Goal: Task Accomplishment & Management: Use online tool/utility

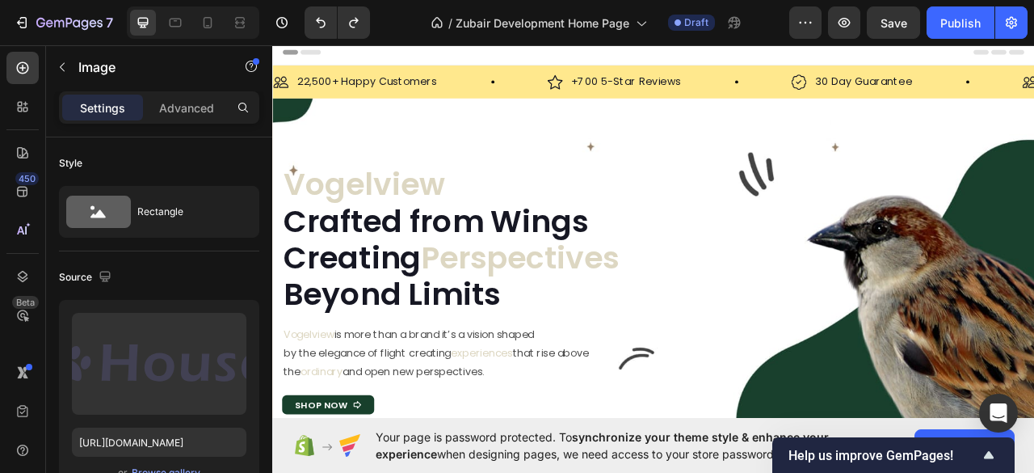
scroll to position [431, 0]
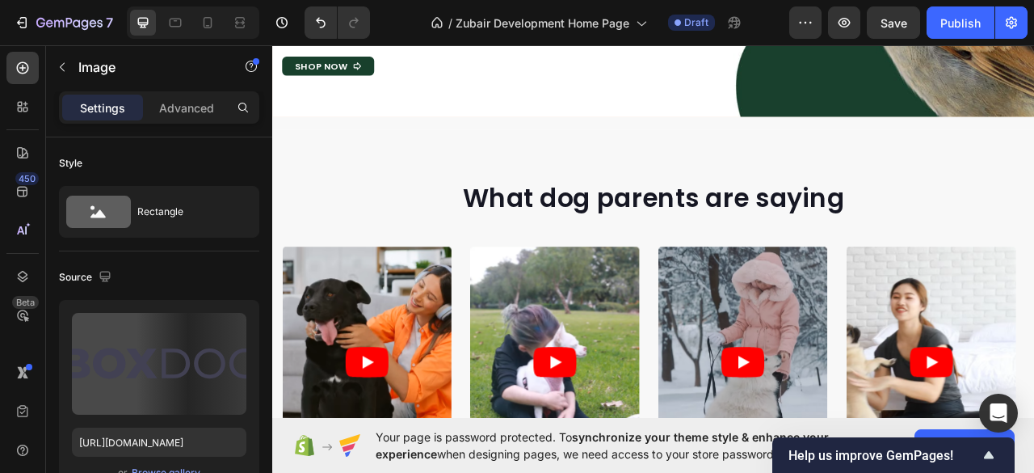
click at [509, 145] on img at bounding box center [505, 145] width 97 height 0
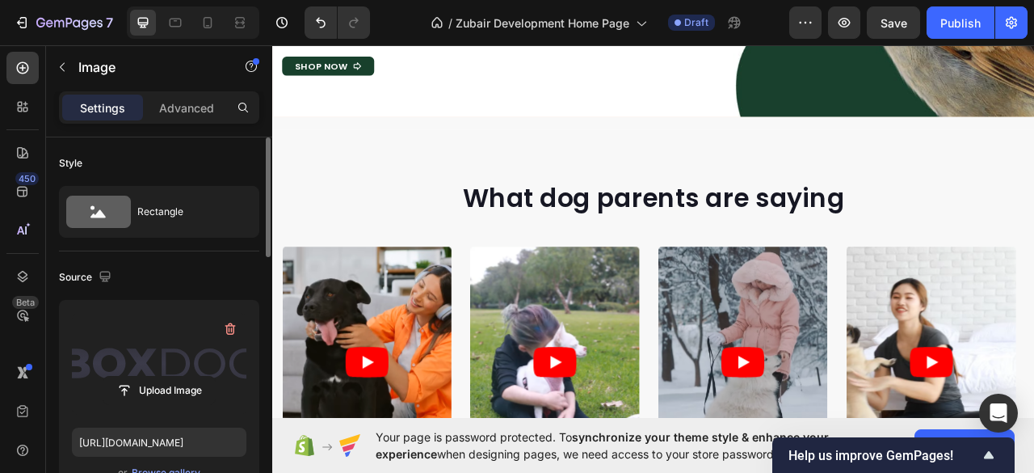
click at [165, 361] on label at bounding box center [159, 364] width 174 height 102
click at [165, 376] on input "file" at bounding box center [158, 389] width 111 height 27
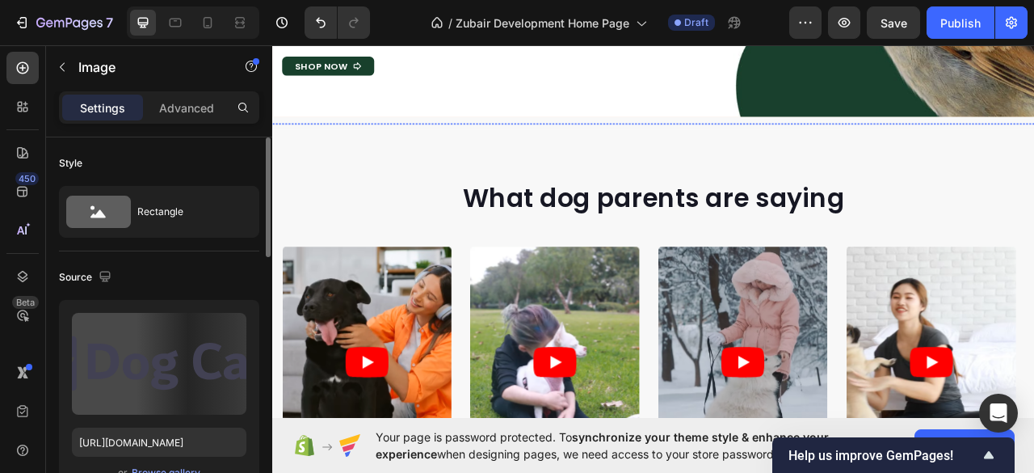
click at [652, 145] on img at bounding box center [668, 145] width 97 height 0
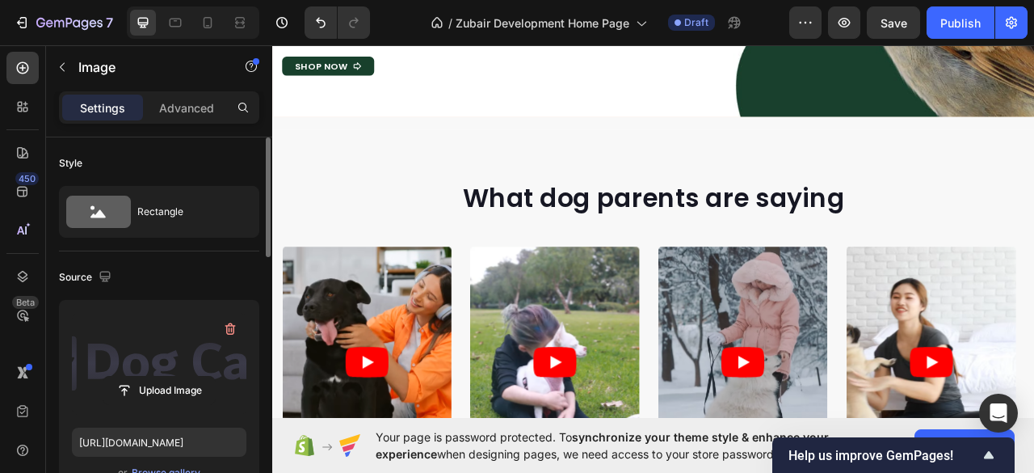
click at [159, 362] on label at bounding box center [159, 364] width 174 height 102
click at [159, 376] on input "file" at bounding box center [158, 389] width 111 height 27
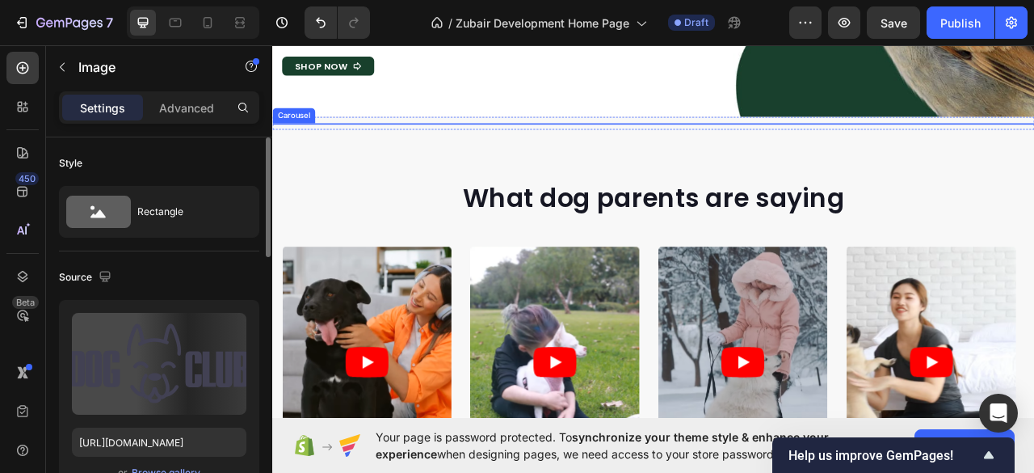
click at [834, 145] on img at bounding box center [832, 145] width 97 height 0
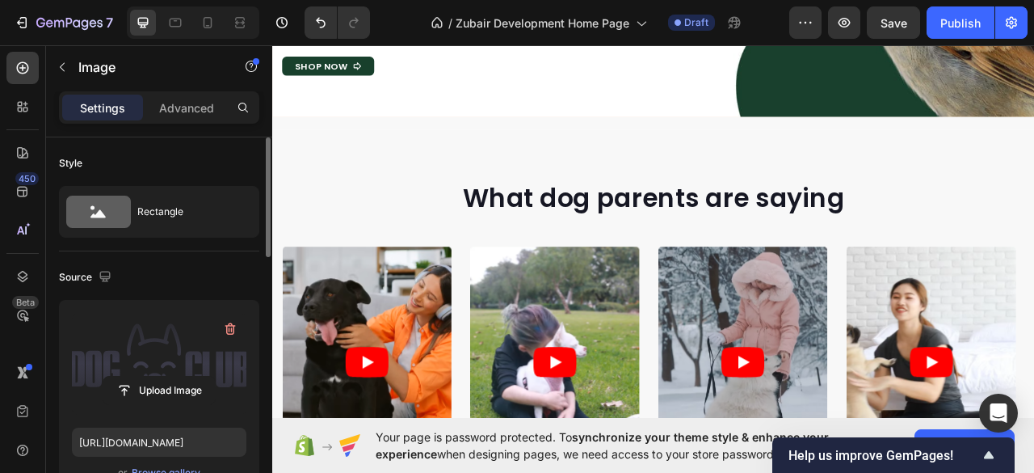
click at [179, 370] on label at bounding box center [159, 364] width 174 height 102
click at [179, 376] on input "file" at bounding box center [158, 389] width 111 height 27
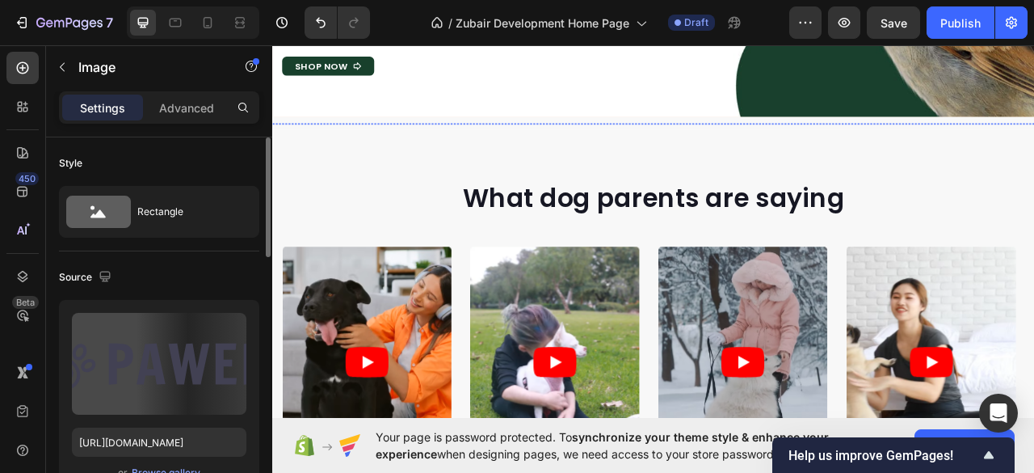
click at [998, 145] on img at bounding box center [995, 145] width 97 height 0
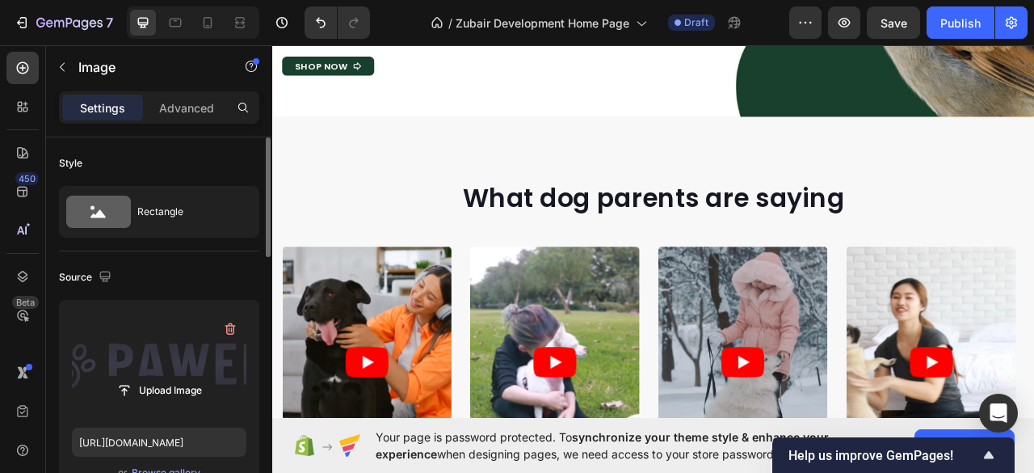
click at [150, 363] on label at bounding box center [159, 364] width 174 height 102
click at [150, 376] on input "file" at bounding box center [158, 389] width 111 height 27
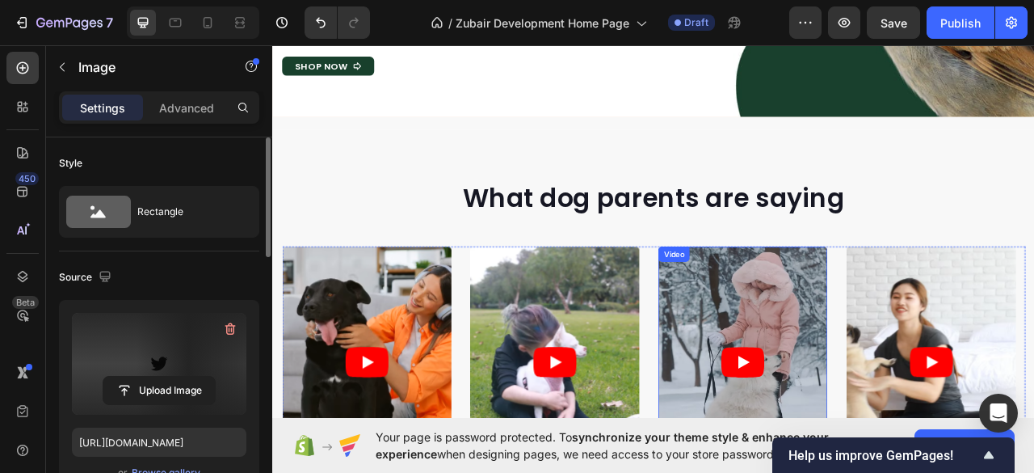
type input "[URL][DOMAIN_NAME]"
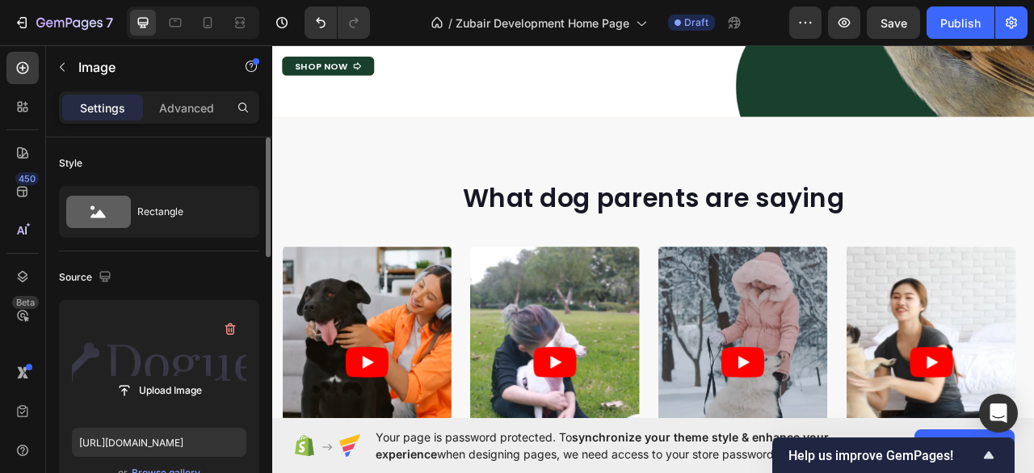
click at [155, 359] on label at bounding box center [159, 364] width 174 height 102
click at [155, 376] on input "file" at bounding box center [158, 389] width 111 height 27
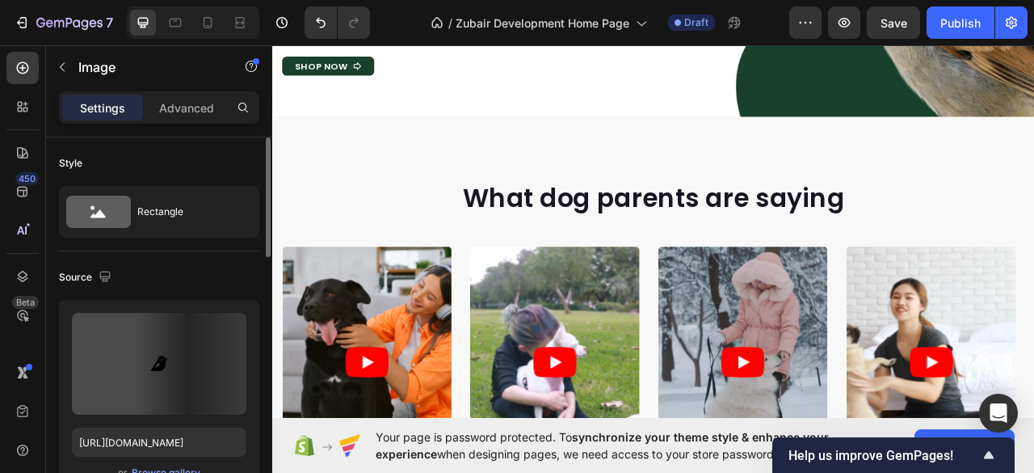
click at [351, 145] on img at bounding box center [341, 145] width 97 height 0
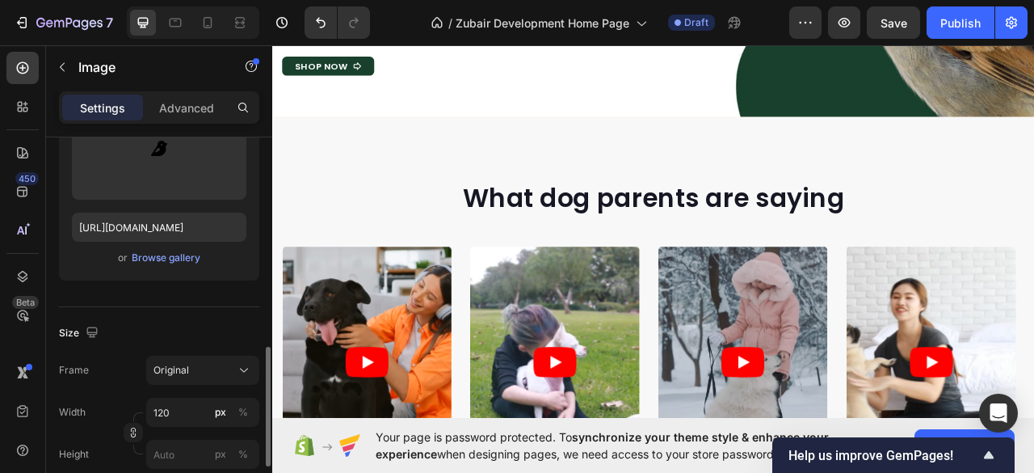
scroll to position [323, 0]
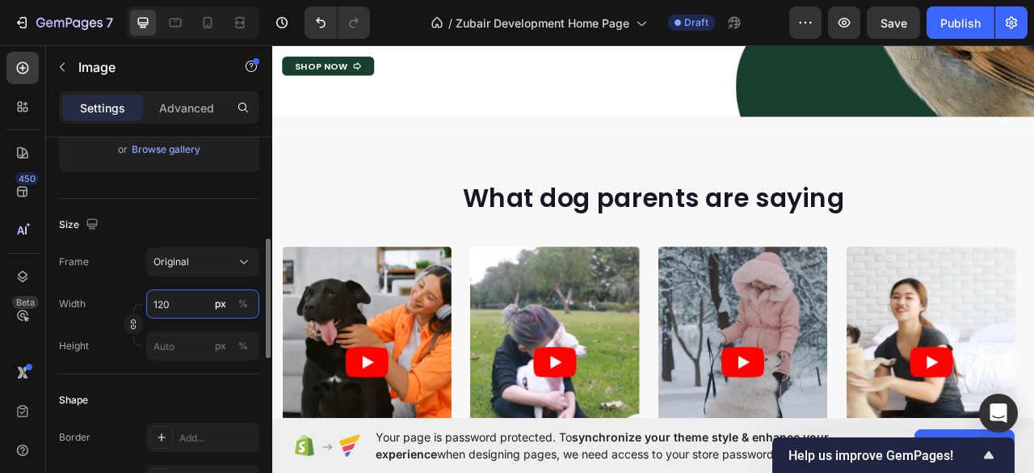
click at [160, 302] on input "120" at bounding box center [202, 303] width 113 height 29
type input "8"
type input "50"
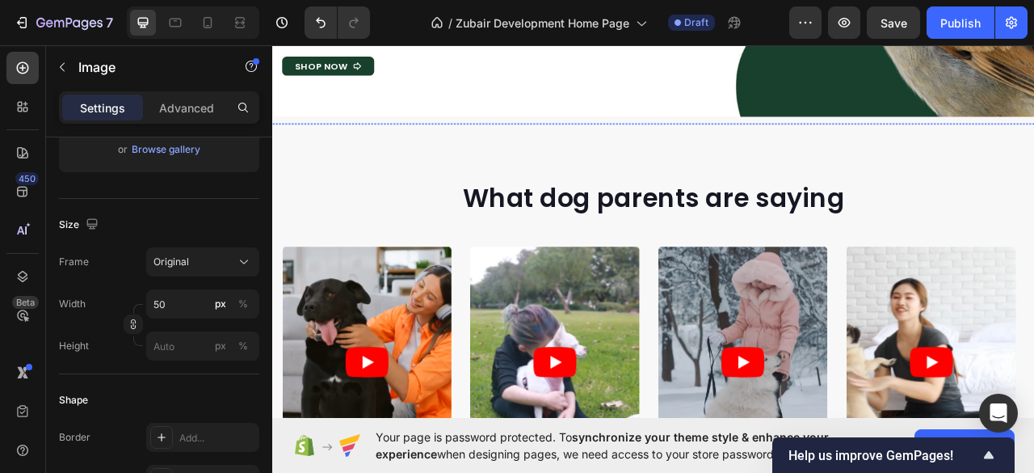
click at [491, 145] on img at bounding box center [505, 145] width 97 height 0
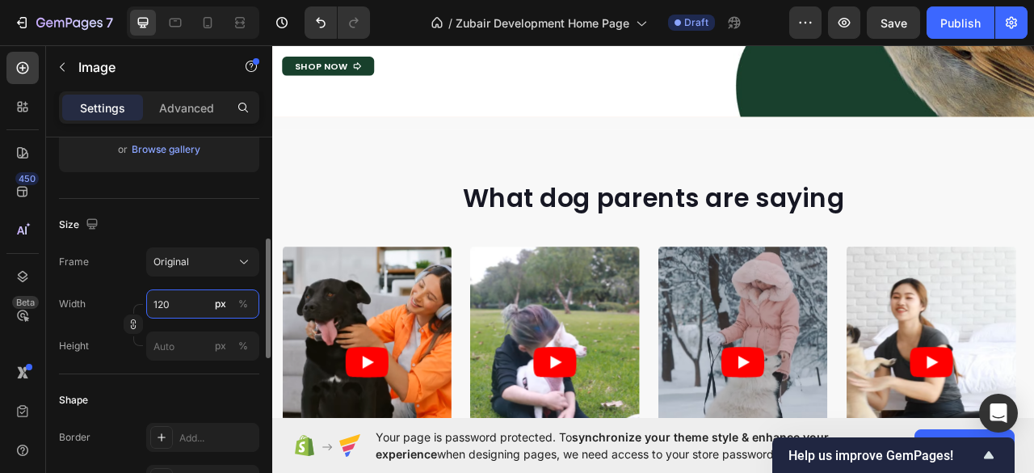
click at [158, 301] on input "120" at bounding box center [202, 303] width 113 height 29
type input "50"
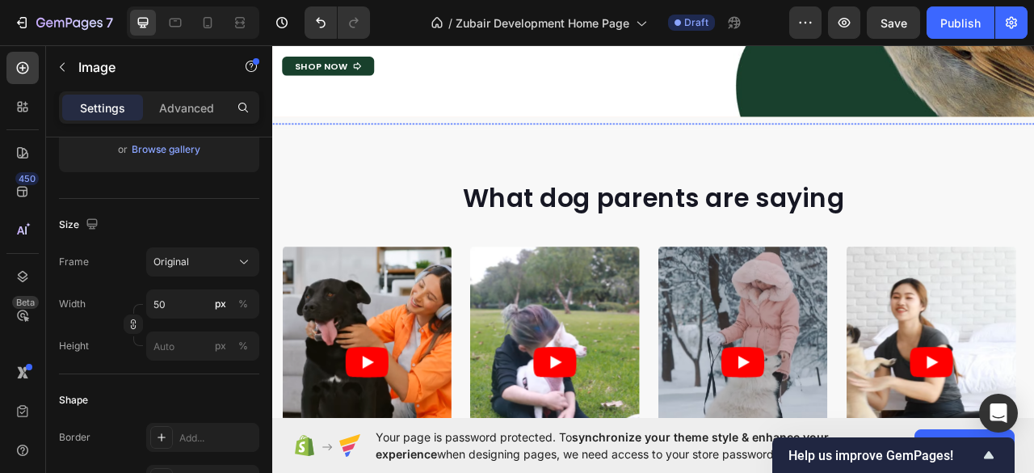
click at [673, 145] on img at bounding box center [668, 145] width 97 height 0
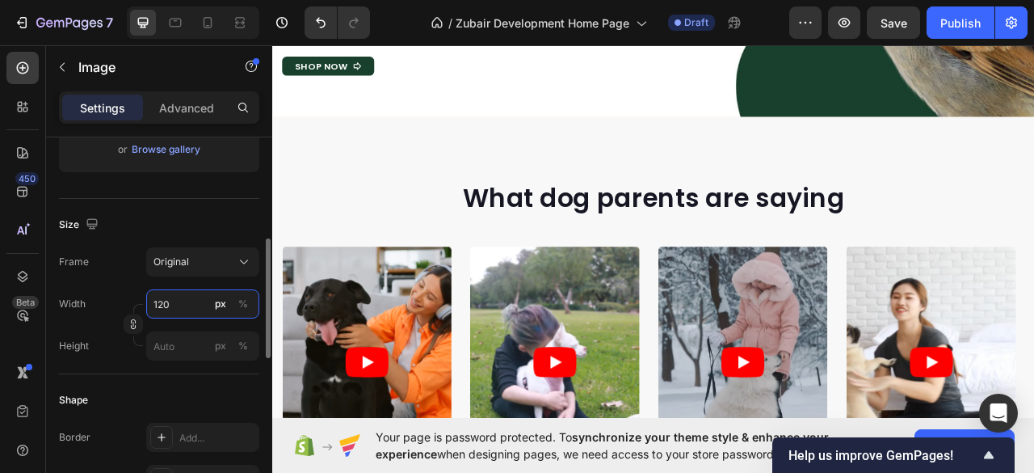
click at [153, 301] on input "120" at bounding box center [202, 303] width 113 height 29
type input "50"
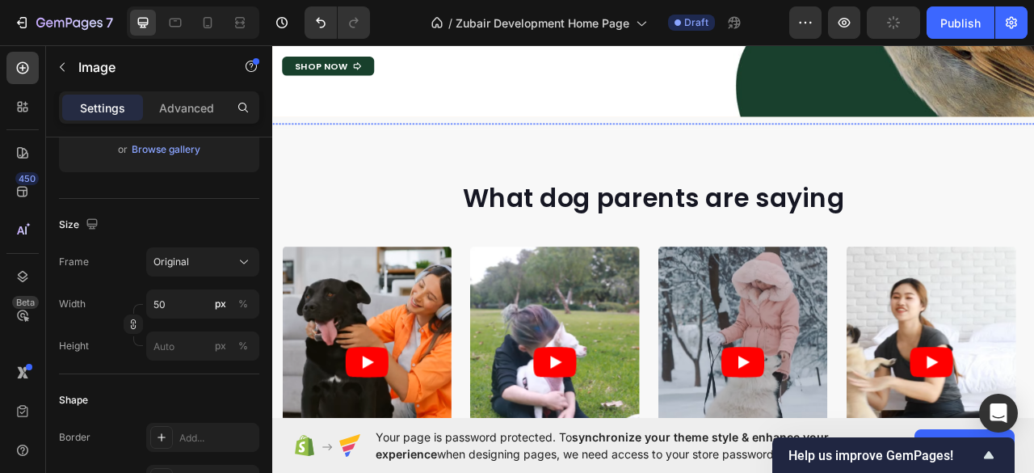
click at [848, 145] on img at bounding box center [832, 145] width 97 height 0
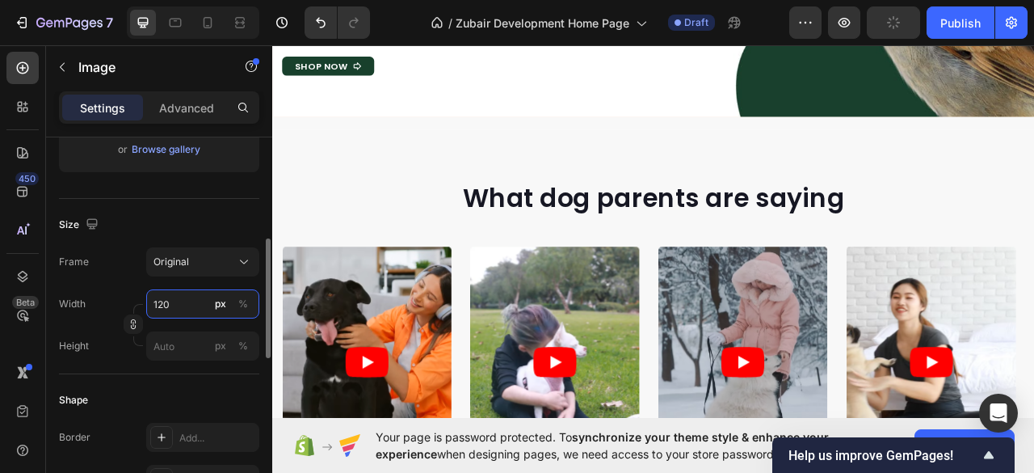
click at [162, 301] on input "120" at bounding box center [202, 303] width 113 height 29
type input "50"
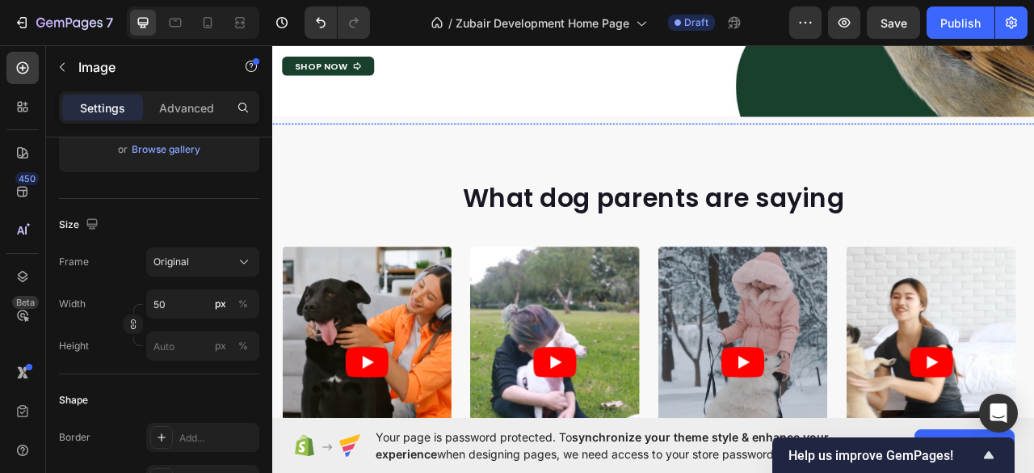
click at [993, 145] on img at bounding box center [995, 145] width 97 height 0
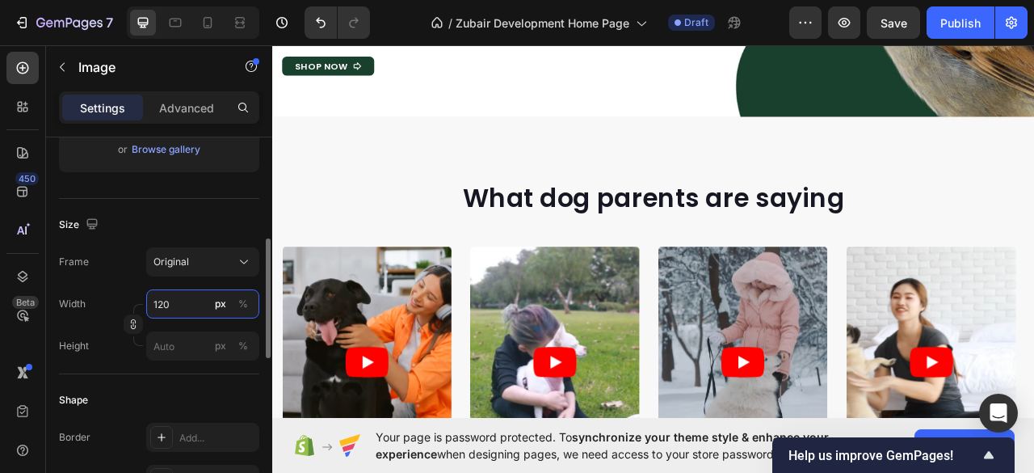
click at [163, 305] on input "120" at bounding box center [202, 303] width 113 height 29
type input "50"
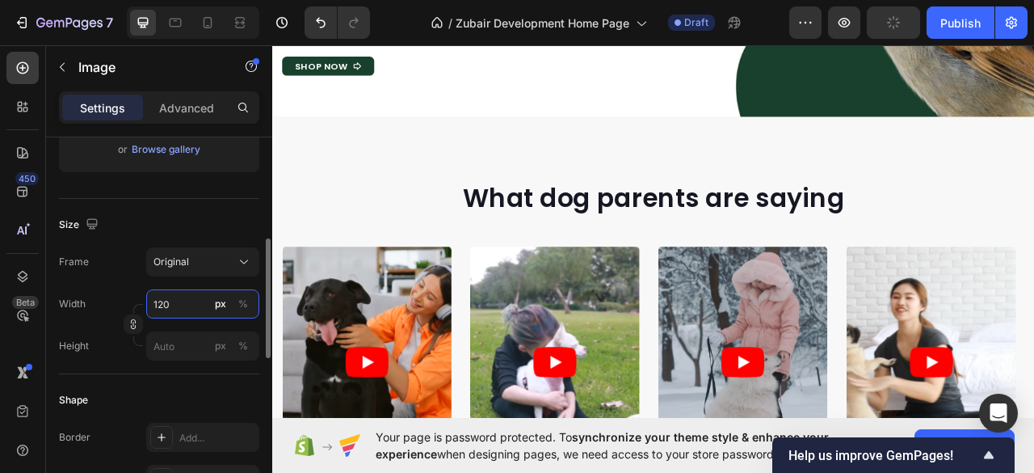
click at [162, 300] on input "120" at bounding box center [202, 303] width 113 height 29
type input "50"
click at [163, 344] on input "px %" at bounding box center [202, 345] width 113 height 29
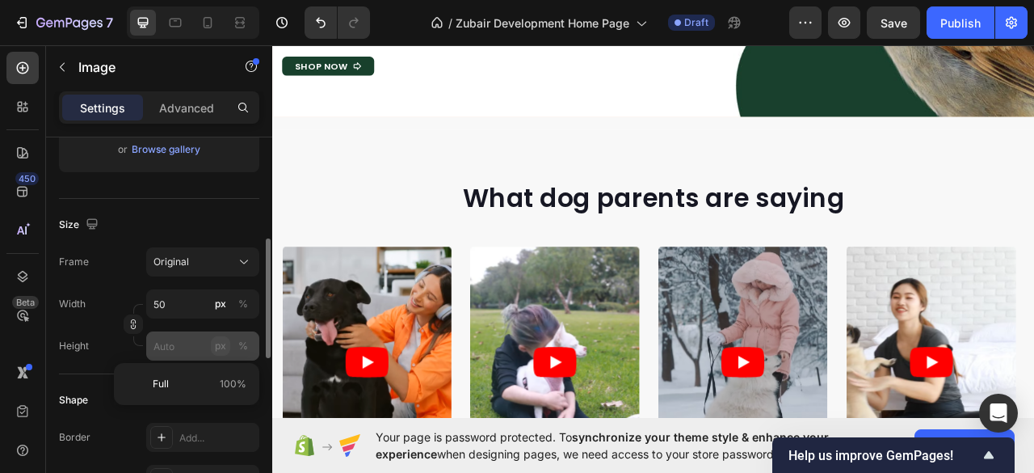
click at [218, 346] on div "px" at bounding box center [220, 345] width 11 height 15
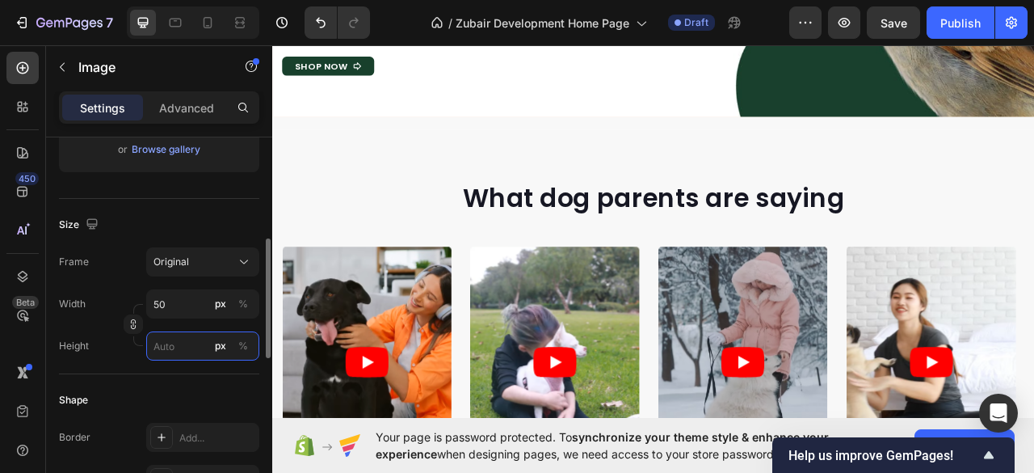
click at [167, 347] on input "px %" at bounding box center [202, 345] width 113 height 29
click at [131, 322] on icon "button" at bounding box center [133, 321] width 5 height 4
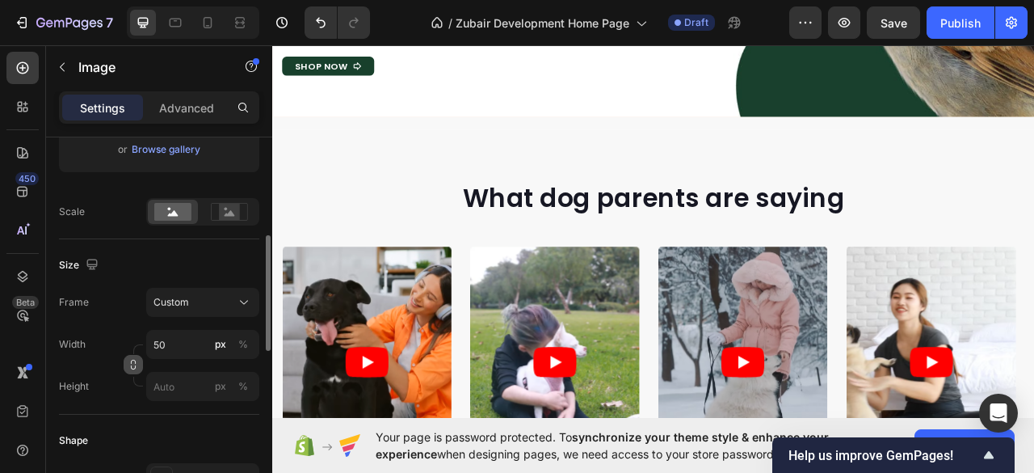
scroll to position [431, 0]
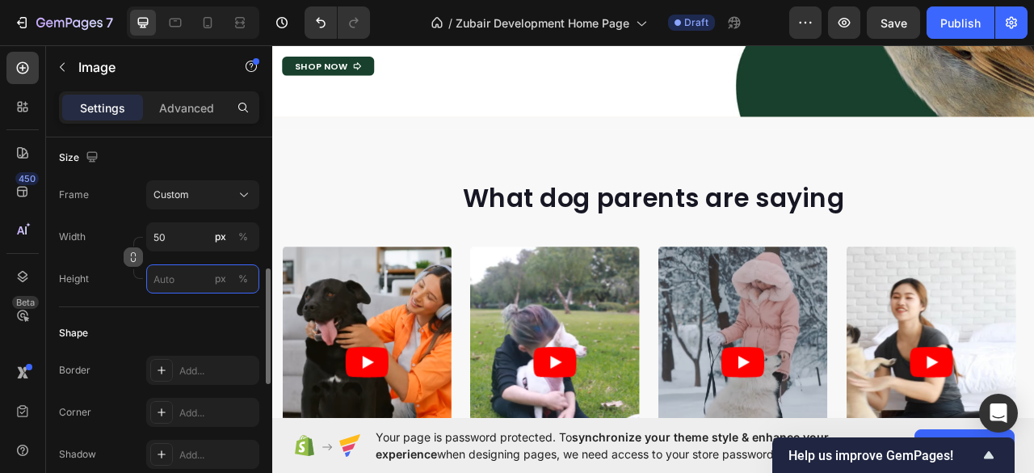
click at [162, 282] on input "px %" at bounding box center [202, 278] width 113 height 29
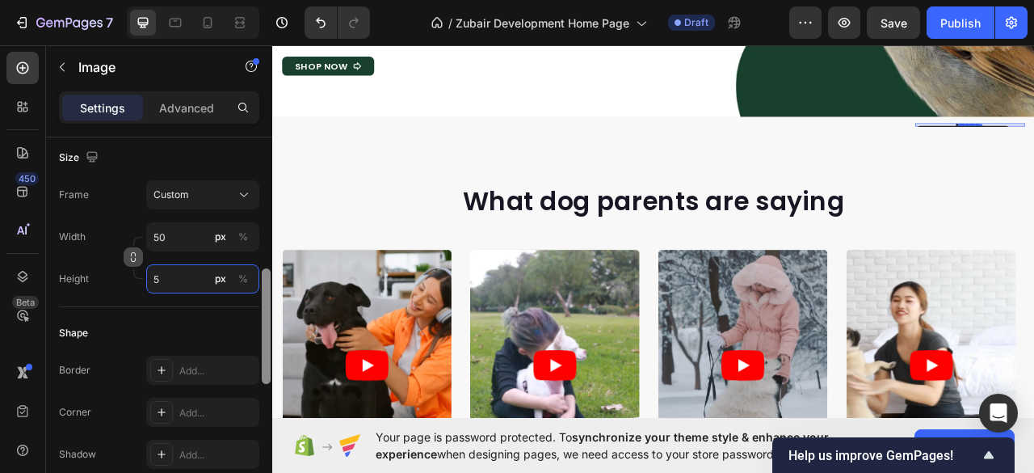
type input "50"
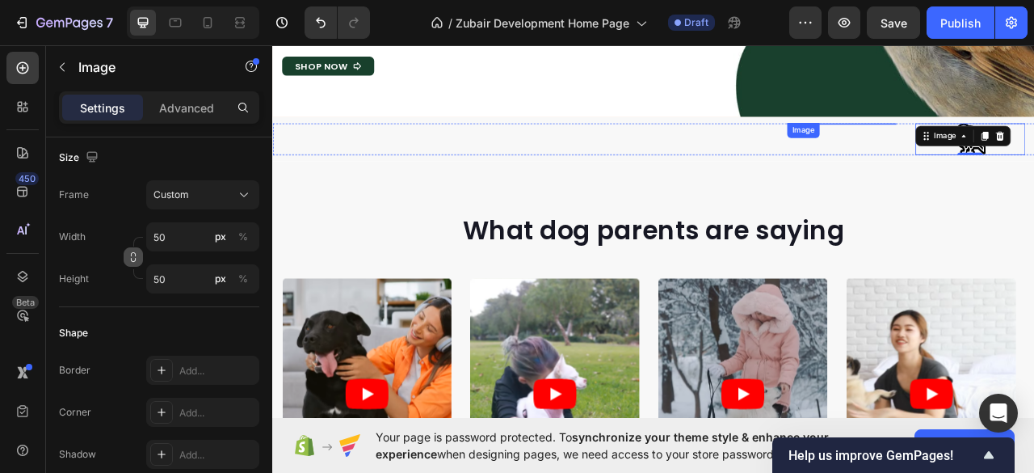
click at [993, 145] on img at bounding box center [996, 145] width 40 height 0
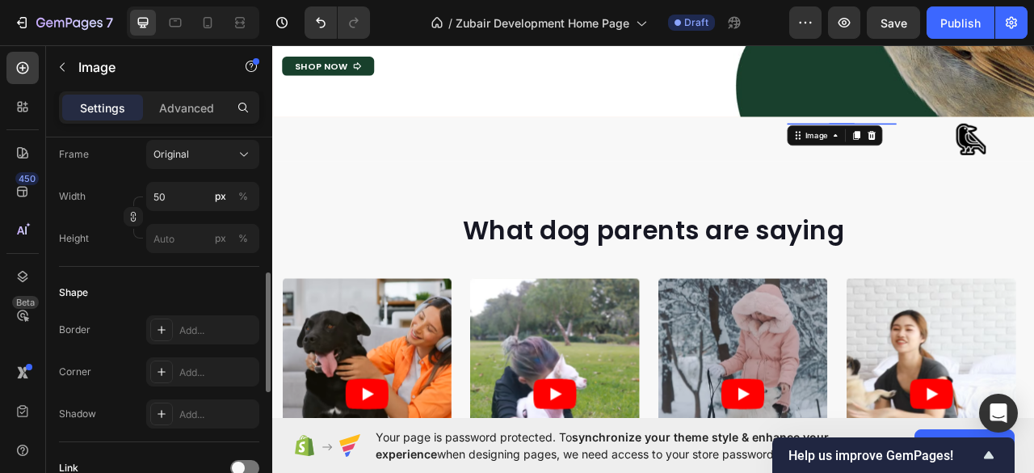
click at [133, 217] on icon "button" at bounding box center [133, 216] width 1 height 5
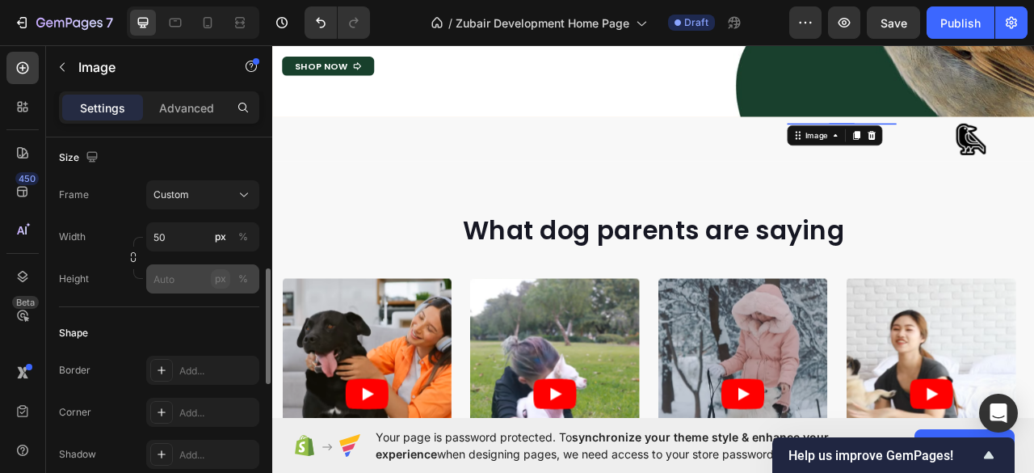
click at [220, 280] on div "px" at bounding box center [220, 278] width 11 height 15
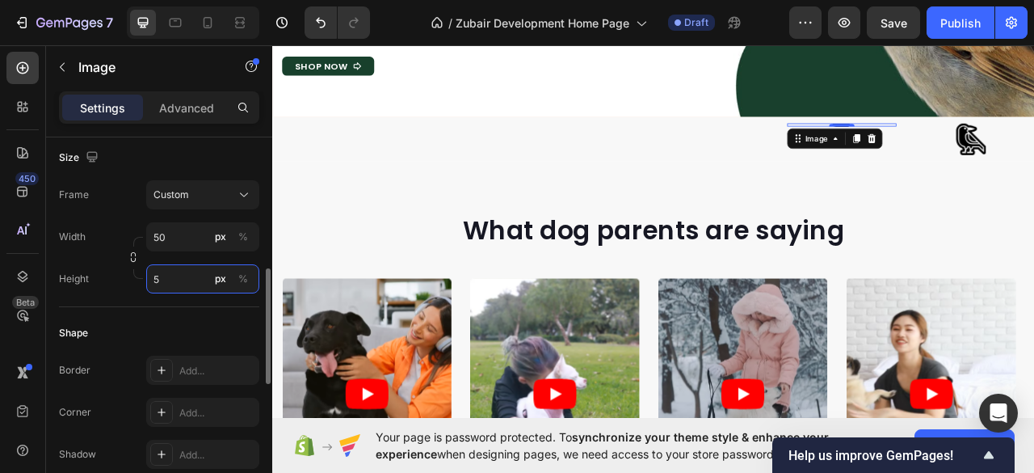
type input "50"
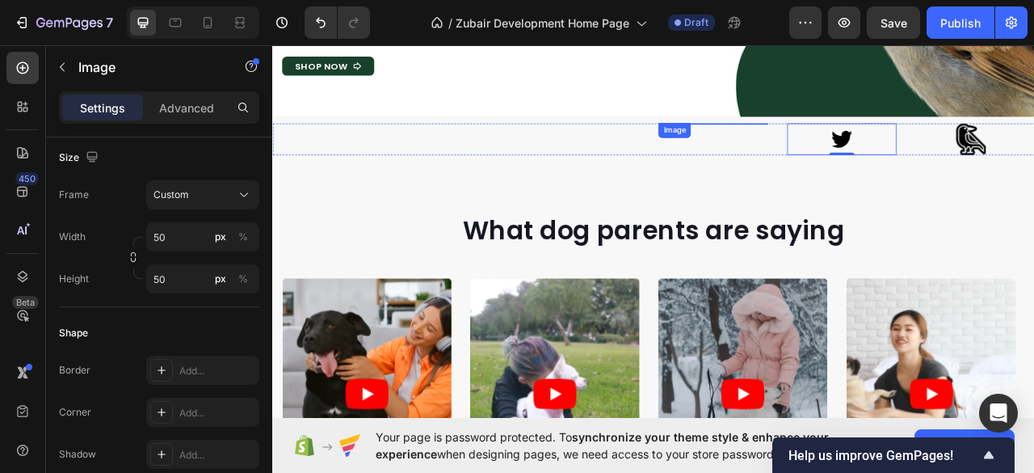
click at [843, 145] on img at bounding box center [833, 145] width 40 height 0
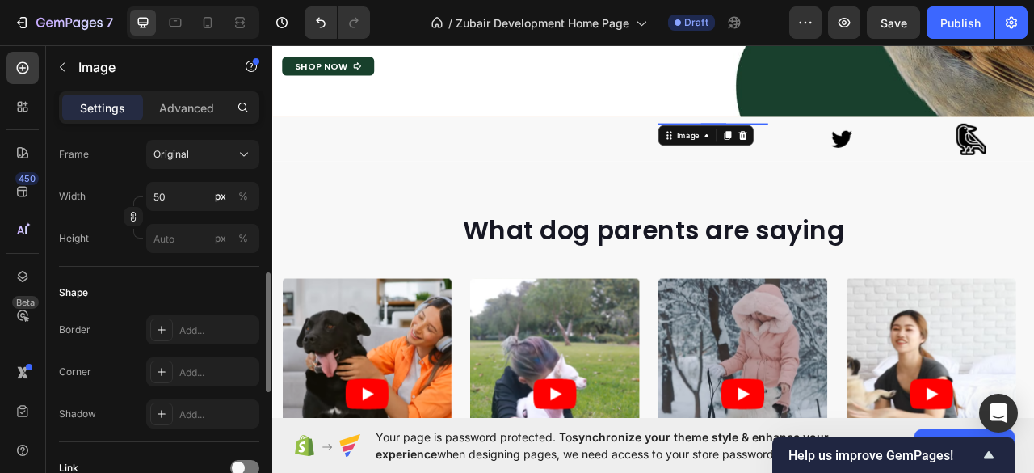
click at [133, 216] on icon "button" at bounding box center [133, 216] width 1 height 5
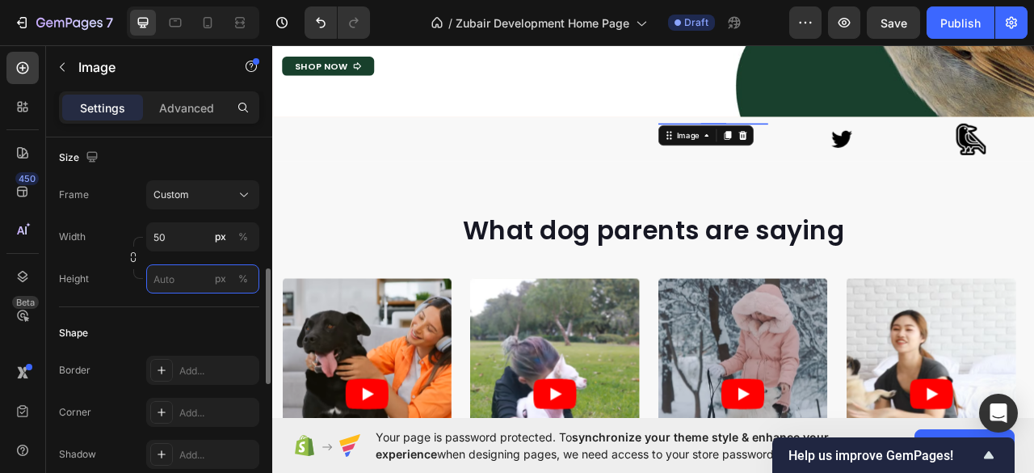
click at [160, 279] on input "px %" at bounding box center [202, 278] width 113 height 29
type input "50"
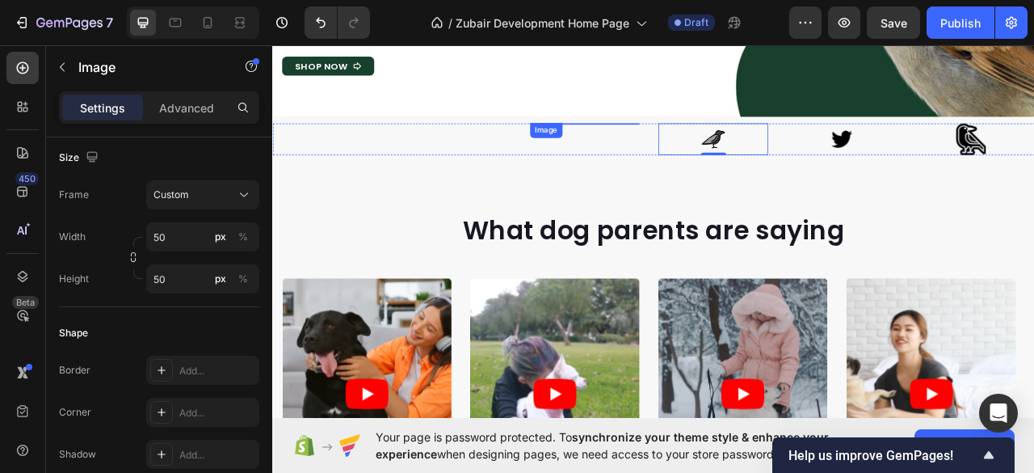
click at [667, 145] on img at bounding box center [669, 145] width 40 height 0
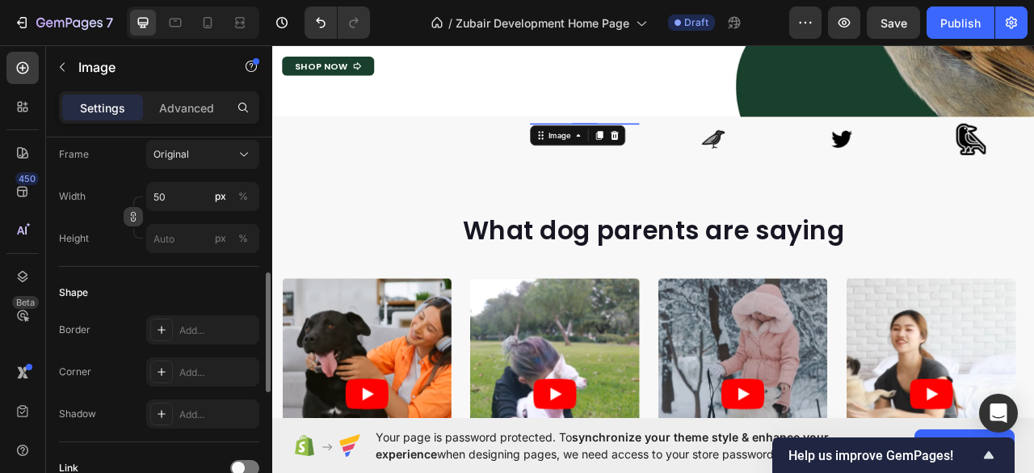
click at [134, 216] on icon "button" at bounding box center [133, 216] width 11 height 11
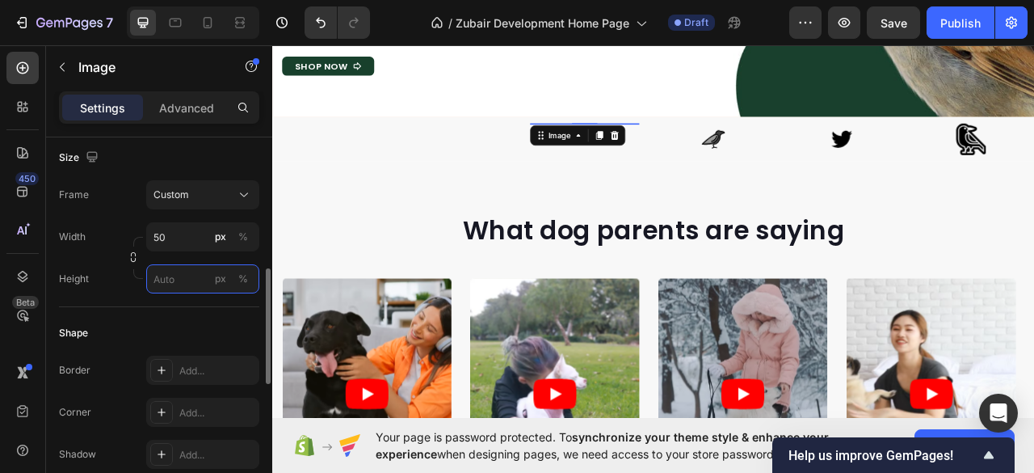
click at [158, 273] on input "px %" at bounding box center [202, 278] width 113 height 29
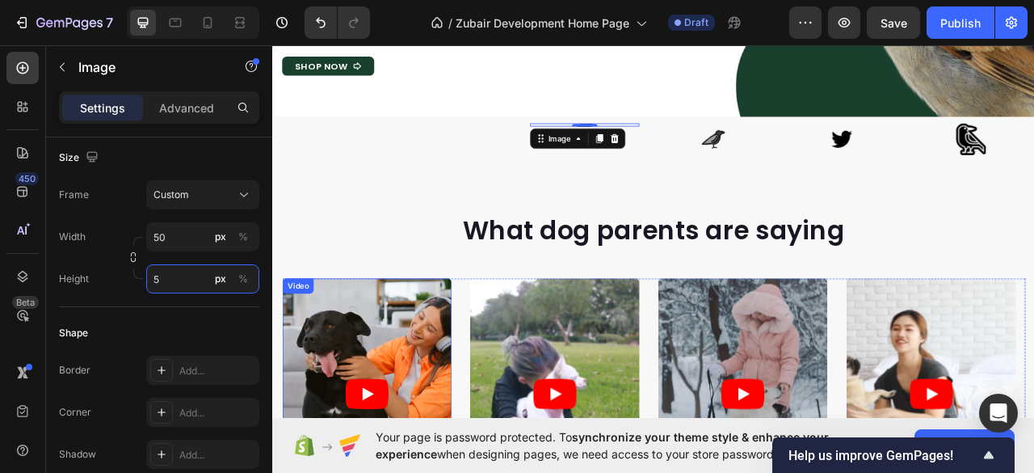
type input "50"
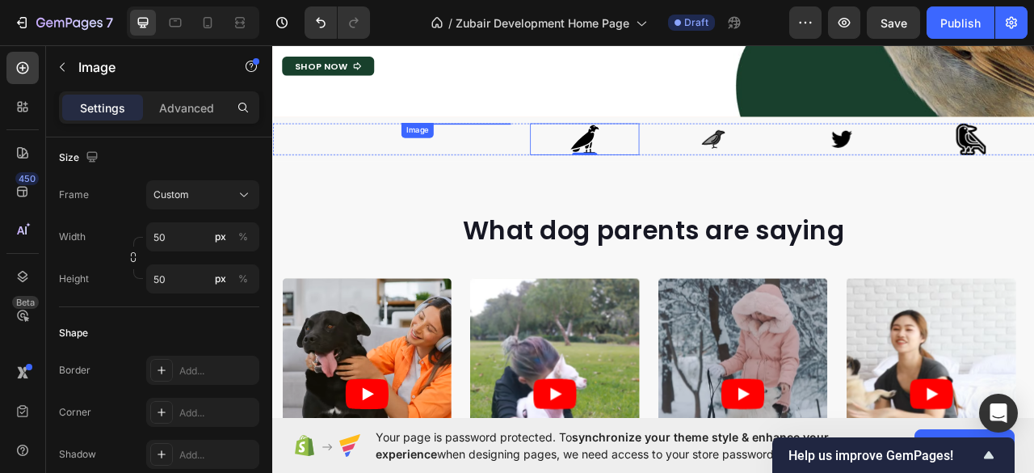
click at [517, 145] on img at bounding box center [505, 145] width 40 height 0
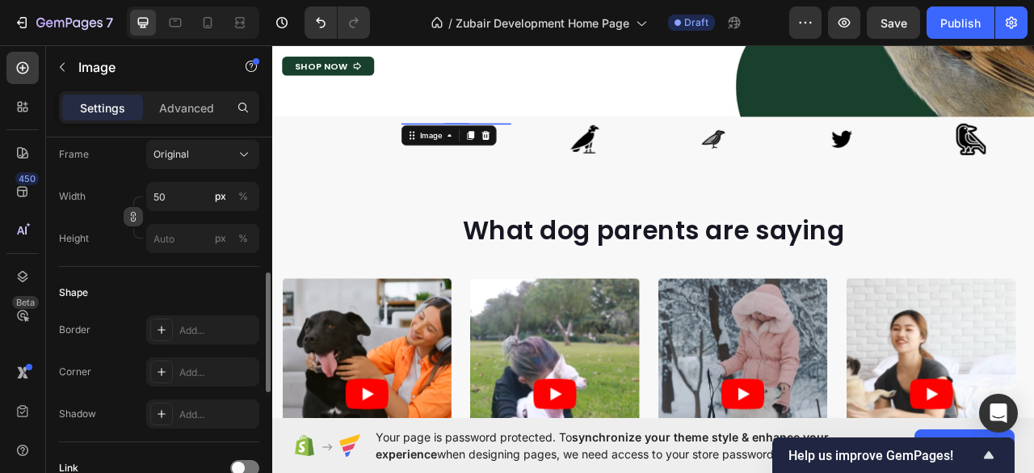
click at [130, 217] on icon "button" at bounding box center [133, 216] width 11 height 11
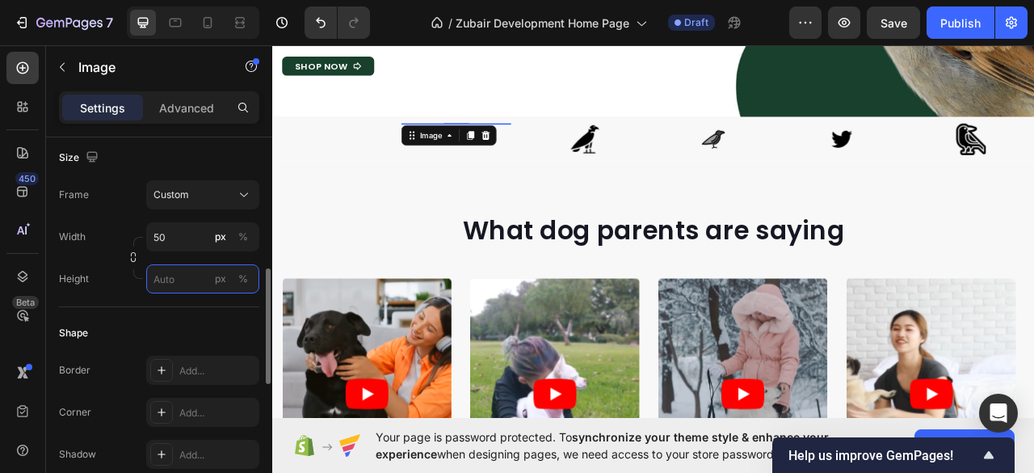
click at [165, 286] on input "px %" at bounding box center [202, 278] width 113 height 29
type input "50"
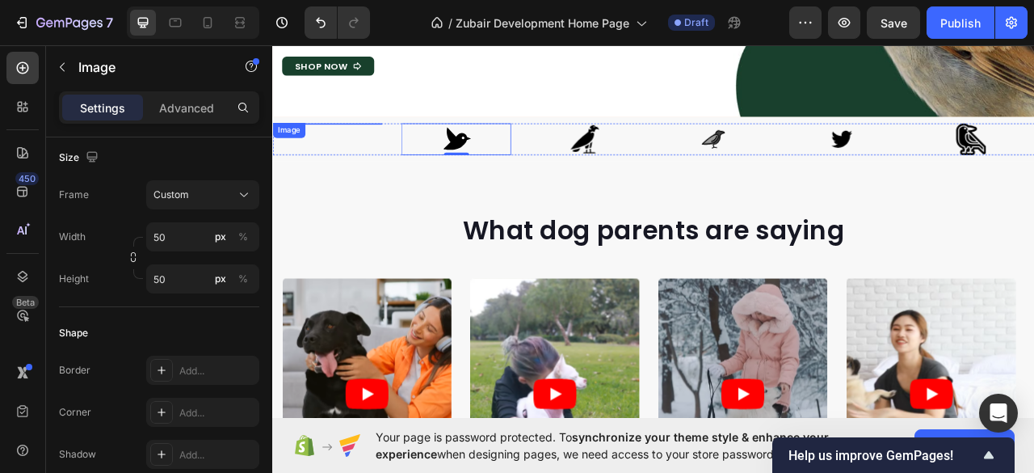
click at [348, 145] on img at bounding box center [341, 145] width 40 height 0
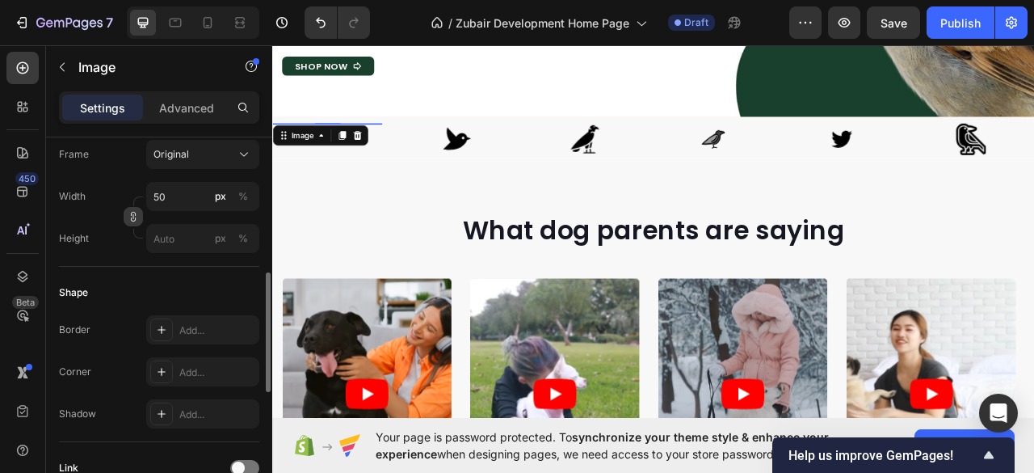
click at [136, 215] on icon "button" at bounding box center [133, 216] width 11 height 11
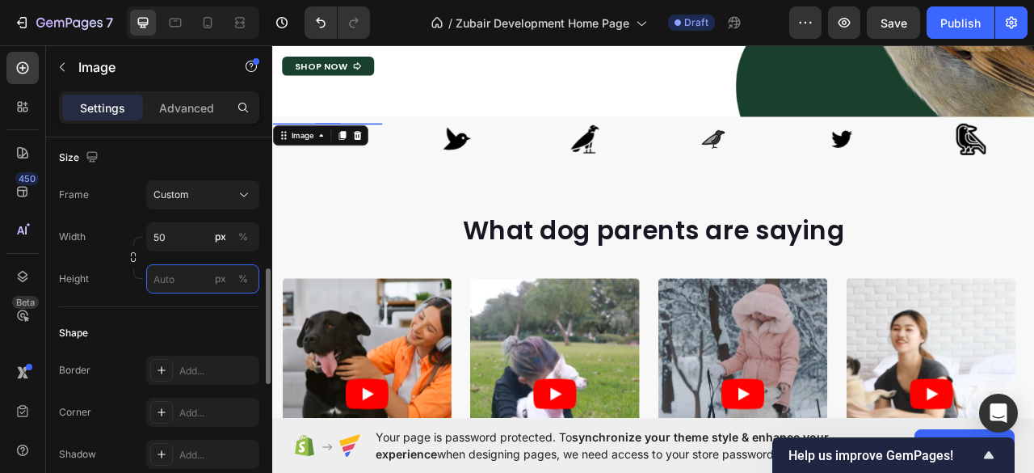
click at [170, 280] on input "px %" at bounding box center [202, 278] width 113 height 29
type input "50"
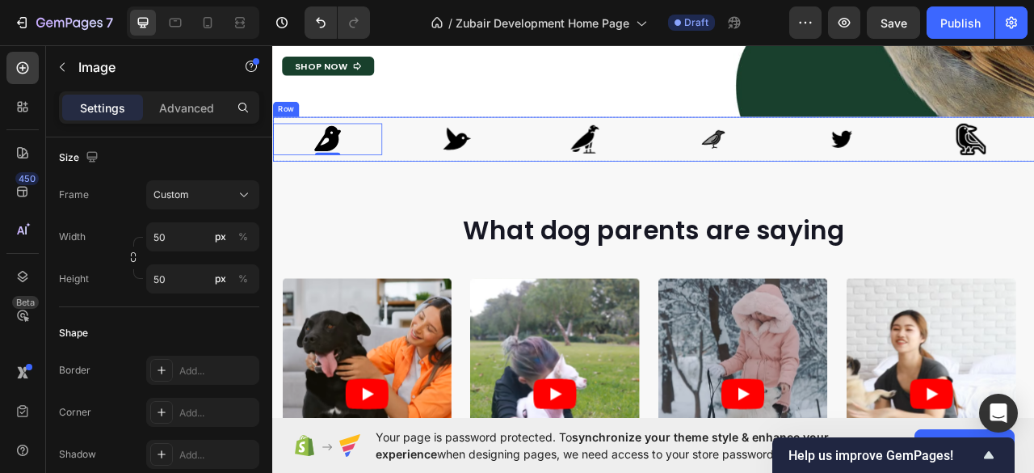
click at [435, 144] on div "Image 0 Image Image Image Image Image Carousel Row" at bounding box center [756, 165] width 969 height 57
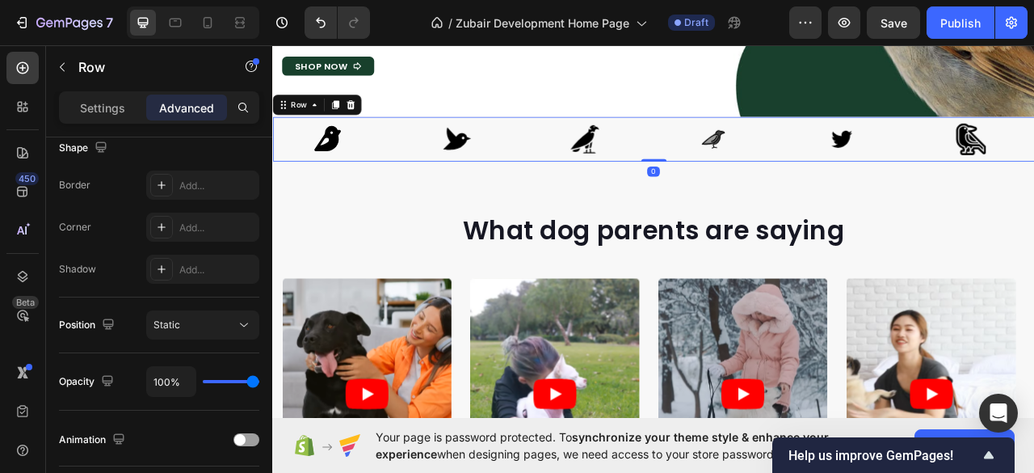
scroll to position [0, 0]
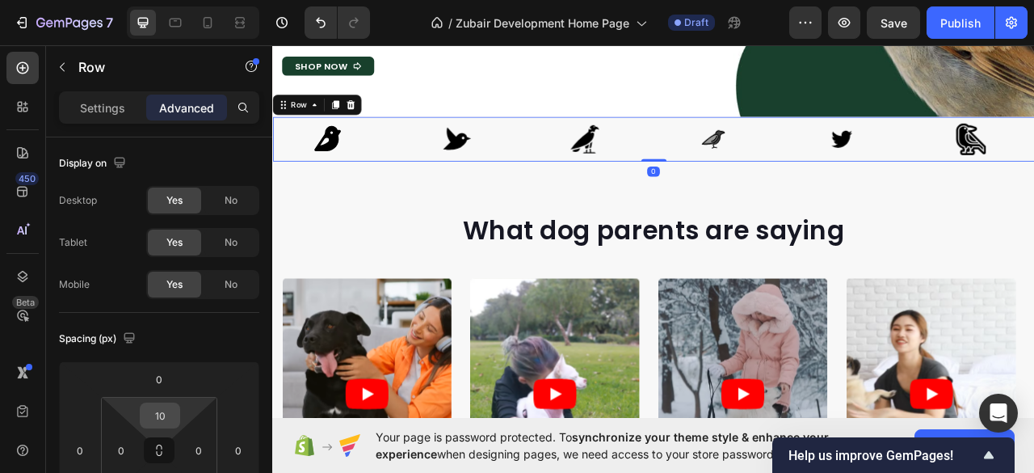
click at [162, 416] on input "10" at bounding box center [160, 415] width 32 height 24
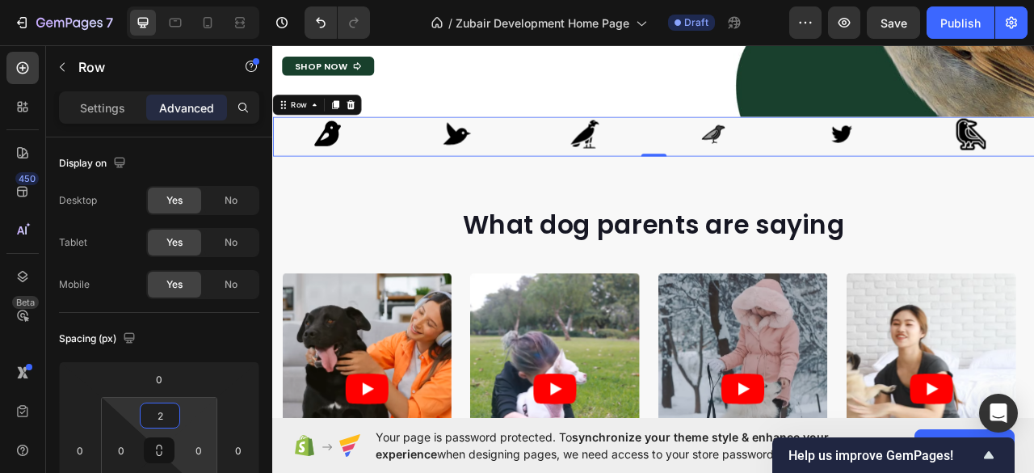
type input "20"
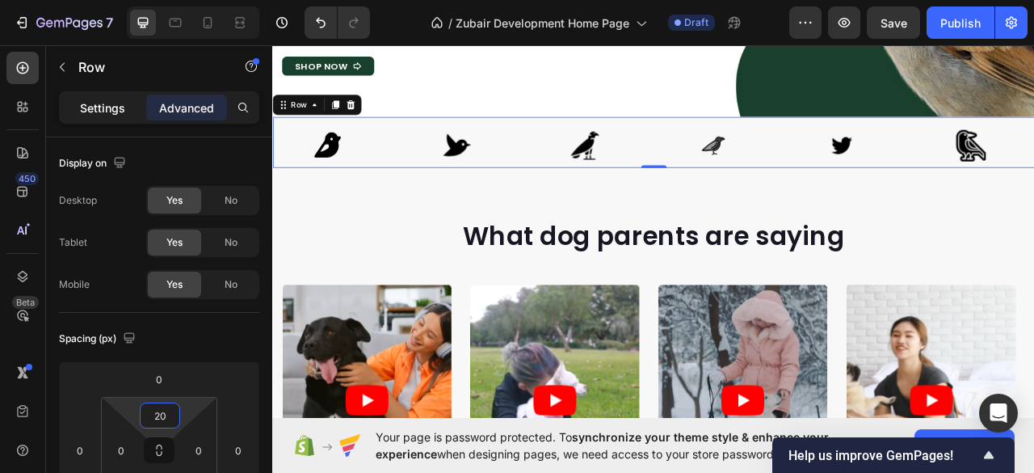
click at [93, 102] on p "Settings" at bounding box center [102, 107] width 45 height 17
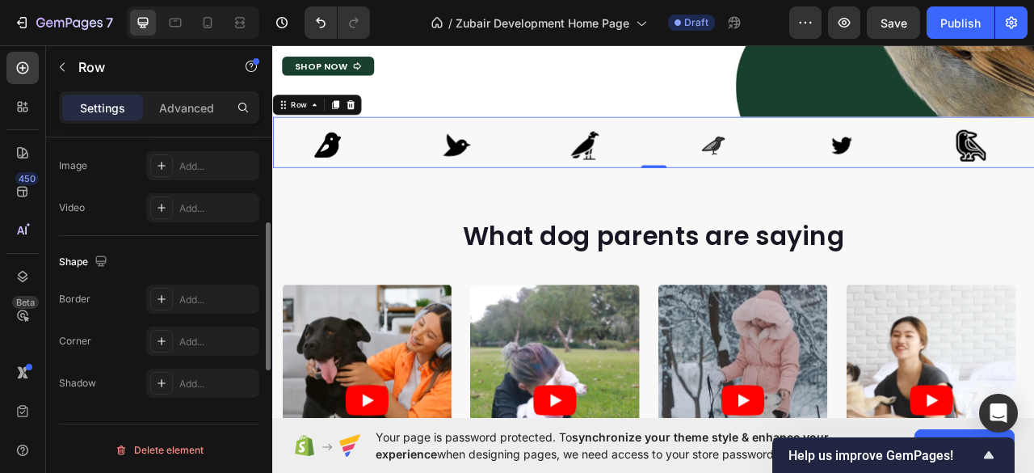
scroll to position [171, 0]
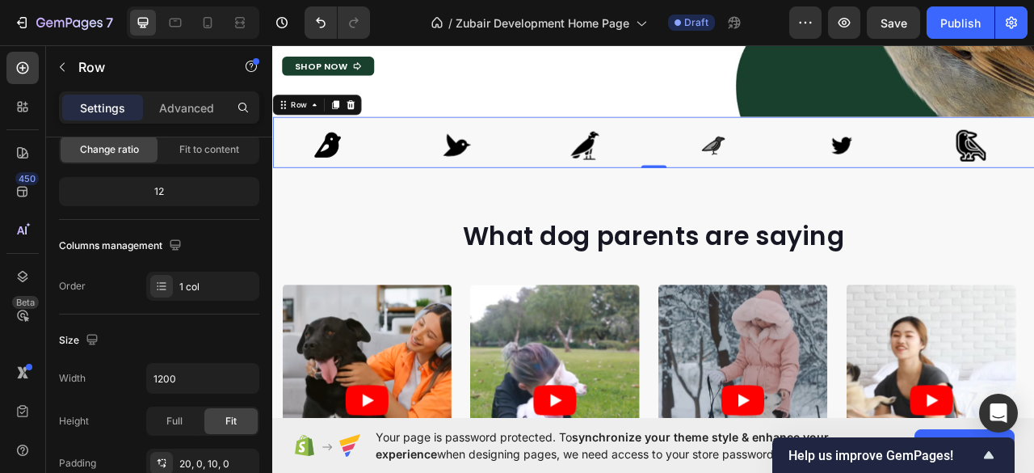
drag, startPoint x: 502, startPoint y: 217, endPoint x: 279, endPoint y: 134, distance: 238.7
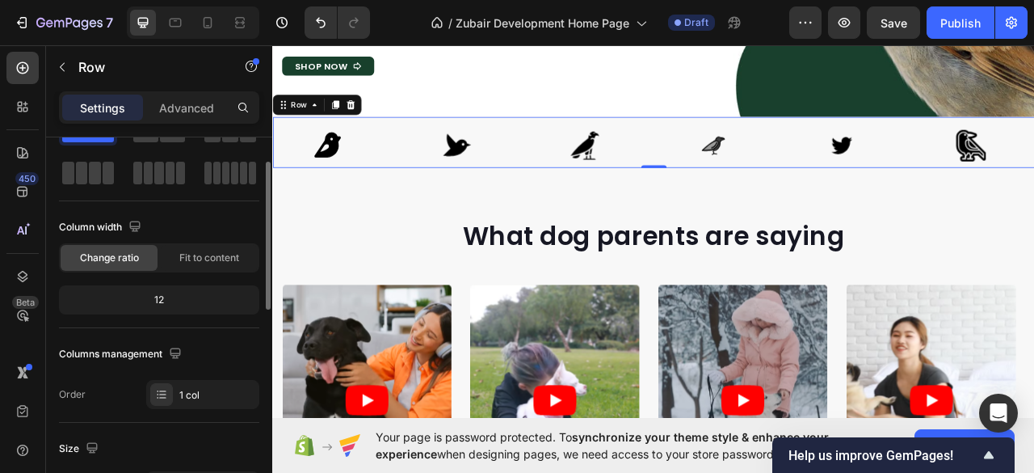
scroll to position [0, 0]
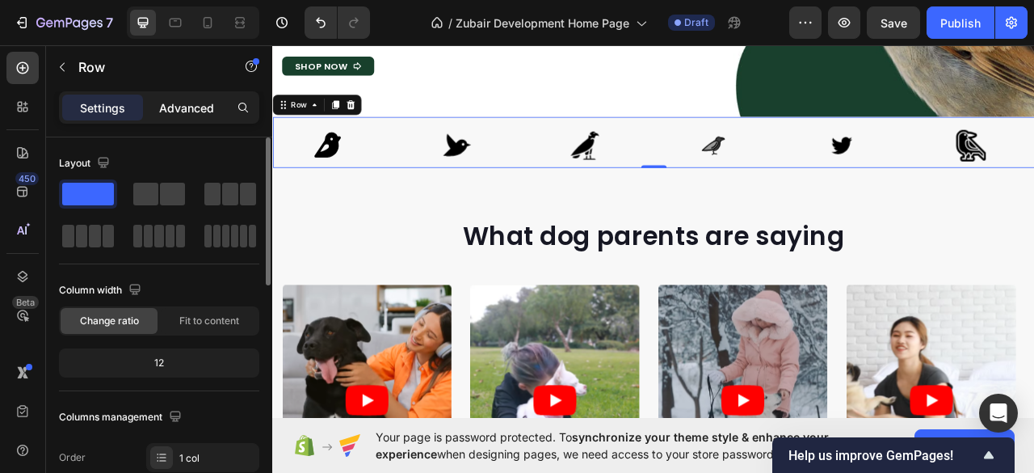
click at [175, 111] on p "Advanced" at bounding box center [186, 107] width 55 height 17
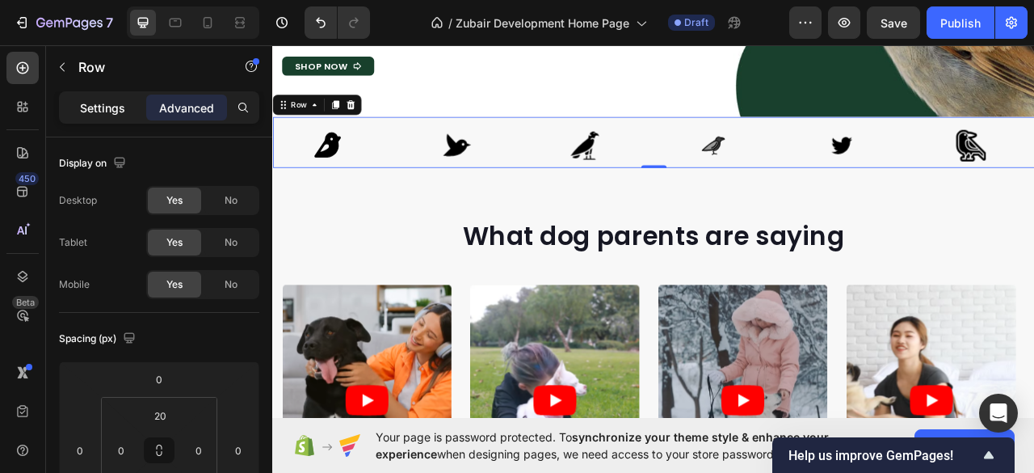
click at [101, 105] on p "Settings" at bounding box center [102, 107] width 45 height 17
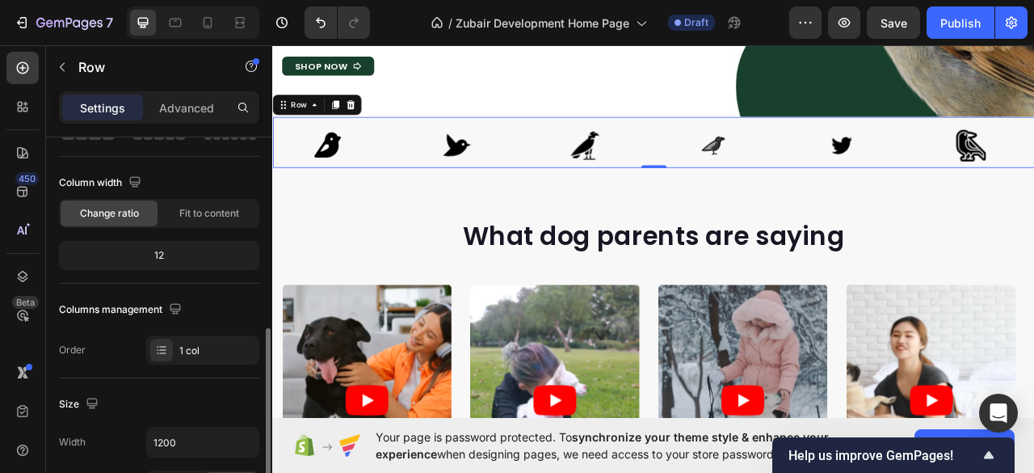
scroll to position [215, 0]
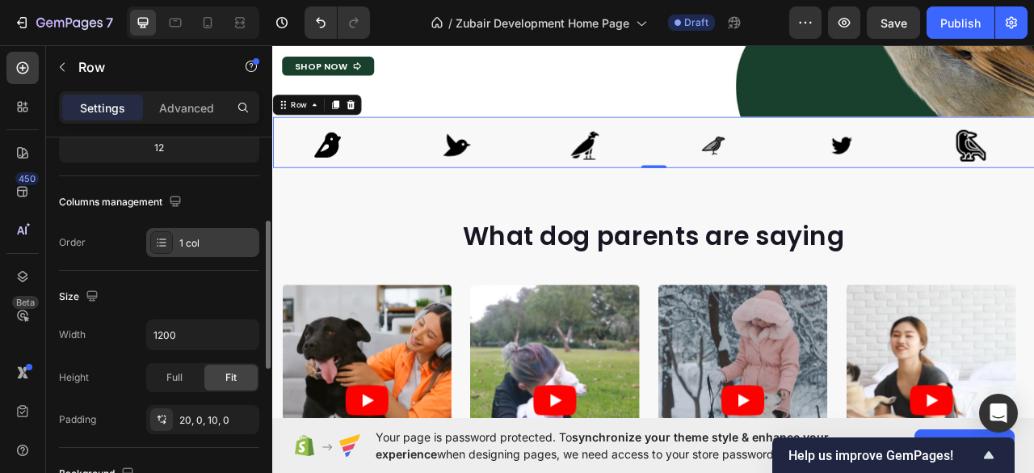
click at [194, 237] on div "1 col" at bounding box center [217, 243] width 76 height 15
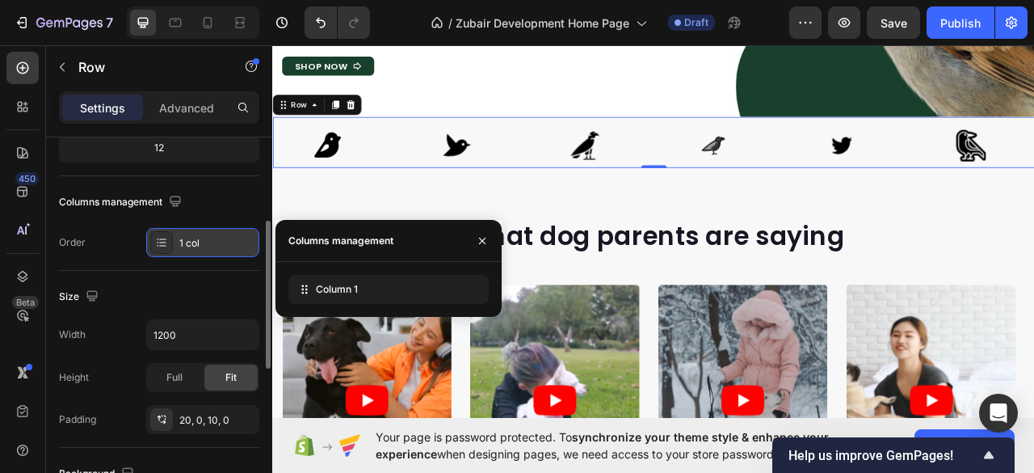
click at [194, 237] on div "1 col" at bounding box center [217, 243] width 76 height 15
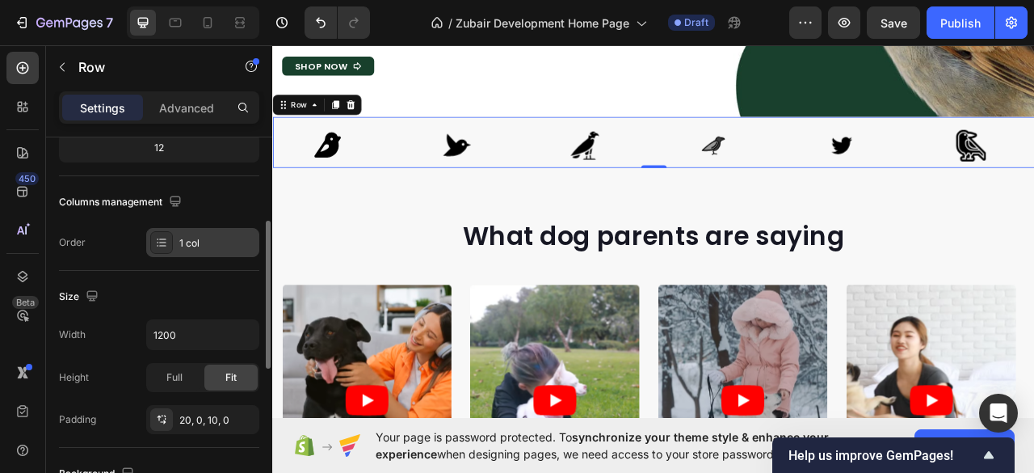
click at [194, 237] on div "1 col" at bounding box center [217, 243] width 76 height 15
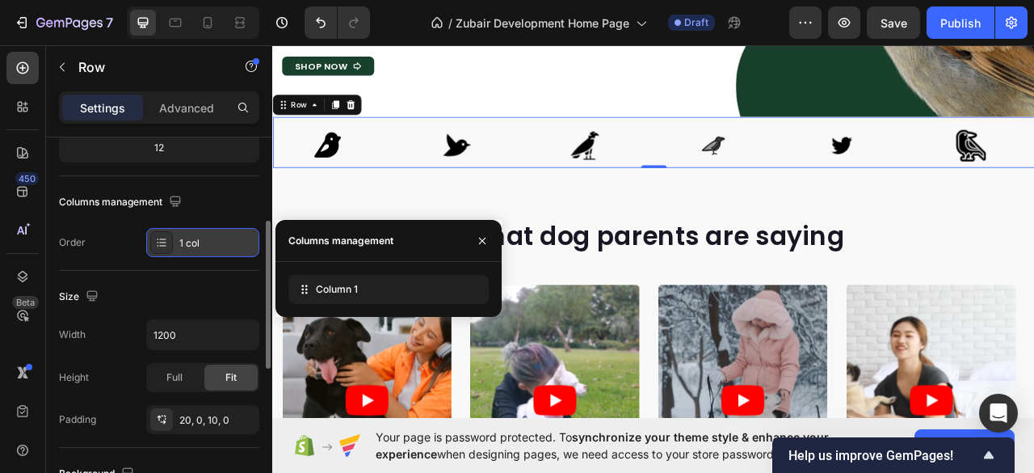
click at [194, 237] on div "1 col" at bounding box center [217, 243] width 76 height 15
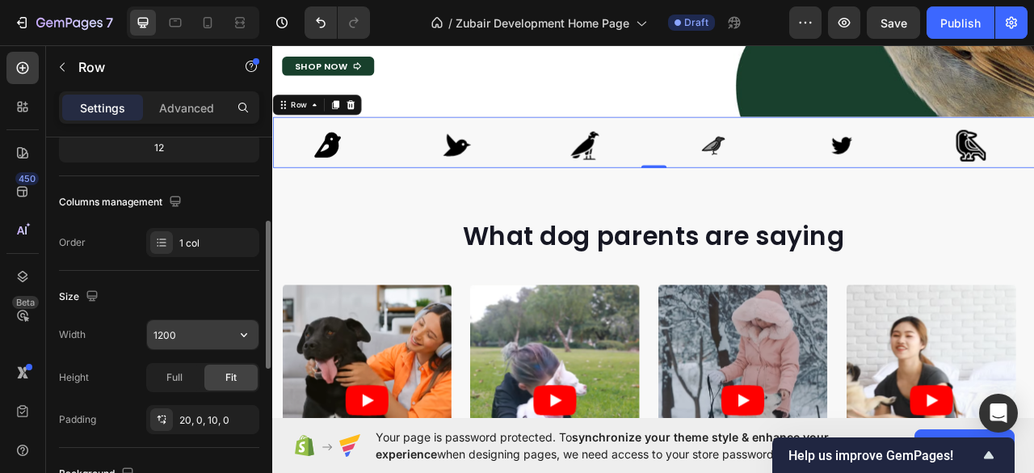
click at [164, 333] on input "1200" at bounding box center [202, 334] width 111 height 29
click at [165, 330] on input "1200" at bounding box center [202, 334] width 111 height 29
click at [160, 335] on input "1200" at bounding box center [202, 334] width 111 height 29
click at [240, 334] on icon "button" at bounding box center [244, 334] width 16 height 16
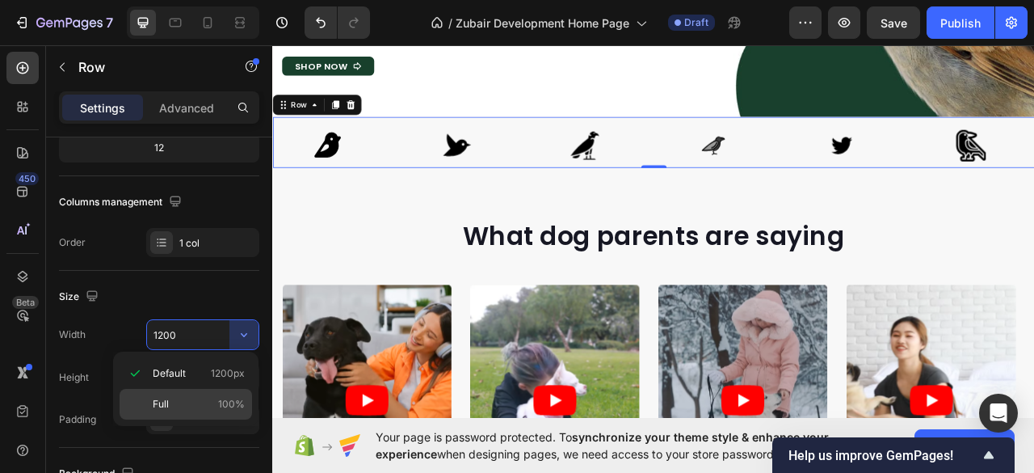
click at [223, 401] on span "100%" at bounding box center [231, 404] width 27 height 15
type input "100%"
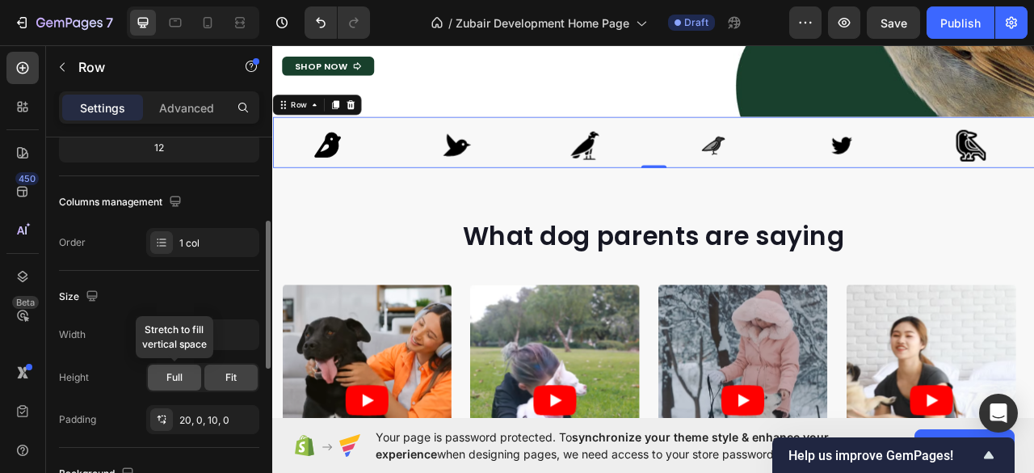
click at [179, 376] on span "Full" at bounding box center [174, 377] width 16 height 15
click at [198, 337] on input "100%" at bounding box center [202, 334] width 111 height 29
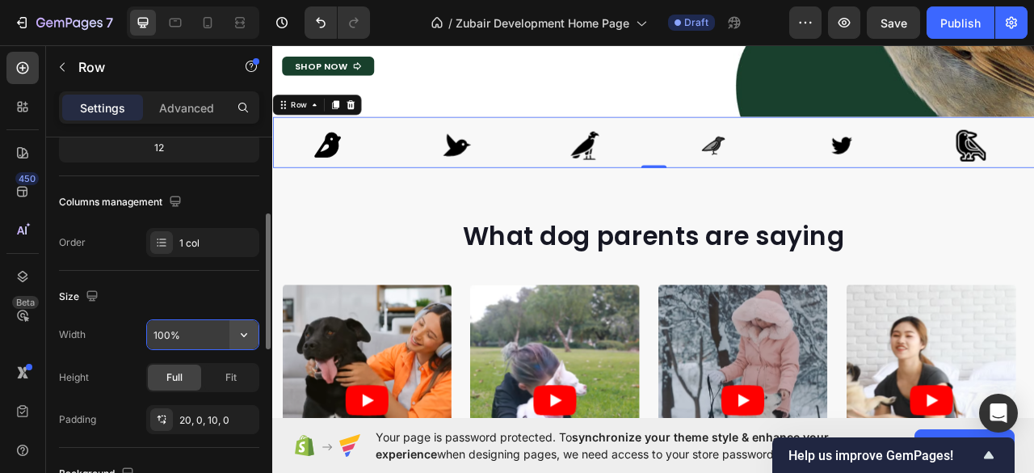
click at [239, 330] on icon "button" at bounding box center [244, 334] width 16 height 16
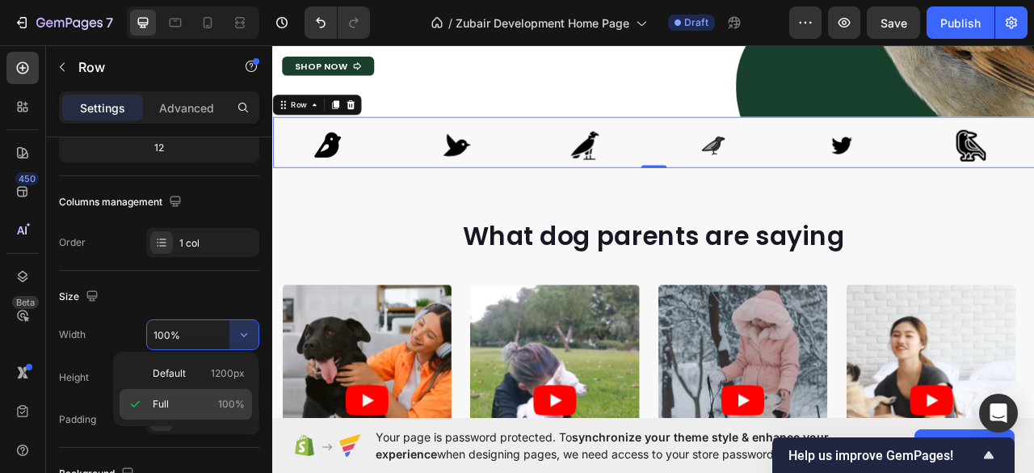
click at [213, 407] on p "Full 100%" at bounding box center [199, 404] width 92 height 15
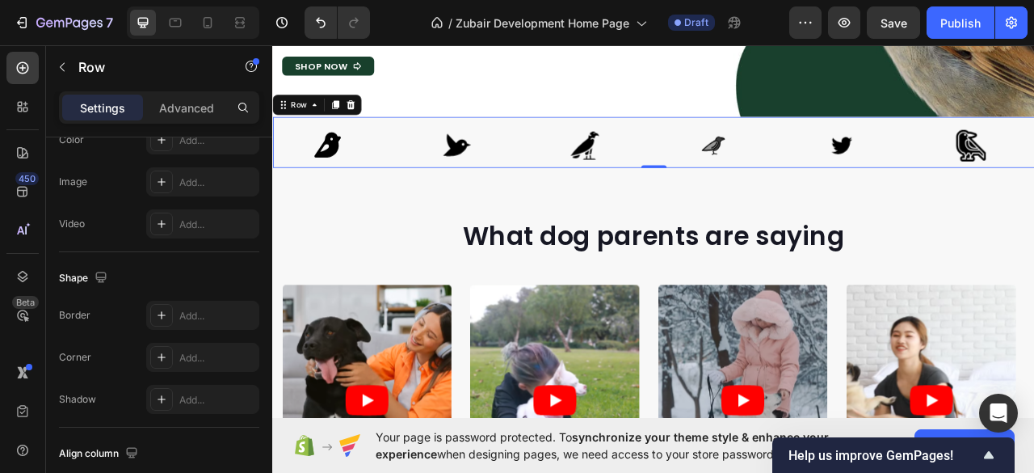
scroll to position [693, 0]
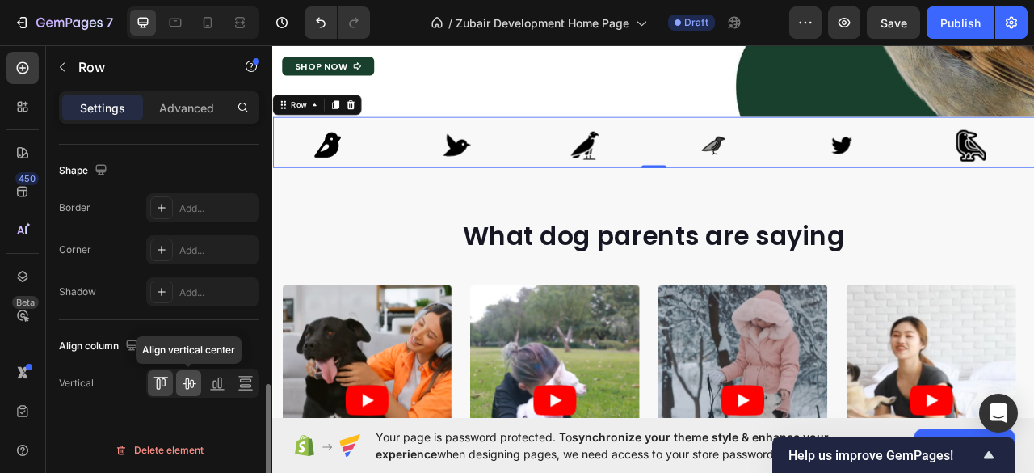
click at [187, 379] on icon at bounding box center [189, 383] width 16 height 16
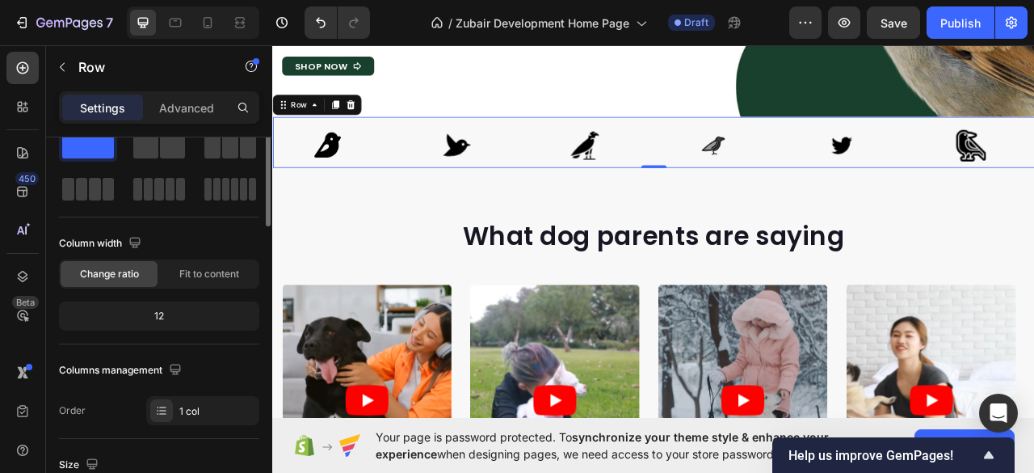
scroll to position [0, 0]
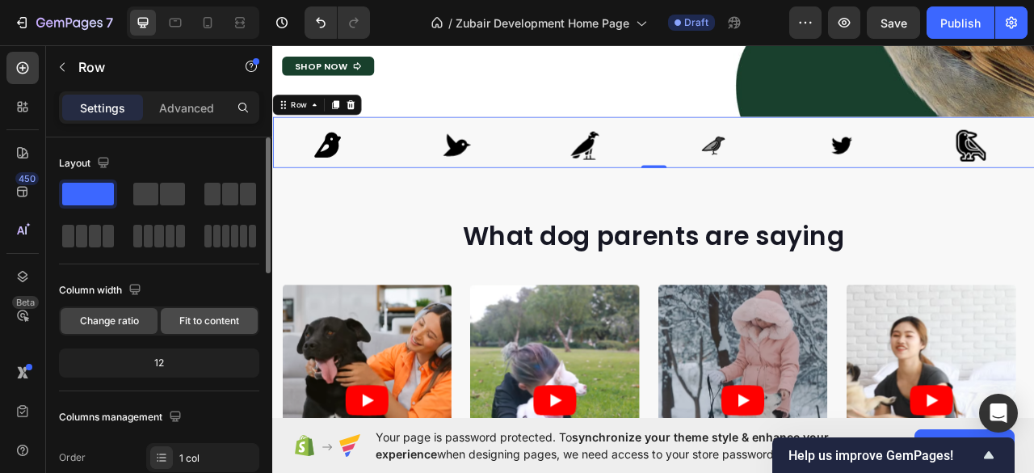
click at [191, 313] on span "Fit to content" at bounding box center [209, 320] width 60 height 15
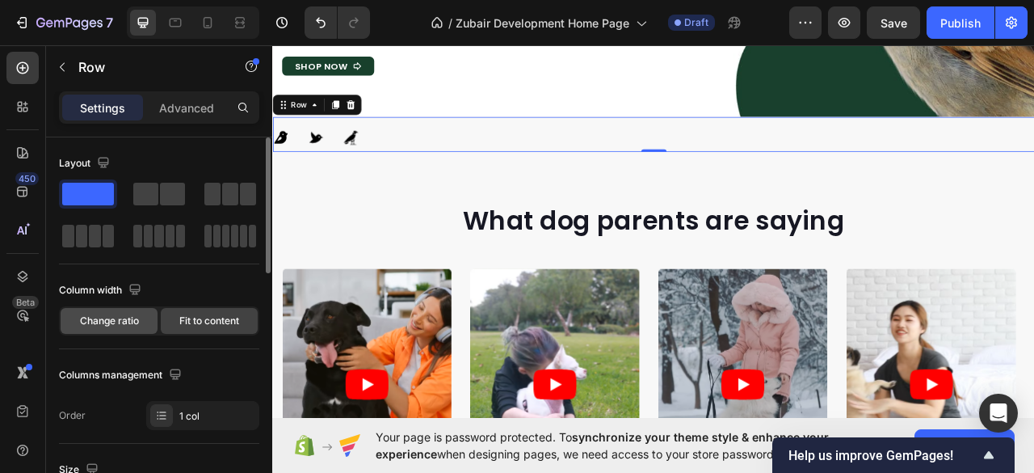
click at [105, 319] on span "Change ratio" at bounding box center [109, 320] width 59 height 15
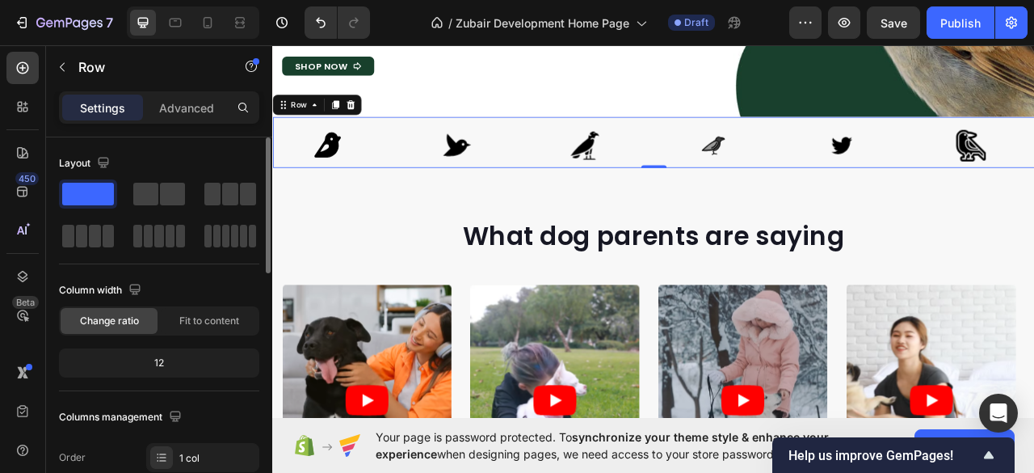
click at [157, 359] on div "12" at bounding box center [159, 362] width 194 height 23
click at [158, 359] on div "12" at bounding box center [159, 362] width 194 height 23
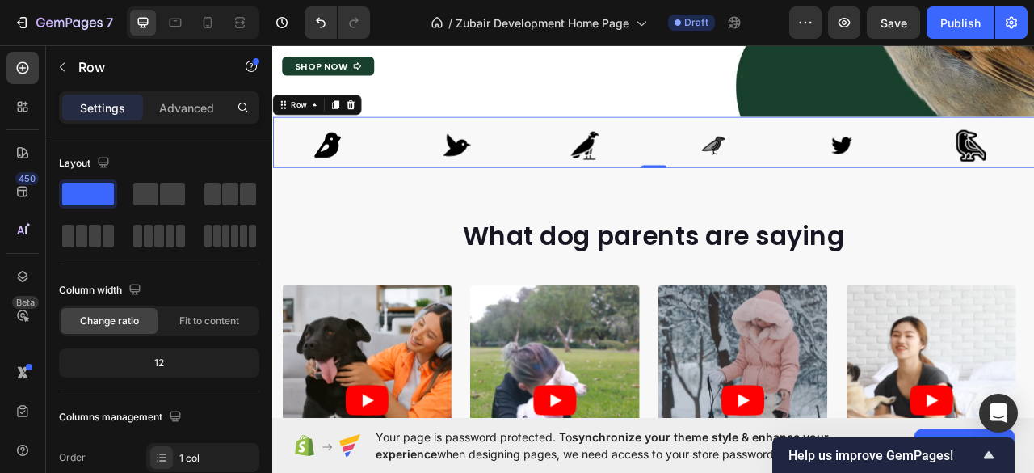
click at [418, 142] on div "Image Image Image Image Image Image Carousel Row 0" at bounding box center [756, 169] width 969 height 65
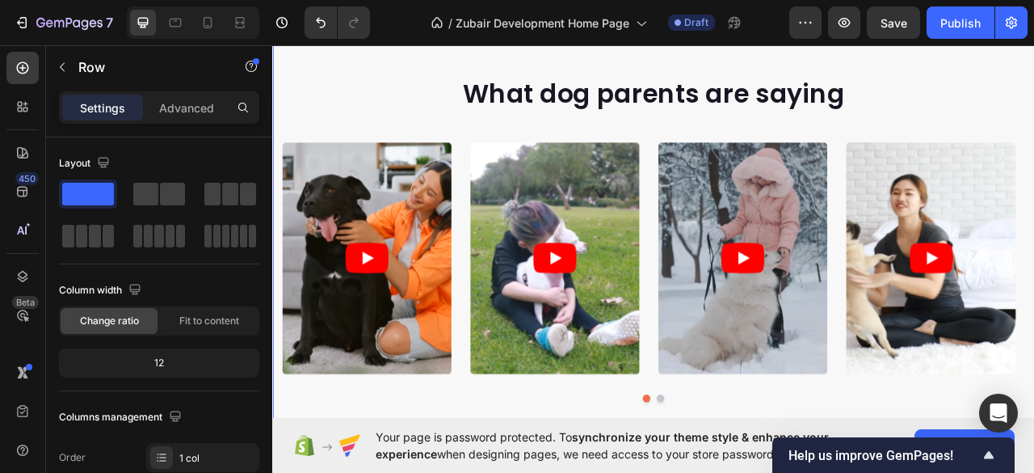
scroll to position [323, 0]
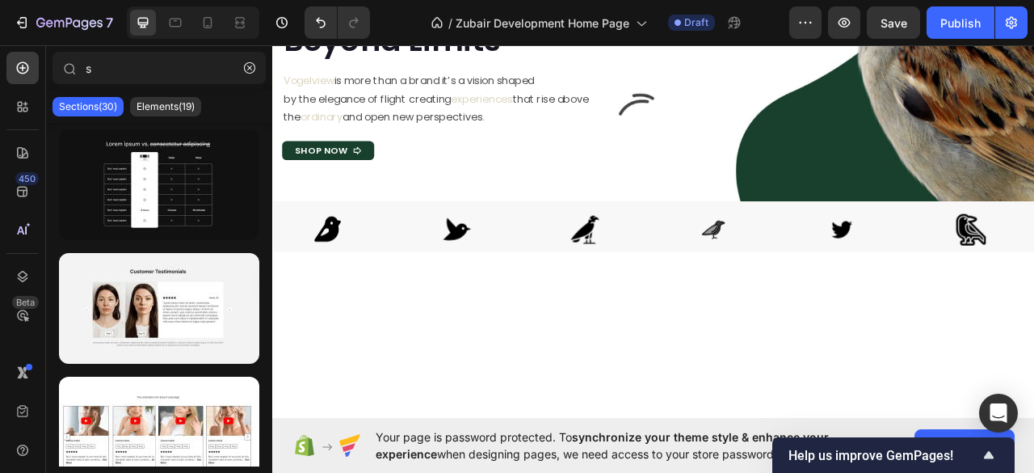
click at [82, 107] on p "Sections(30)" at bounding box center [88, 106] width 58 height 13
click at [156, 101] on p "Elements(19)" at bounding box center [166, 106] width 58 height 13
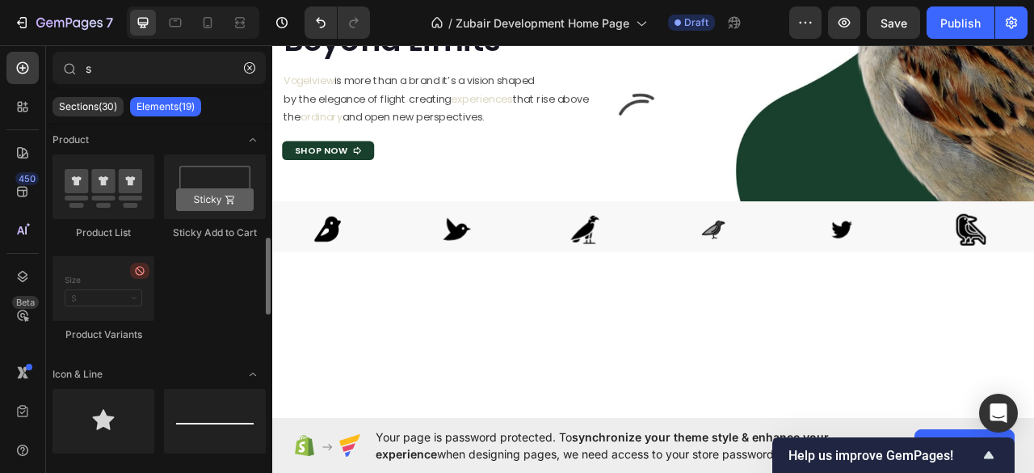
scroll to position [0, 0]
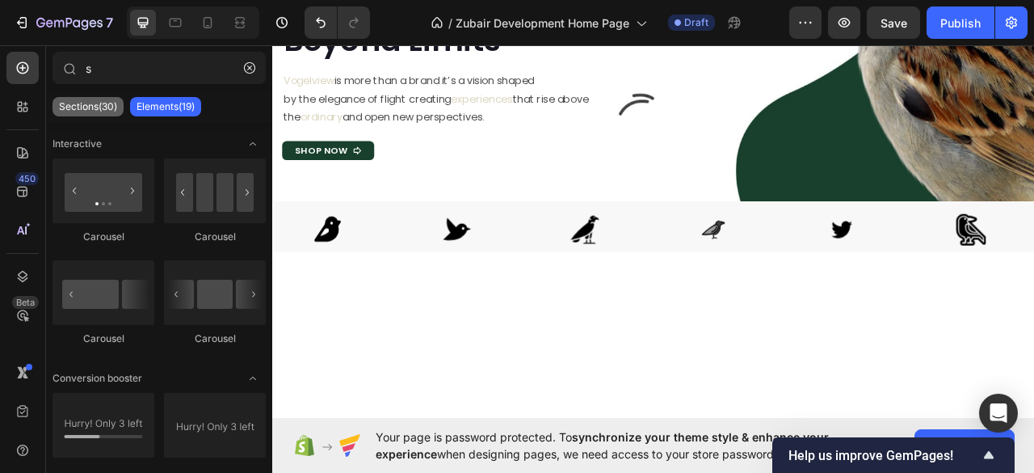
click at [76, 110] on p "Sections(30)" at bounding box center [88, 106] width 58 height 13
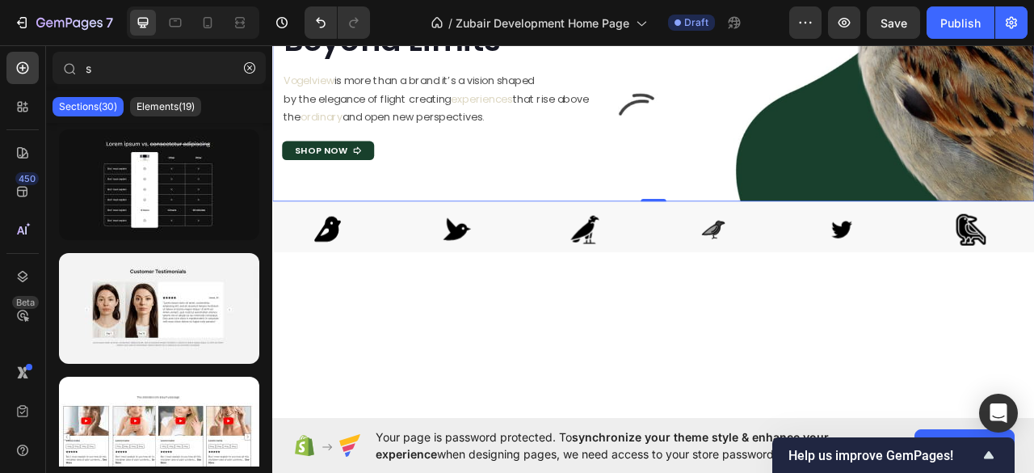
click at [379, 241] on div "Vogelview Crafted from Wings Creating Perspectives Beyond Limits Heading Vogelv…" at bounding box center [756, 18] width 969 height 454
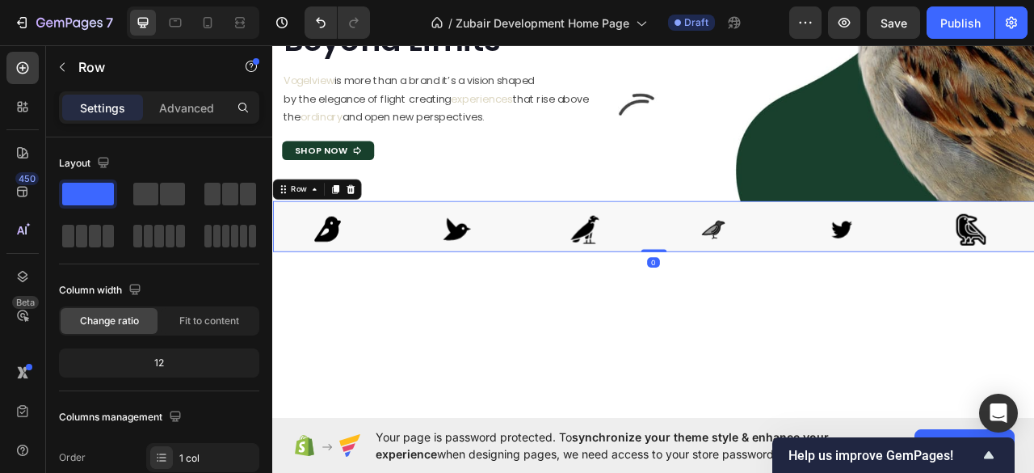
click at [379, 245] on div "Image Image Image Image Image Image Carousel Row 0" at bounding box center [756, 277] width 969 height 65
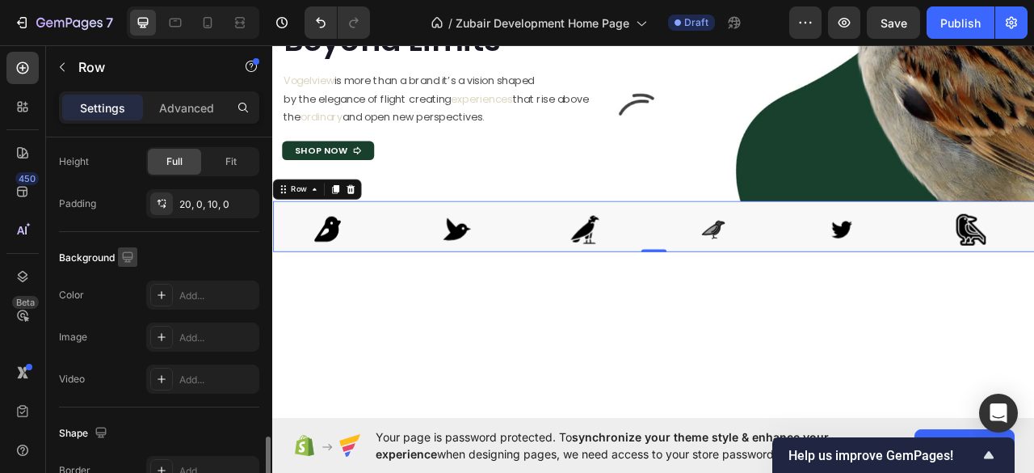
scroll to position [538, 0]
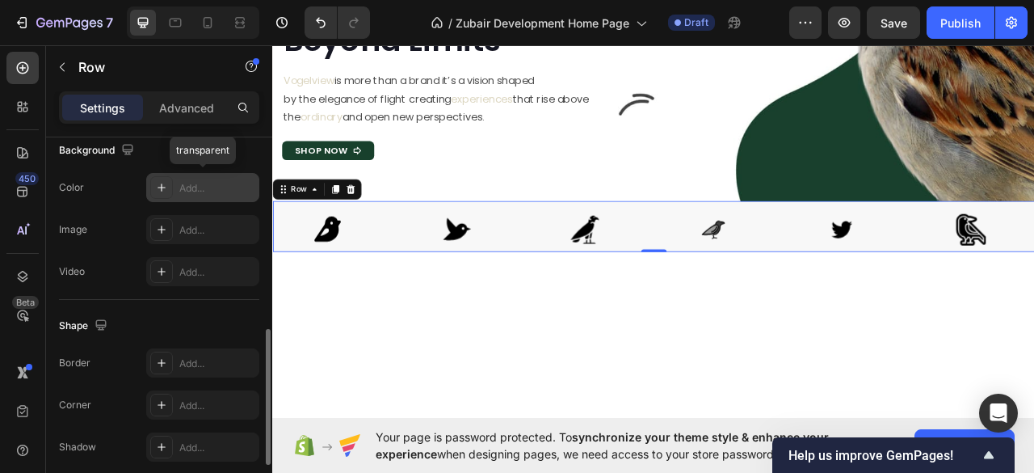
click at [188, 181] on div "Add..." at bounding box center [217, 188] width 76 height 15
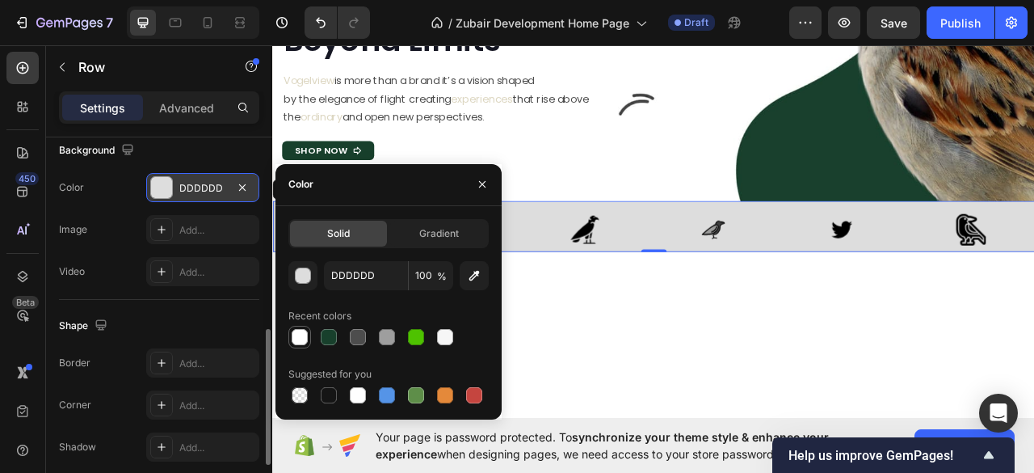
click at [299, 339] on div at bounding box center [300, 337] width 16 height 16
type input "FFFFFF"
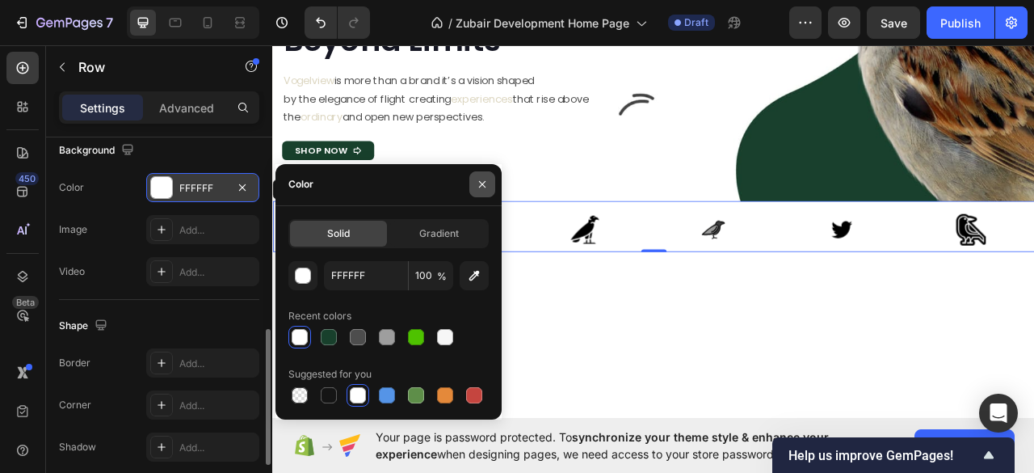
click at [480, 189] on icon "button" at bounding box center [482, 184] width 13 height 13
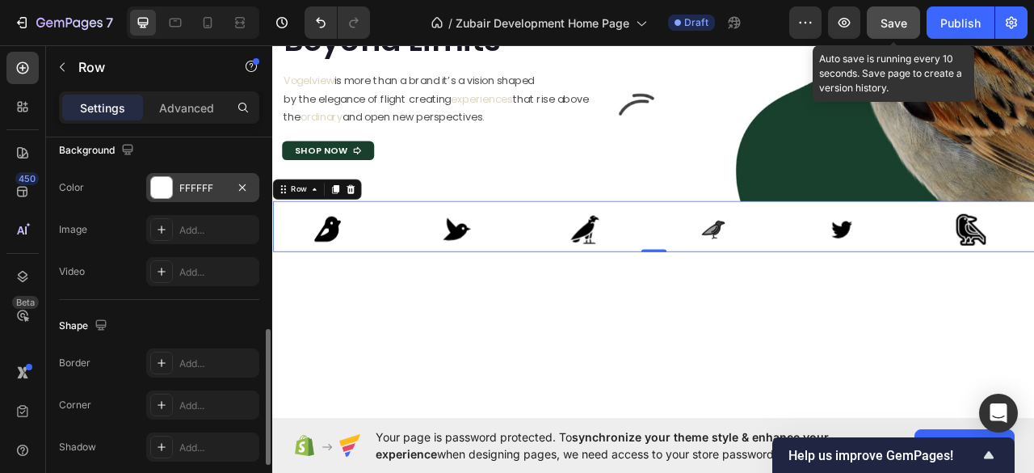
click at [902, 22] on span "Save" at bounding box center [893, 23] width 27 height 14
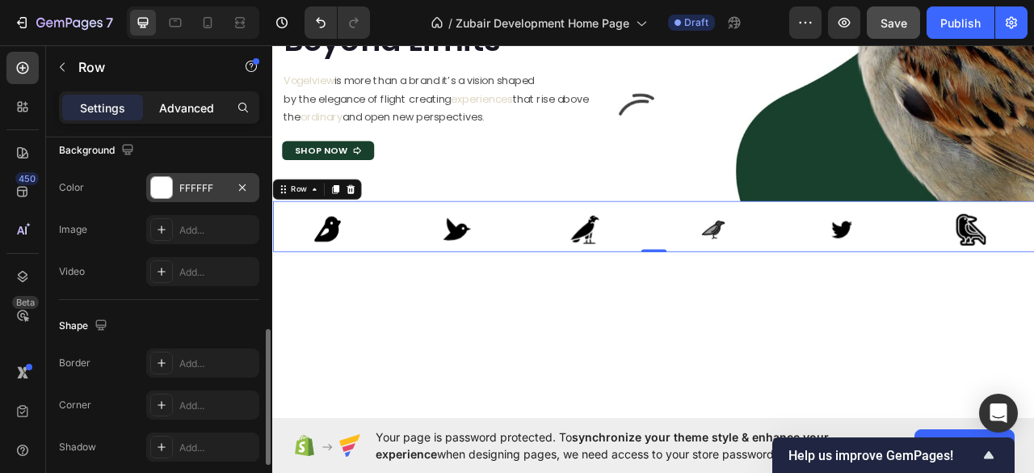
click at [191, 111] on p "Advanced" at bounding box center [186, 107] width 55 height 17
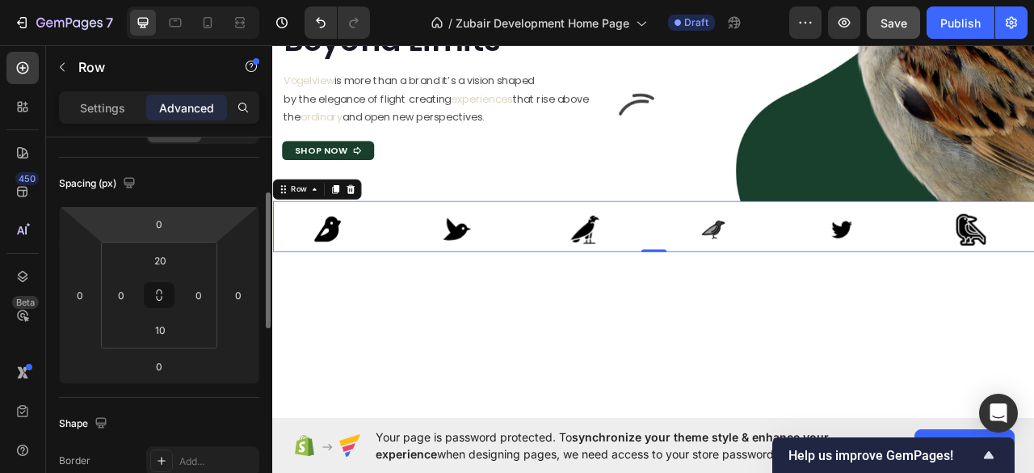
scroll to position [0, 0]
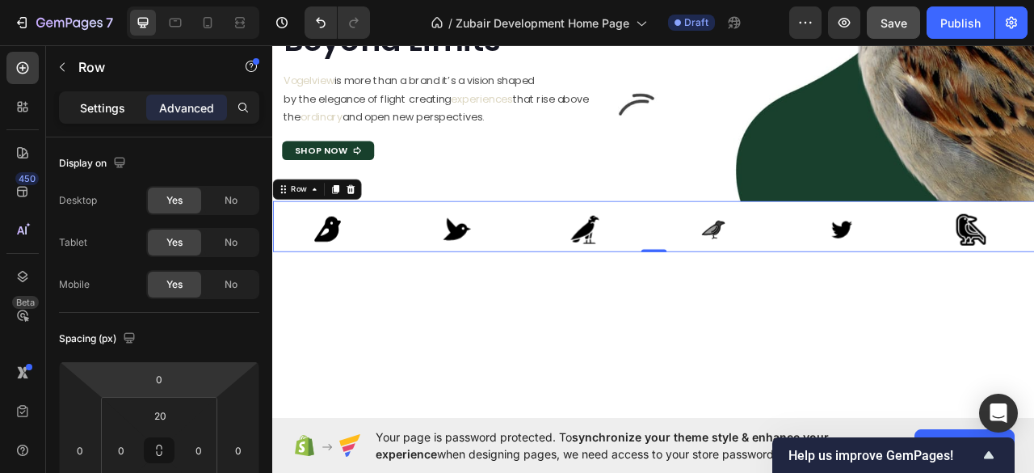
click at [97, 103] on p "Settings" at bounding box center [102, 107] width 45 height 17
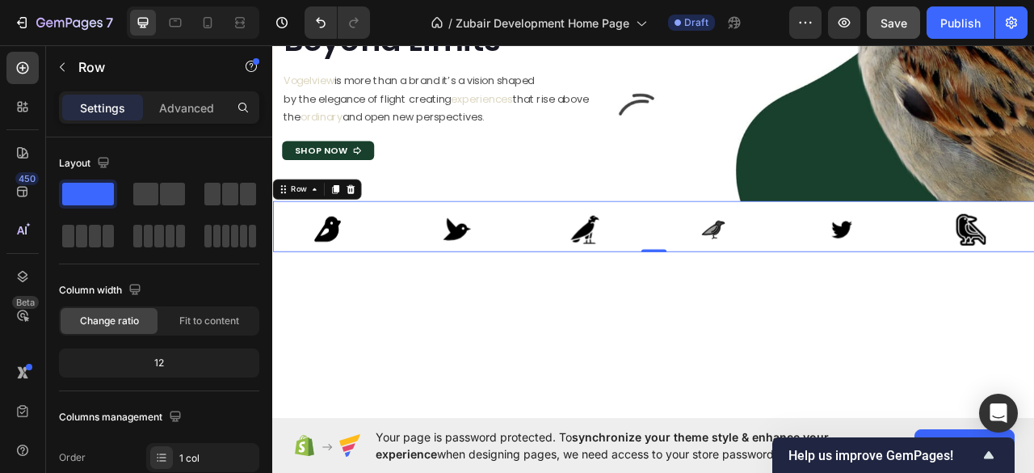
click at [417, 254] on div "Image Image Image Image Image Image Carousel Row 0" at bounding box center [756, 277] width 969 height 65
click at [430, 261] on div "Image Image Image Image Image Image" at bounding box center [756, 281] width 969 height 40
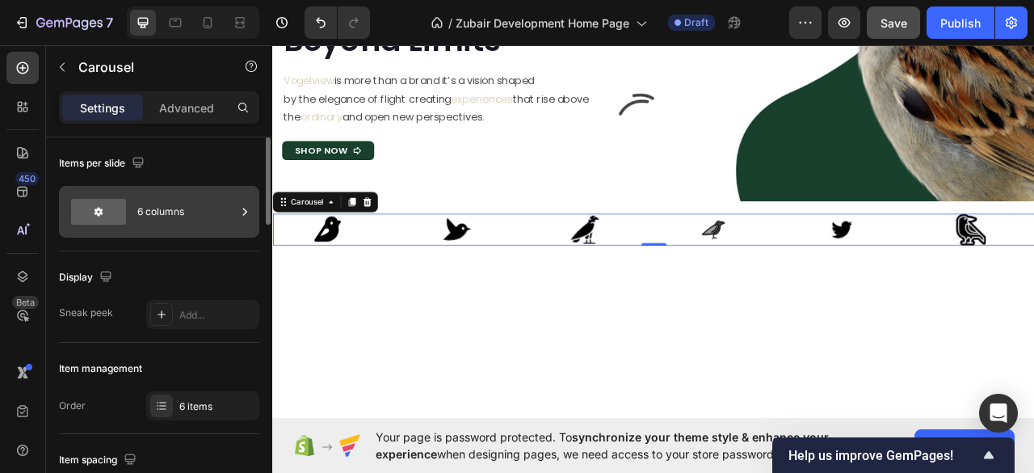
click at [165, 214] on div "6 columns" at bounding box center [186, 211] width 99 height 37
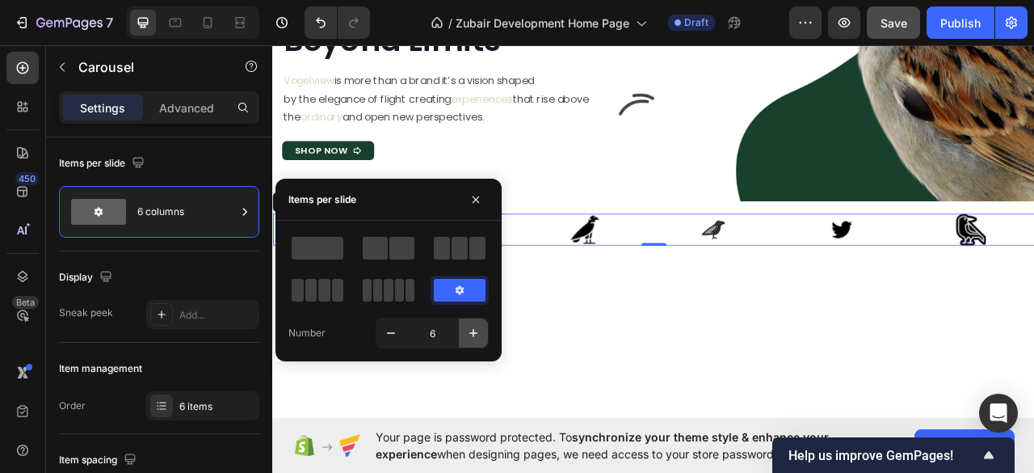
click at [475, 329] on icon "button" at bounding box center [473, 333] width 16 height 16
type input "7"
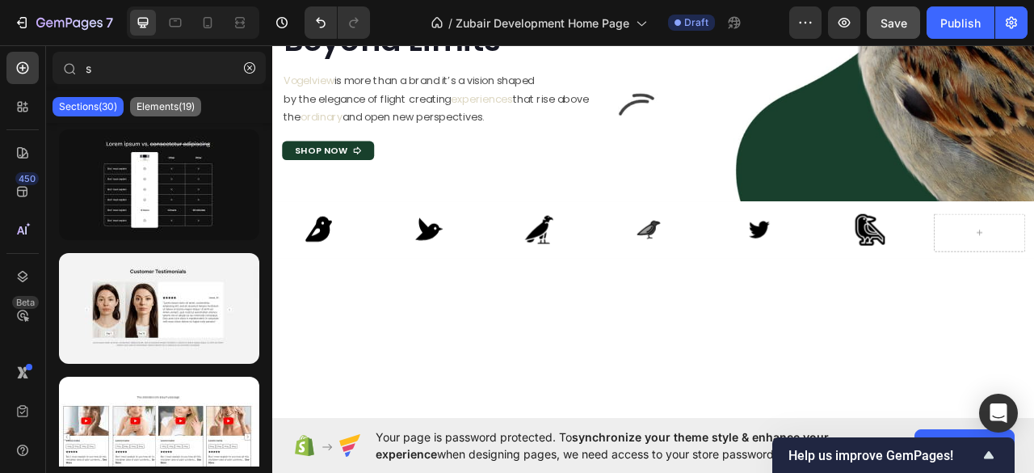
click at [155, 100] on p "Elements(19)" at bounding box center [166, 106] width 58 height 13
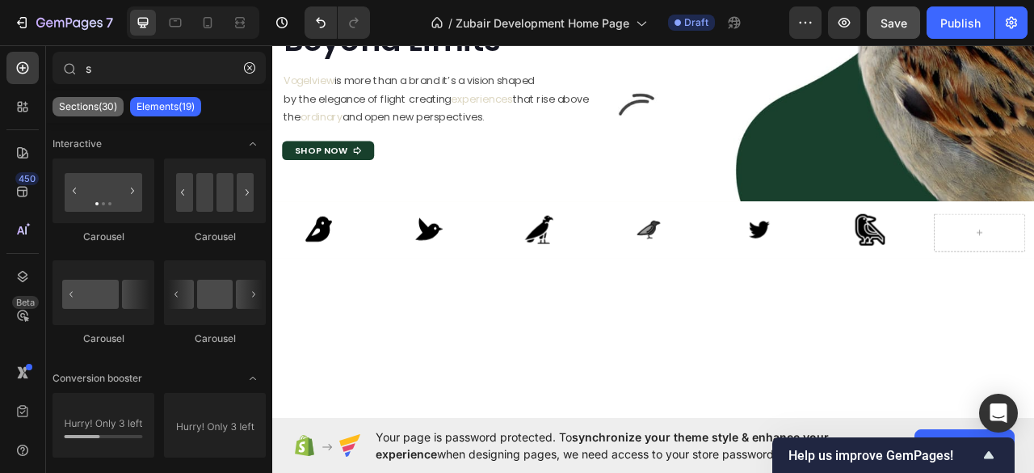
click at [87, 105] on p "Sections(30)" at bounding box center [88, 106] width 58 height 13
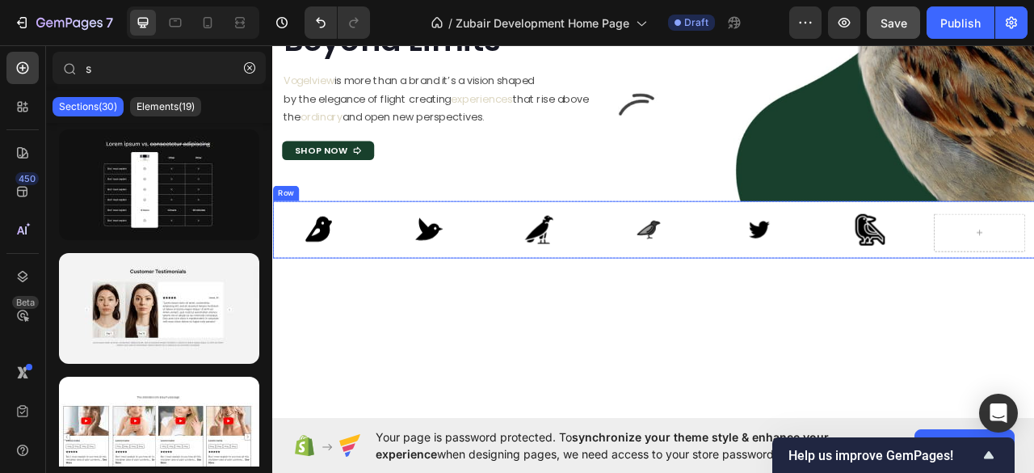
click at [1033, 259] on div "Image Image Image Image Image Image [GEOGRAPHIC_DATA]" at bounding box center [756, 281] width 969 height 73
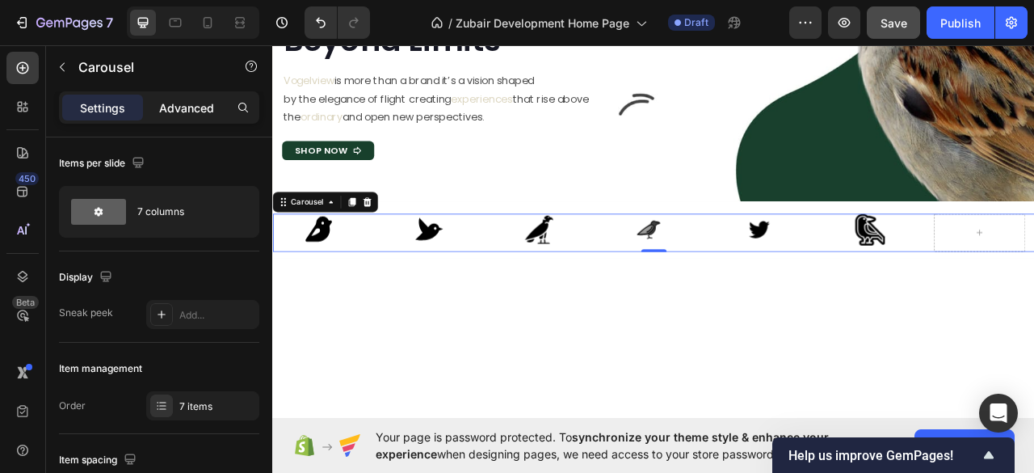
click at [156, 107] on div "Advanced" at bounding box center [186, 108] width 81 height 26
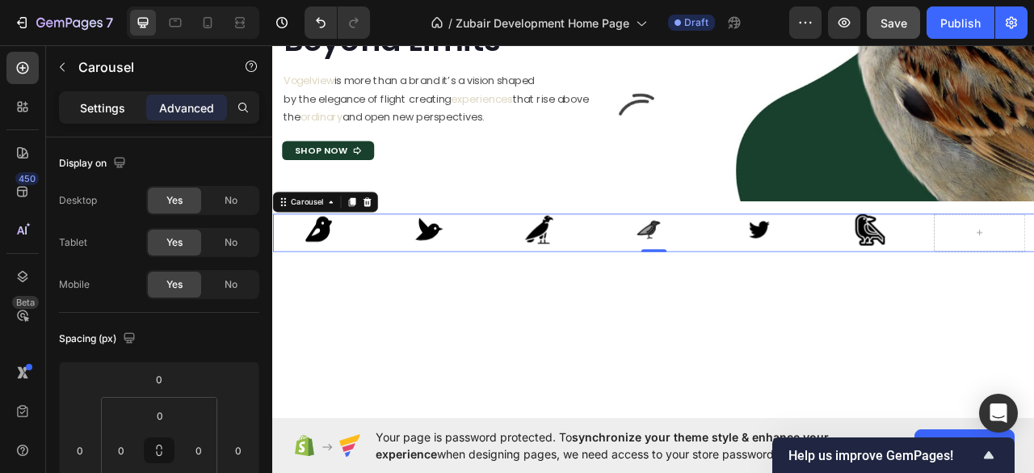
click at [124, 107] on p "Settings" at bounding box center [102, 107] width 45 height 17
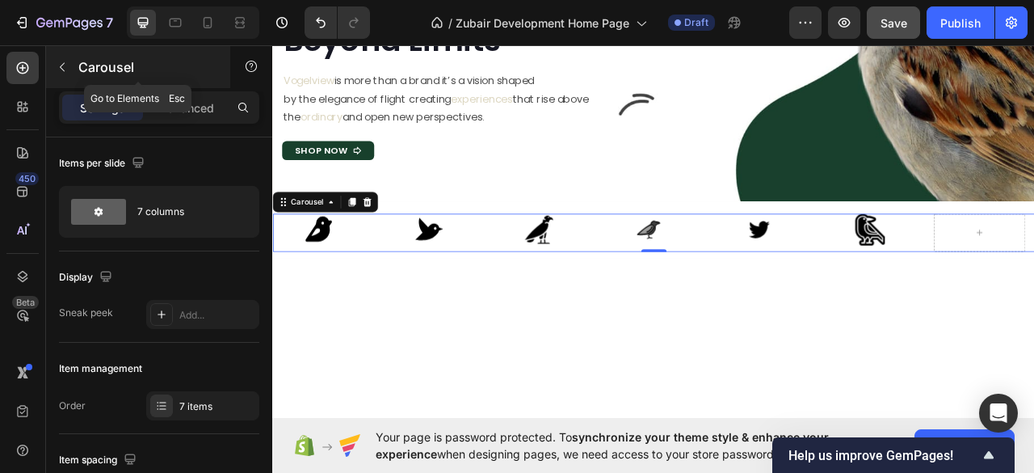
click at [56, 66] on icon "button" at bounding box center [62, 67] width 13 height 13
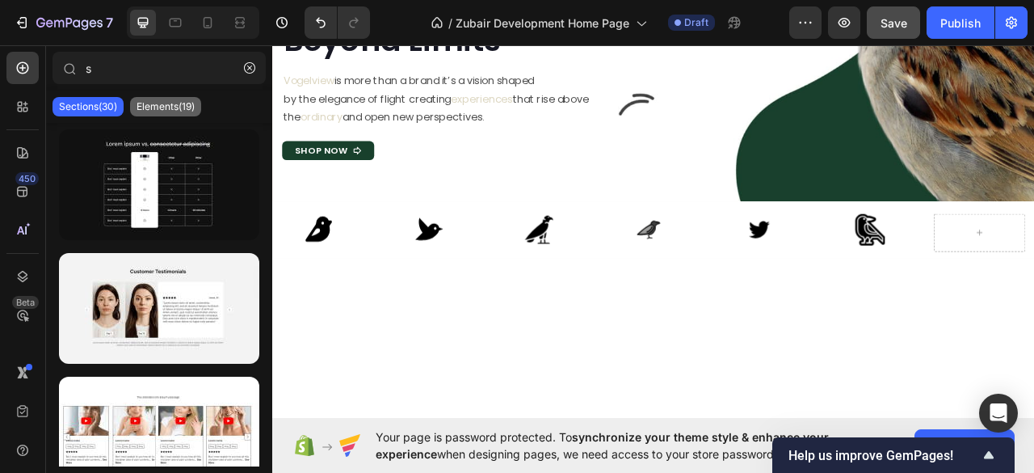
click at [150, 110] on p "Elements(19)" at bounding box center [166, 106] width 58 height 13
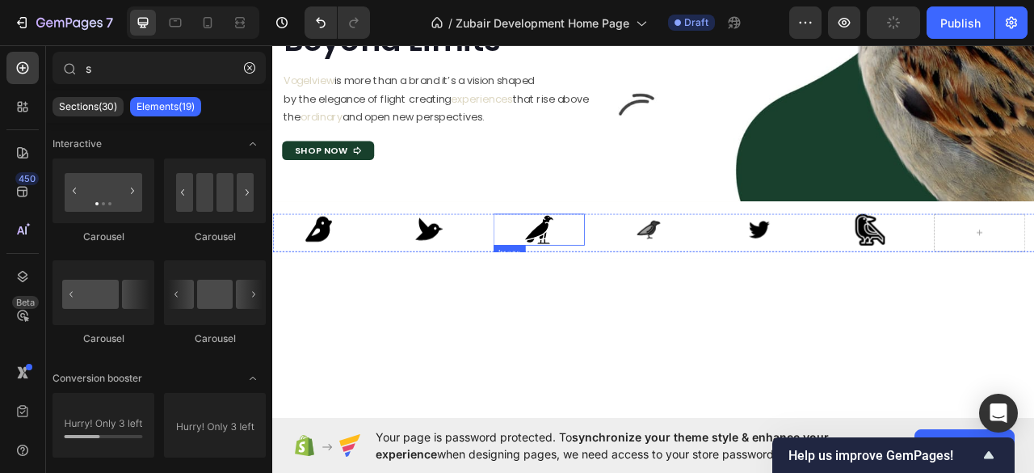
click at [596, 284] on img at bounding box center [610, 281] width 40 height 40
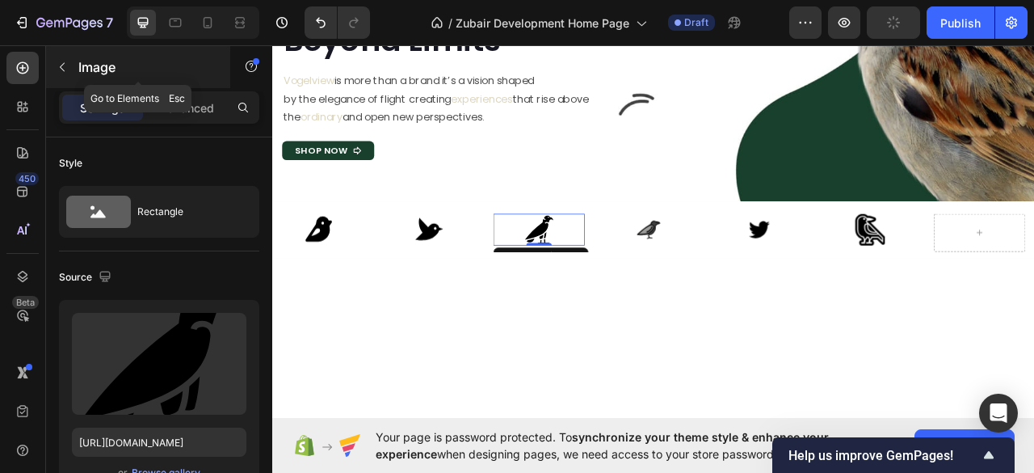
click at [66, 75] on button "button" at bounding box center [62, 67] width 26 height 26
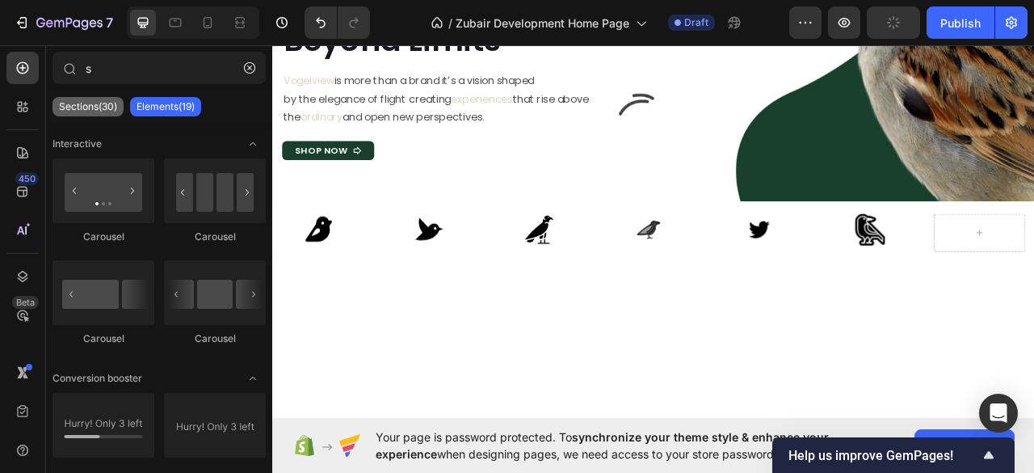
click at [87, 106] on p "Sections(30)" at bounding box center [88, 106] width 58 height 13
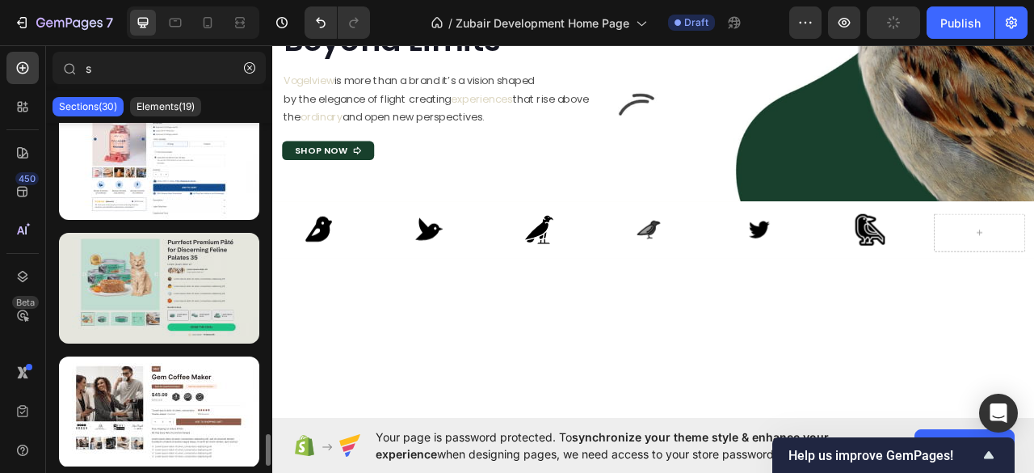
scroll to position [2819, 0]
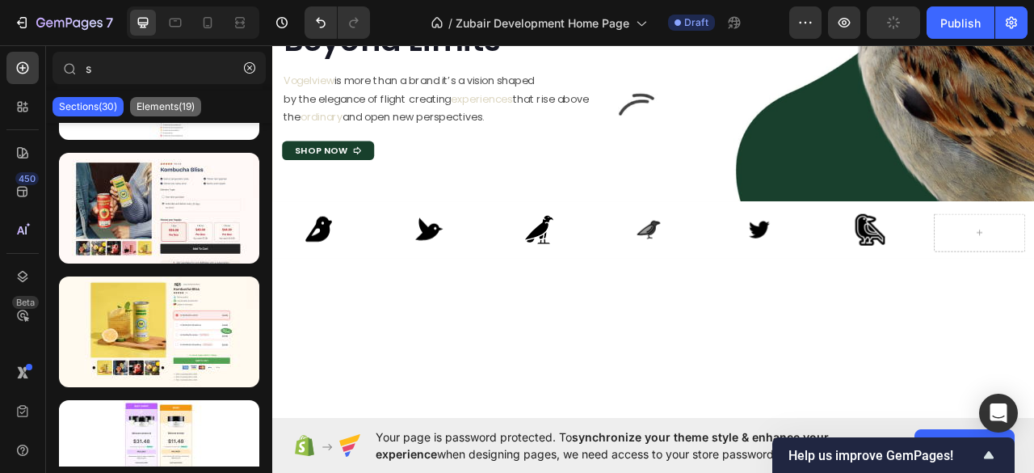
click at [161, 102] on p "Elements(19)" at bounding box center [166, 106] width 58 height 13
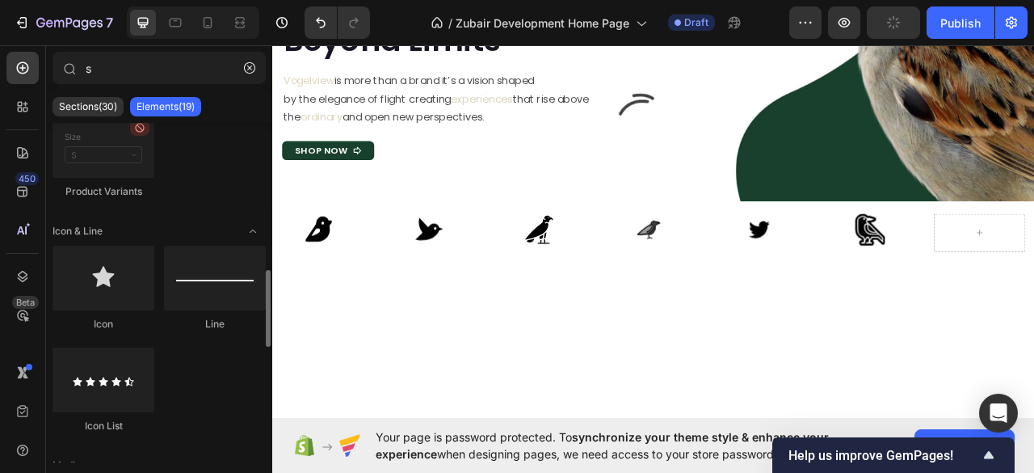
scroll to position [0, 0]
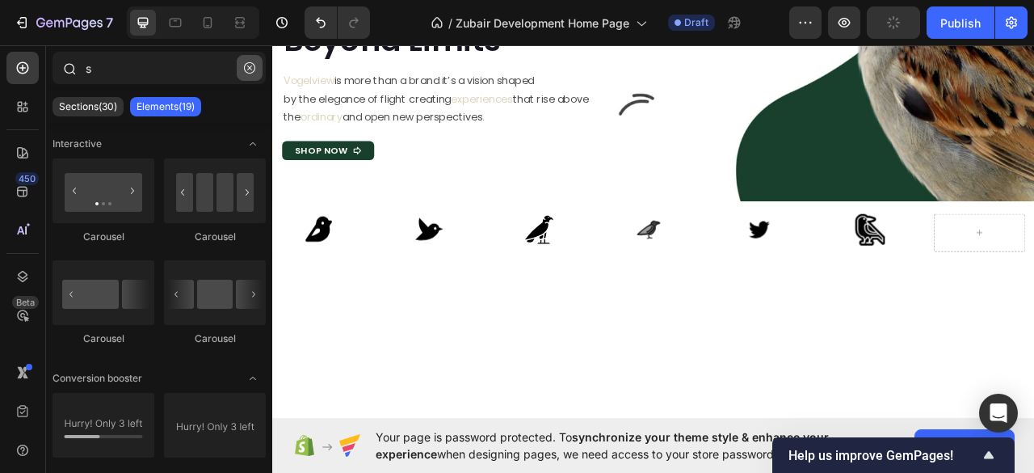
click at [247, 67] on icon "button" at bounding box center [249, 67] width 11 height 11
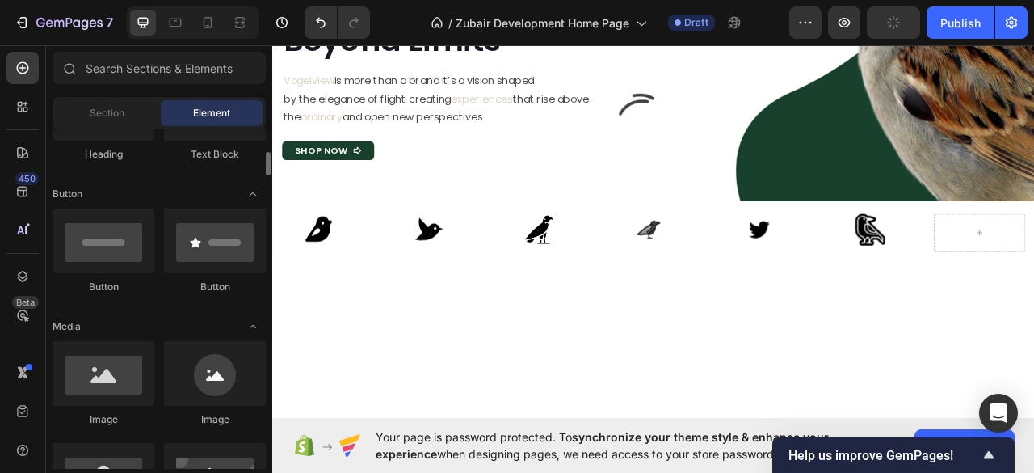
scroll to position [431, 0]
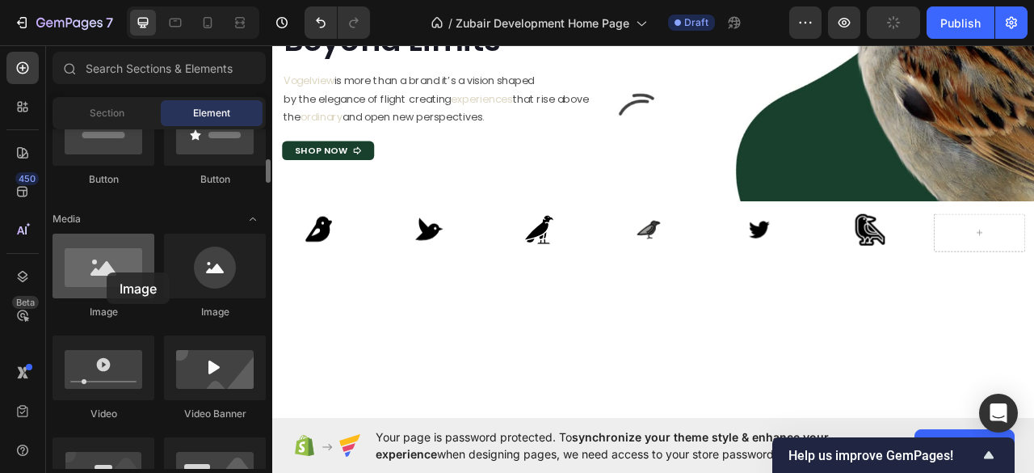
click at [107, 272] on div at bounding box center [104, 265] width 102 height 65
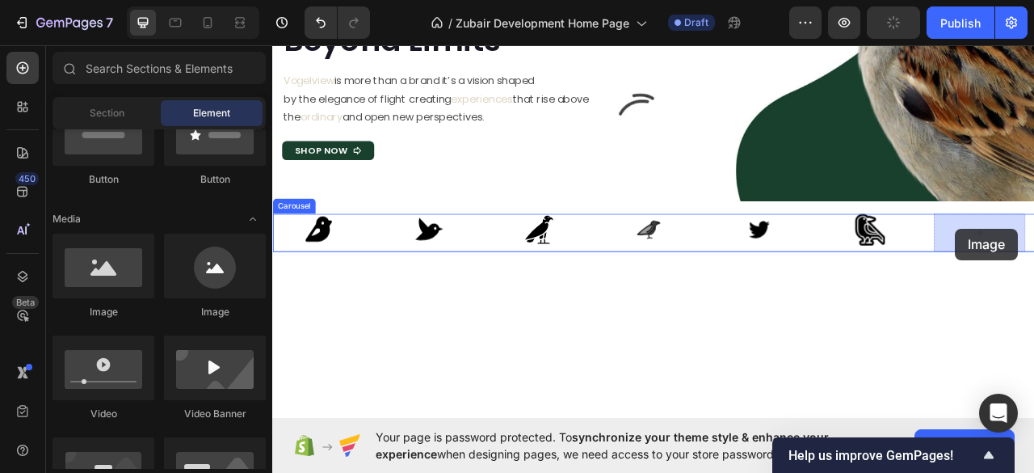
drag, startPoint x: 476, startPoint y: 317, endPoint x: 1139, endPoint y: 279, distance: 664.2
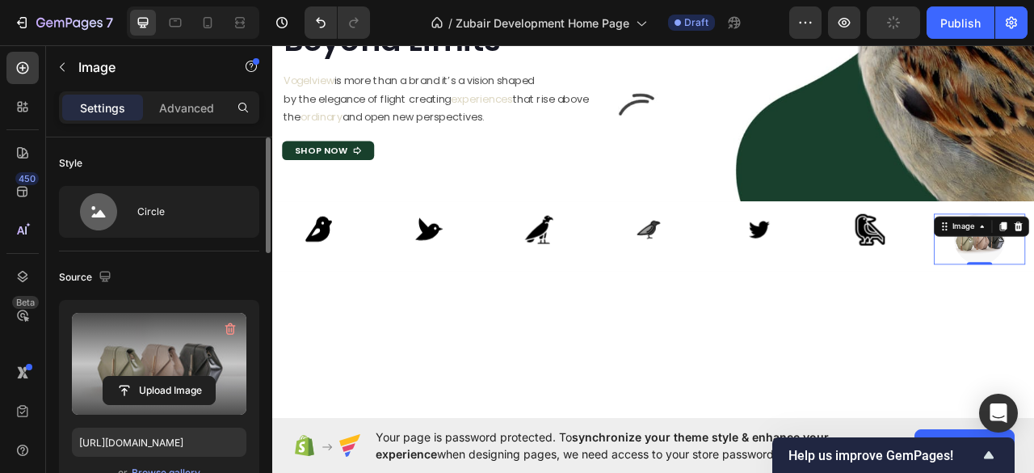
click at [174, 361] on label at bounding box center [159, 364] width 174 height 102
click at [174, 376] on input "file" at bounding box center [158, 389] width 111 height 27
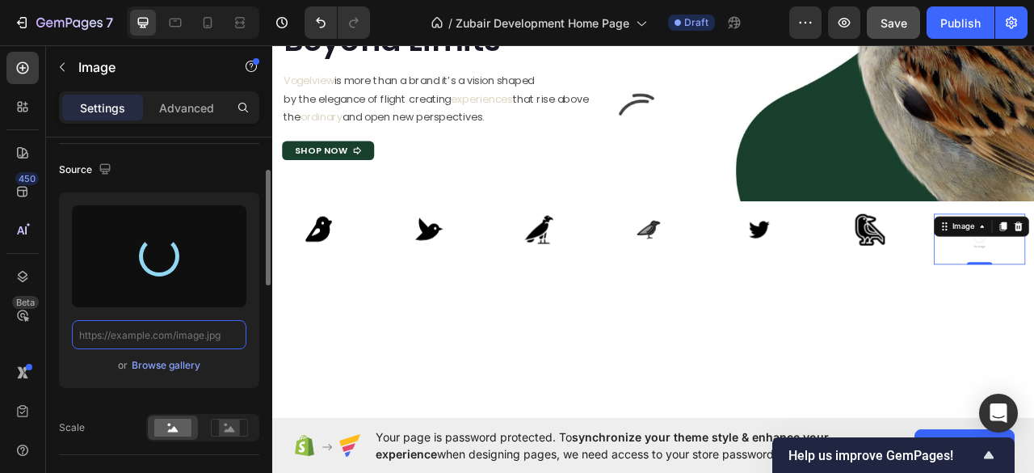
scroll to position [0, 0]
click at [166, 257] on div at bounding box center [159, 256] width 57 height 57
click at [150, 365] on div "Browse gallery" at bounding box center [166, 365] width 69 height 15
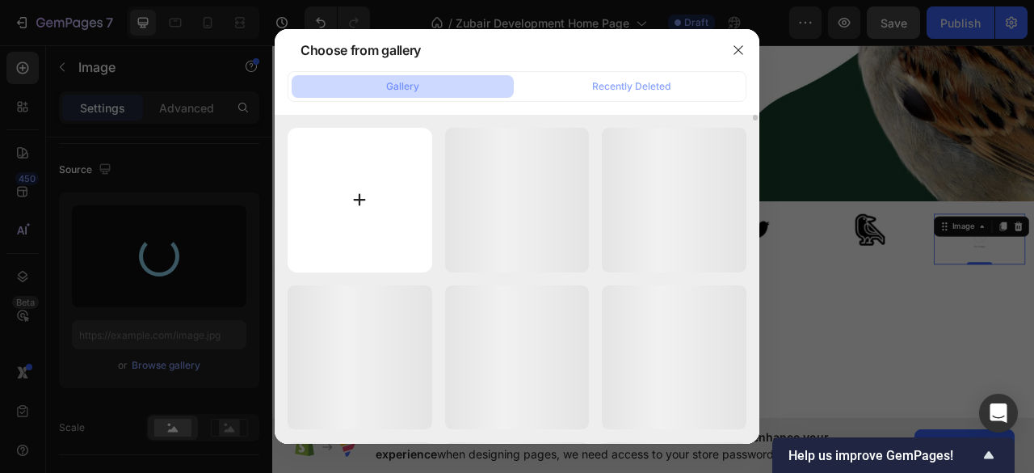
click at [355, 202] on input "file" at bounding box center [360, 200] width 145 height 145
type input "C:\fakepath\fluent-emoji-high-contrast--phoenix-bird.svg"
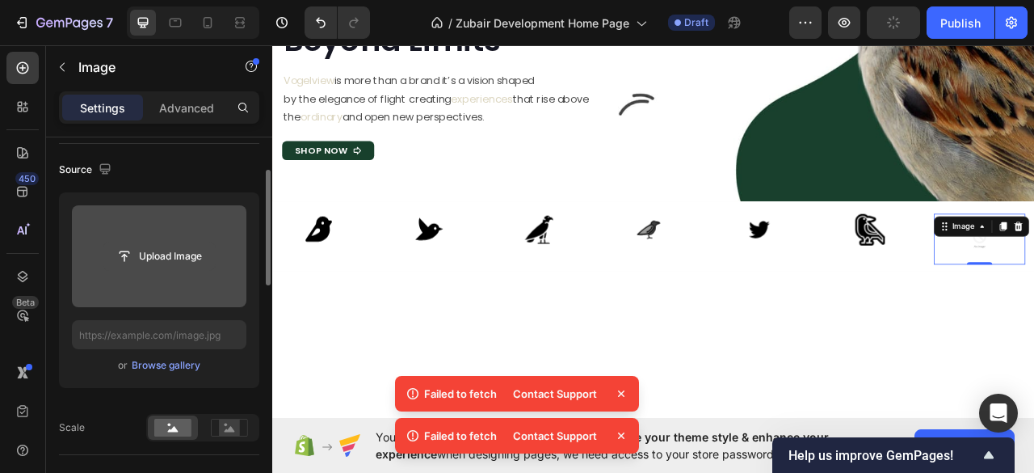
click at [180, 254] on input "file" at bounding box center [158, 255] width 111 height 27
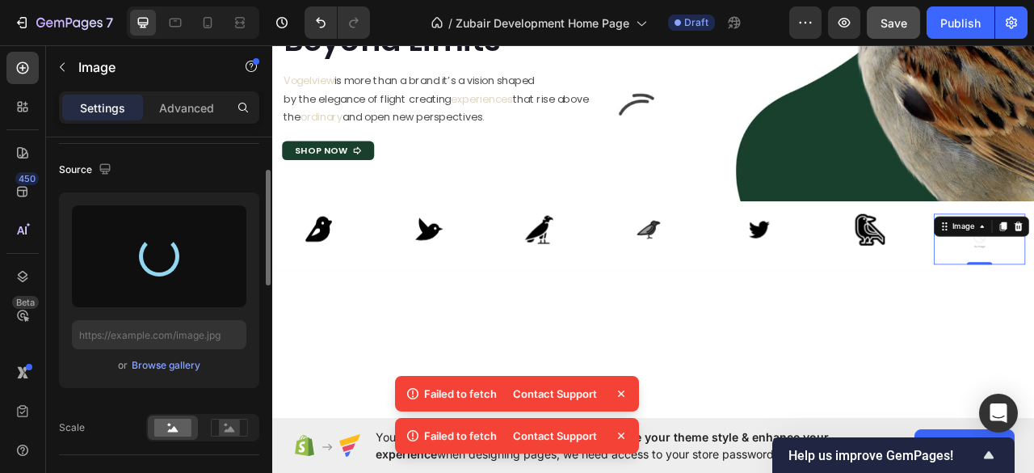
type input "[URL][DOMAIN_NAME]"
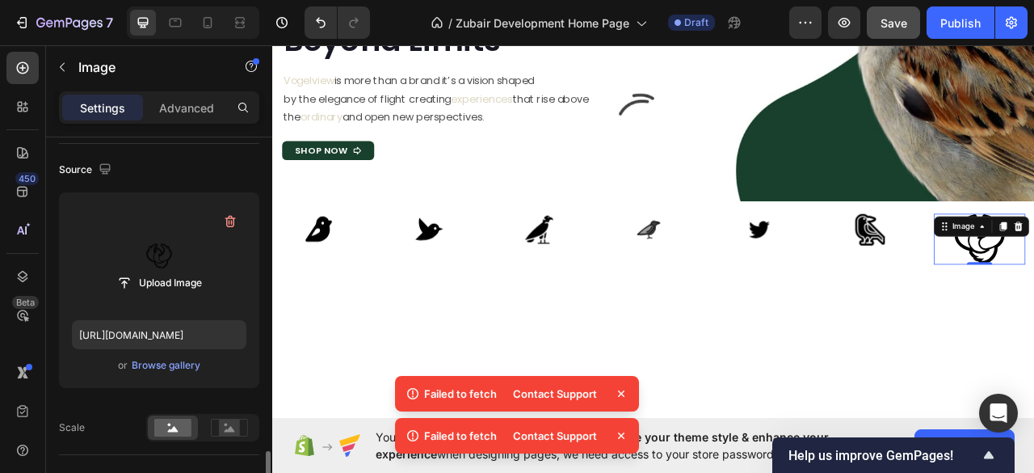
scroll to position [323, 0]
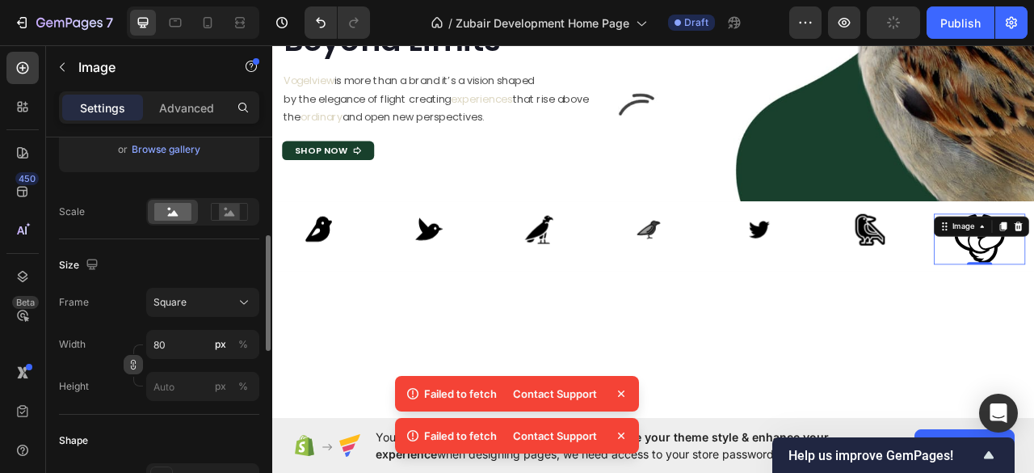
click at [134, 366] on icon "button" at bounding box center [133, 364] width 11 height 11
click at [157, 346] on input "80" at bounding box center [202, 344] width 113 height 29
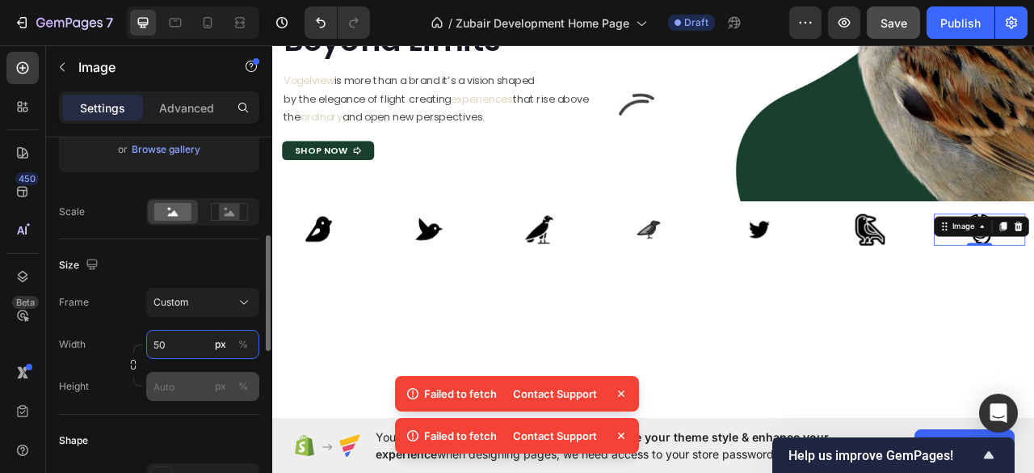
type input "50"
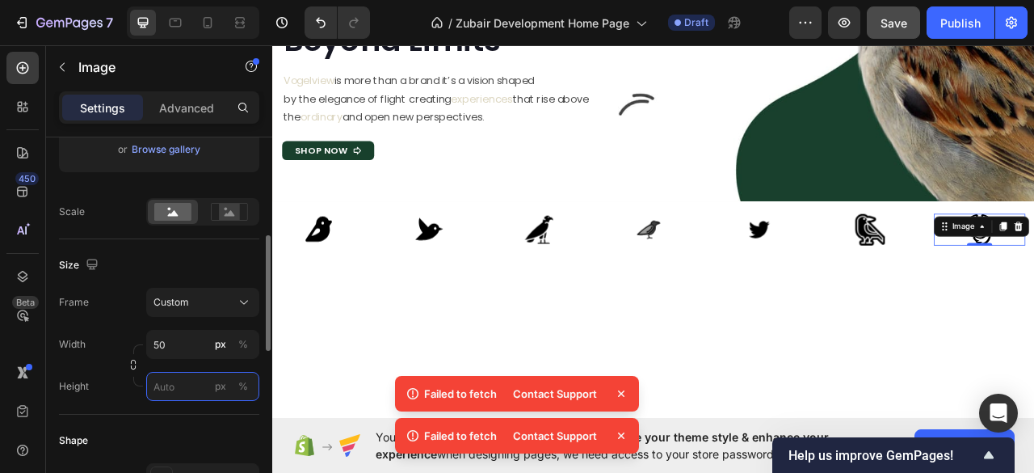
click at [168, 389] on input "px %" at bounding box center [202, 386] width 113 height 29
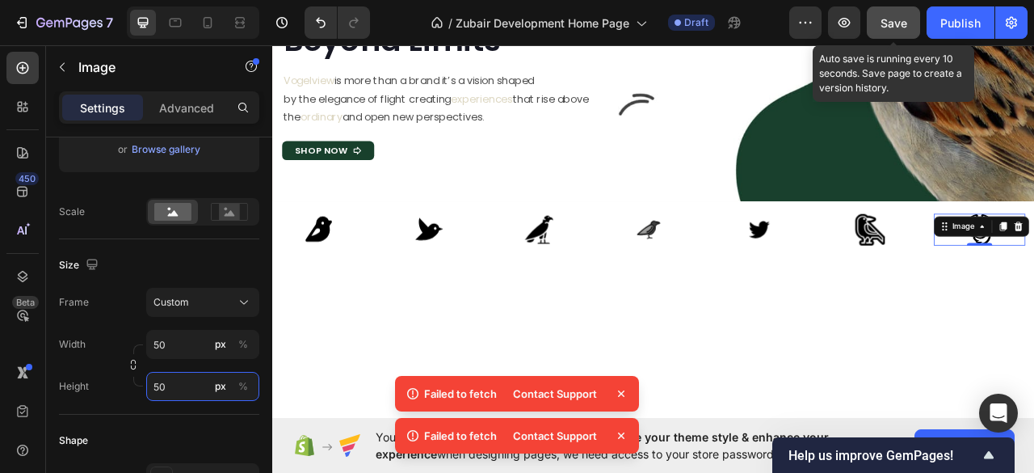
type input "50"
click at [884, 26] on button "Save" at bounding box center [893, 22] width 53 height 32
click at [884, 26] on span "Save" at bounding box center [893, 23] width 27 height 14
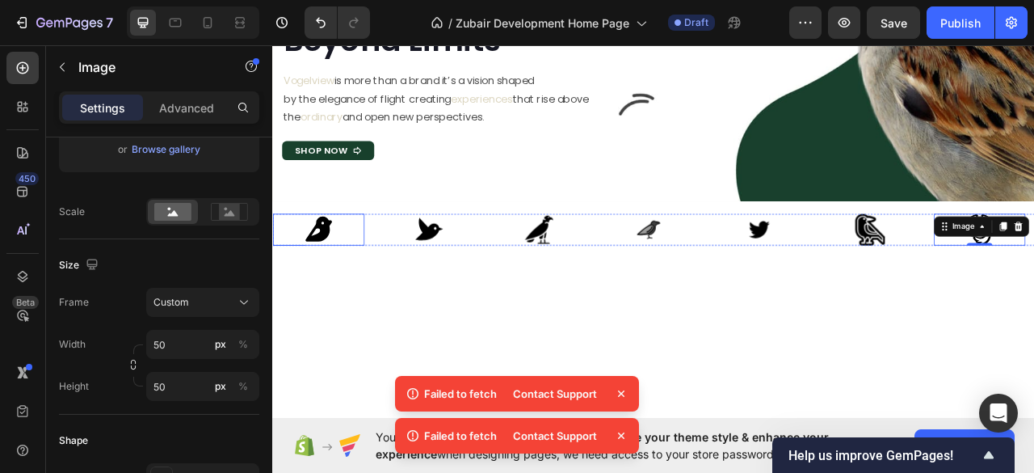
click at [357, 288] on div at bounding box center [330, 281] width 116 height 40
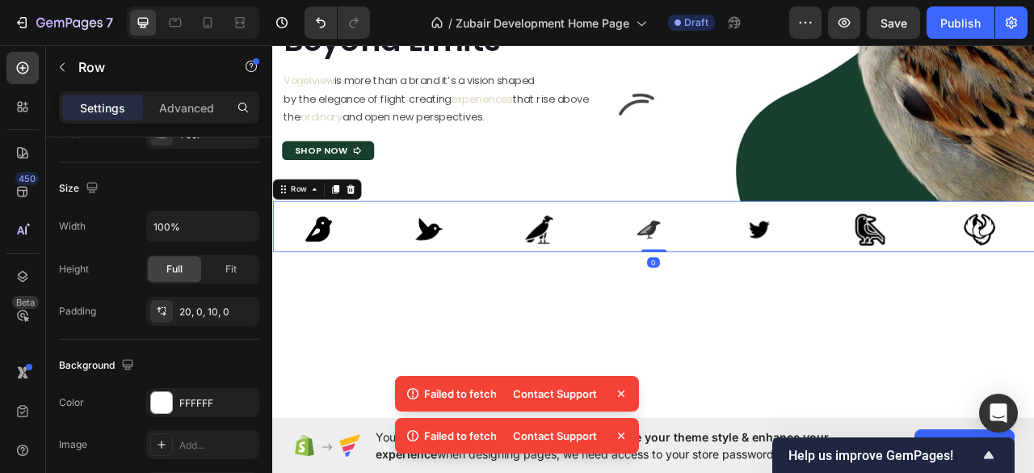
click at [411, 253] on div "Image Image Image Image Image Image Image Carousel Row 0" at bounding box center [756, 277] width 969 height 65
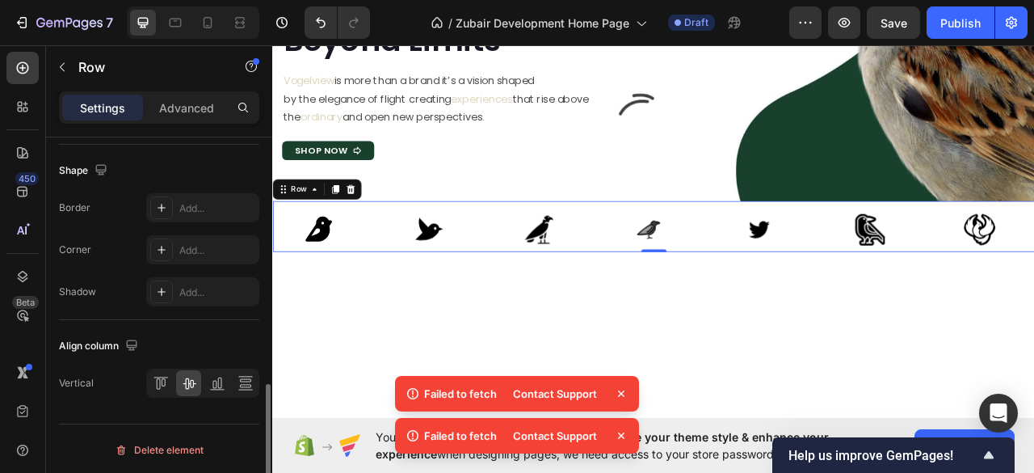
scroll to position [693, 0]
click at [622, 391] on icon at bounding box center [621, 393] width 16 height 16
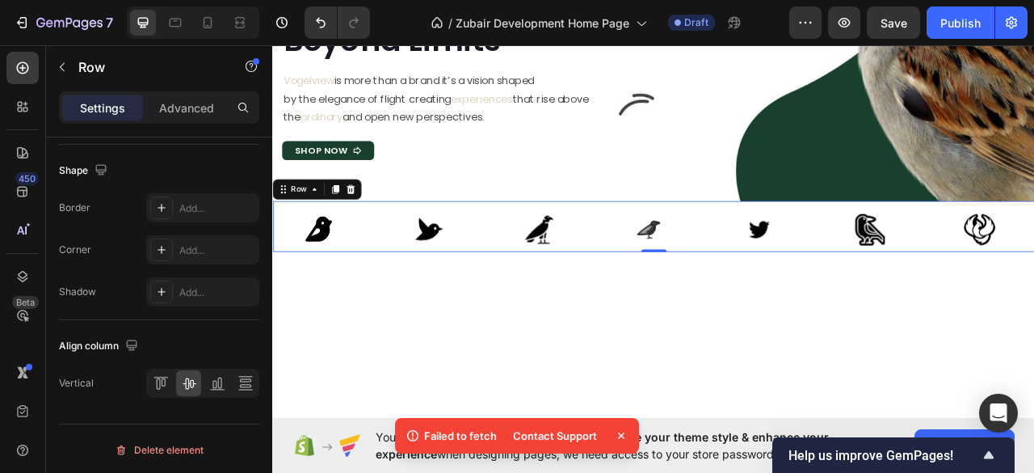
click at [622, 432] on icon at bounding box center [621, 435] width 16 height 16
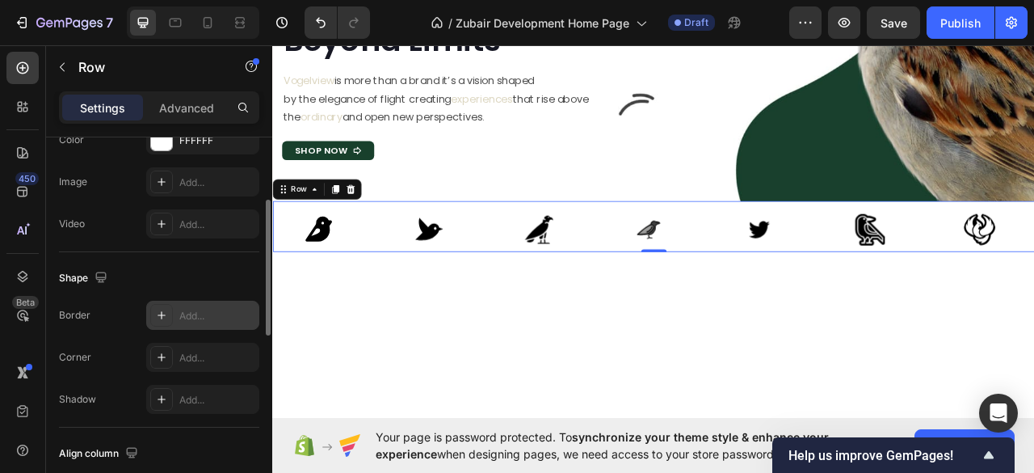
scroll to position [478, 0]
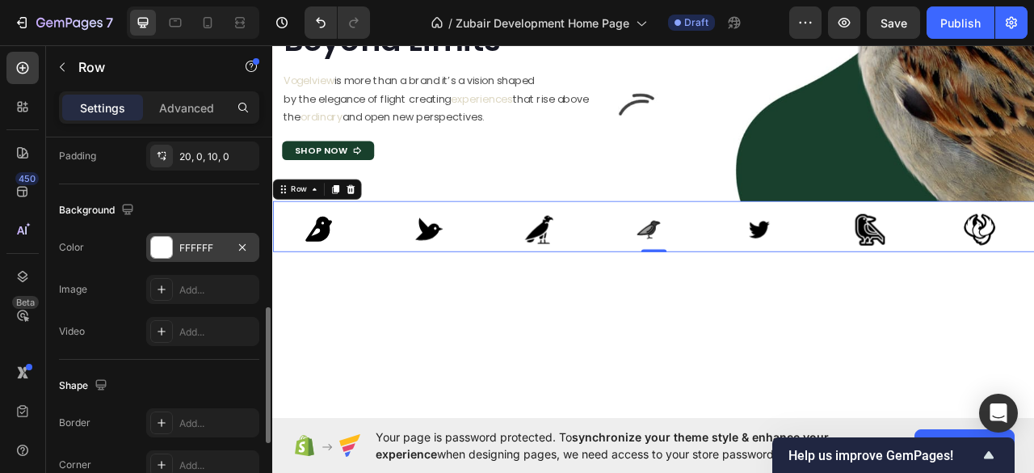
click at [164, 254] on div at bounding box center [161, 247] width 21 height 21
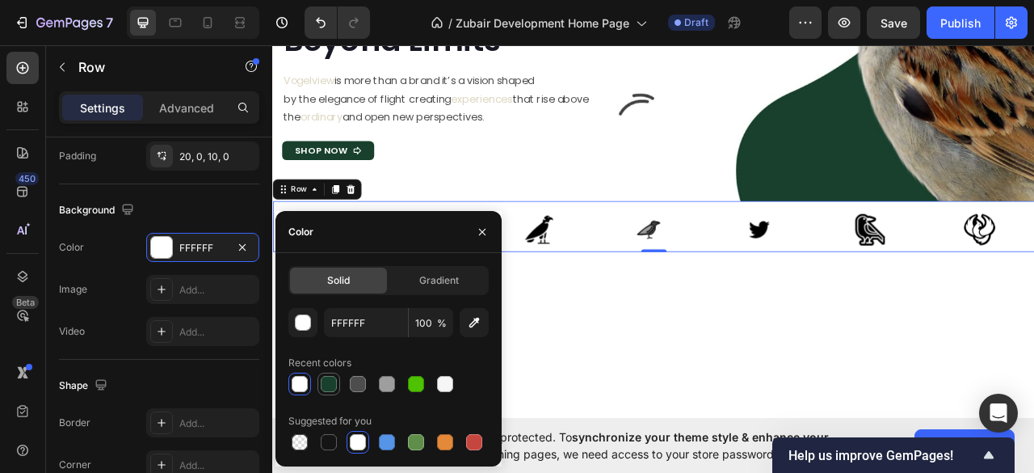
click at [330, 380] on div at bounding box center [329, 384] width 16 height 16
type input "18402C"
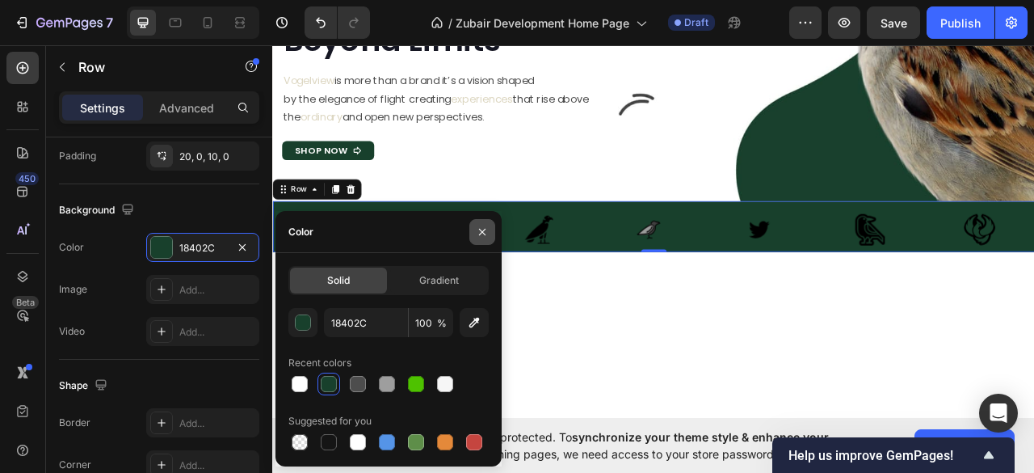
click at [481, 228] on icon "button" at bounding box center [482, 231] width 13 height 13
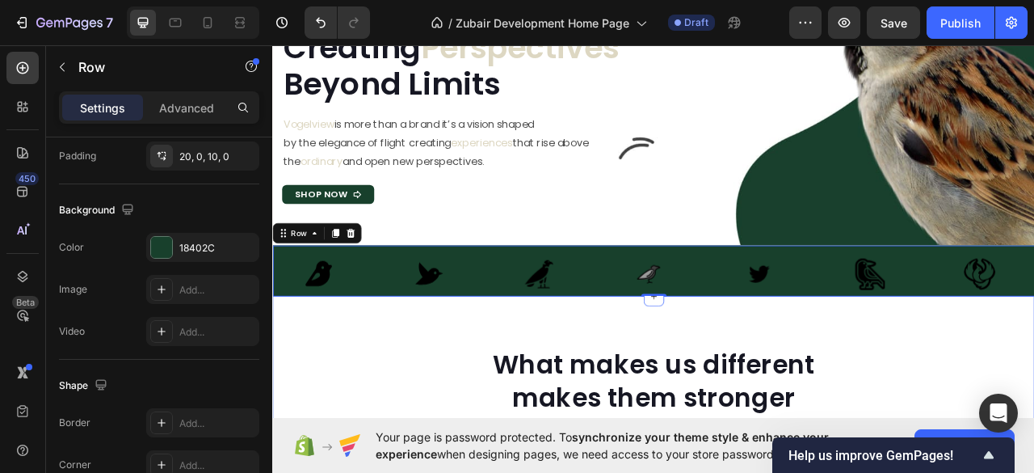
scroll to position [215, 0]
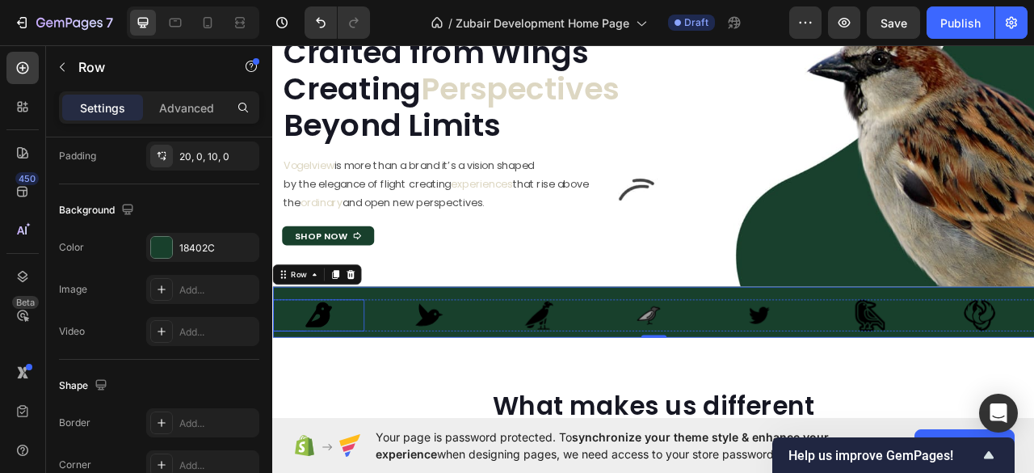
click at [331, 391] on img at bounding box center [330, 389] width 40 height 40
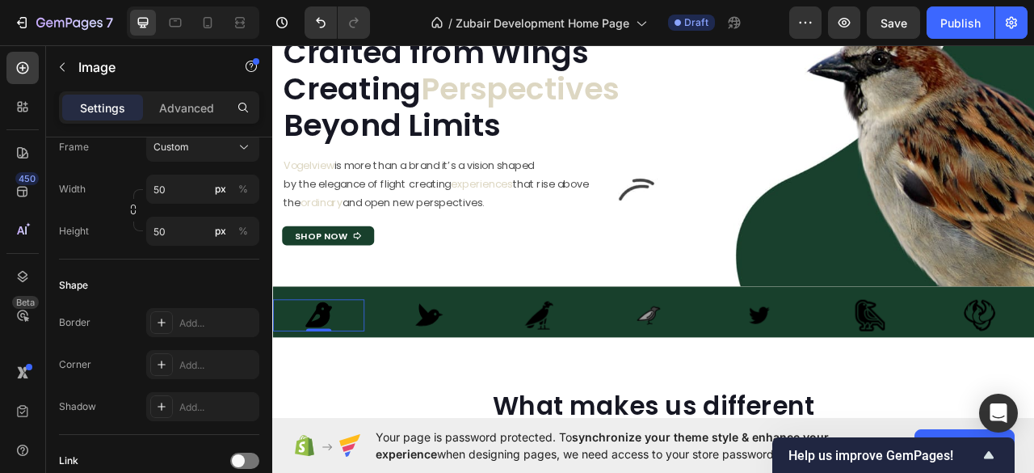
scroll to position [0, 0]
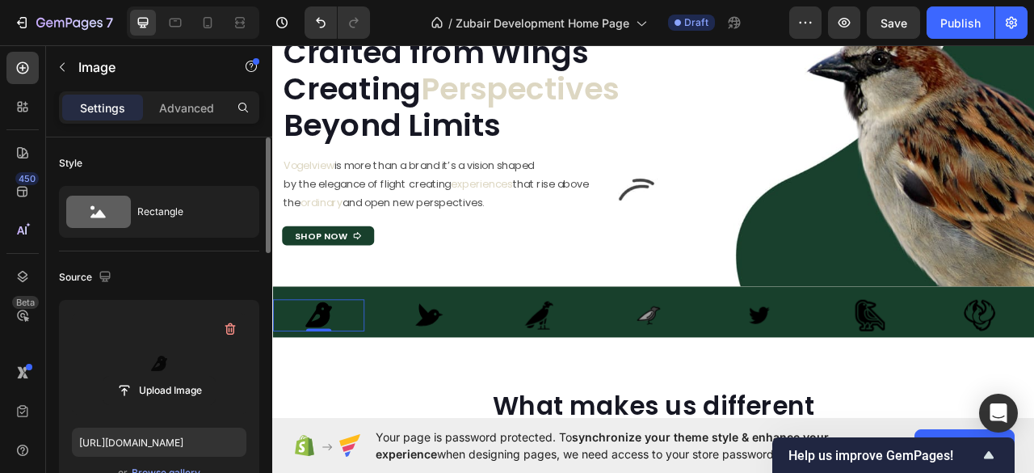
click at [170, 363] on label at bounding box center [159, 364] width 174 height 102
click at [170, 376] on input "file" at bounding box center [158, 389] width 111 height 27
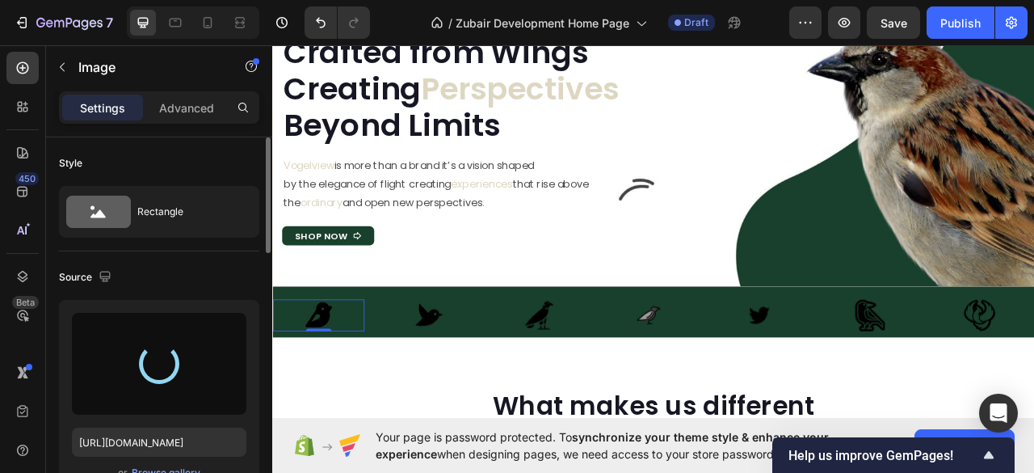
type input "[URL][DOMAIN_NAME]"
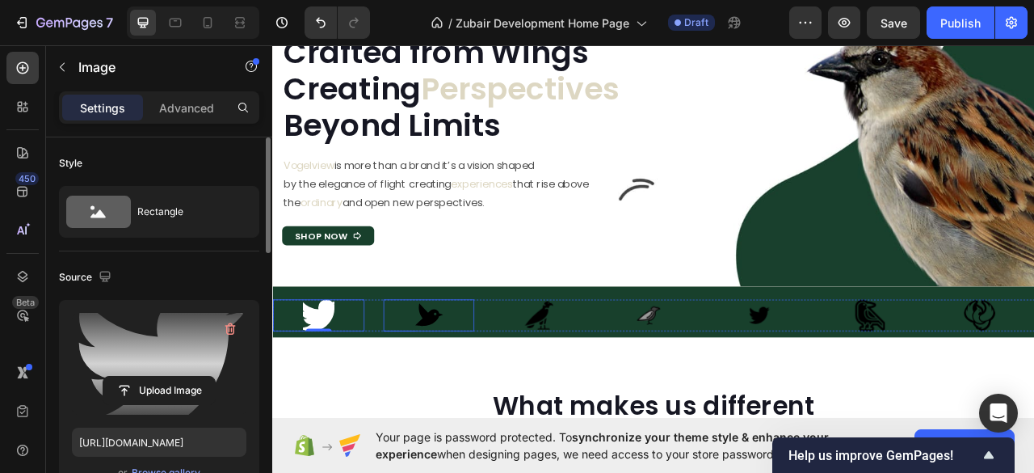
click at [464, 392] on img at bounding box center [470, 389] width 40 height 40
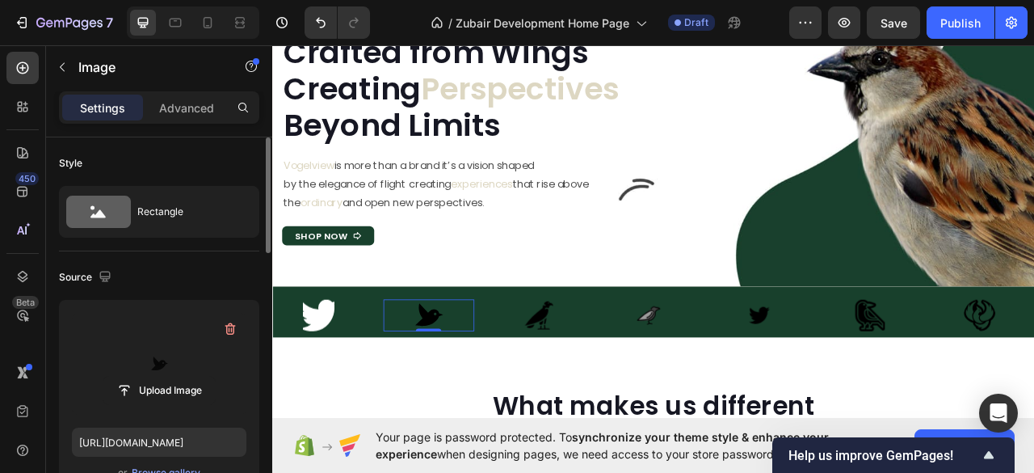
click at [176, 347] on label at bounding box center [159, 364] width 174 height 102
click at [176, 376] on input "file" at bounding box center [158, 389] width 111 height 27
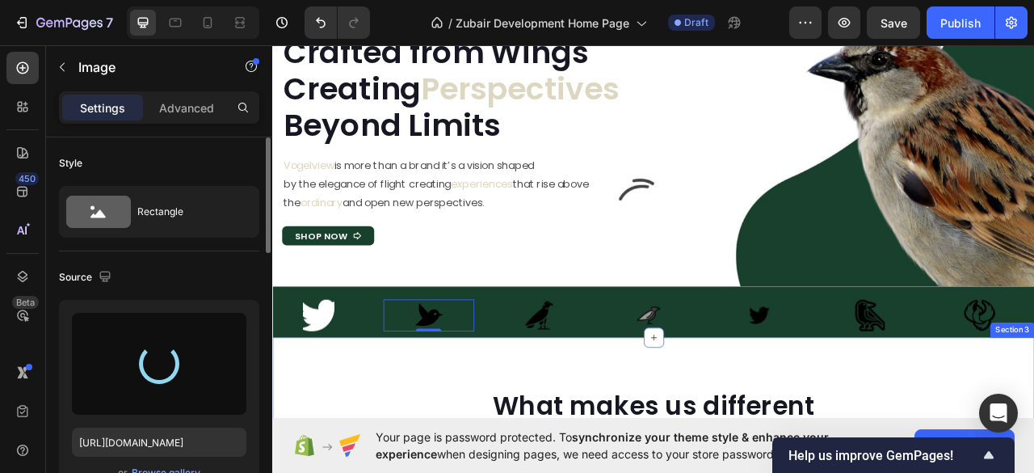
type input "[URL][DOMAIN_NAME]"
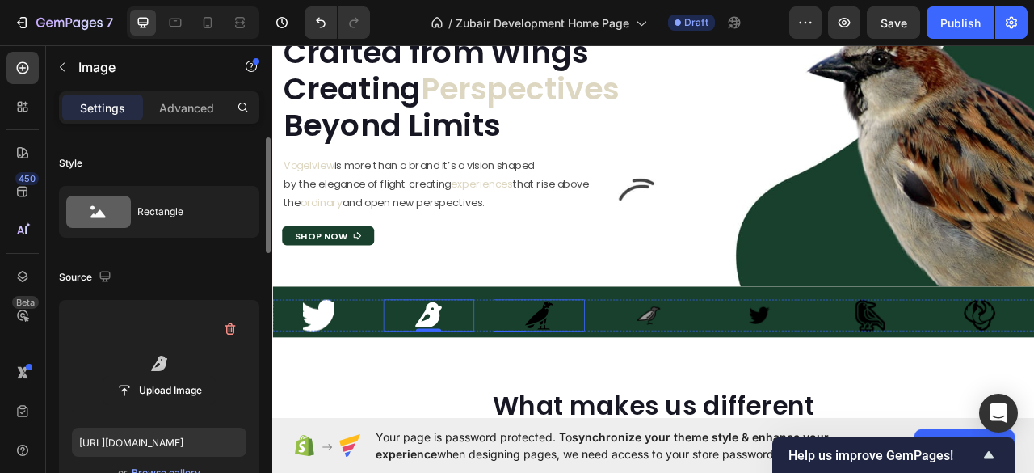
click at [621, 389] on img at bounding box center [610, 389] width 40 height 40
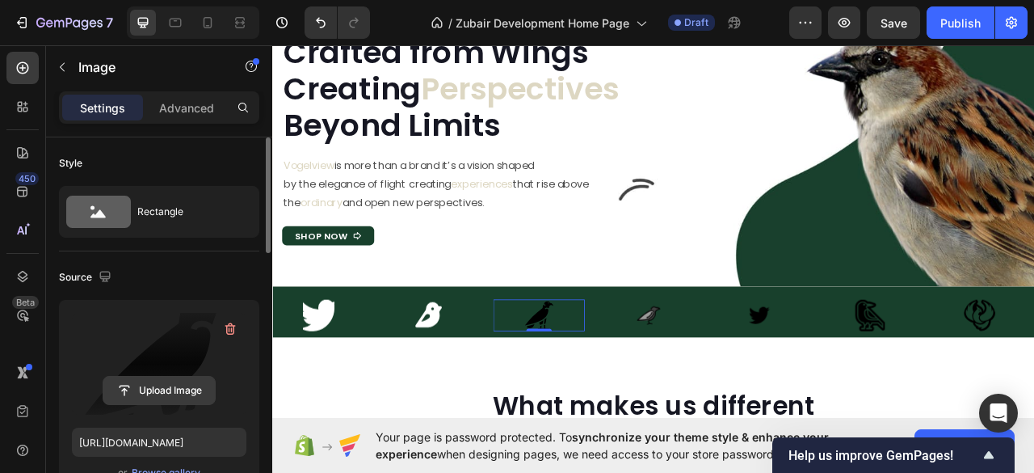
click at [165, 393] on input "file" at bounding box center [158, 389] width 111 height 27
click at [154, 355] on label at bounding box center [159, 364] width 174 height 102
click at [154, 376] on input "file" at bounding box center [158, 389] width 111 height 27
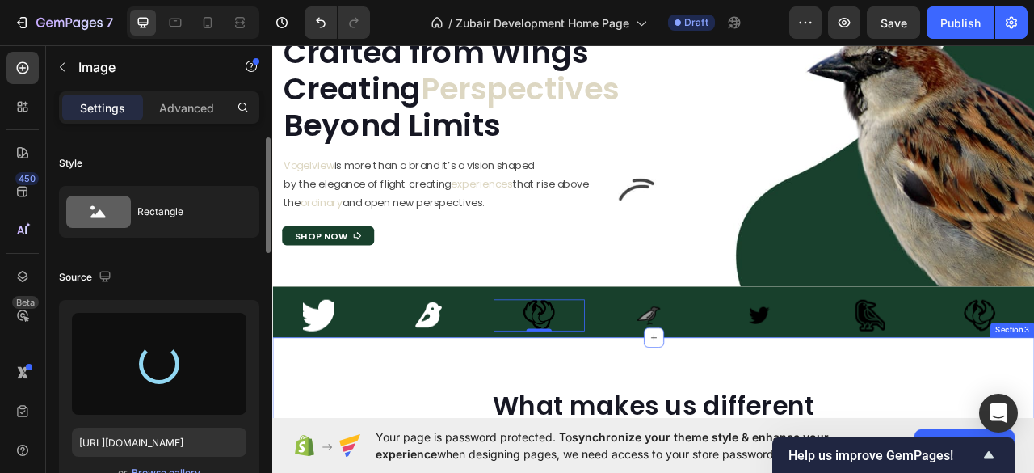
type input "[URL][DOMAIN_NAME]"
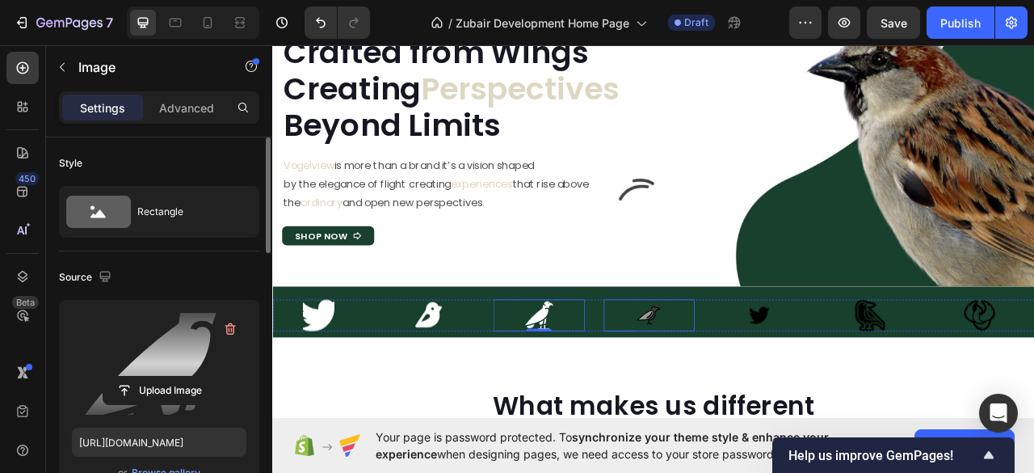
click at [775, 389] on div at bounding box center [751, 389] width 116 height 40
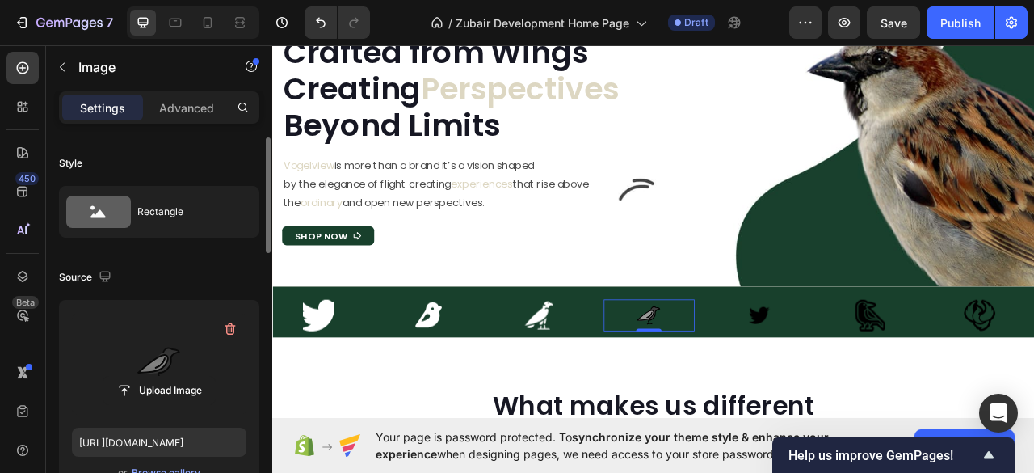
click at [190, 366] on label at bounding box center [159, 364] width 174 height 102
click at [190, 376] on input "file" at bounding box center [158, 389] width 111 height 27
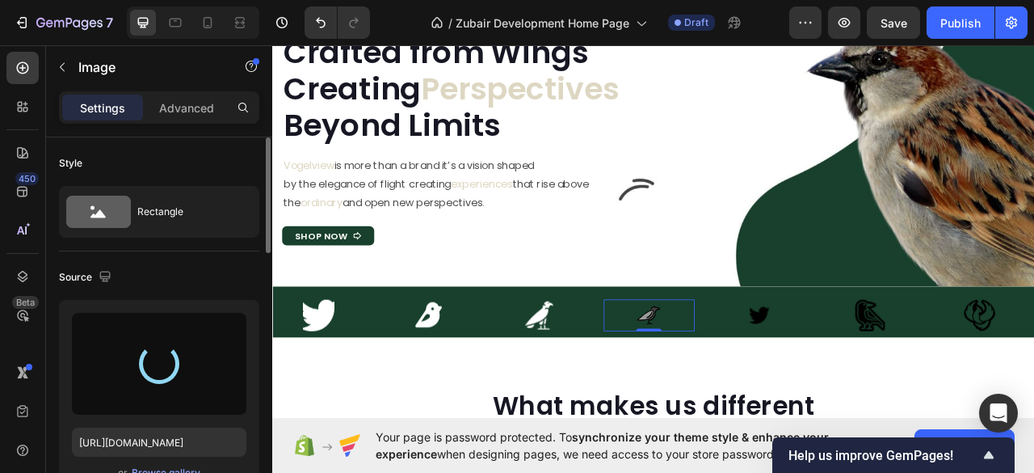
type input "[URL][DOMAIN_NAME]"
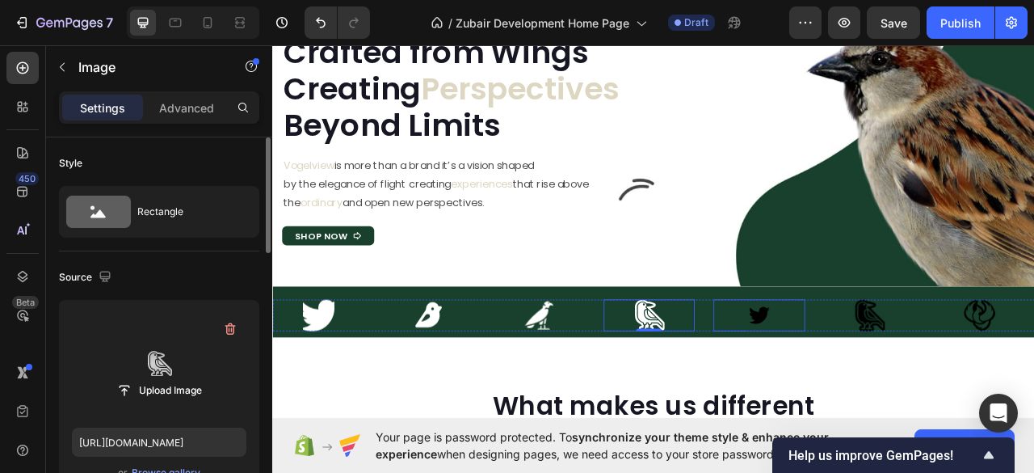
click at [896, 384] on img at bounding box center [891, 389] width 40 height 40
click at [170, 368] on label at bounding box center [159, 364] width 174 height 102
click at [170, 376] on input "file" at bounding box center [158, 389] width 111 height 27
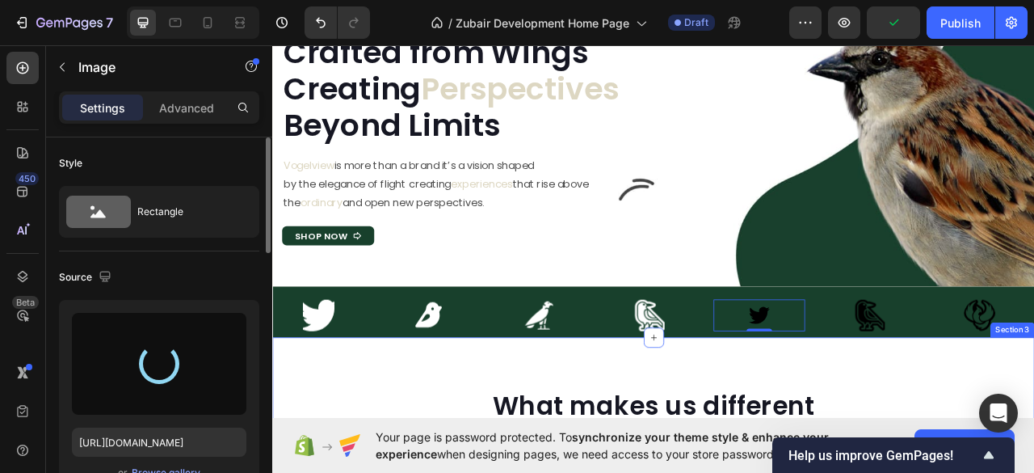
type input "[URL][DOMAIN_NAME]"
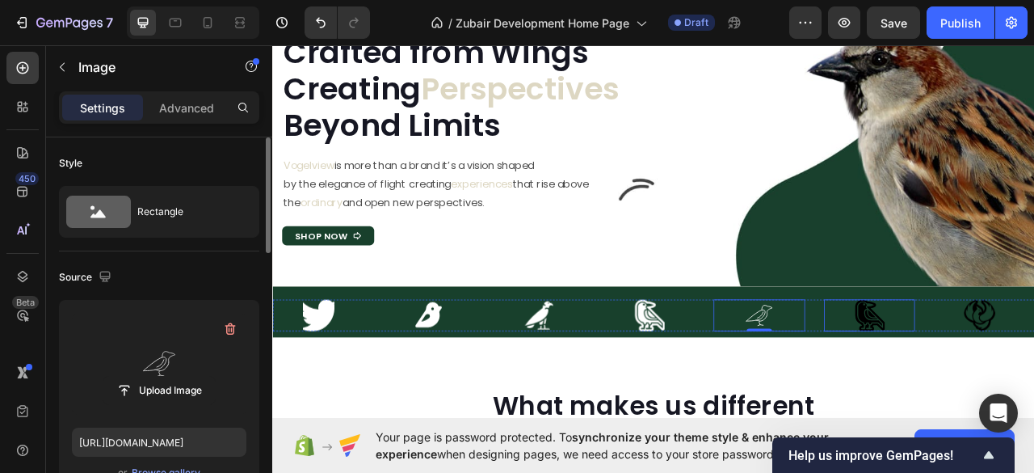
click at [1033, 389] on img at bounding box center [1031, 389] width 40 height 40
click at [165, 356] on label at bounding box center [159, 364] width 174 height 102
click at [165, 376] on input "file" at bounding box center [158, 389] width 111 height 27
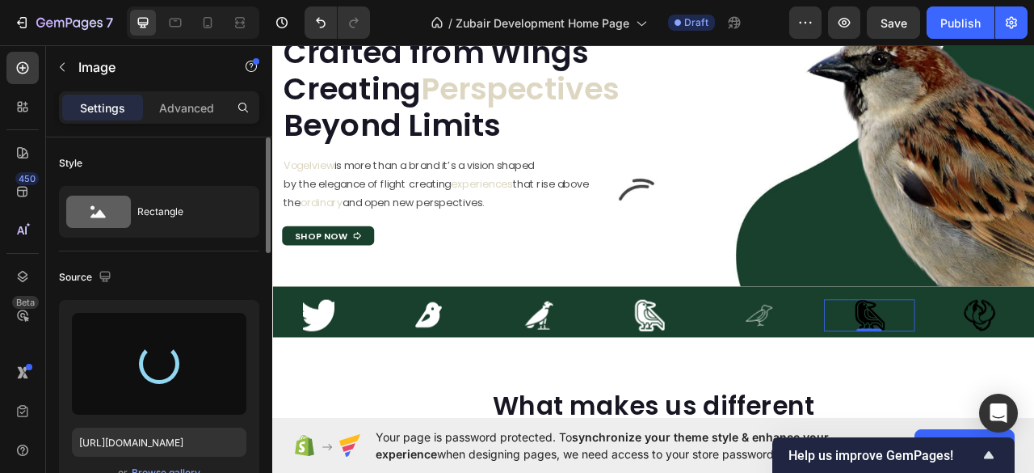
type input "[URL][DOMAIN_NAME]"
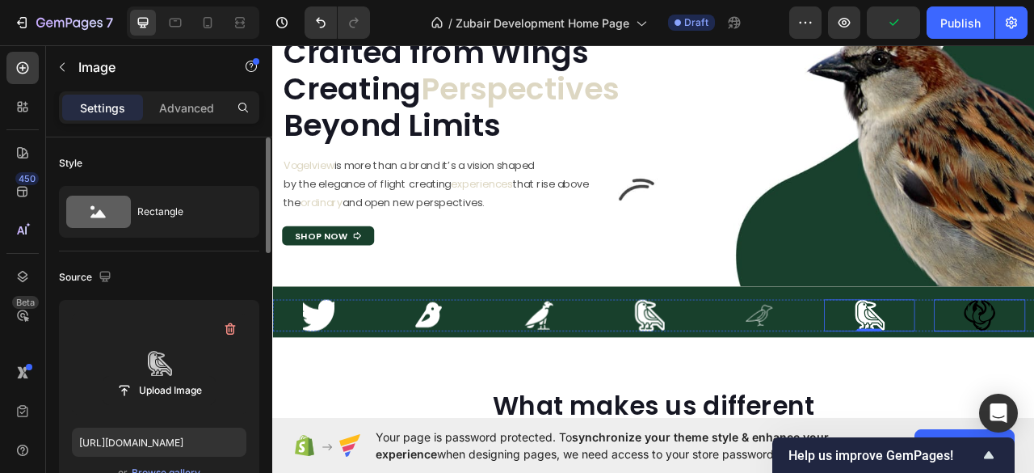
click at [146, 368] on label at bounding box center [159, 364] width 174 height 102
click at [146, 376] on input "file" at bounding box center [158, 389] width 111 height 27
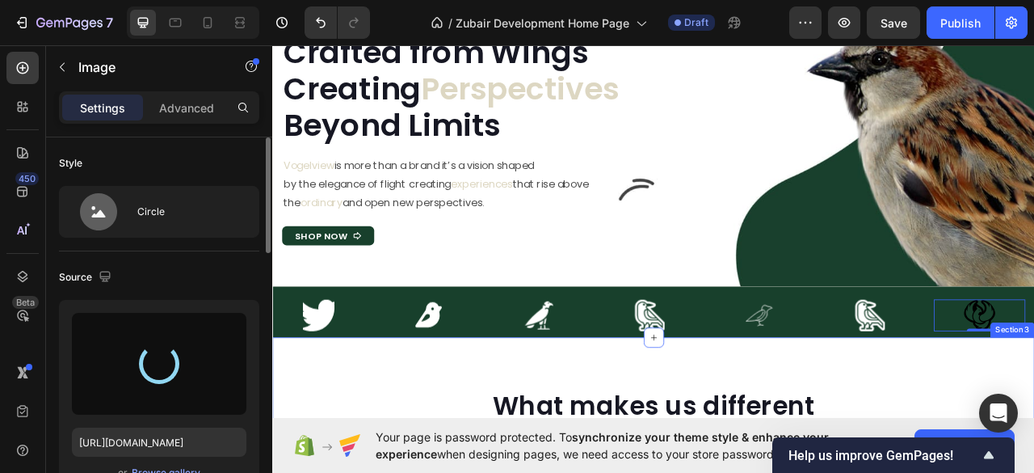
type input "[URL][DOMAIN_NAME]"
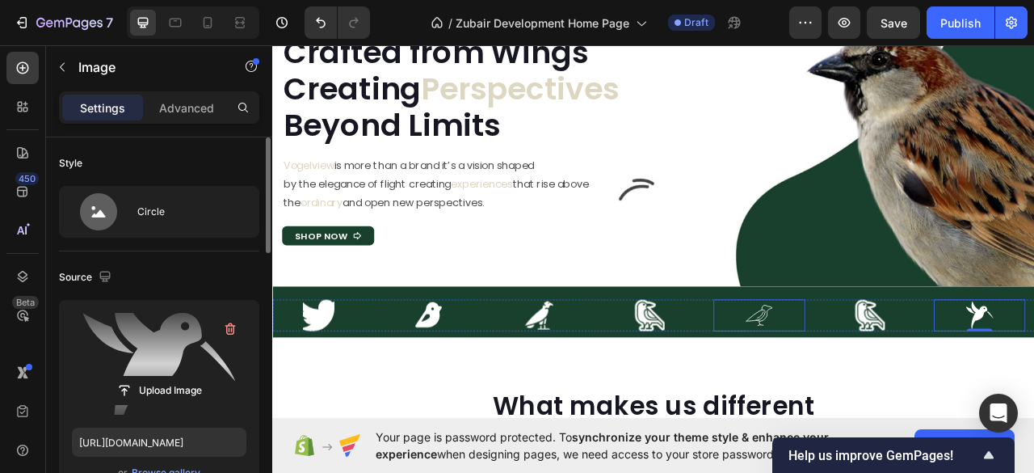
click at [910, 402] on img at bounding box center [891, 389] width 40 height 40
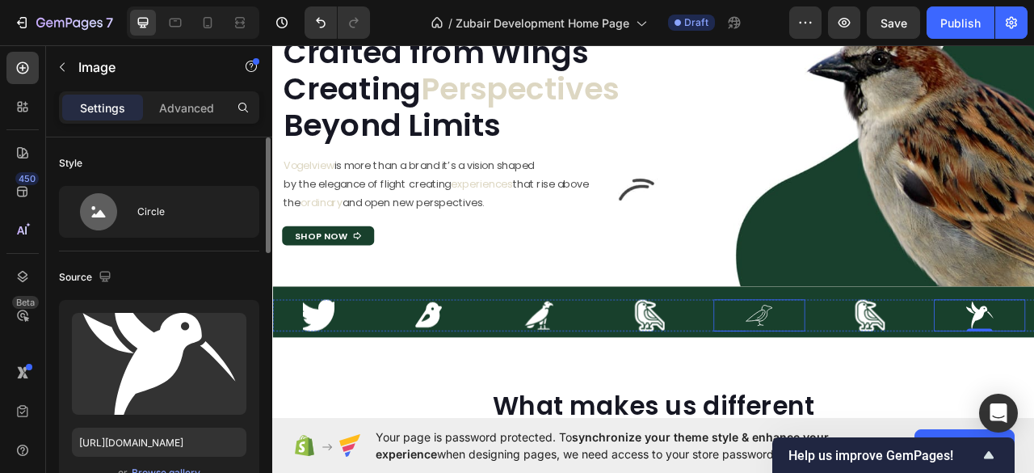
click at [882, 387] on img at bounding box center [891, 389] width 40 height 40
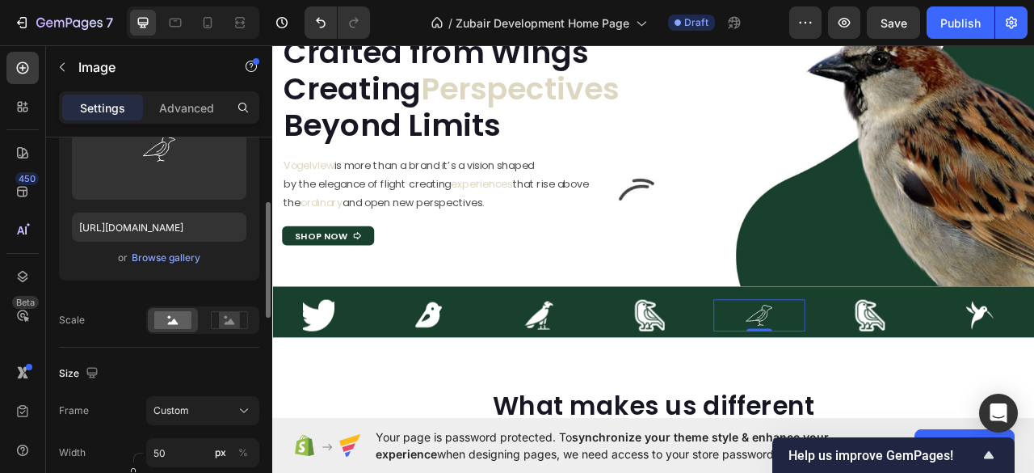
scroll to position [323, 0]
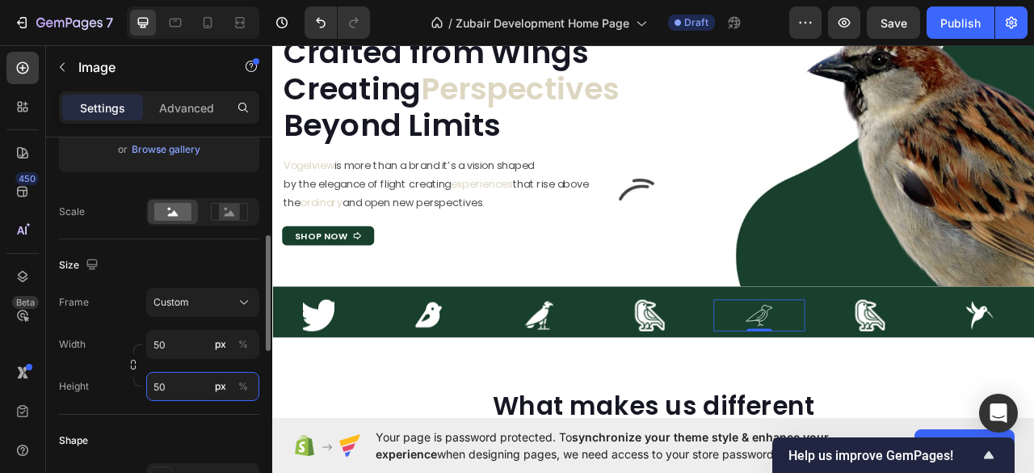
click at [155, 382] on input "50" at bounding box center [202, 386] width 113 height 29
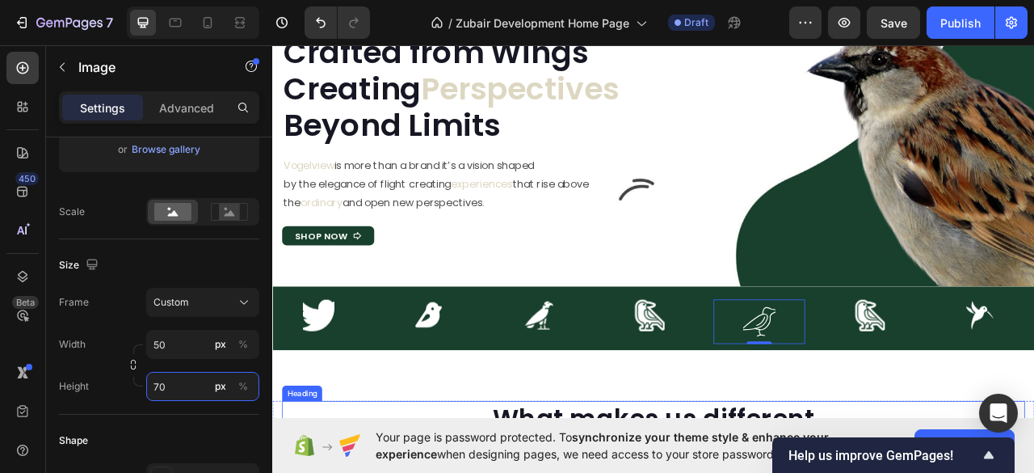
type input "7"
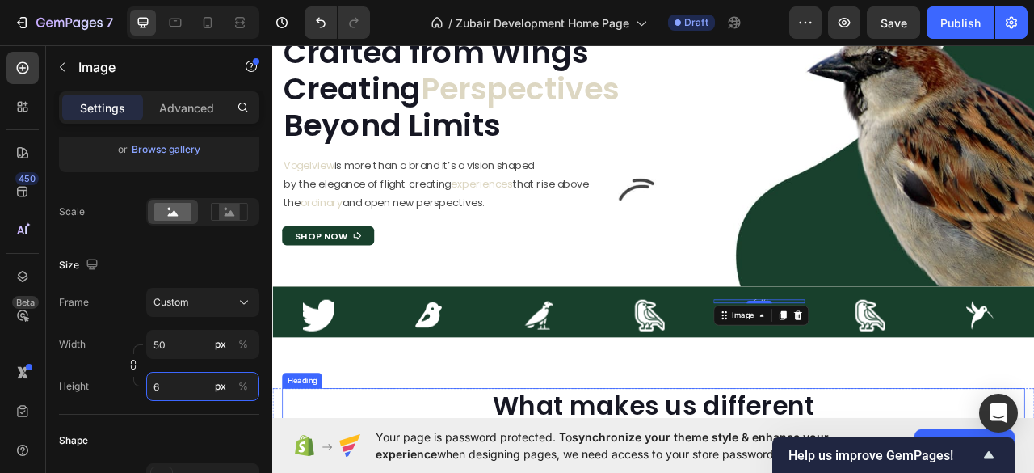
type input "60"
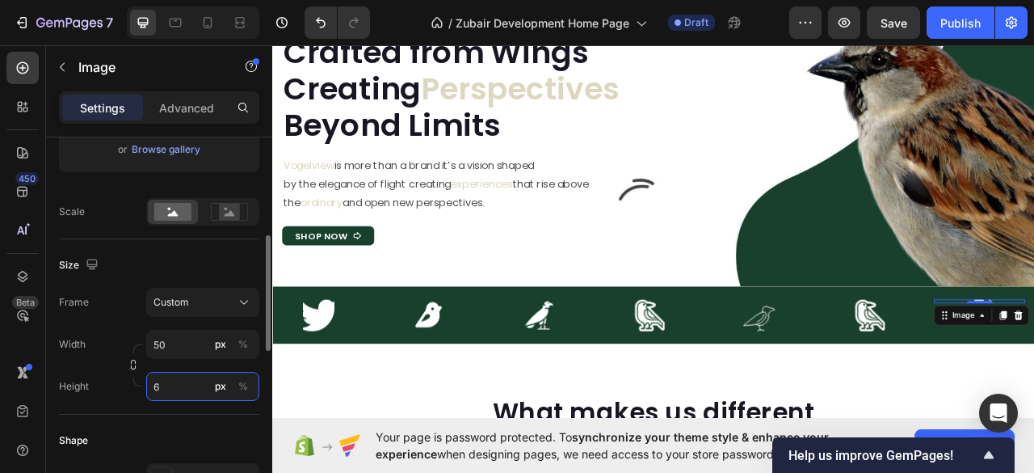
type input "60"
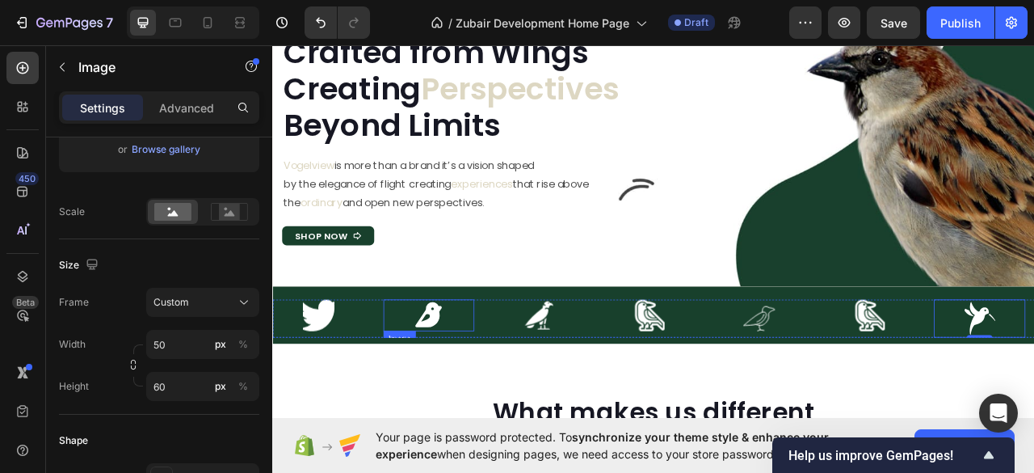
click at [469, 405] on img at bounding box center [470, 389] width 40 height 40
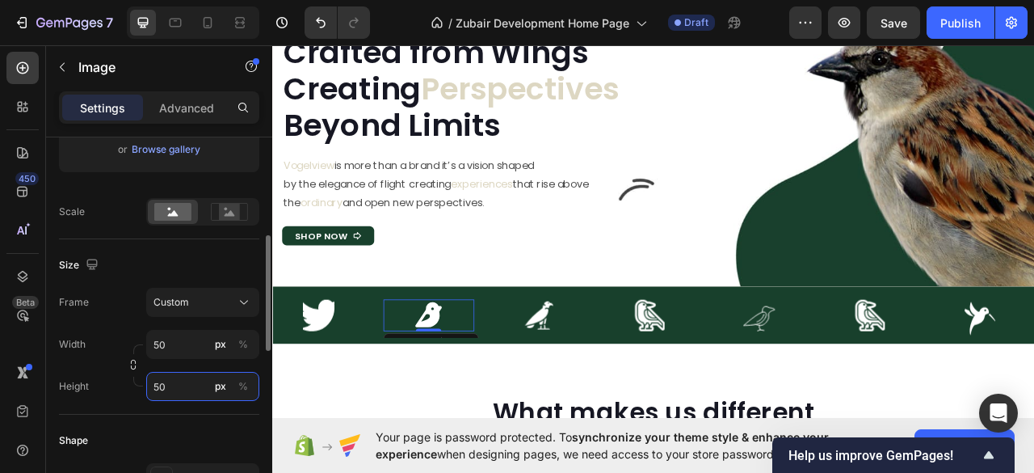
click at [166, 382] on input "50" at bounding box center [202, 386] width 113 height 29
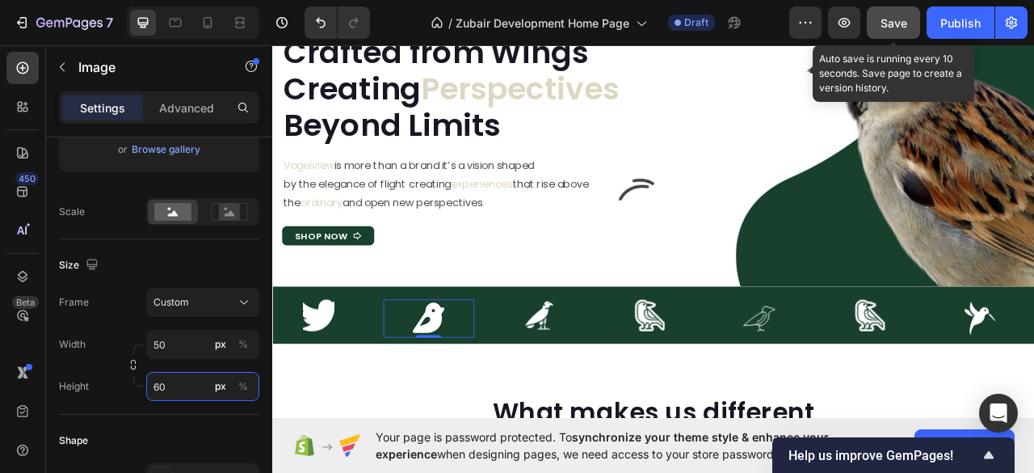
type input "60"
click at [881, 22] on span "Save" at bounding box center [893, 23] width 27 height 14
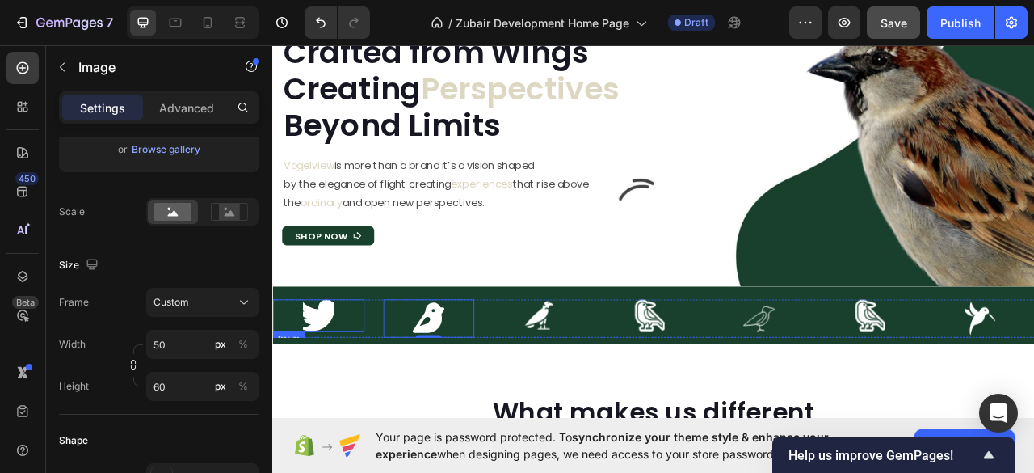
click at [352, 397] on div at bounding box center [330, 389] width 116 height 40
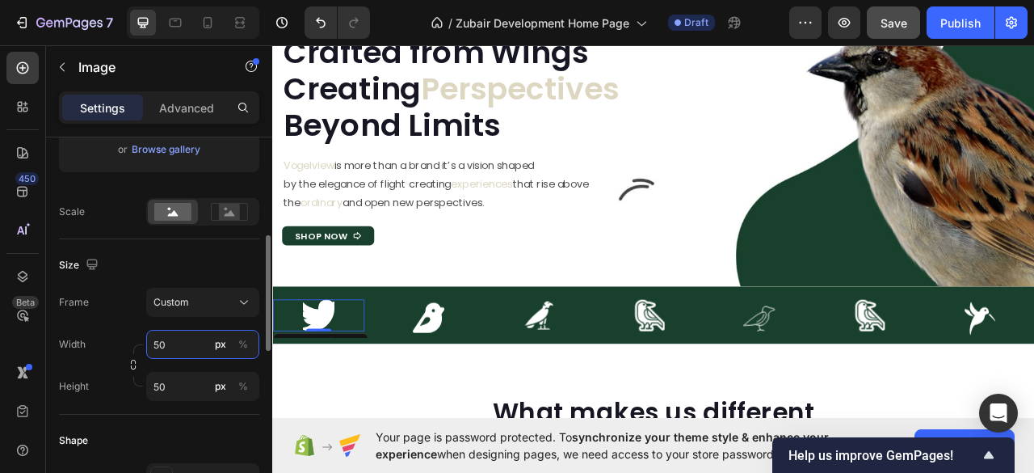
click at [157, 342] on input "50" at bounding box center [202, 344] width 113 height 29
type input "30"
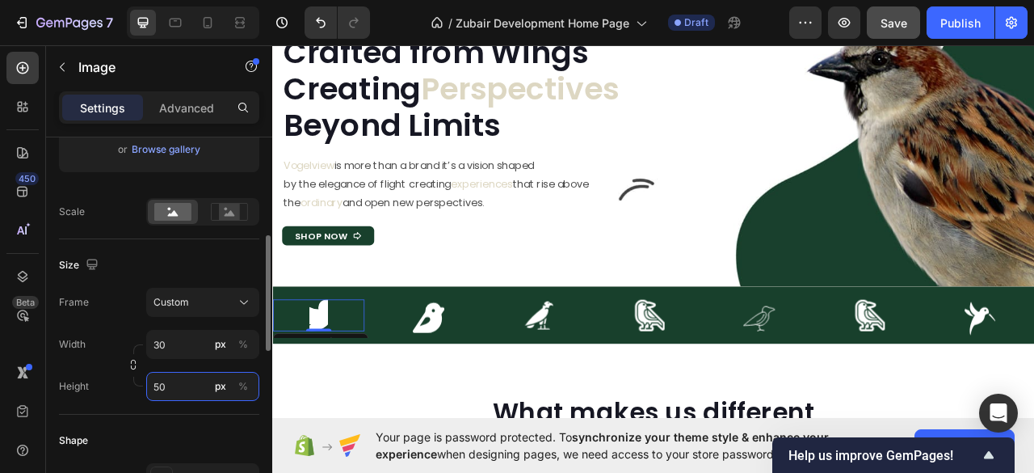
click at [159, 391] on input "50" at bounding box center [202, 386] width 113 height 29
type input "30"
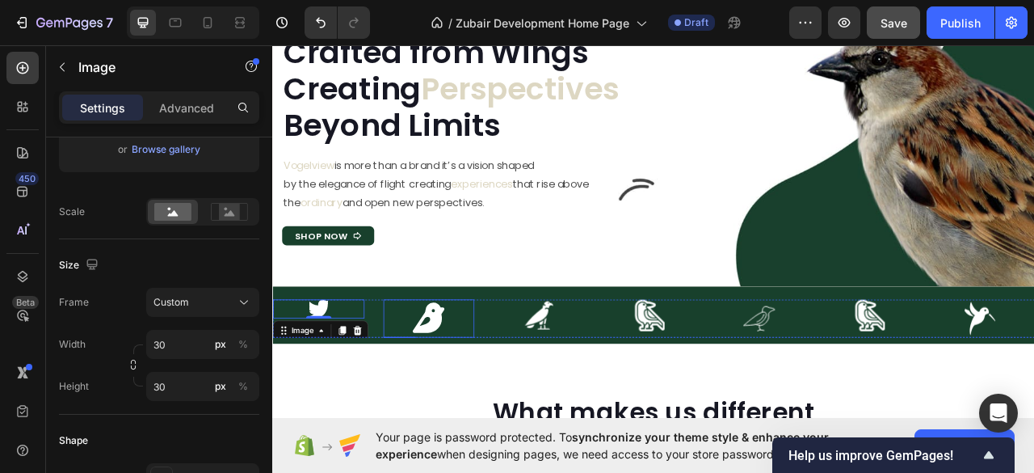
click at [447, 384] on div at bounding box center [471, 393] width 116 height 48
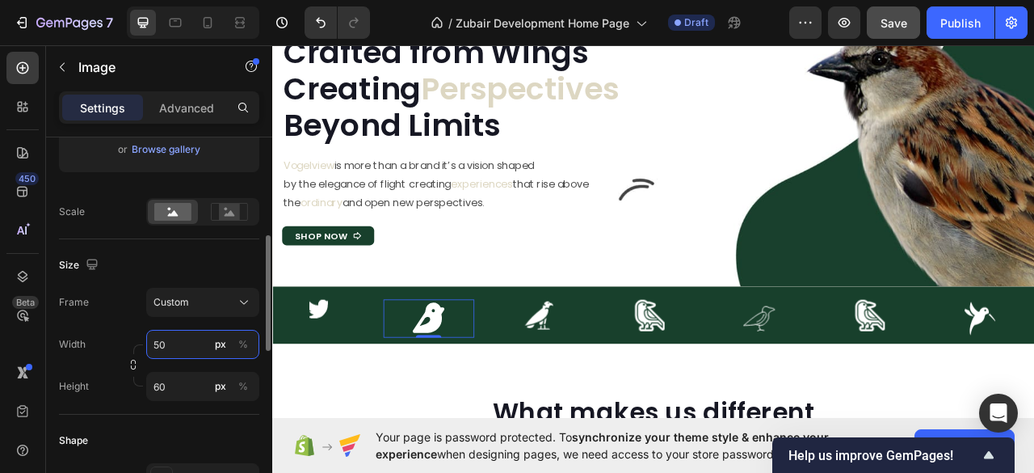
click at [158, 348] on input "50" at bounding box center [202, 344] width 113 height 29
type input "30"
click at [153, 390] on input "60" at bounding box center [202, 386] width 113 height 29
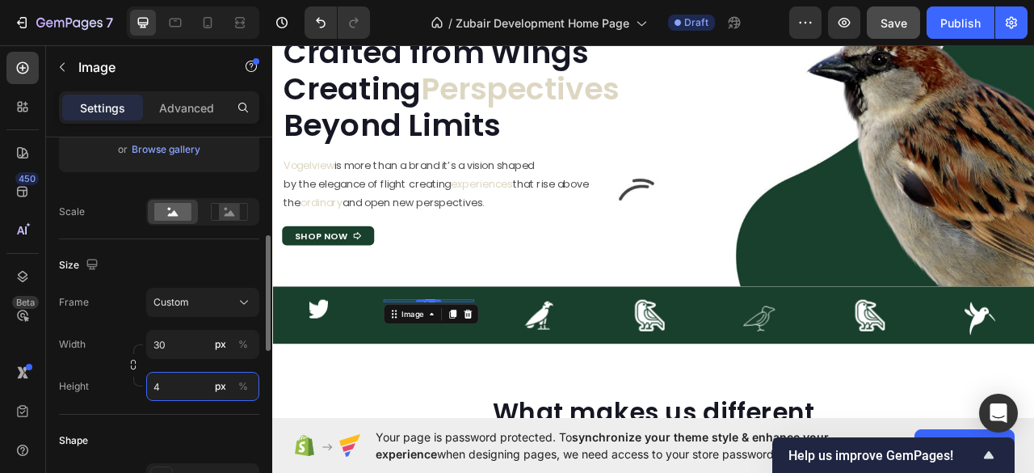
type input "40"
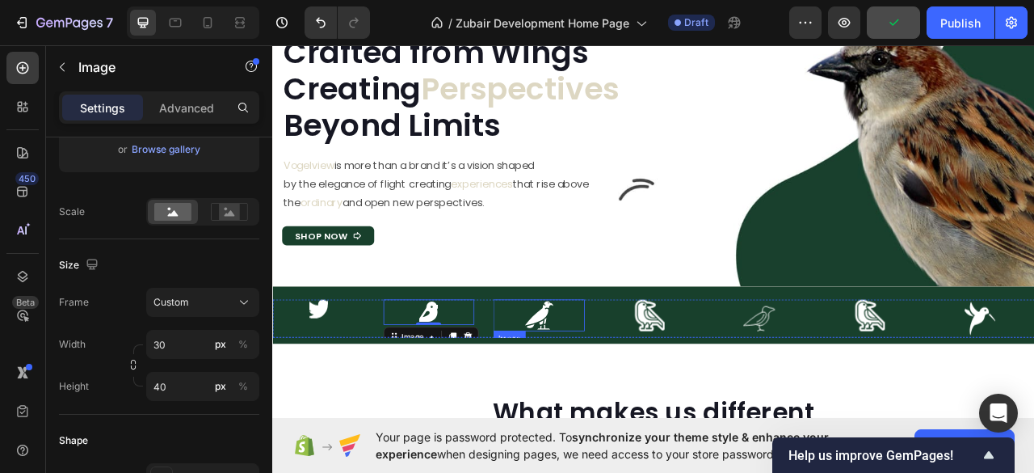
click at [622, 404] on img at bounding box center [610, 389] width 40 height 40
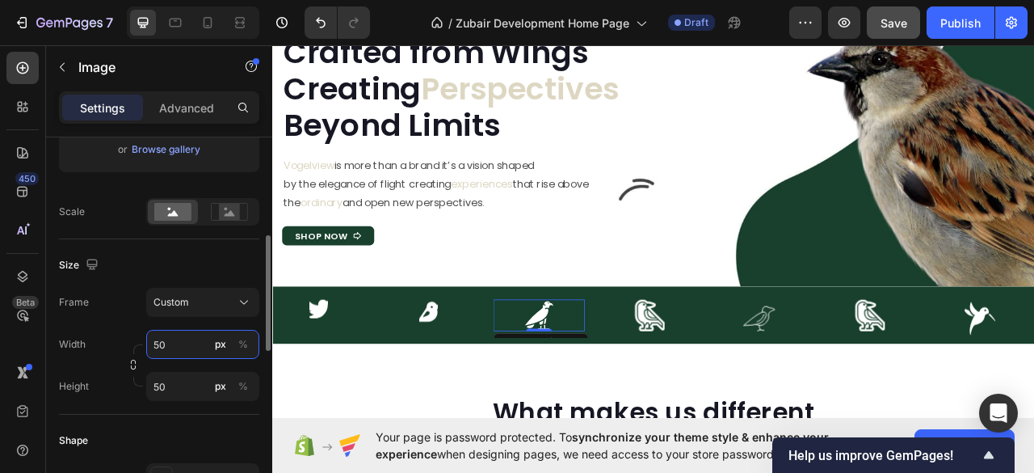
click at [162, 347] on input "50" at bounding box center [202, 344] width 113 height 29
type input "3"
type input "50"
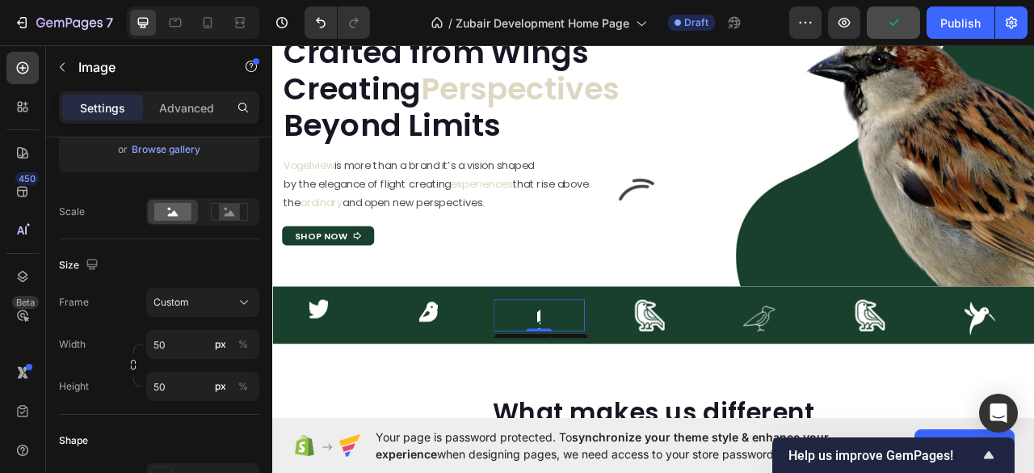
click at [627, 393] on div at bounding box center [611, 389] width 116 height 40
click at [468, 383] on img at bounding box center [470, 385] width 24 height 32
click at [613, 393] on div at bounding box center [611, 389] width 116 height 40
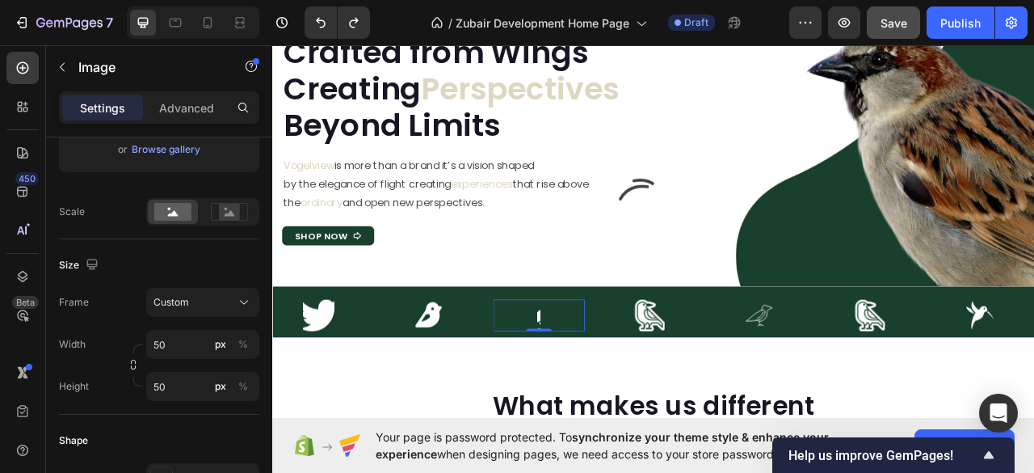
click at [632, 393] on div at bounding box center [611, 389] width 116 height 40
click at [629, 393] on div at bounding box center [611, 389] width 116 height 40
click at [585, 371] on div at bounding box center [611, 389] width 116 height 40
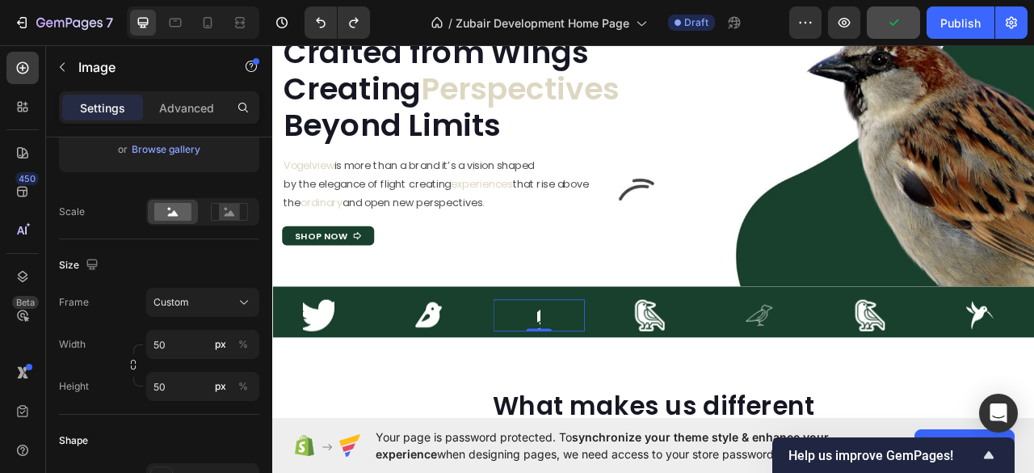
click at [610, 385] on img at bounding box center [610, 389] width 4 height 40
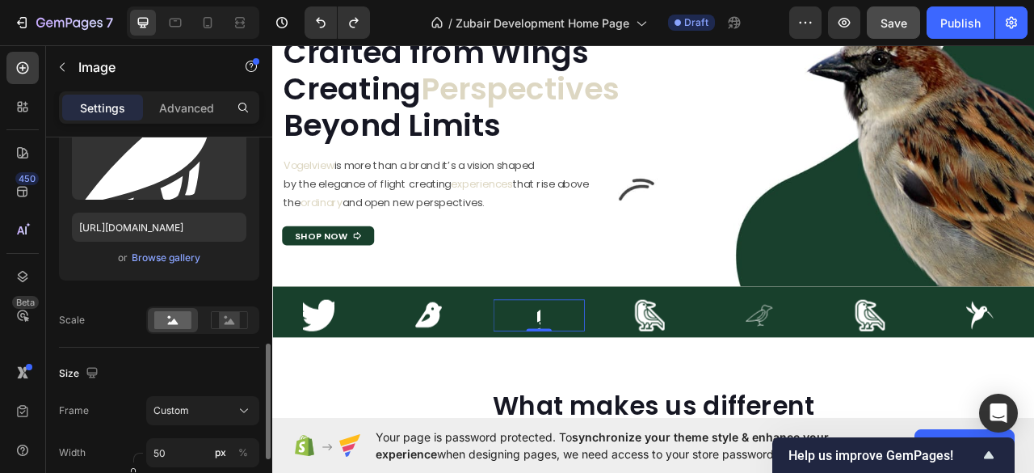
scroll to position [431, 0]
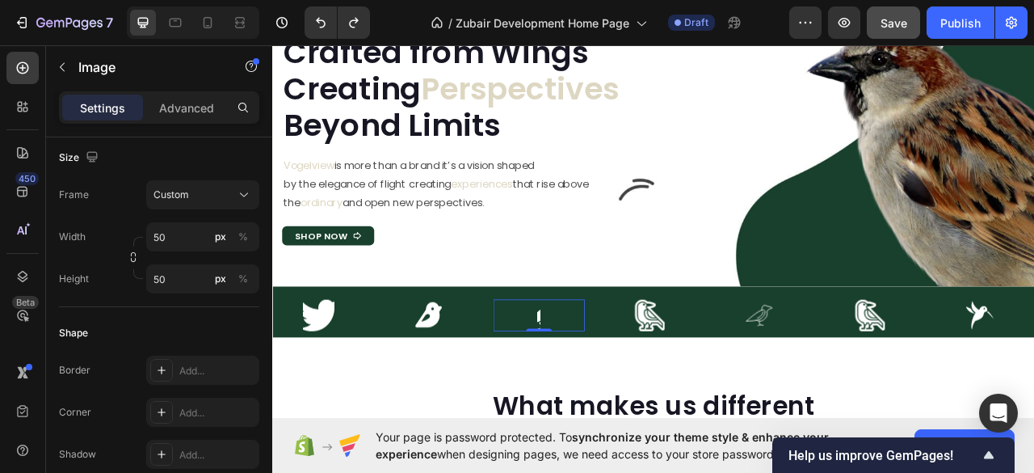
click at [637, 378] on div at bounding box center [611, 389] width 116 height 40
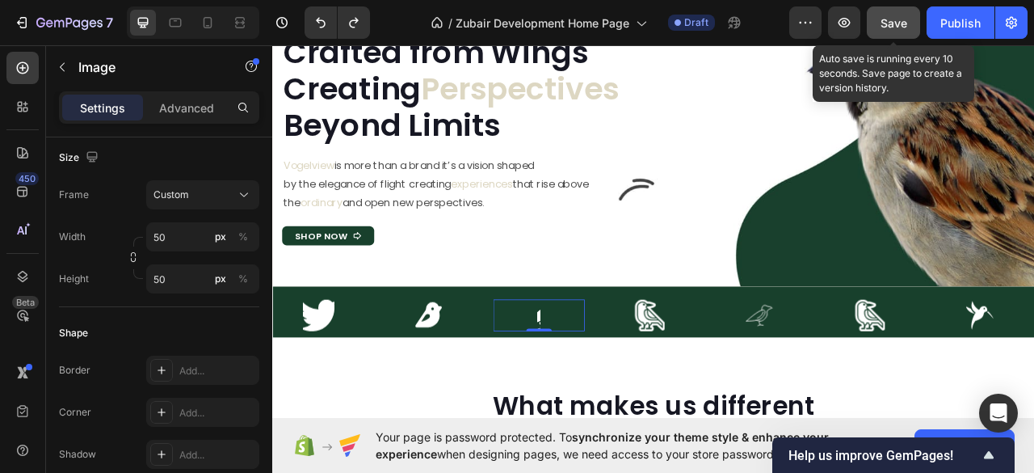
click at [892, 24] on span "Save" at bounding box center [893, 23] width 27 height 14
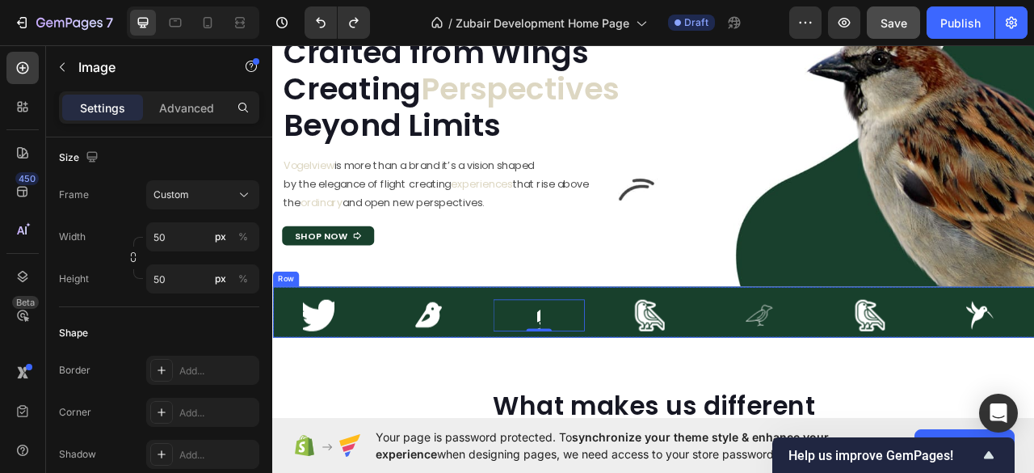
click at [308, 366] on div "Image Image Image 0 Image Image Image Image Carousel Row" at bounding box center [756, 385] width 969 height 65
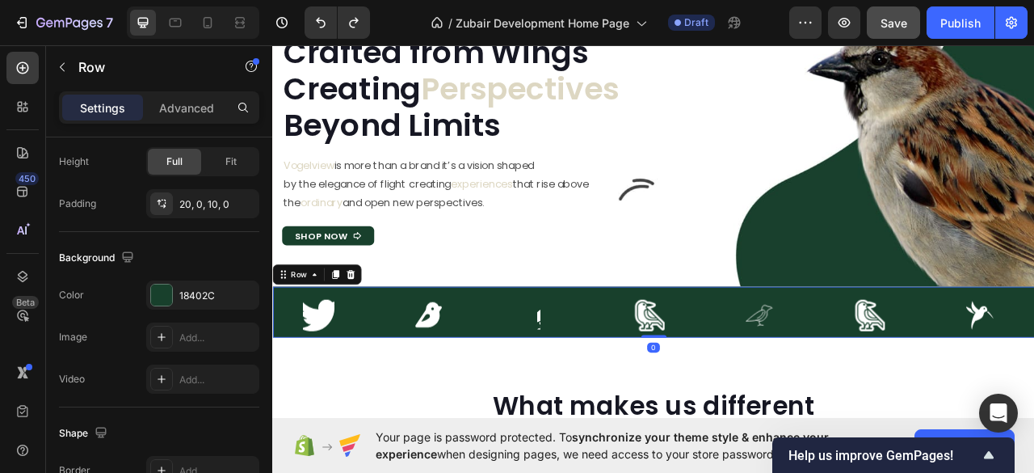
scroll to position [0, 0]
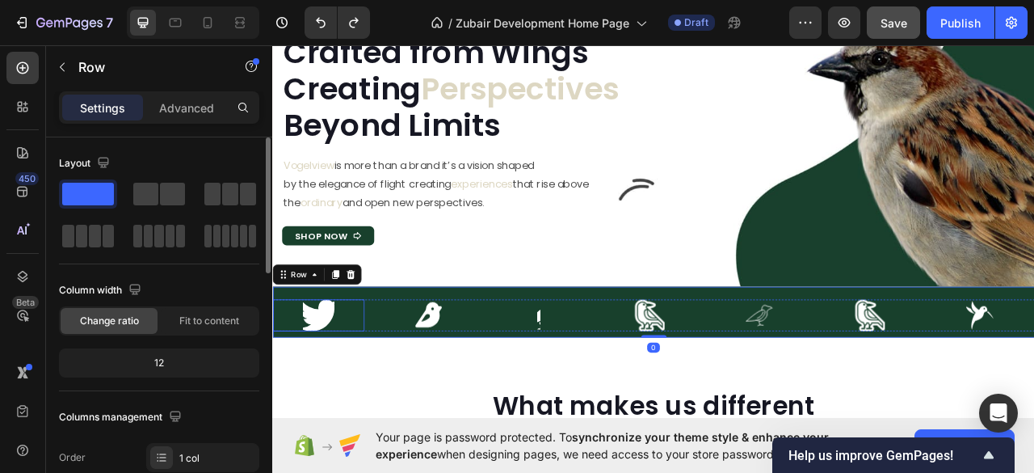
click at [342, 393] on img at bounding box center [330, 389] width 40 height 40
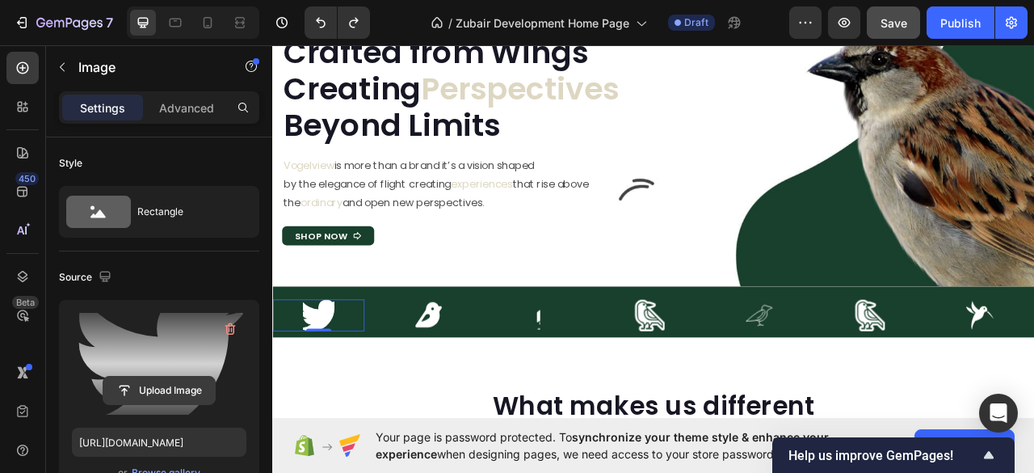
click at [148, 386] on input "file" at bounding box center [158, 389] width 111 height 27
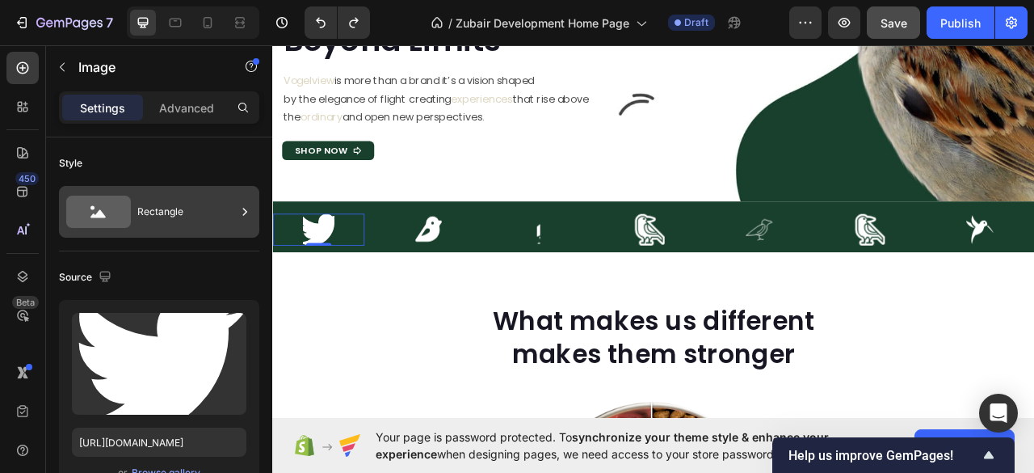
click at [179, 214] on div "Rectangle" at bounding box center [186, 211] width 99 height 37
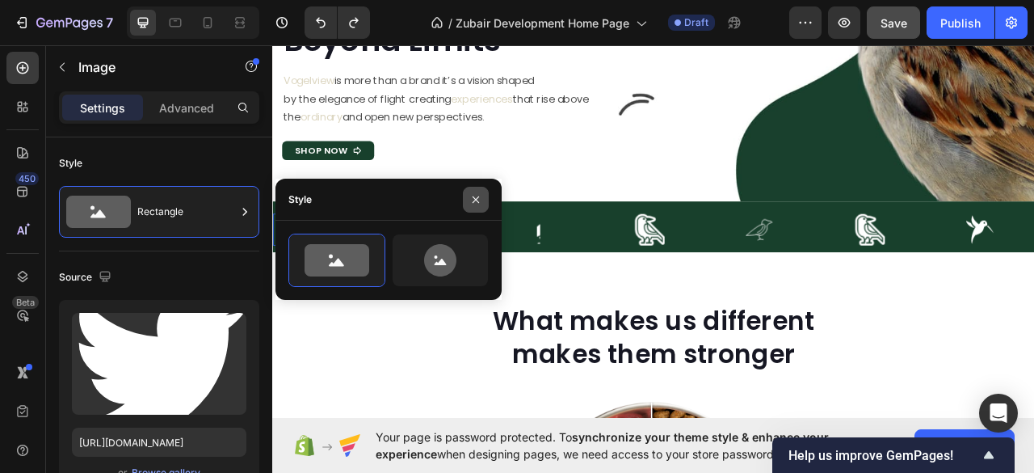
click at [482, 196] on button "button" at bounding box center [476, 200] width 26 height 26
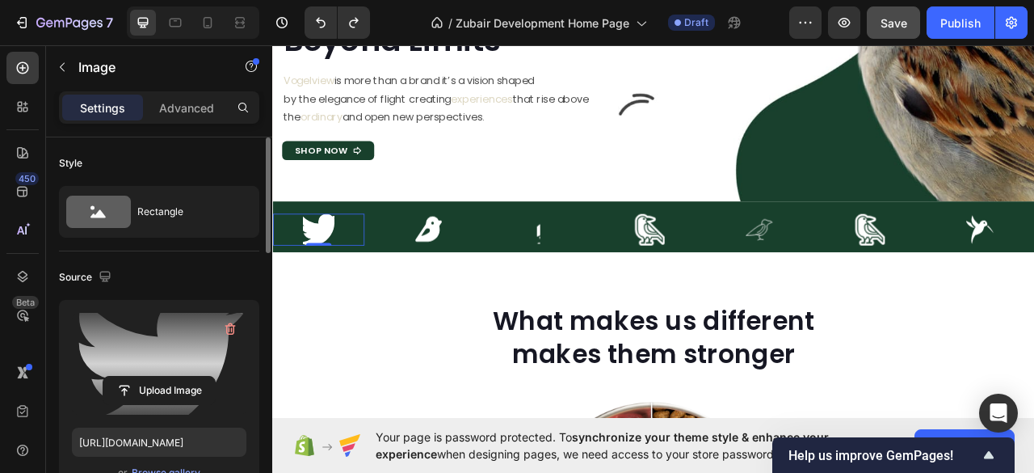
scroll to position [215, 0]
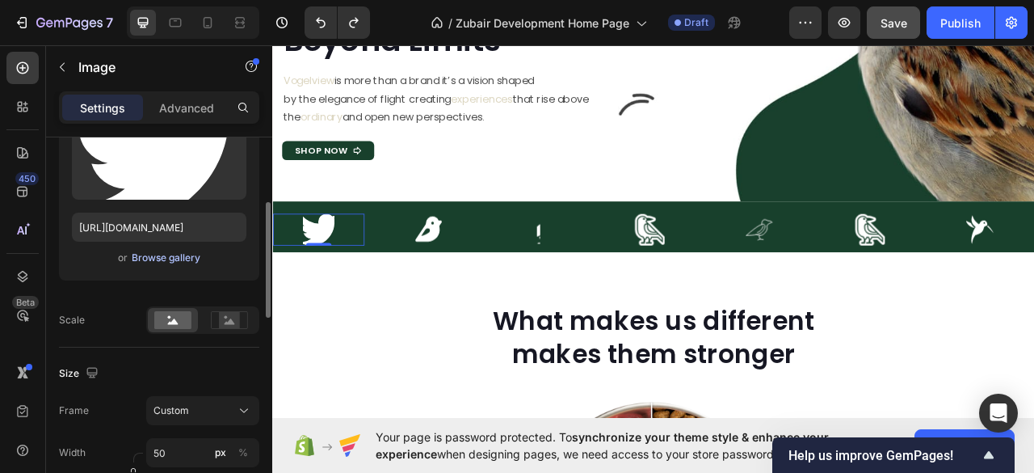
click at [157, 254] on div "Browse gallery" at bounding box center [166, 257] width 69 height 15
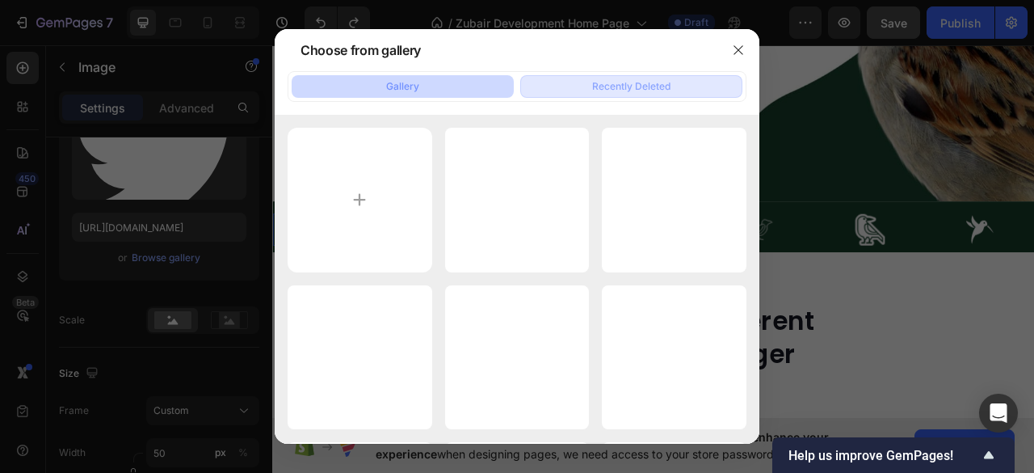
click at [605, 88] on div "Recently Deleted" at bounding box center [631, 86] width 78 height 15
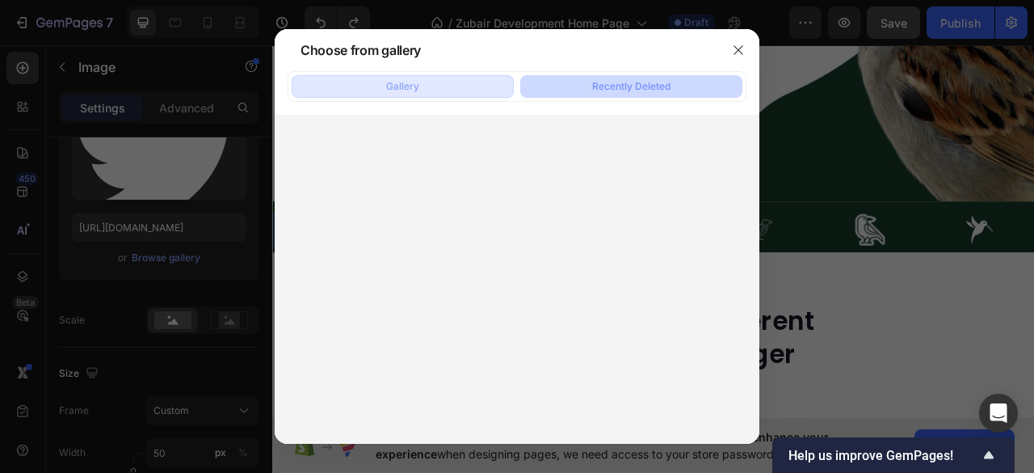
click at [446, 82] on button "Gallery" at bounding box center [403, 86] width 222 height 23
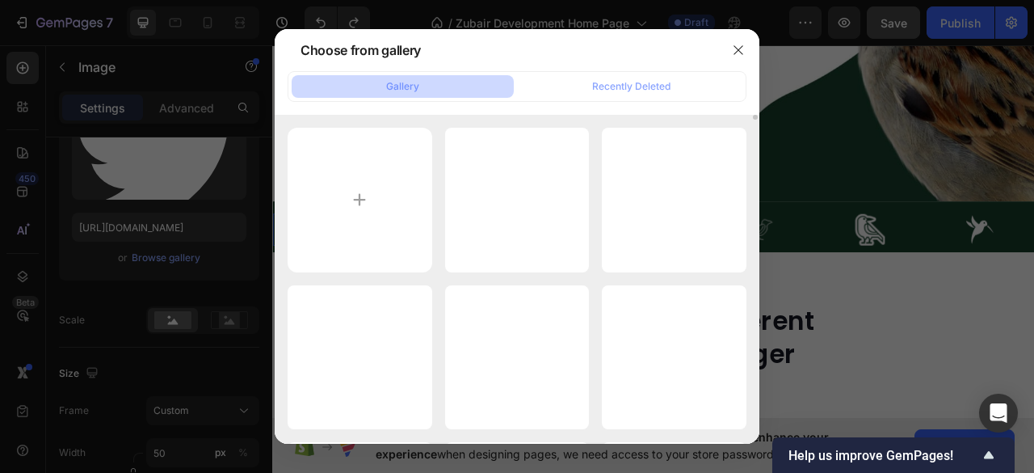
scroll to position [0, 0]
click at [736, 49] on icon "button" at bounding box center [738, 50] width 13 height 13
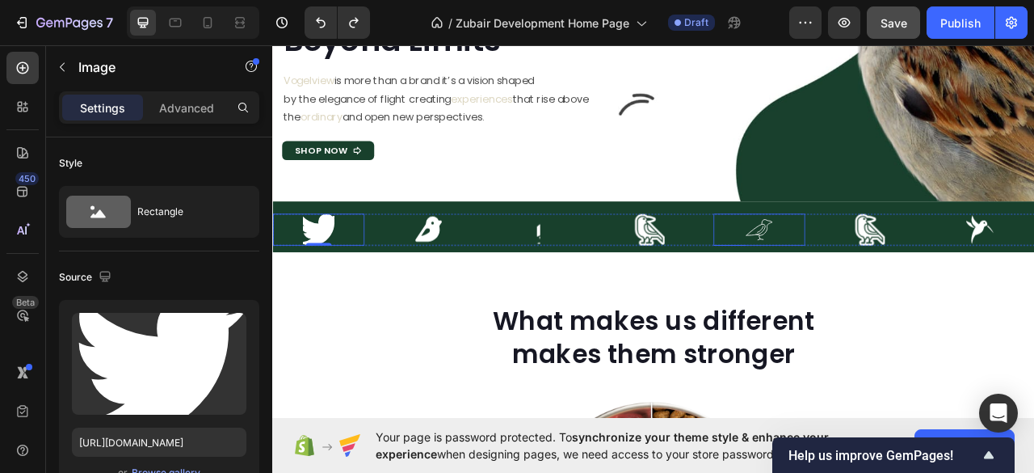
click at [891, 271] on img at bounding box center [891, 281] width 40 height 40
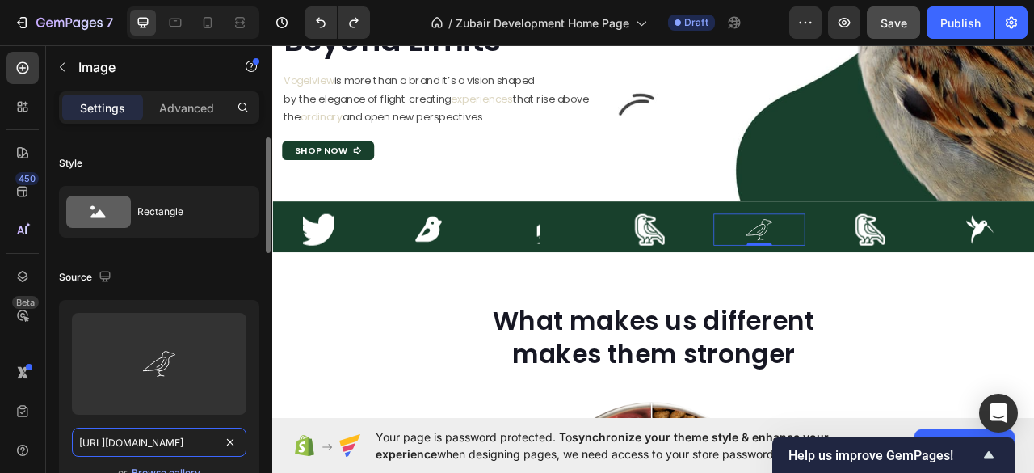
click at [155, 441] on input "[URL][DOMAIN_NAME]" at bounding box center [159, 441] width 174 height 29
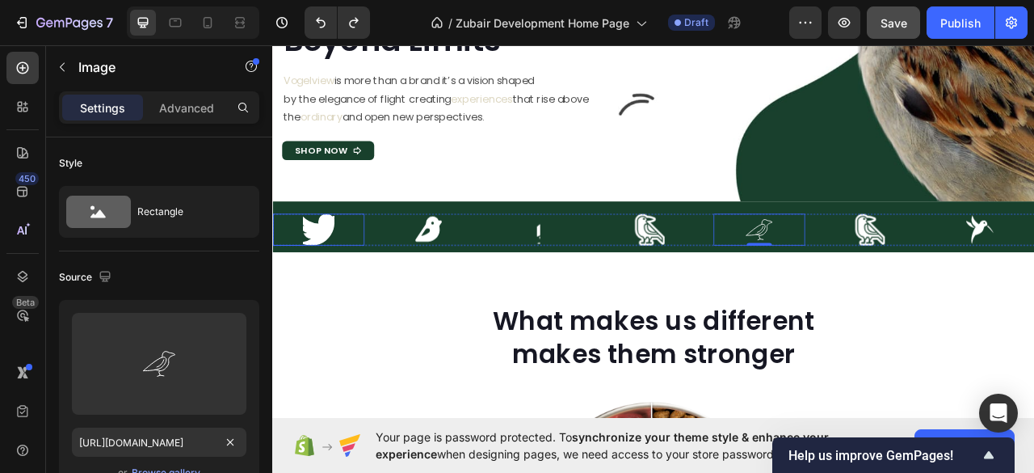
click at [323, 275] on img at bounding box center [330, 281] width 40 height 40
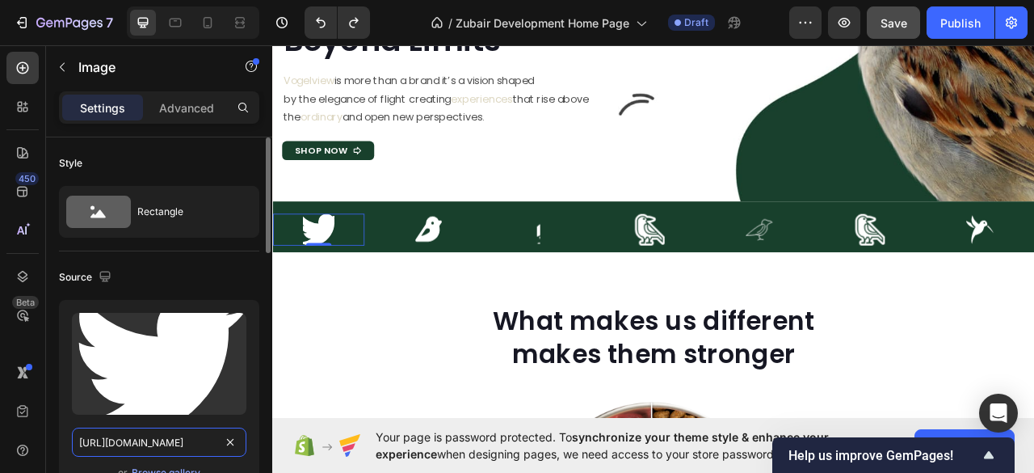
click at [117, 431] on input "[URL][DOMAIN_NAME]" at bounding box center [159, 441] width 174 height 29
paste input "a9e2a2-6b7b-4964-bc53-dd314f5765de"
type input "[URL][DOMAIN_NAME]"
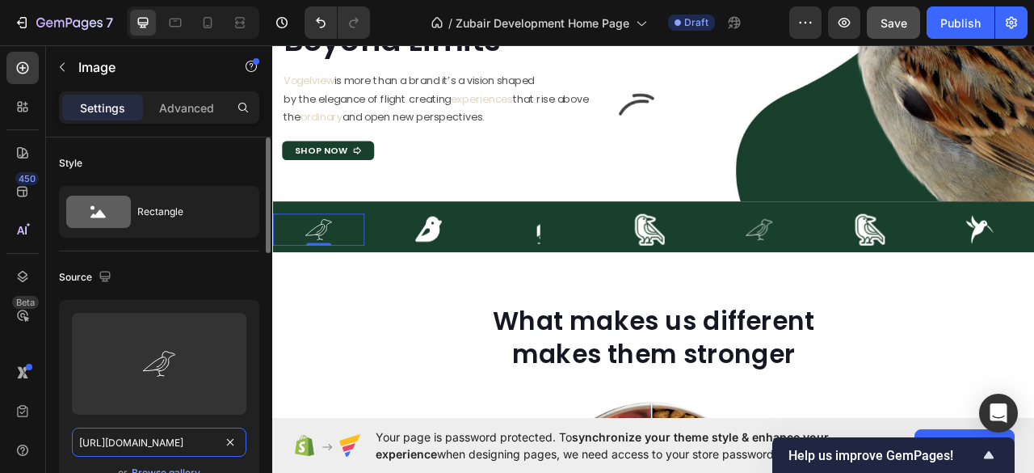
scroll to position [0, 502]
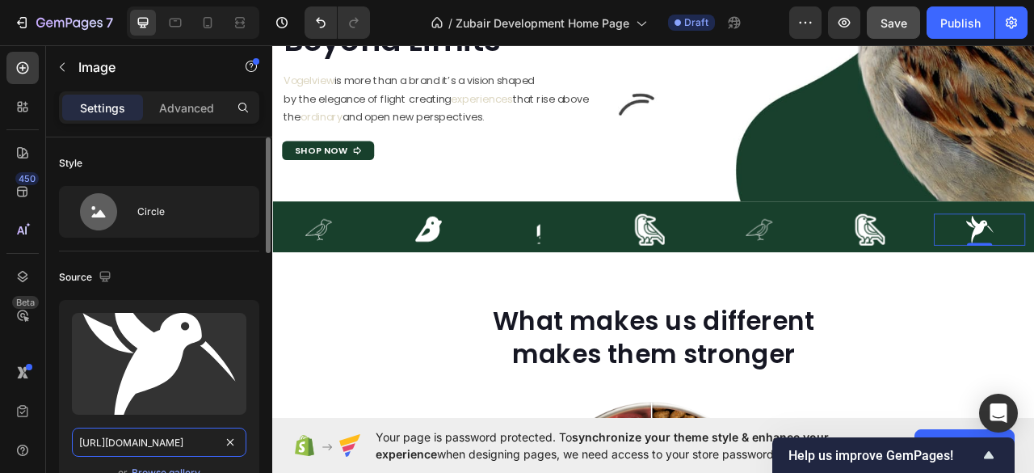
click at [150, 446] on input "[URL][DOMAIN_NAME]" at bounding box center [159, 441] width 174 height 29
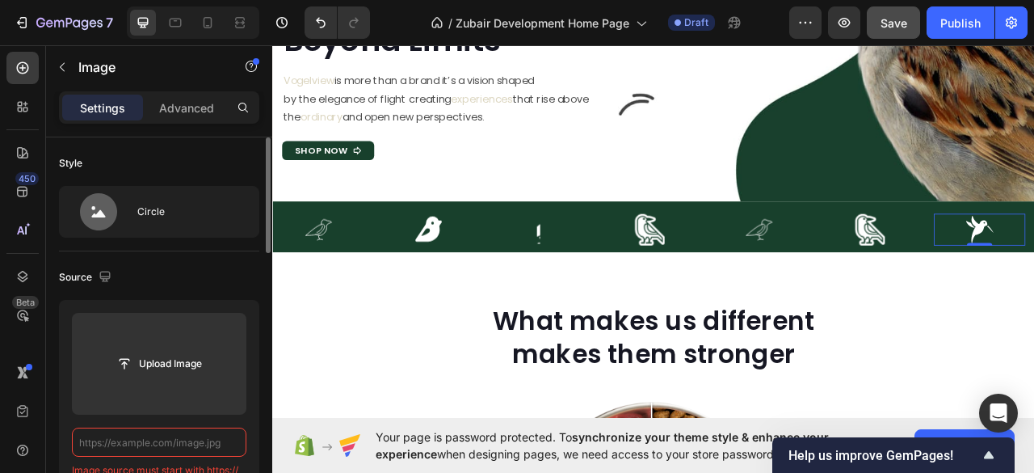
type input "[URL][DOMAIN_NAME]"
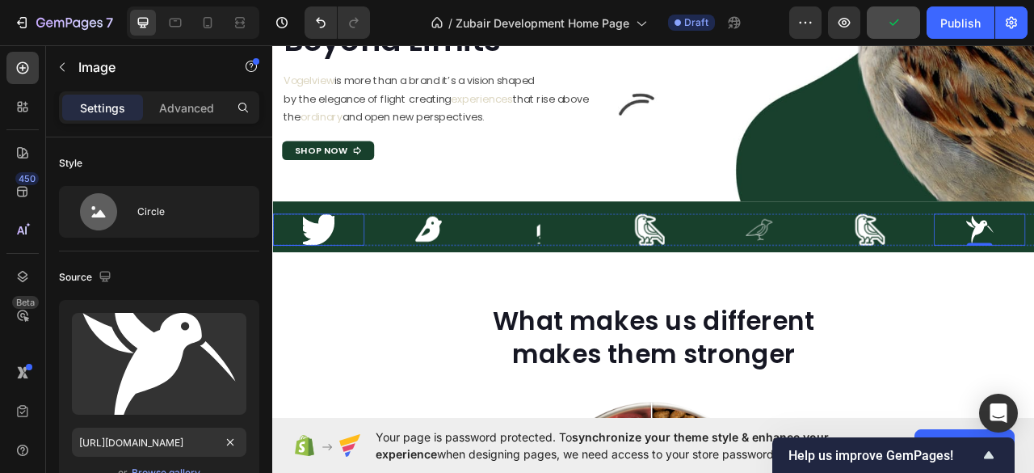
click at [342, 288] on img at bounding box center [330, 281] width 40 height 40
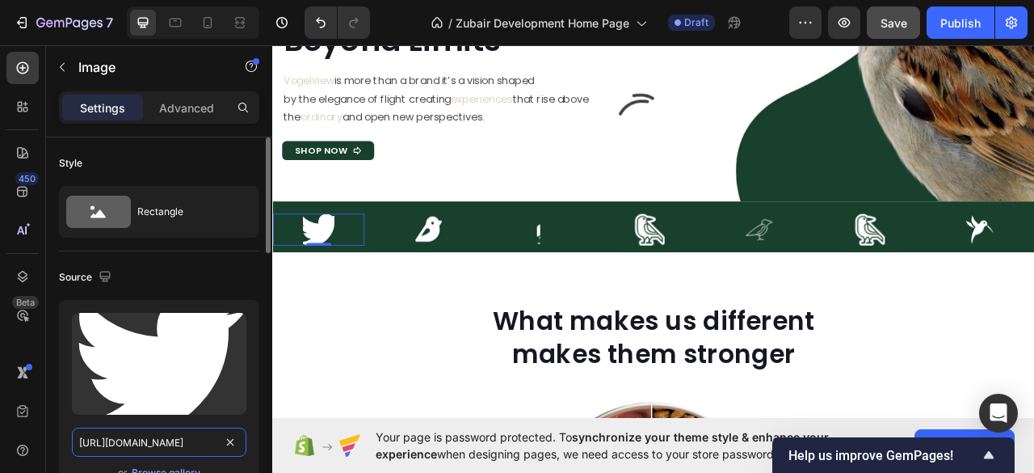
click at [123, 439] on input "[URL][DOMAIN_NAME]" at bounding box center [159, 441] width 174 height 29
paste input "a9e2a2-6b7b-4964-bc53-dd314f5765de"
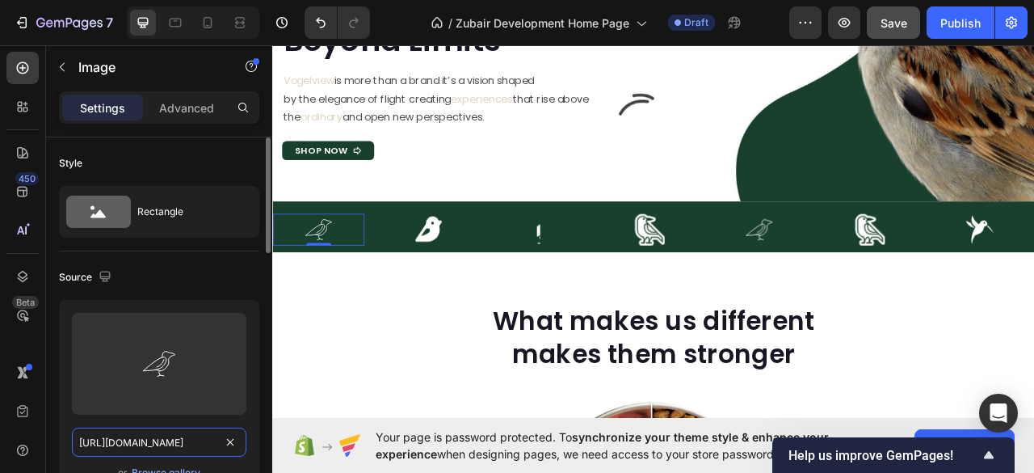
type input "[URL][DOMAIN_NAME]"
click at [237, 279] on div "Source" at bounding box center [159, 277] width 200 height 26
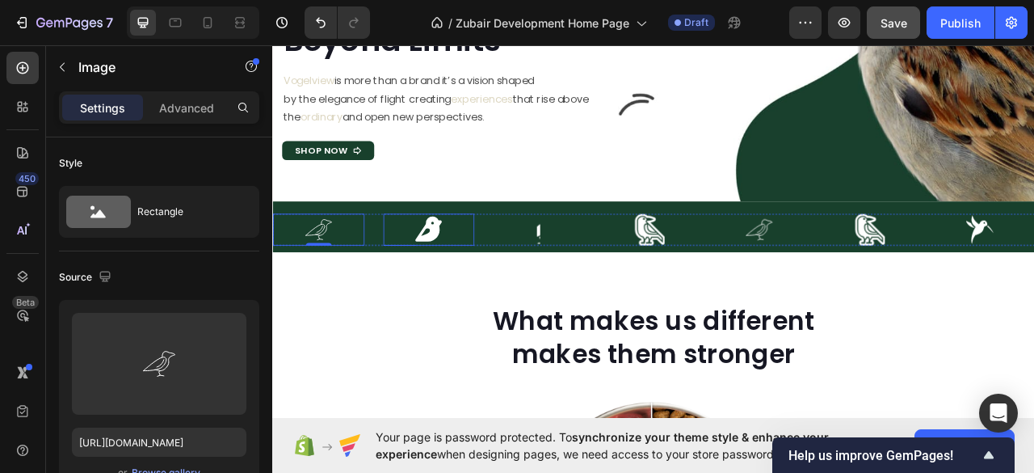
click at [473, 289] on img at bounding box center [470, 281] width 40 height 40
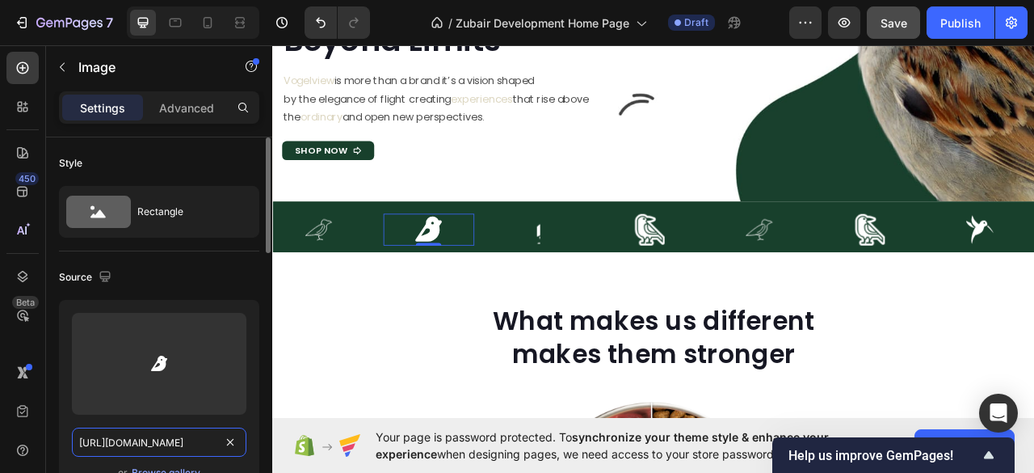
click at [132, 443] on input "[URL][DOMAIN_NAME]" at bounding box center [159, 441] width 174 height 29
paste input "2c86909b-6ace-4cd5-ab50-09a1f0a1e652"
type input "[URL][DOMAIN_NAME]"
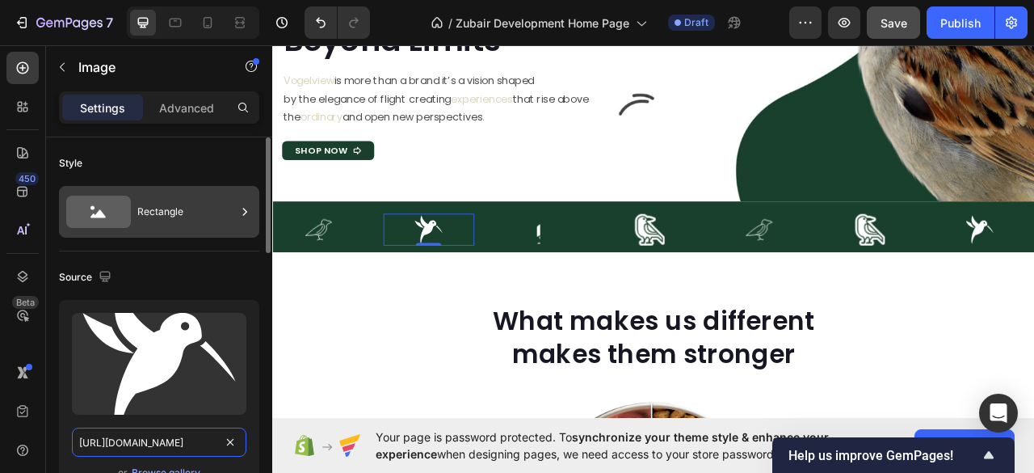
scroll to position [0, 498]
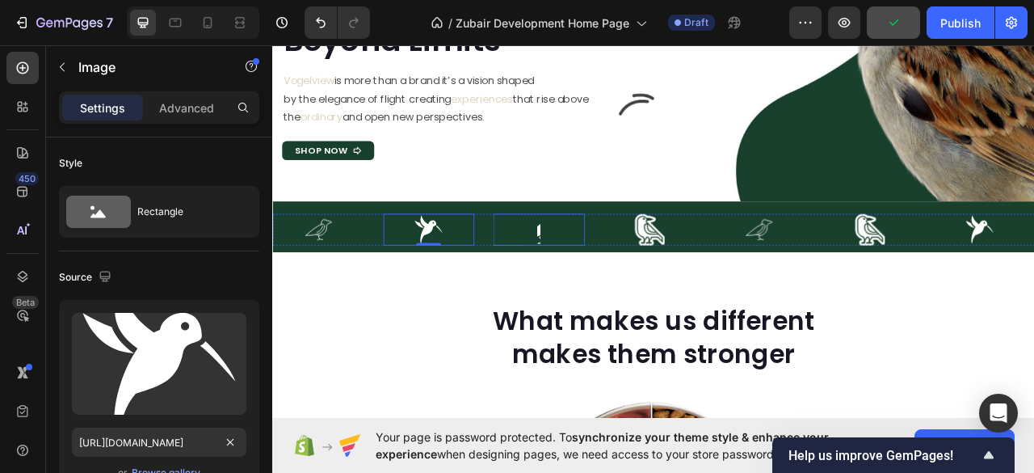
click at [618, 289] on div at bounding box center [611, 281] width 116 height 40
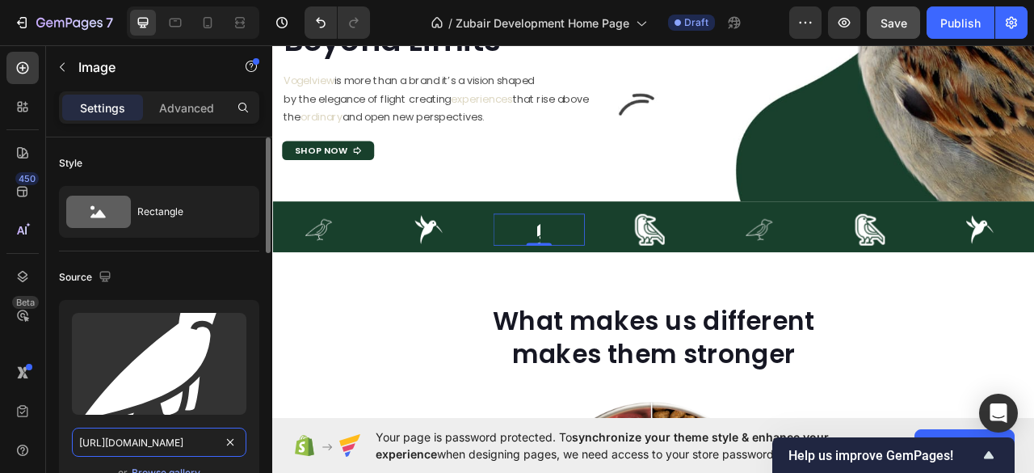
click at [142, 442] on input "[URL][DOMAIN_NAME]" at bounding box center [159, 441] width 174 height 29
paste input "38a9e2a2-6b7b-4964-bc53-dd314f5765de"
type input "[URL][DOMAIN_NAME]"
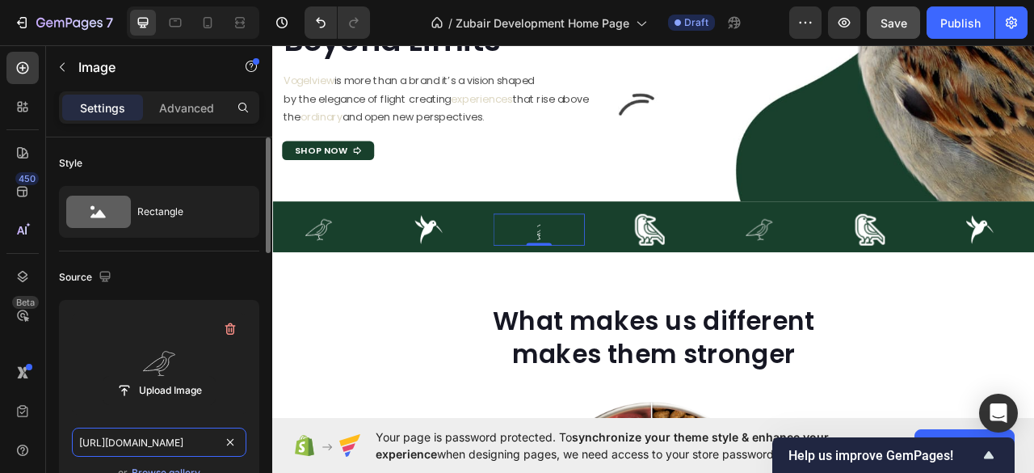
scroll to position [0, 502]
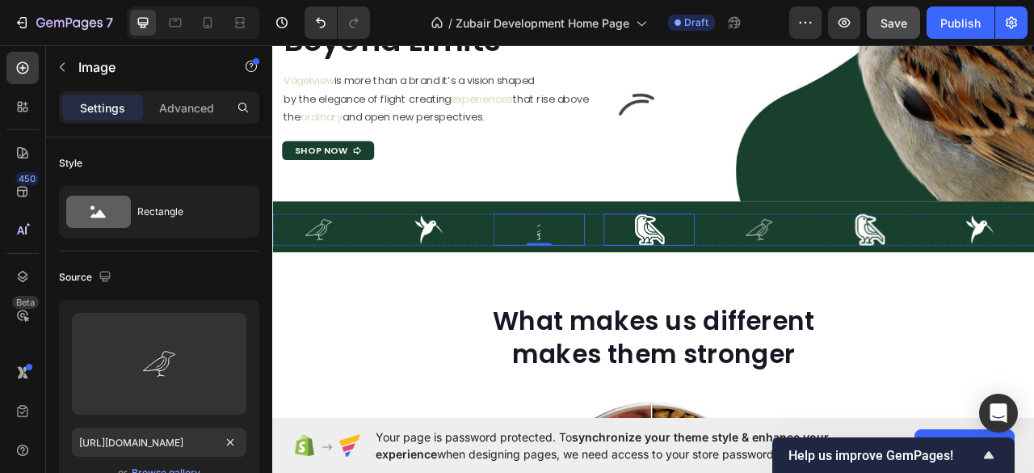
click at [745, 292] on img at bounding box center [750, 281] width 40 height 40
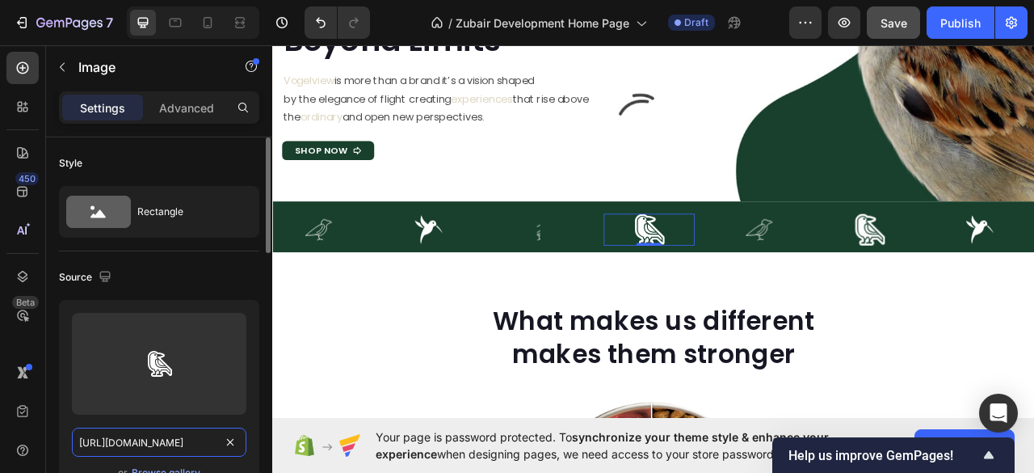
click at [124, 440] on input "[URL][DOMAIN_NAME]" at bounding box center [159, 441] width 174 height 29
paste input "2c86909b-6ace-4cd5-ab50-09a1f0a1e652"
type input "[URL][DOMAIN_NAME]"
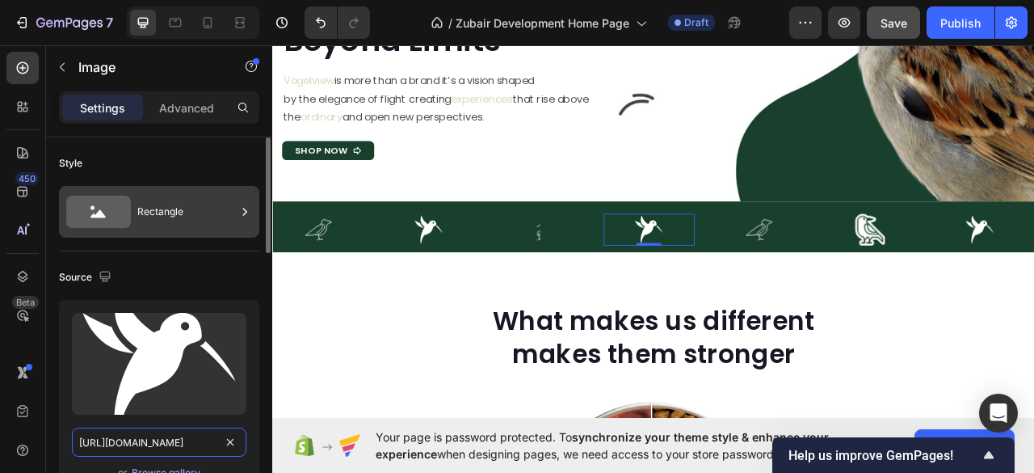
scroll to position [0, 498]
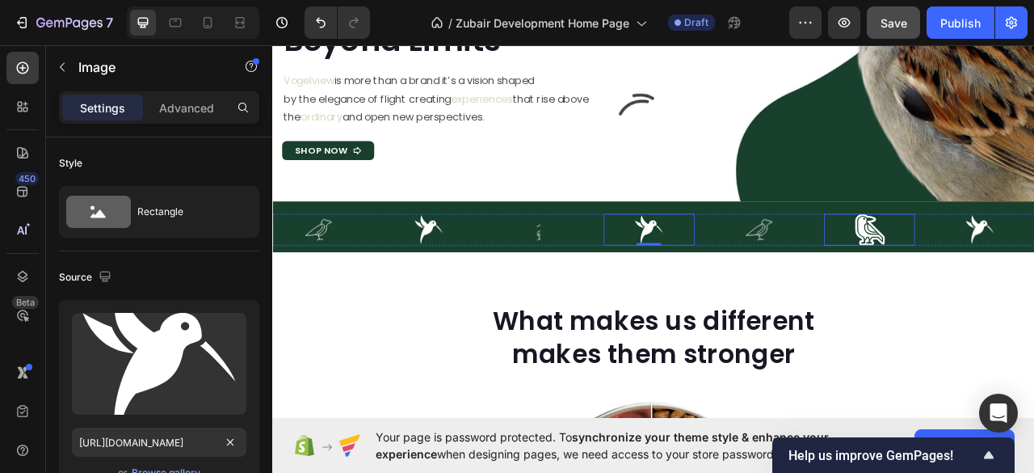
click at [1002, 292] on div at bounding box center [1031, 281] width 116 height 40
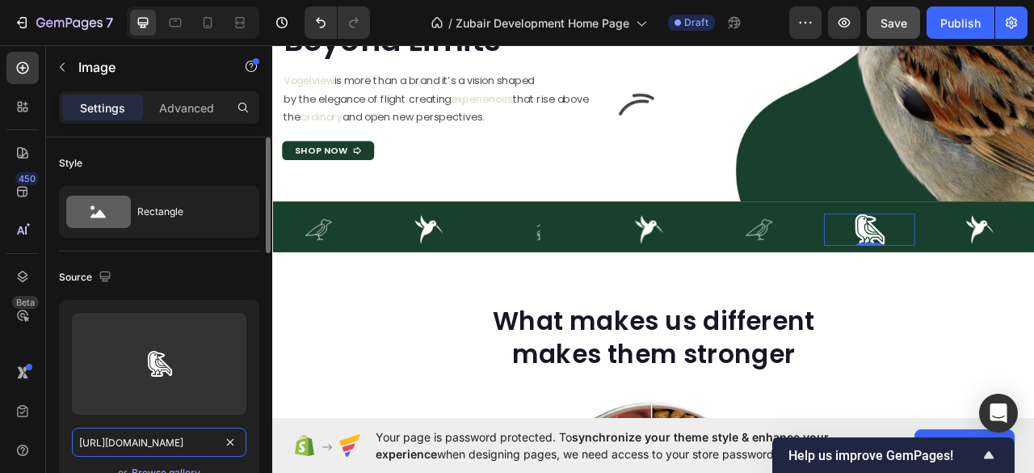
click at [139, 449] on input "[URL][DOMAIN_NAME]" at bounding box center [159, 441] width 174 height 29
click at [139, 450] on input "[URL][DOMAIN_NAME]" at bounding box center [159, 441] width 174 height 29
paste input "2c86909b-6ace-4cd5-ab50-09a1f0a1e652"
type input "[URL][DOMAIN_NAME]"
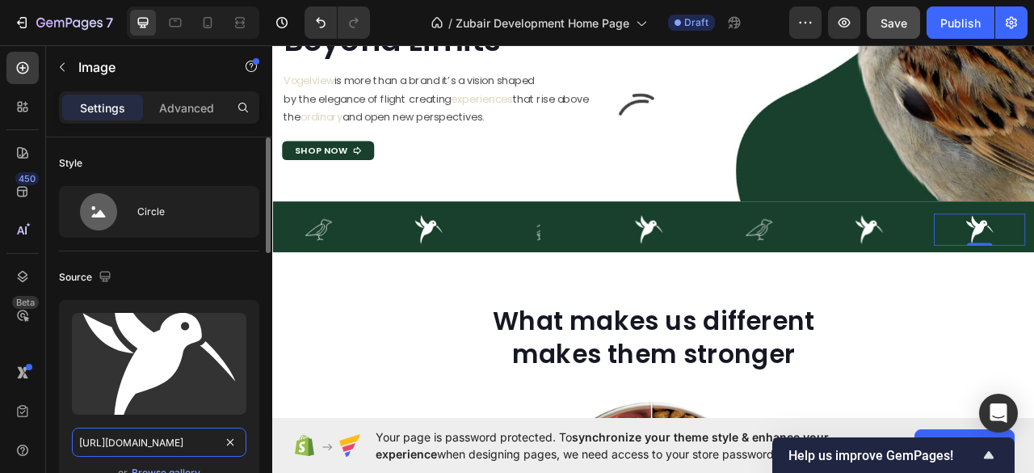
click at [103, 435] on input "[URL][DOMAIN_NAME]" at bounding box center [159, 441] width 174 height 29
paste input "38a9e2a2-6b7b-4964-bc53-dd314f5765de"
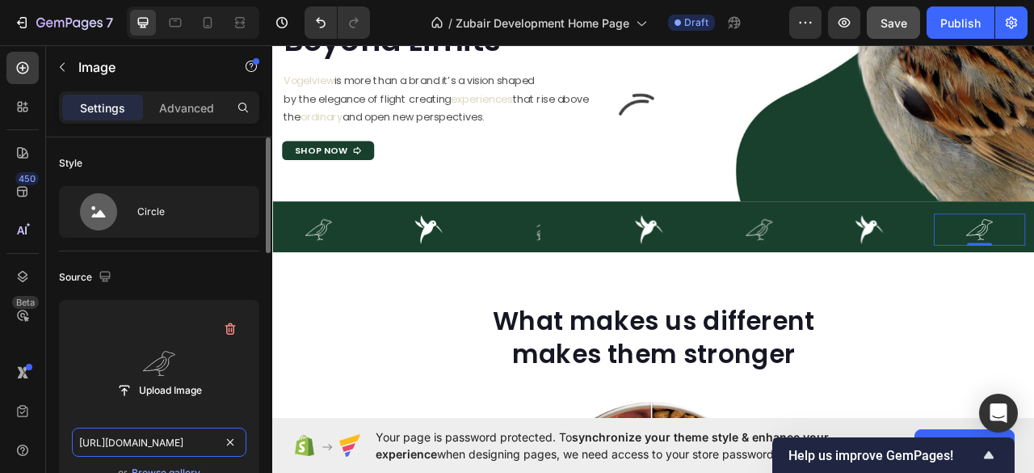
scroll to position [0, 502]
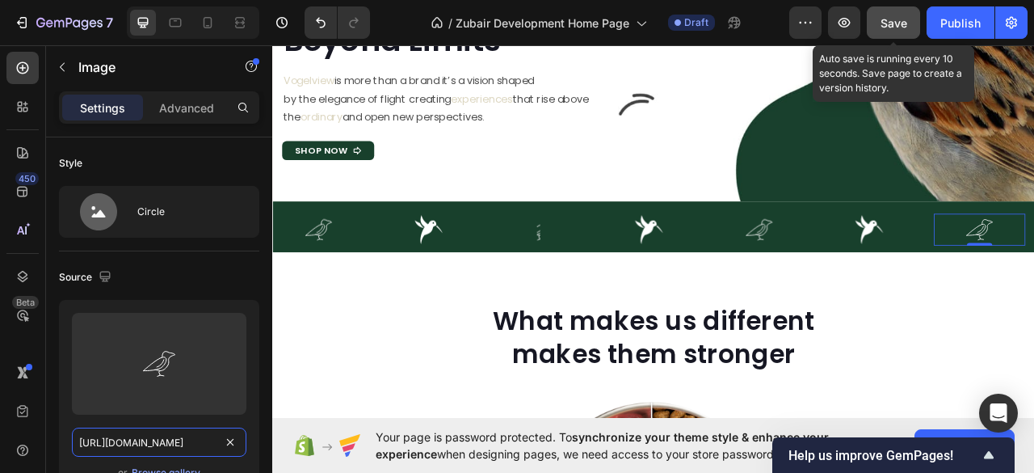
type input "[URL][DOMAIN_NAME]"
click at [889, 9] on button "Save" at bounding box center [893, 22] width 53 height 32
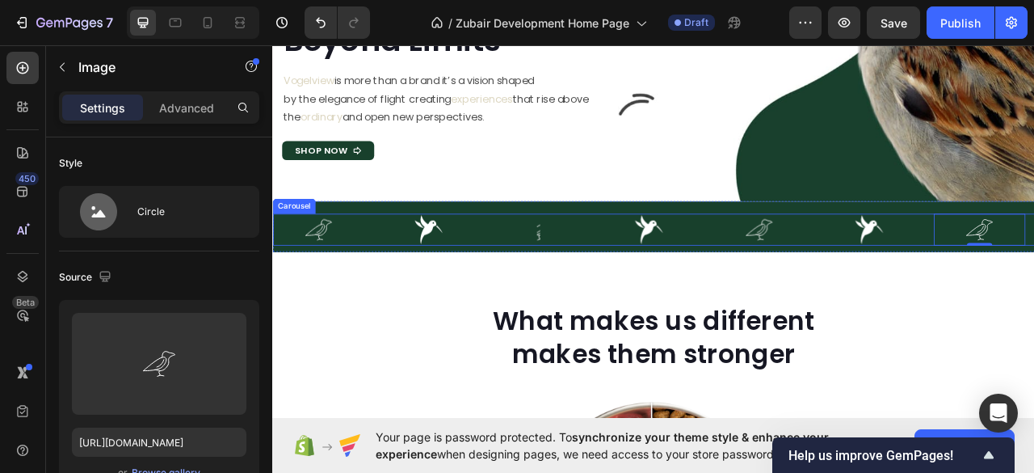
click at [389, 266] on div "Image Image Image Image Image Image Image 0" at bounding box center [756, 281] width 969 height 40
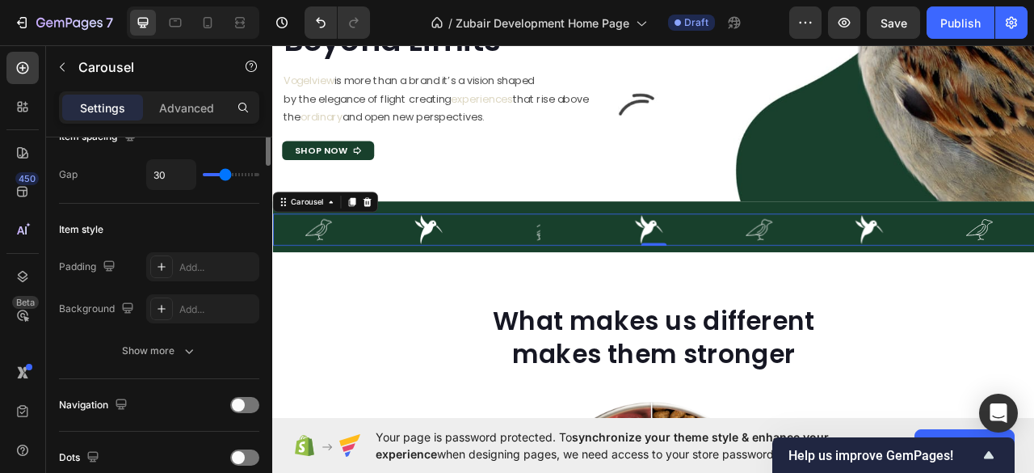
scroll to position [215, 0]
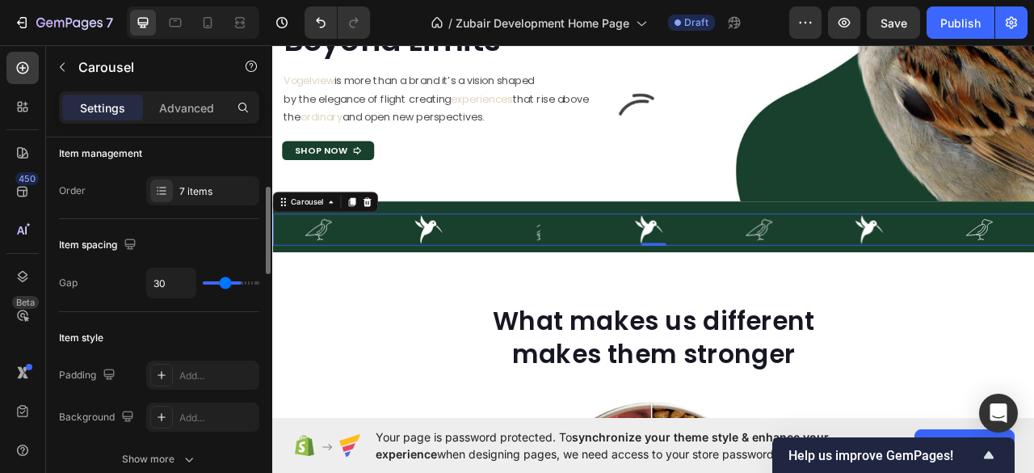
type input "52"
type input "55"
type input "34"
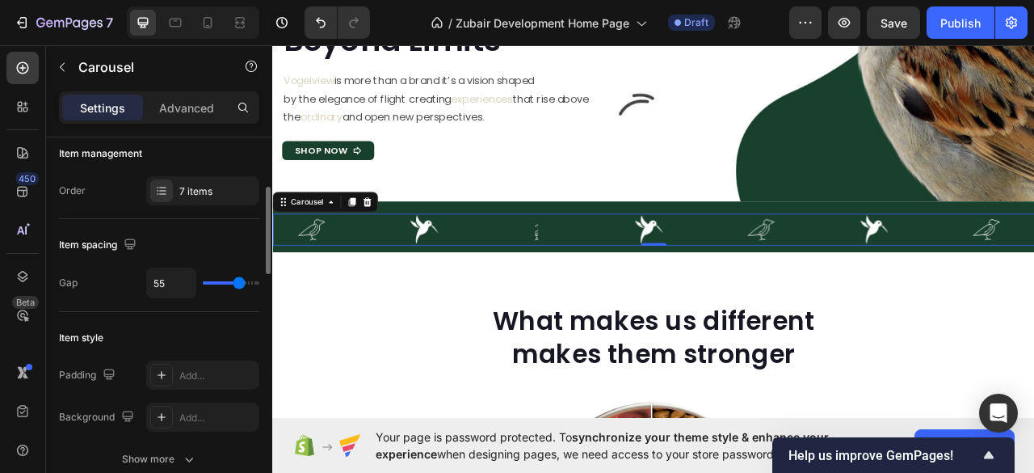
type input "34"
type input "12"
type input "10"
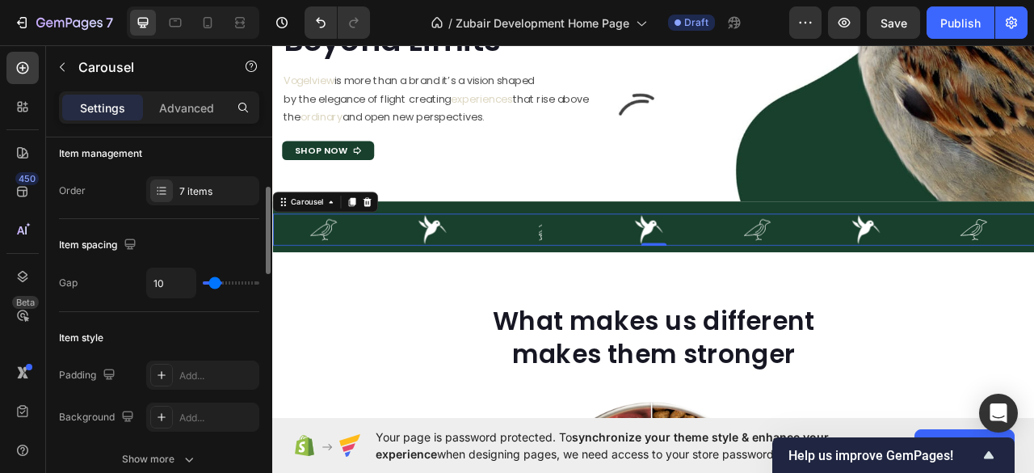
type input "21"
type input "28"
type input "17"
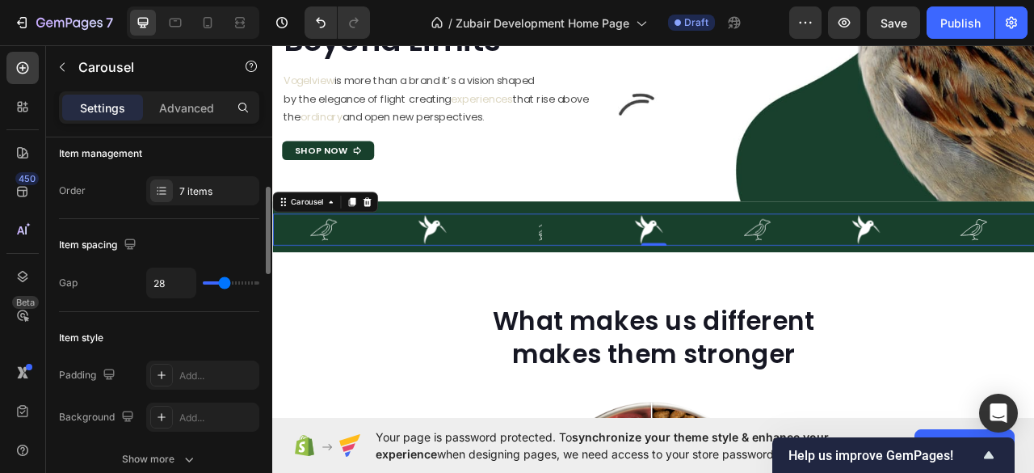
type input "17"
type input "7"
type input "2"
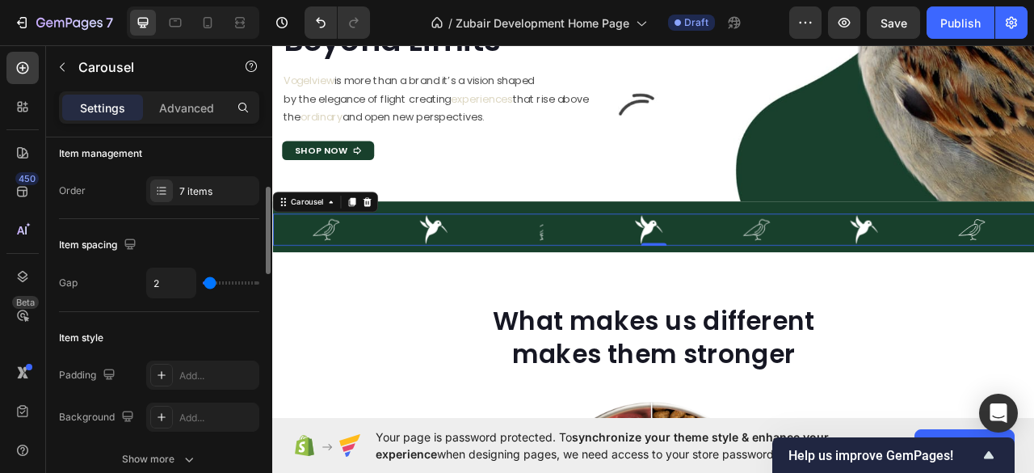
type input "9"
type input "14"
click at [216, 284] on input "range" at bounding box center [231, 282] width 57 height 3
type input "12"
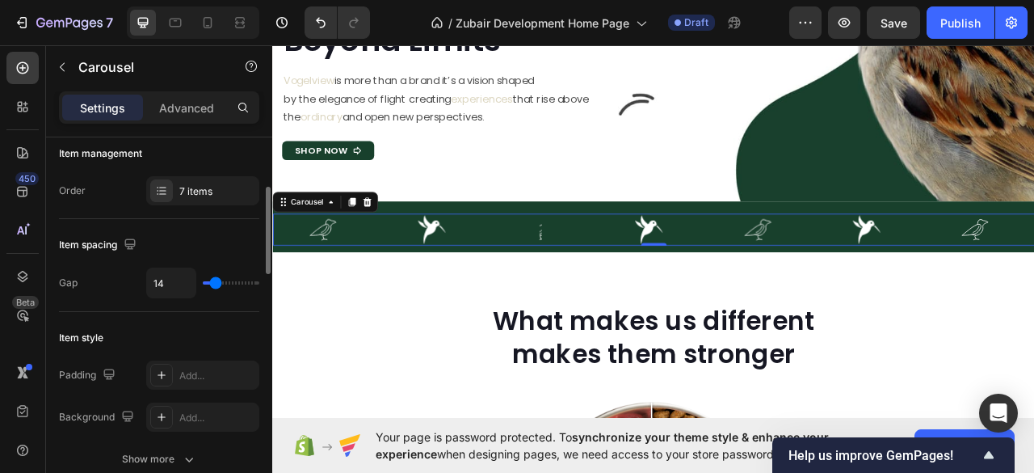
type input "12"
type input "8"
type input "9"
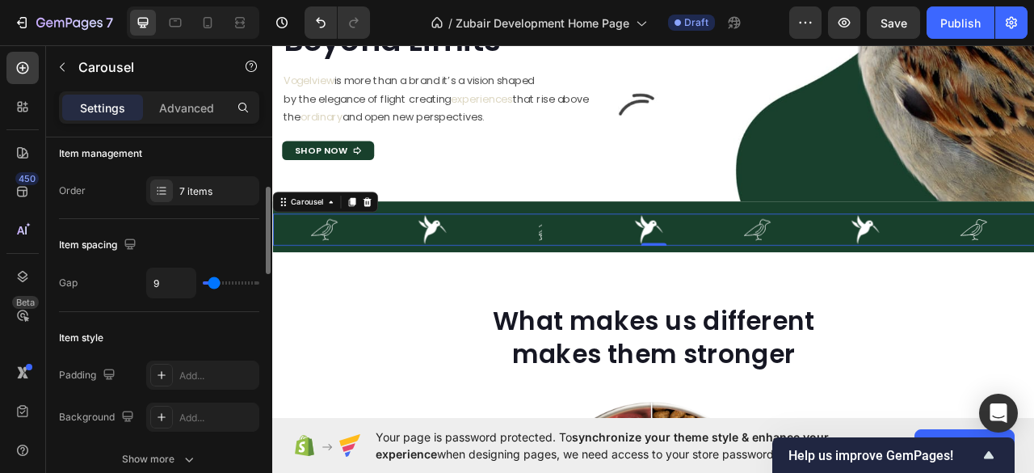
type input "10"
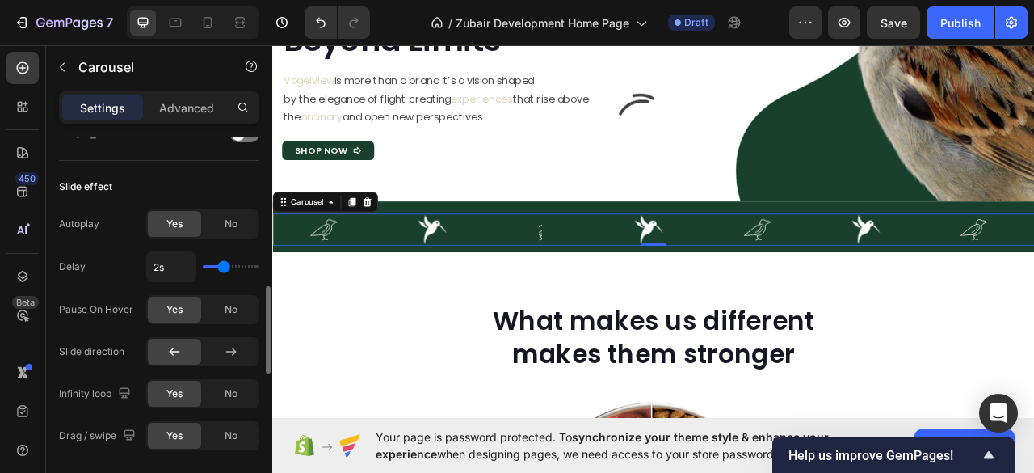
scroll to position [754, 0]
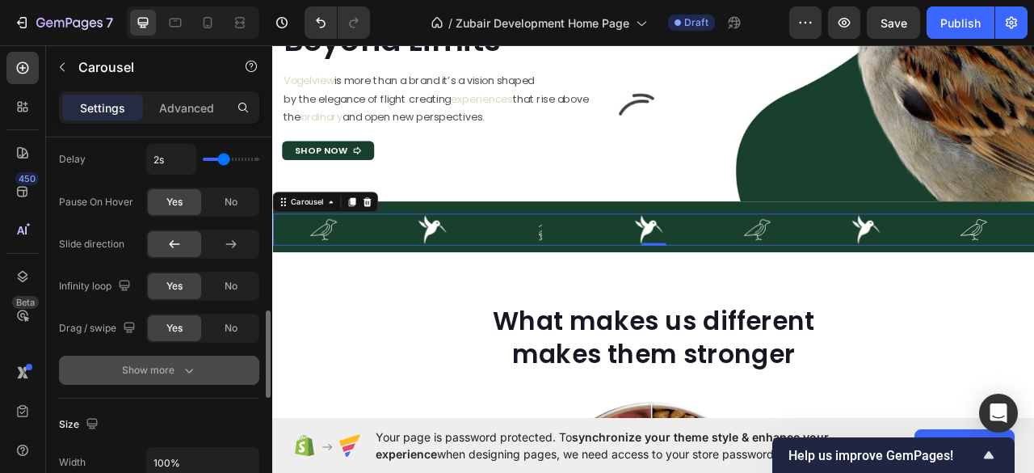
click at [187, 367] on icon "button" at bounding box center [189, 370] width 16 height 16
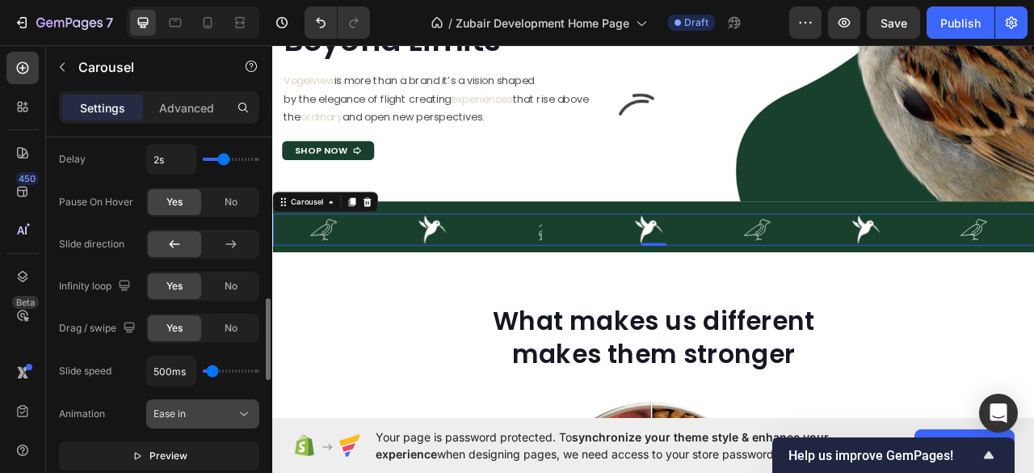
scroll to position [861, 0]
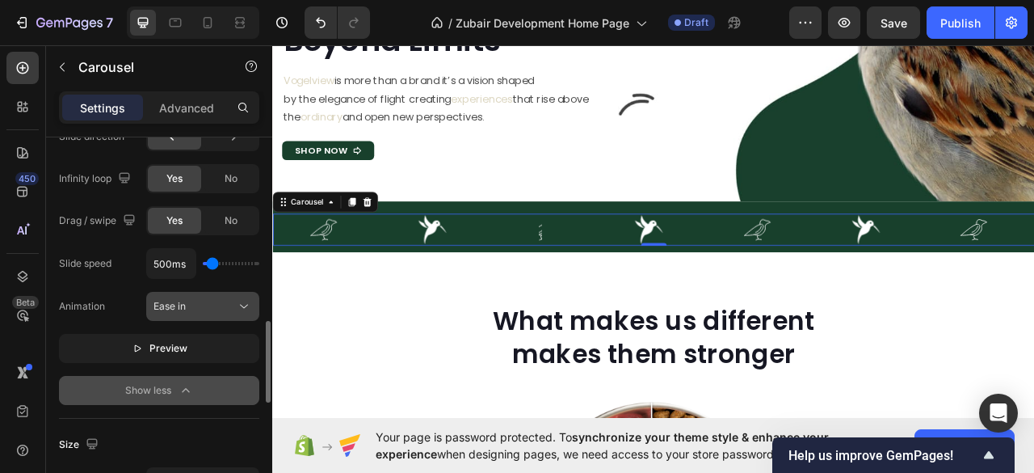
click at [234, 305] on div "Ease in" at bounding box center [194, 306] width 82 height 15
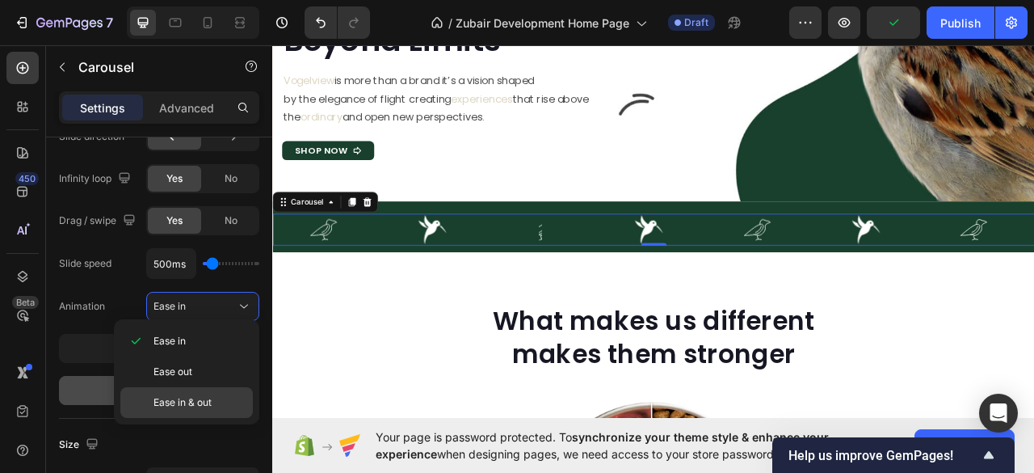
click at [221, 401] on p "Ease in & out" at bounding box center [199, 402] width 92 height 15
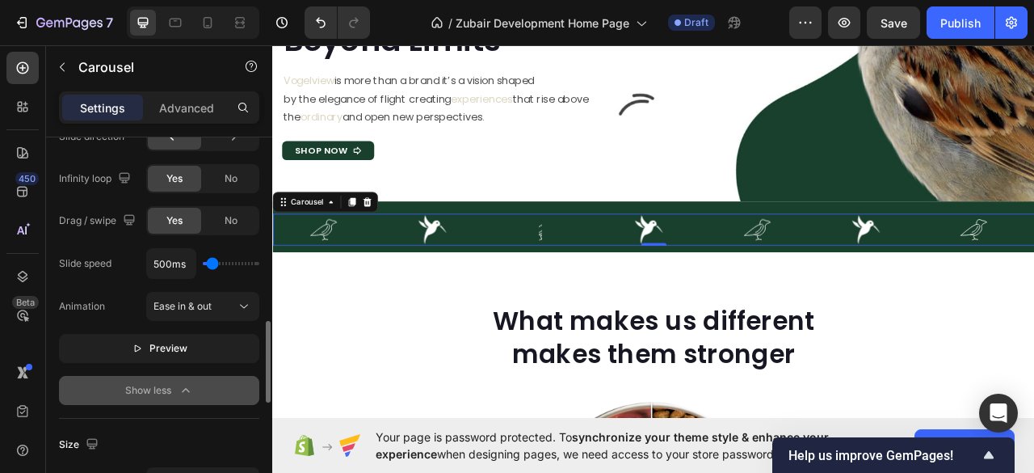
type input "1650ms"
type input "1650"
type input "2050ms"
drag, startPoint x: 210, startPoint y: 259, endPoint x: 226, endPoint y: 258, distance: 16.2
type input "2050"
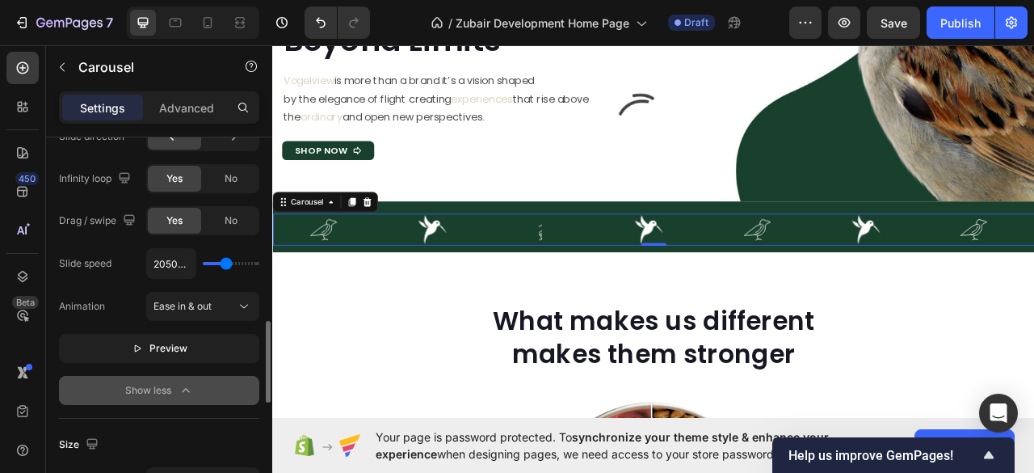
click at [226, 262] on input "range" at bounding box center [231, 263] width 57 height 3
click at [242, 300] on icon at bounding box center [244, 306] width 16 height 16
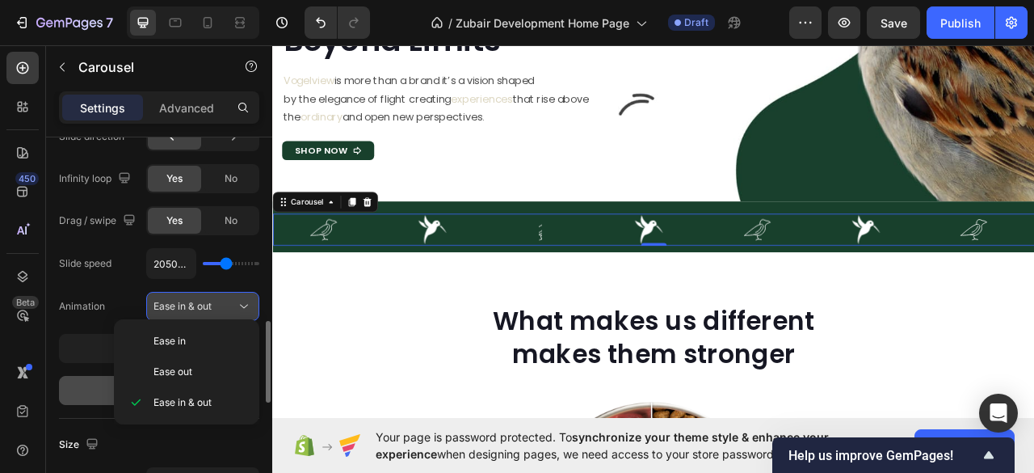
click at [242, 300] on icon at bounding box center [244, 306] width 16 height 16
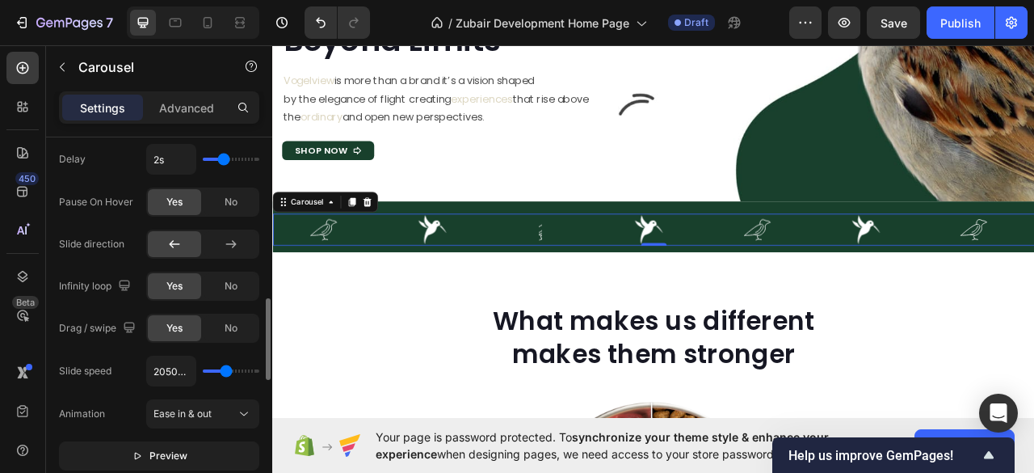
scroll to position [646, 0]
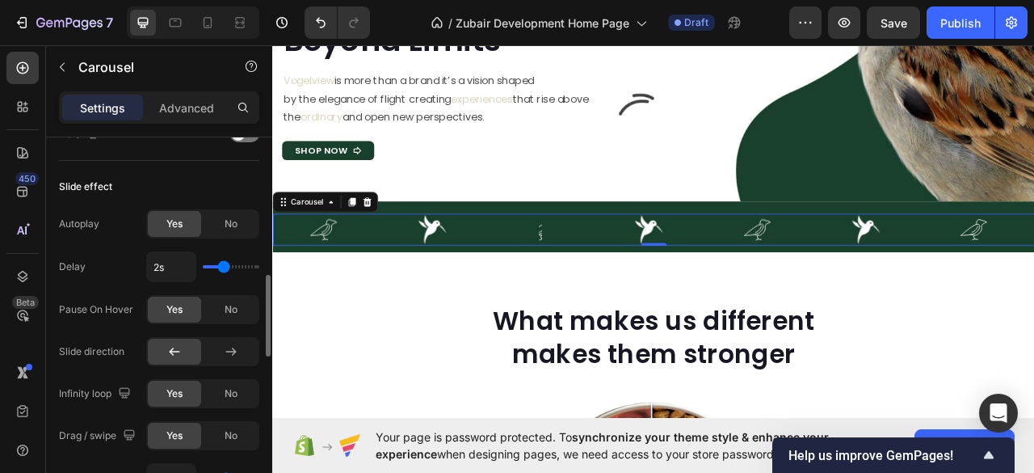
type input "1s"
drag, startPoint x: 217, startPoint y: 264, endPoint x: 207, endPoint y: 263, distance: 10.5
type input "1"
click at [207, 265] on input "range" at bounding box center [231, 266] width 57 height 3
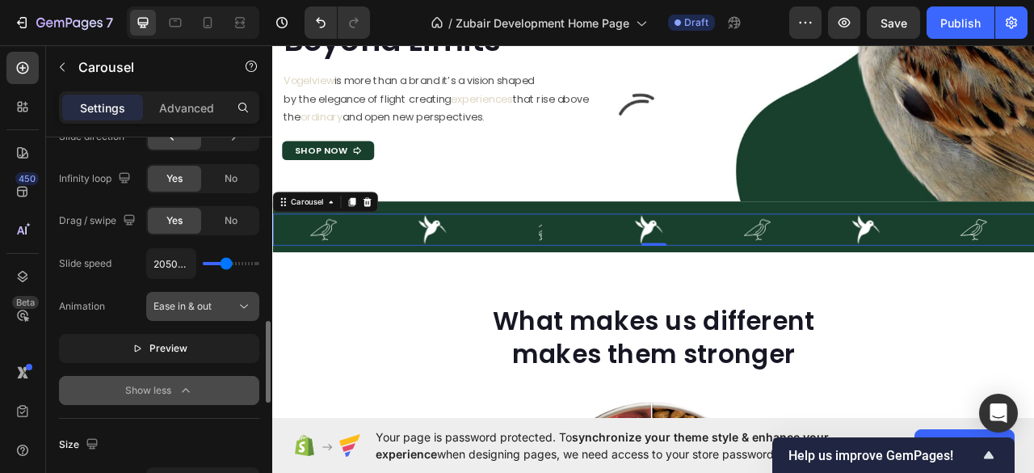
scroll to position [1292, 0]
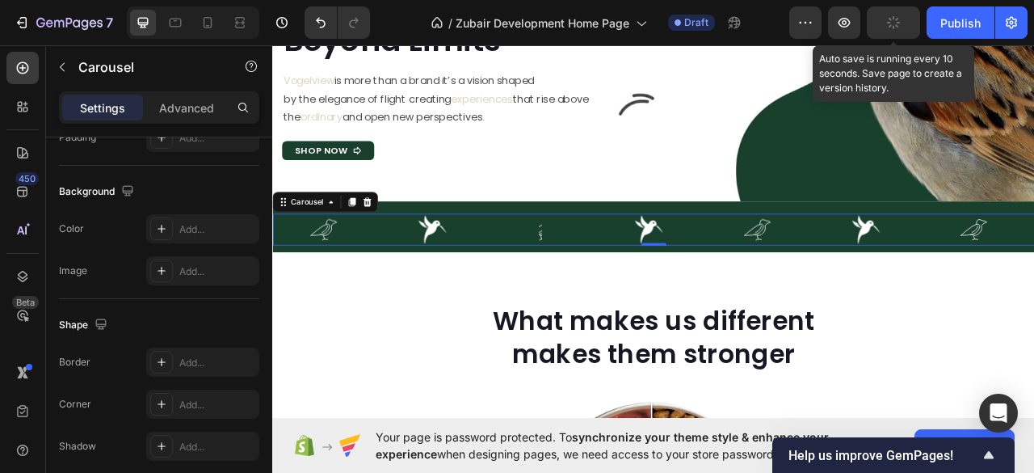
click at [897, 26] on icon "button" at bounding box center [893, 22] width 13 height 13
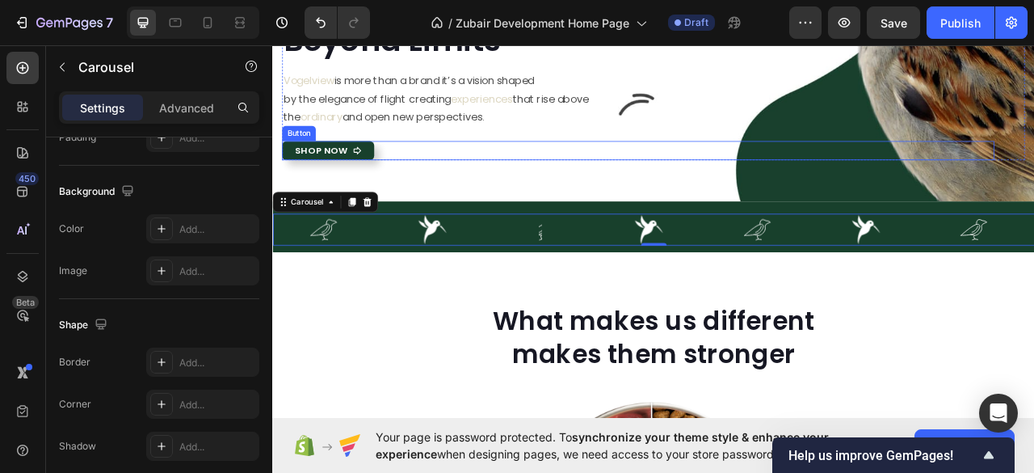
click at [358, 170] on link "Shop Now" at bounding box center [342, 180] width 117 height 24
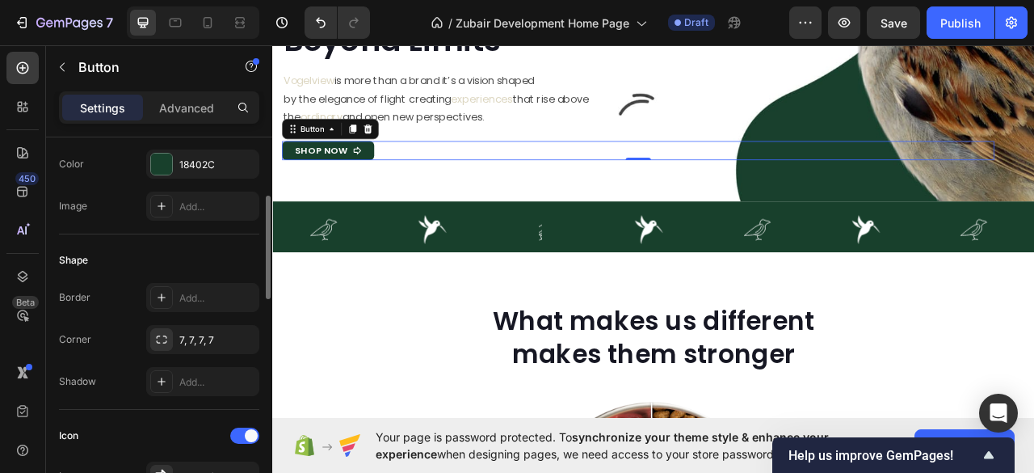
scroll to position [323, 0]
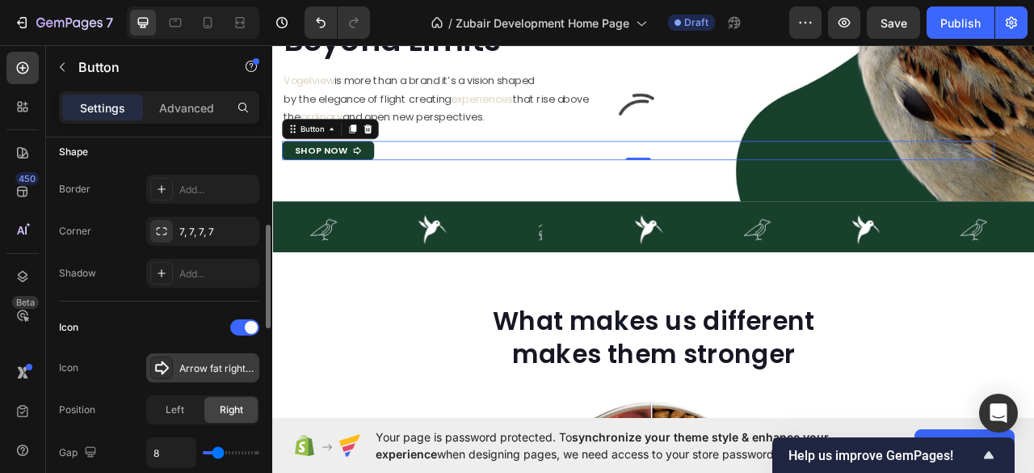
click at [165, 365] on icon at bounding box center [161, 367] width 16 height 16
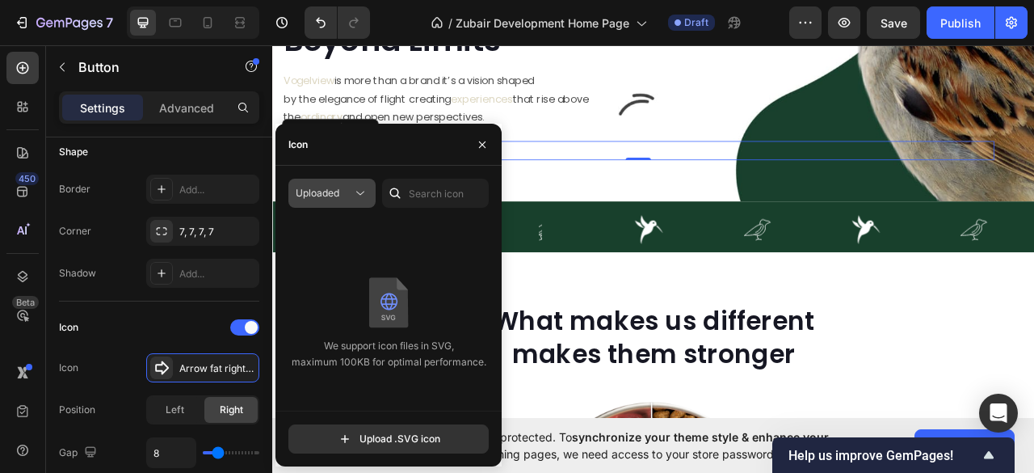
click at [333, 193] on span "Uploaded" at bounding box center [318, 193] width 44 height 12
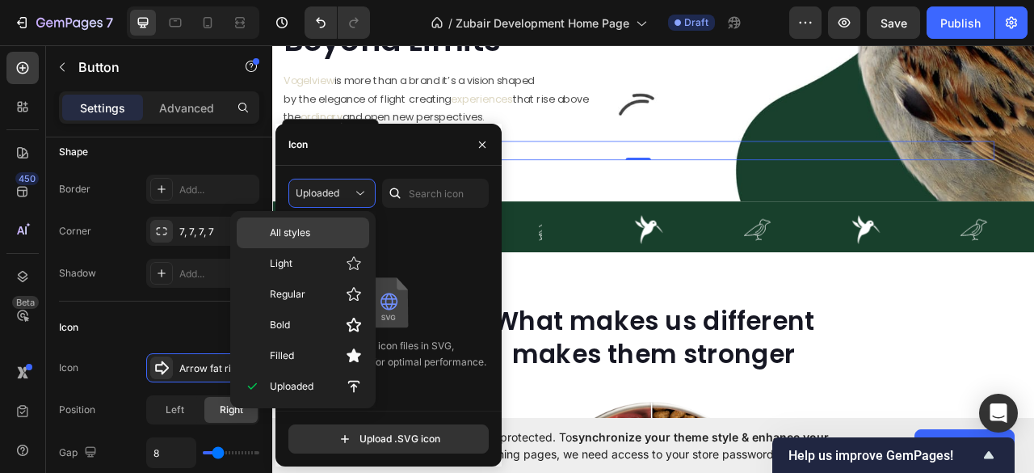
click at [298, 237] on span "All styles" at bounding box center [290, 232] width 40 height 15
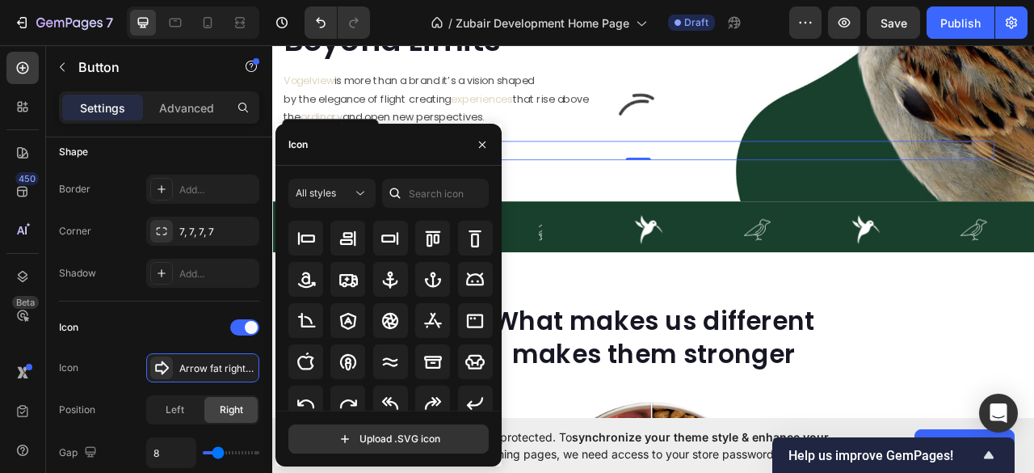
scroll to position [223, 0]
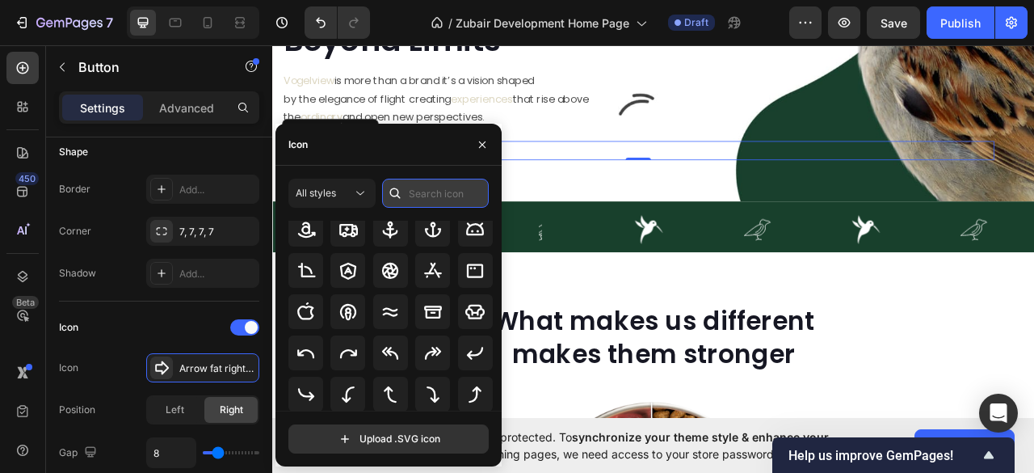
click at [417, 200] on input "text" at bounding box center [435, 193] width 107 height 29
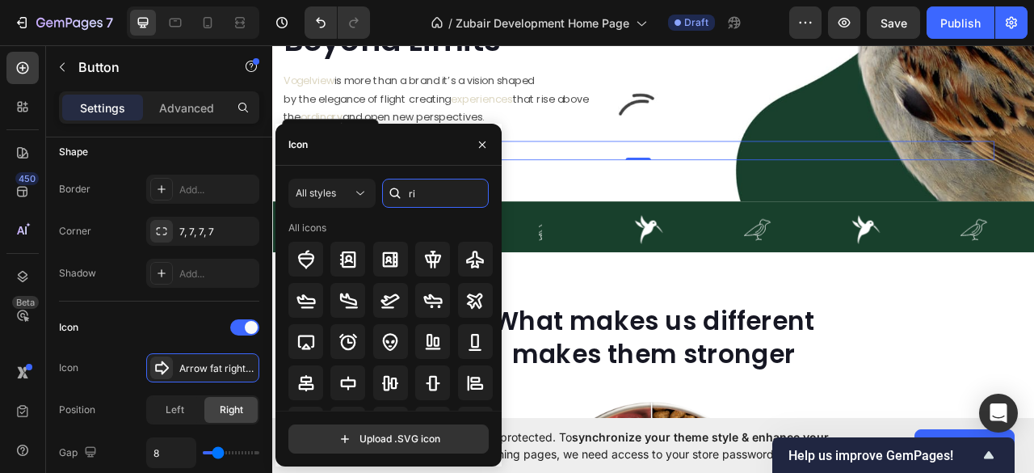
type input "r"
click at [318, 186] on span "All styles" at bounding box center [316, 193] width 40 height 15
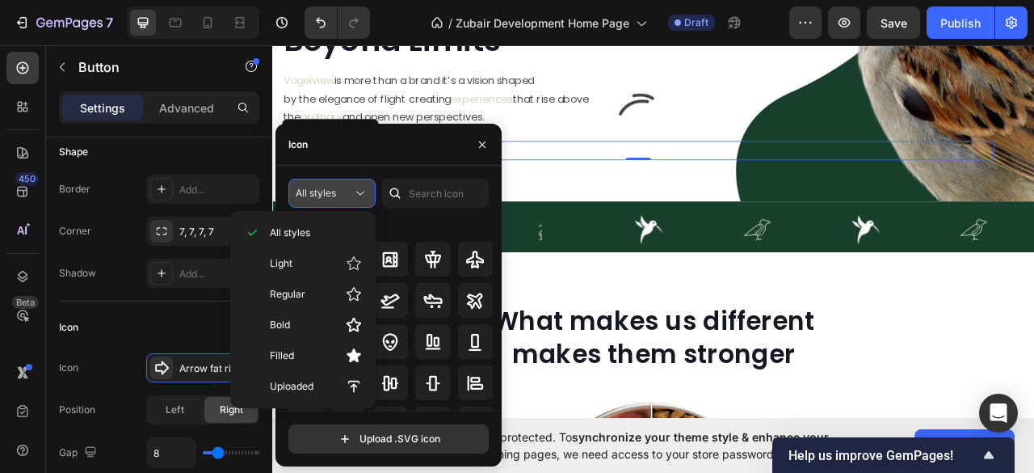
click at [318, 186] on span "All styles" at bounding box center [316, 193] width 40 height 15
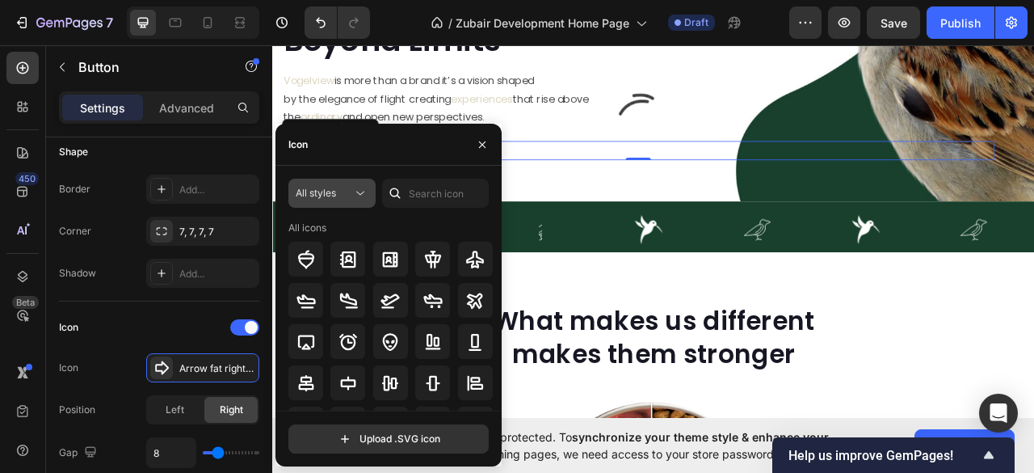
click at [318, 186] on span "All styles" at bounding box center [316, 193] width 40 height 15
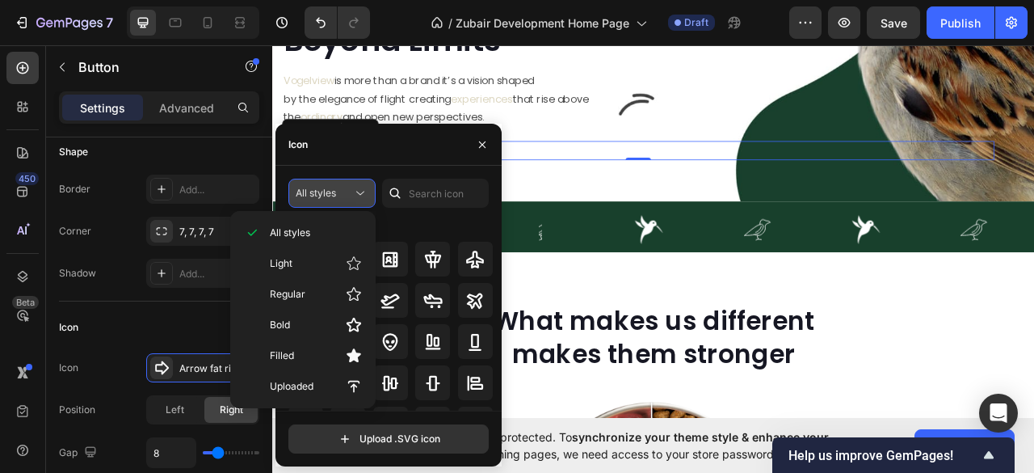
click at [318, 186] on span "All styles" at bounding box center [316, 193] width 40 height 15
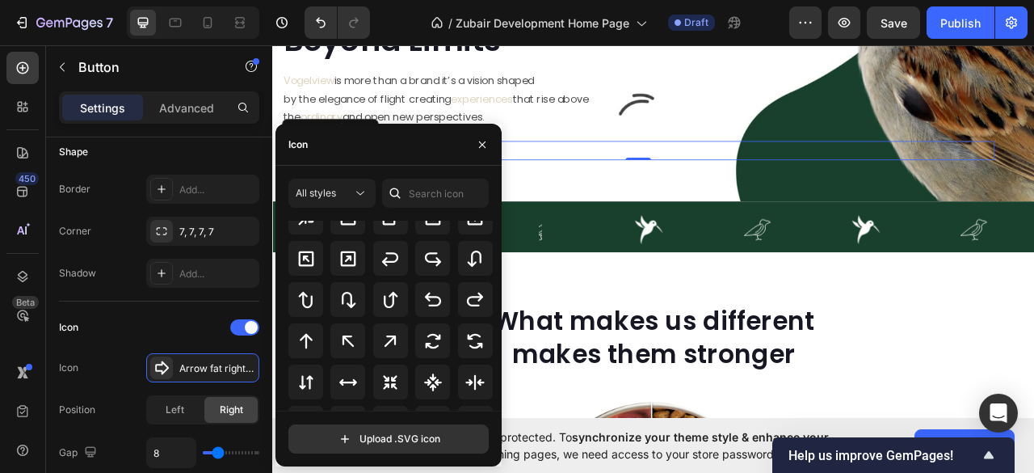
scroll to position [703, 0]
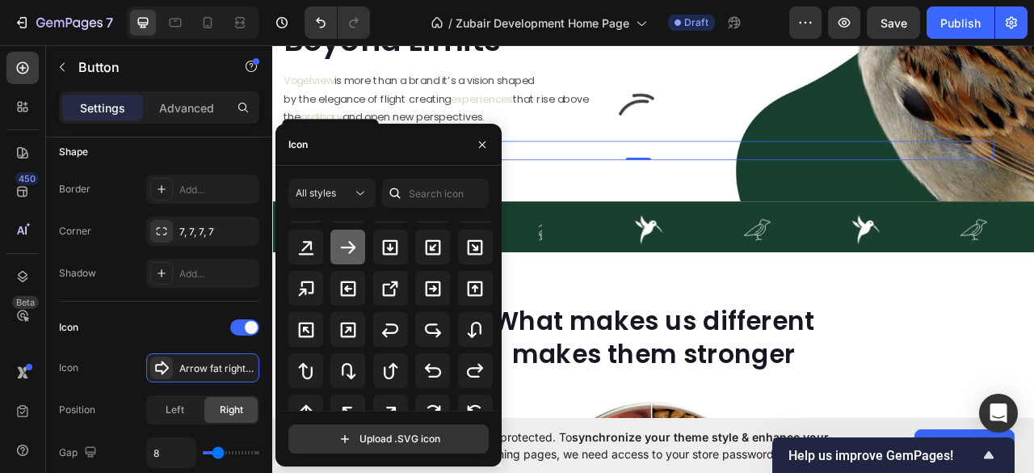
click at [352, 248] on icon at bounding box center [348, 247] width 15 height 13
click at [477, 142] on icon "button" at bounding box center [482, 144] width 13 height 13
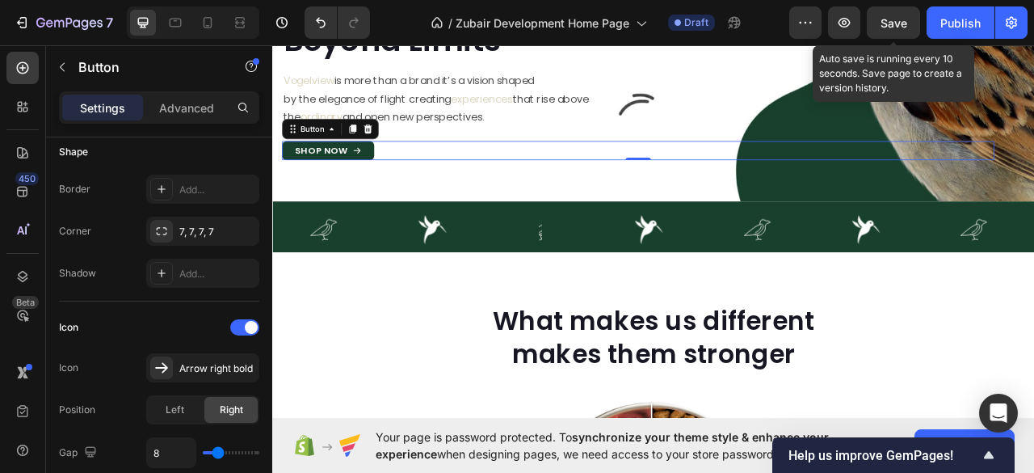
click at [900, 28] on span "Save" at bounding box center [893, 23] width 27 height 14
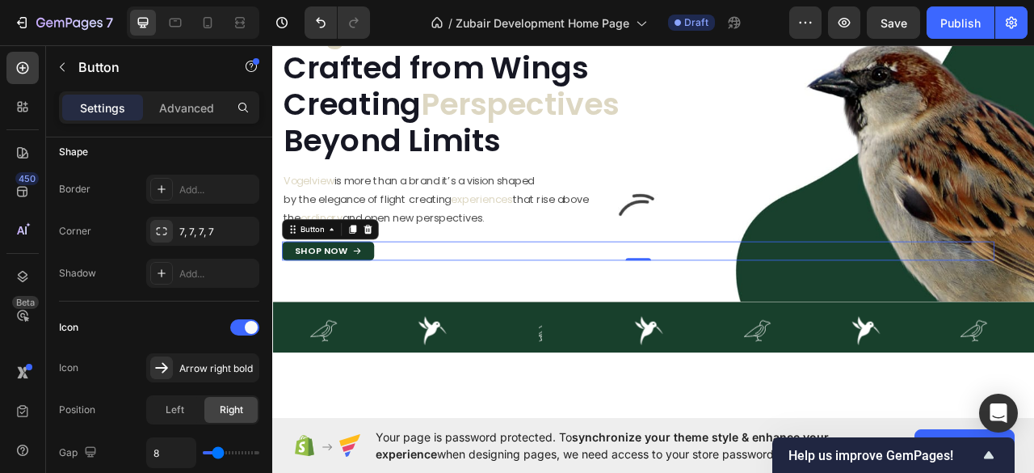
scroll to position [0, 0]
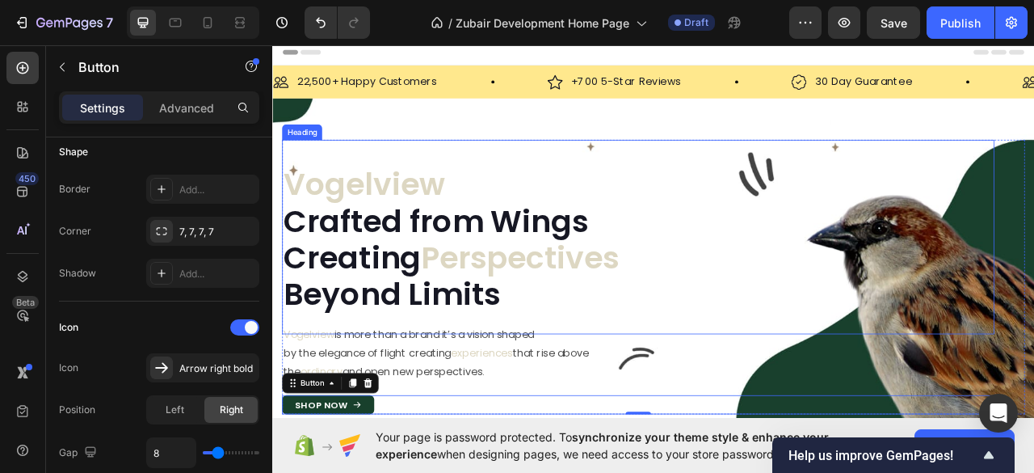
click at [355, 218] on span "Vogelview" at bounding box center [389, 223] width 206 height 54
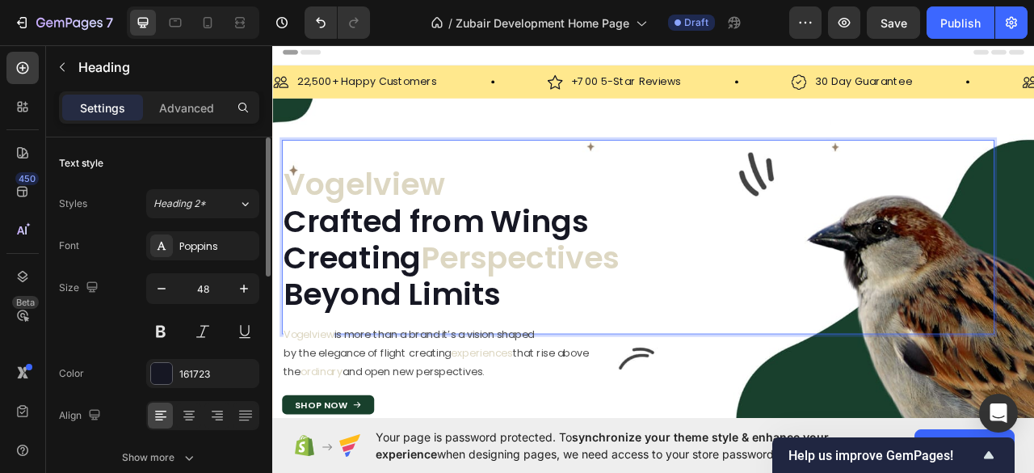
click at [408, 223] on span "Vogelview" at bounding box center [389, 223] width 206 height 54
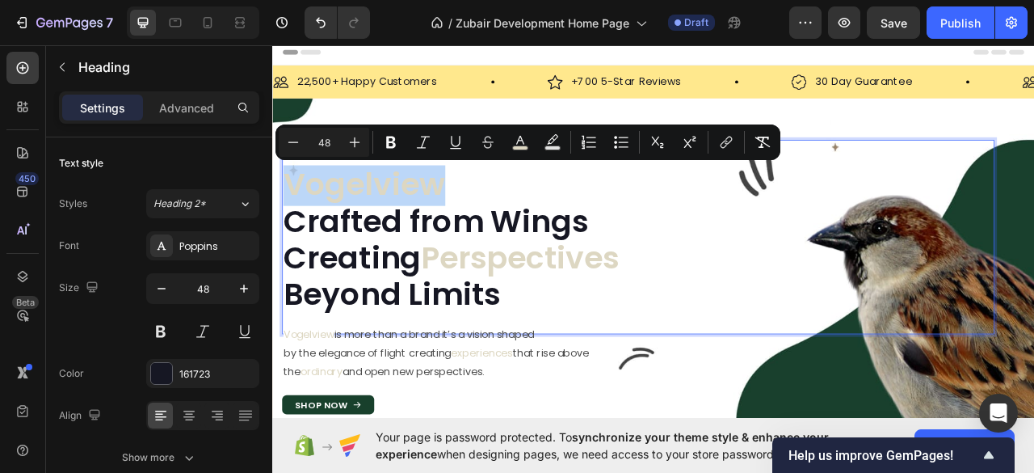
drag, startPoint x: 492, startPoint y: 227, endPoint x: 294, endPoint y: 211, distance: 198.6
click at [294, 211] on p "Vogelview Crafted from Wings Creating Perspectives Beyond Limits" at bounding box center [737, 293] width 903 height 186
click at [515, 145] on icon "Editor contextual toolbar" at bounding box center [520, 142] width 16 height 16
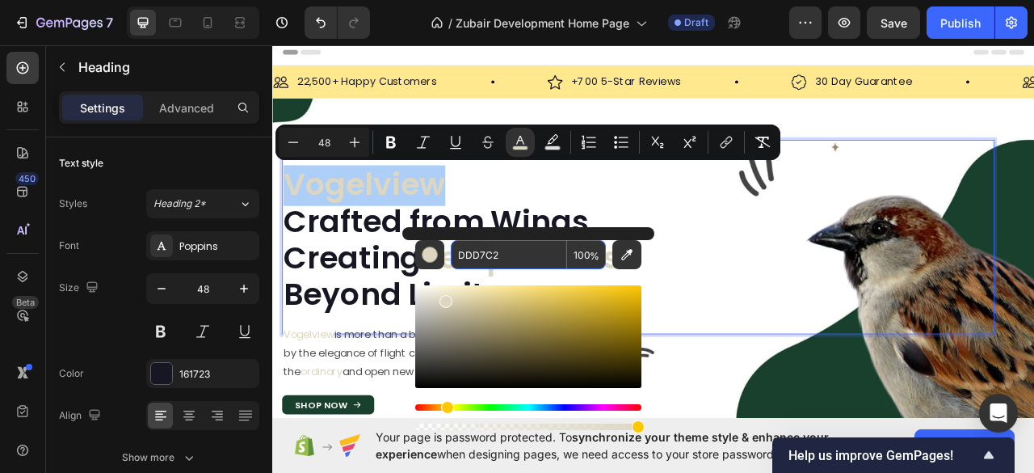
click at [470, 256] on input "DDD7C2" at bounding box center [509, 254] width 116 height 29
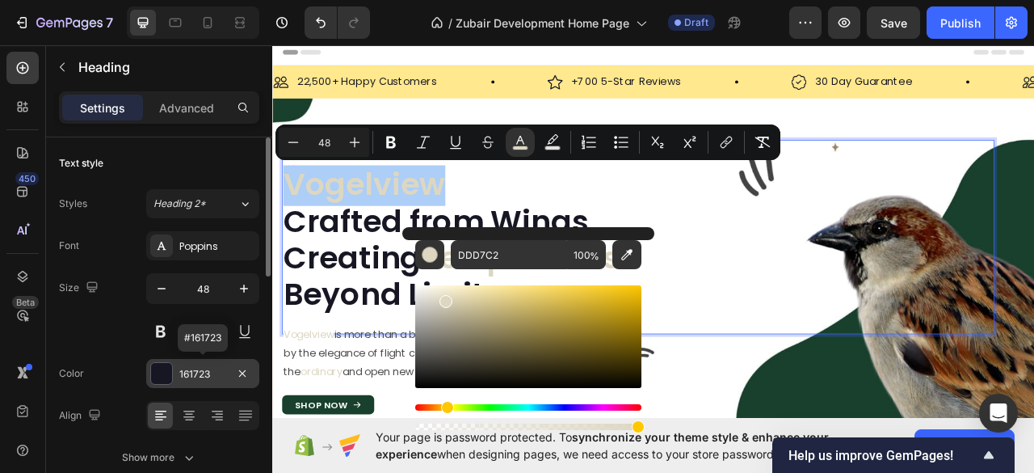
click at [153, 369] on div at bounding box center [161, 373] width 21 height 21
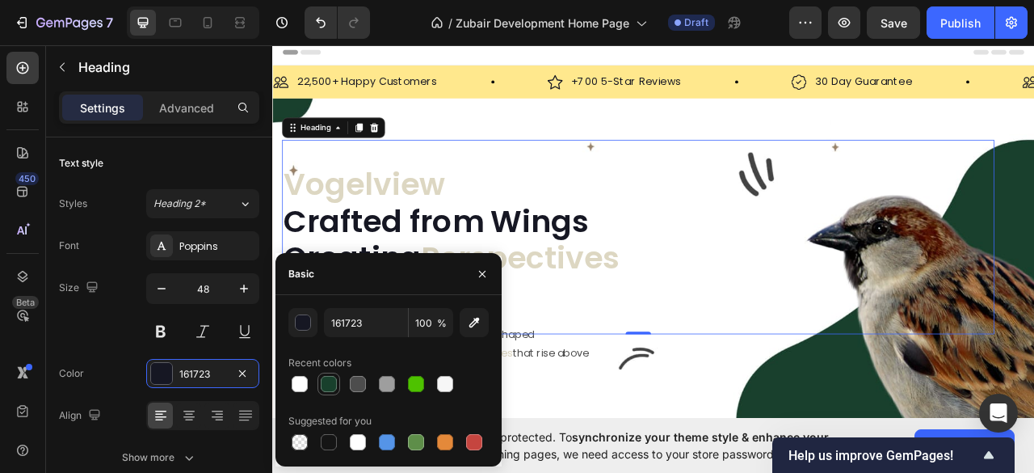
click at [326, 377] on div at bounding box center [329, 384] width 16 height 16
type input "18402C"
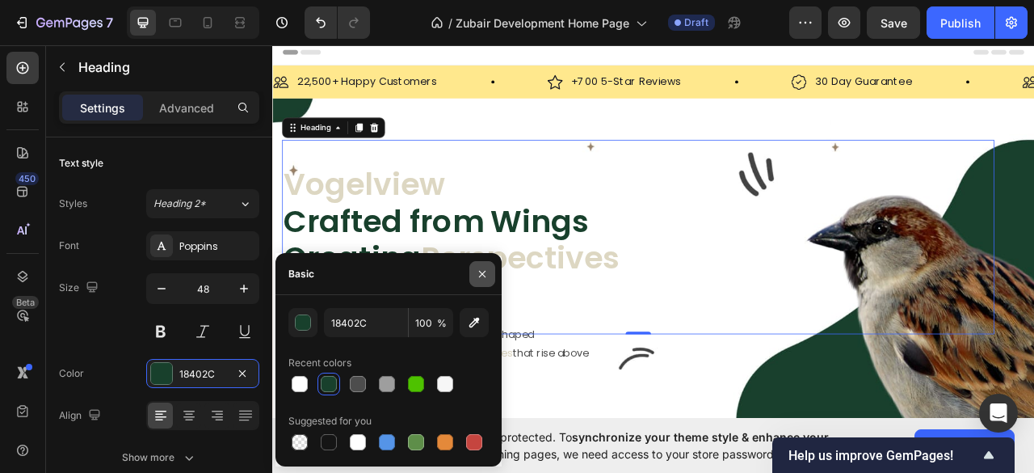
click at [481, 268] on icon "button" at bounding box center [482, 273] width 13 height 13
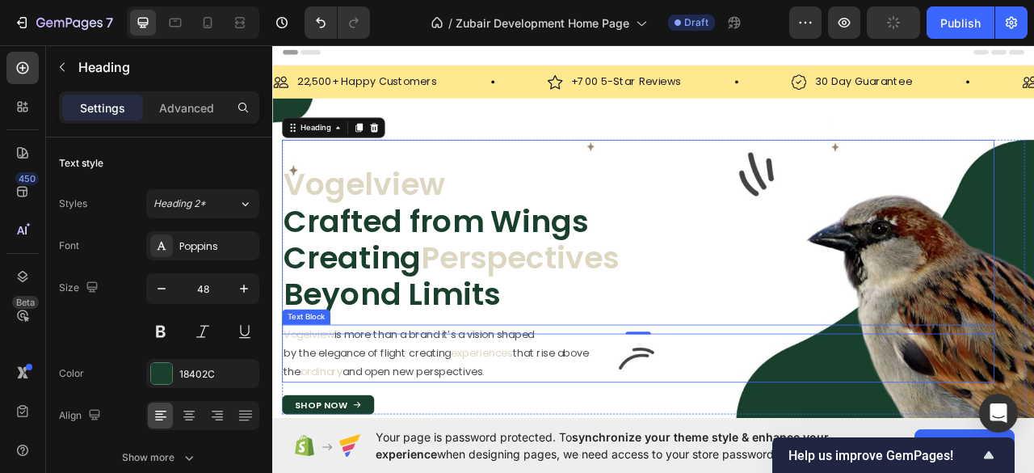
click at [426, 410] on p "Vogelview is more than a brand it’s a vision shaped" at bounding box center [737, 414] width 903 height 23
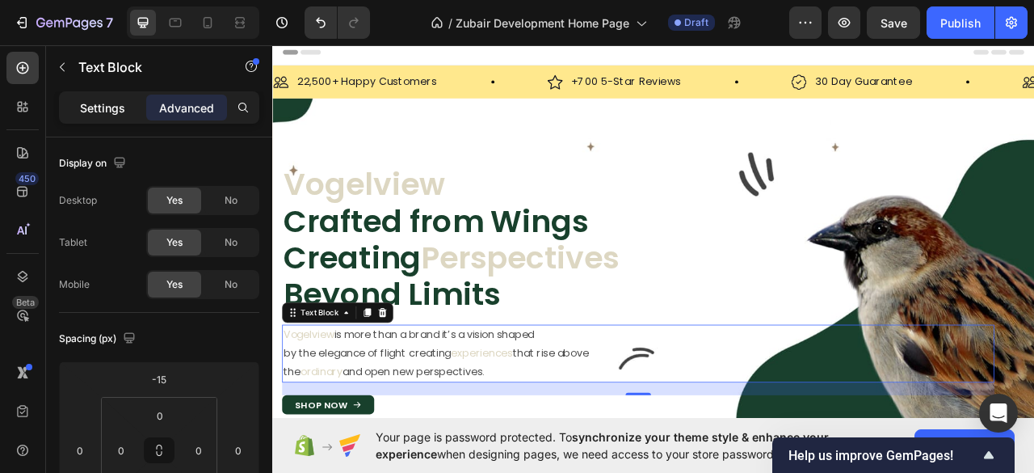
click at [102, 101] on p "Settings" at bounding box center [102, 107] width 45 height 17
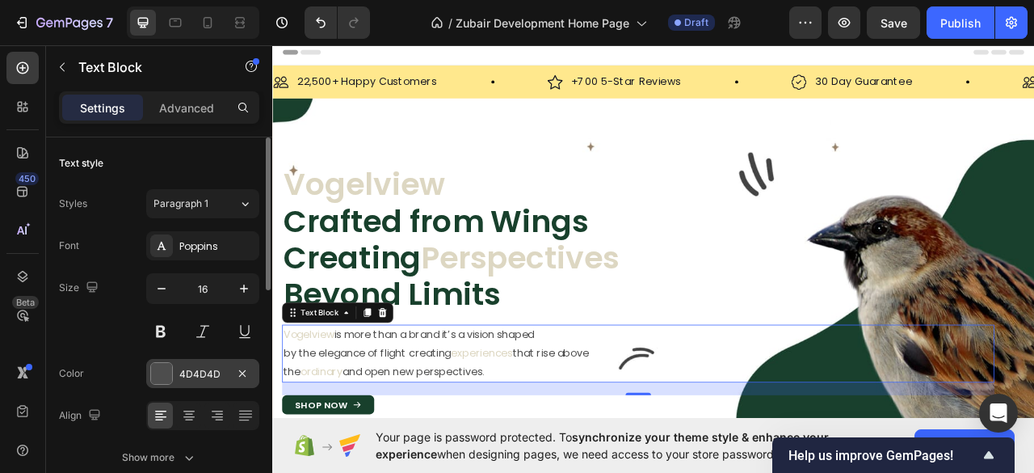
click at [171, 363] on div at bounding box center [161, 373] width 21 height 21
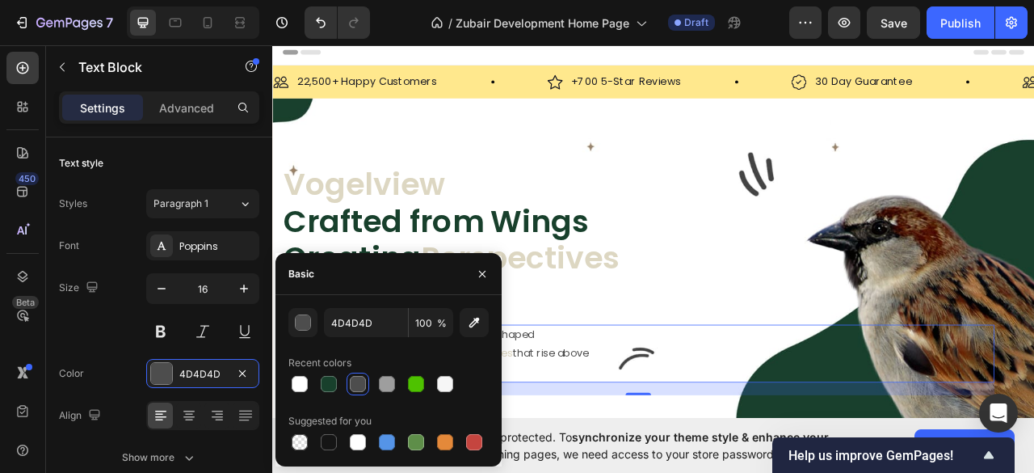
click at [329, 387] on div at bounding box center [329, 384] width 16 height 16
type input "18402C"
click at [477, 275] on icon "button" at bounding box center [482, 273] width 13 height 13
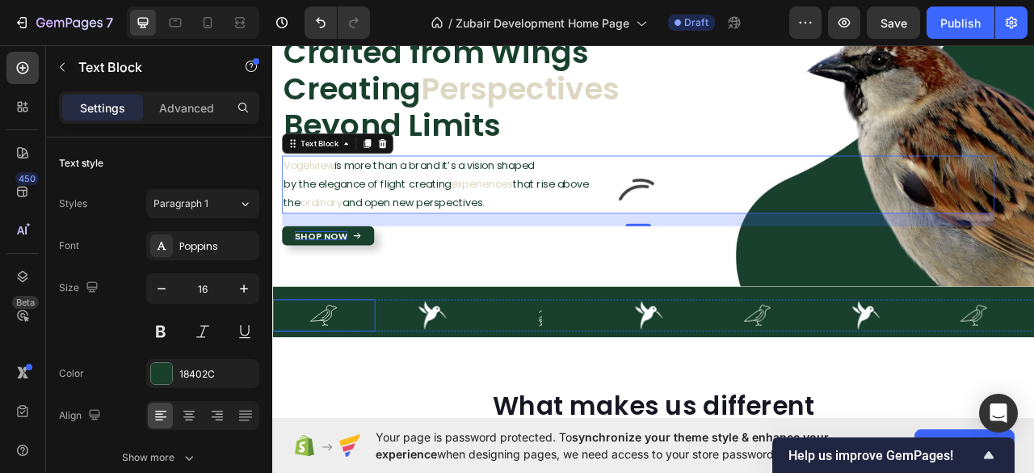
scroll to position [107, 0]
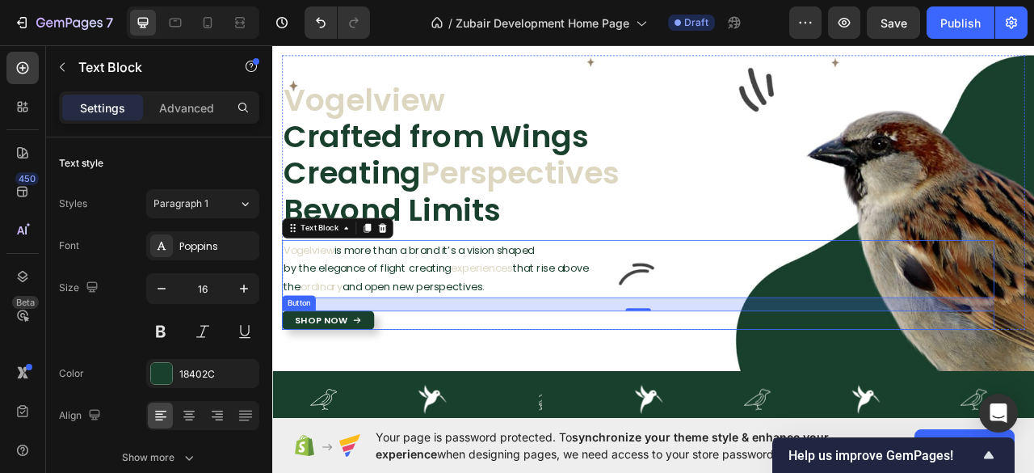
click at [337, 384] on link "Shop Now" at bounding box center [342, 396] width 117 height 24
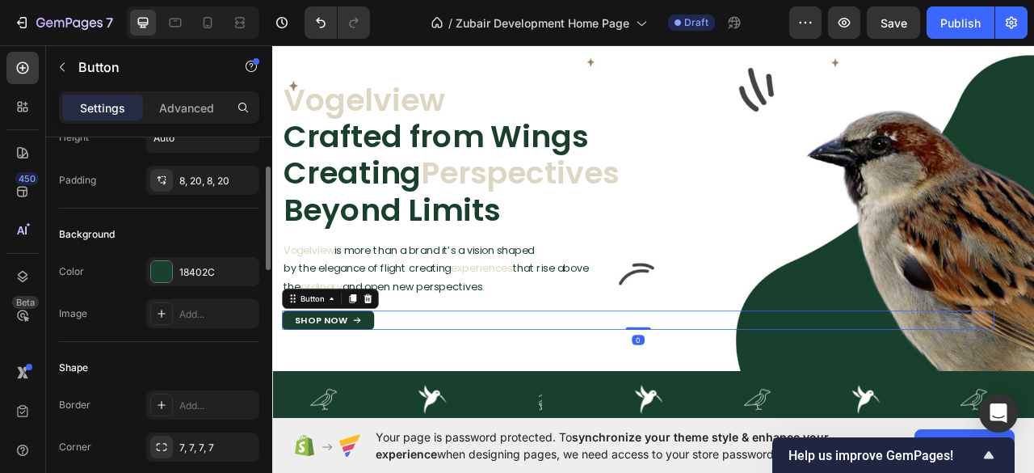
scroll to position [215, 0]
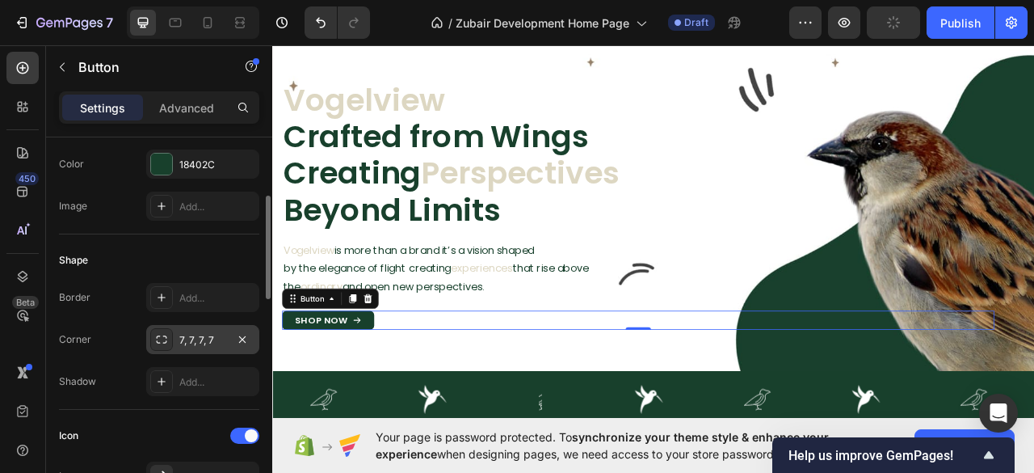
click at [158, 335] on icon at bounding box center [161, 339] width 13 height 13
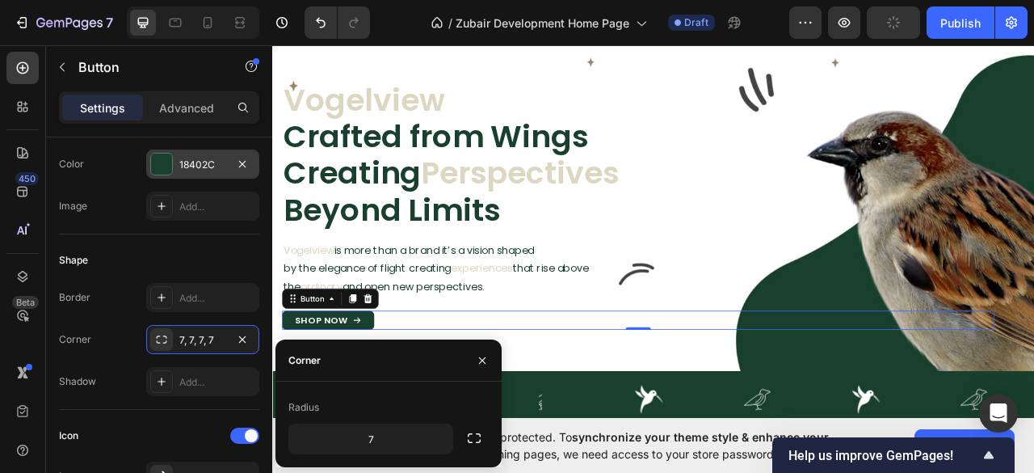
scroll to position [0, 0]
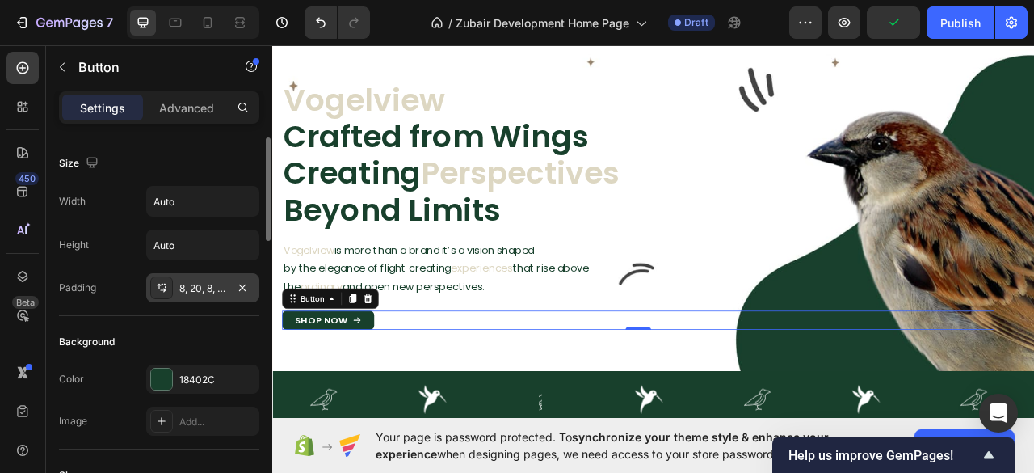
click at [195, 288] on div "8, 20, 8, 20" at bounding box center [202, 288] width 47 height 15
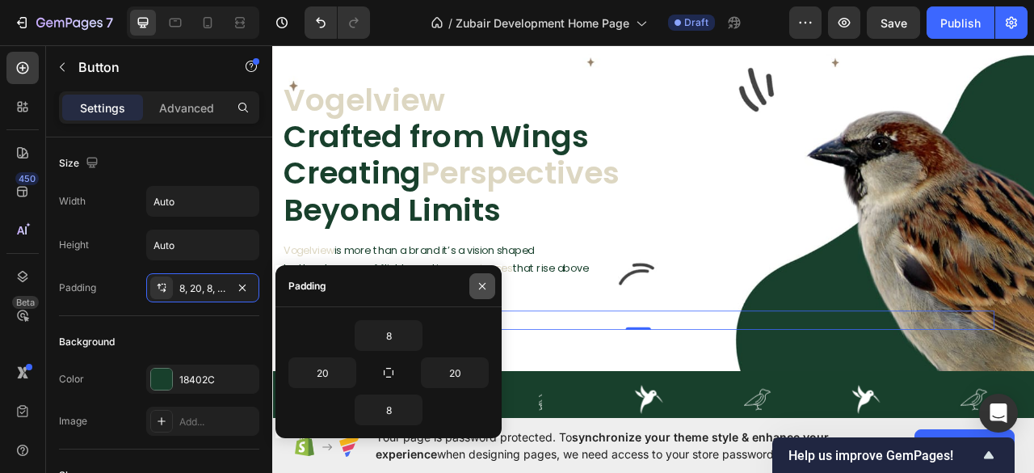
click at [476, 284] on icon "button" at bounding box center [482, 285] width 13 height 13
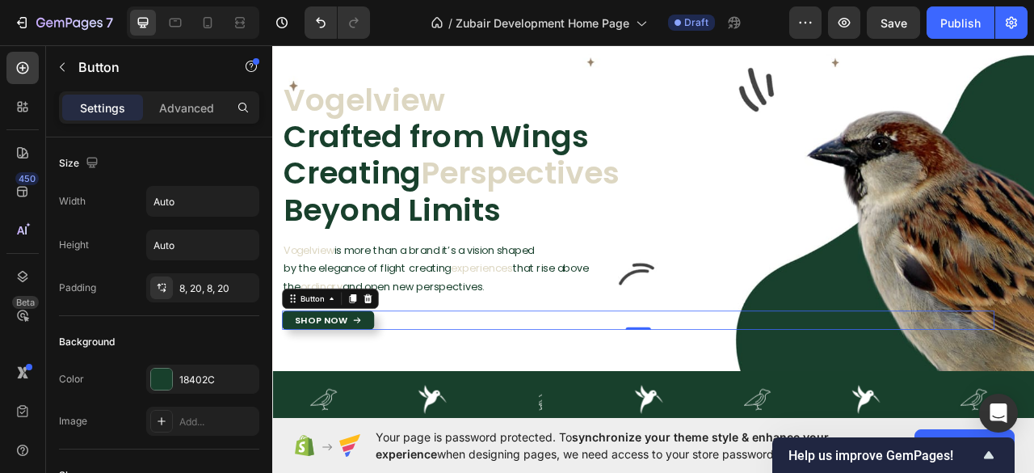
click at [395, 401] on link "Shop Now" at bounding box center [342, 396] width 117 height 24
click at [191, 293] on div "8, 20, 8, 20" at bounding box center [202, 287] width 113 height 29
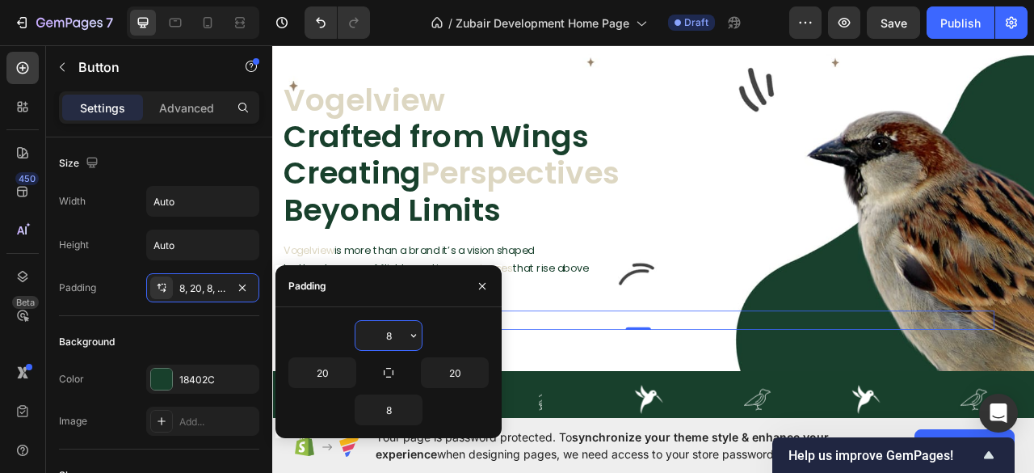
click at [386, 338] on input "8" at bounding box center [388, 335] width 66 height 29
click at [391, 337] on input "8" at bounding box center [388, 335] width 66 height 29
click at [386, 337] on input "8" at bounding box center [388, 335] width 66 height 29
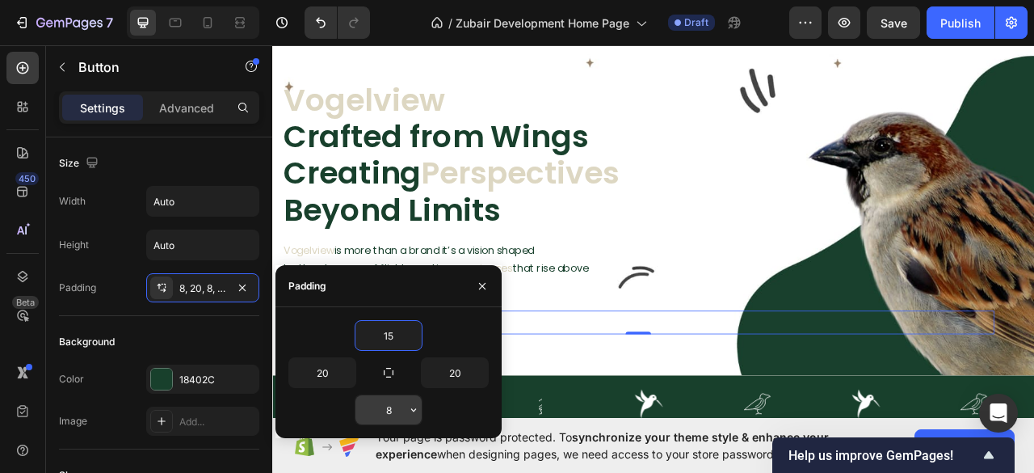
type input "15"
drag, startPoint x: 389, startPoint y: 407, endPoint x: 408, endPoint y: 406, distance: 19.4
click at [389, 407] on input "8" at bounding box center [388, 409] width 66 height 29
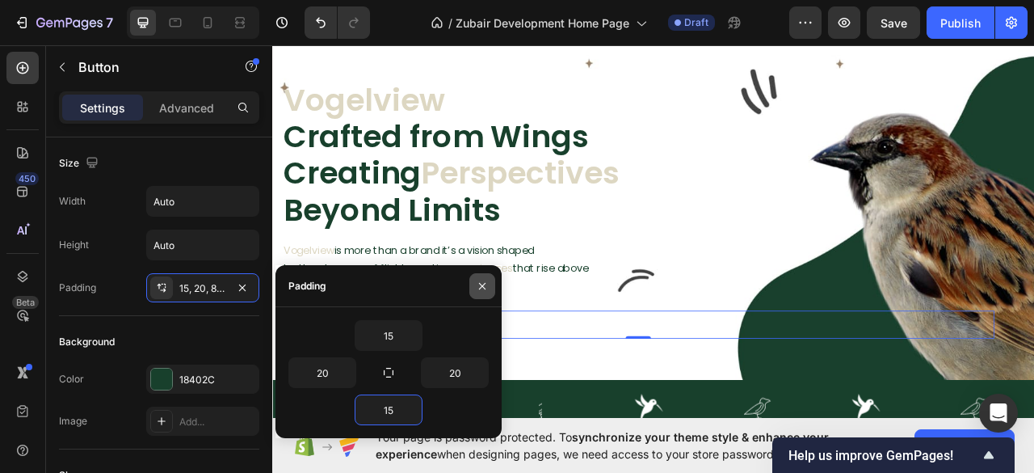
type input "15"
click at [481, 282] on icon "button" at bounding box center [482, 285] width 13 height 13
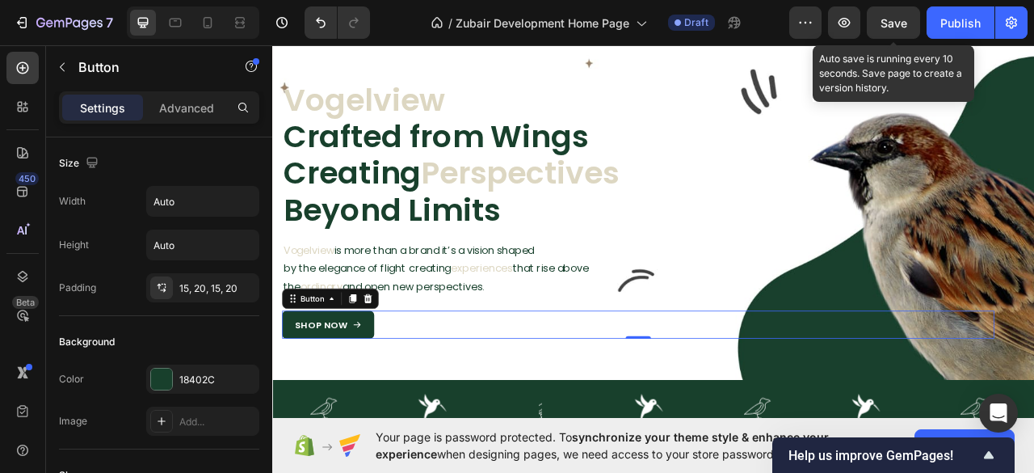
click at [884, 18] on span "Save" at bounding box center [893, 23] width 27 height 14
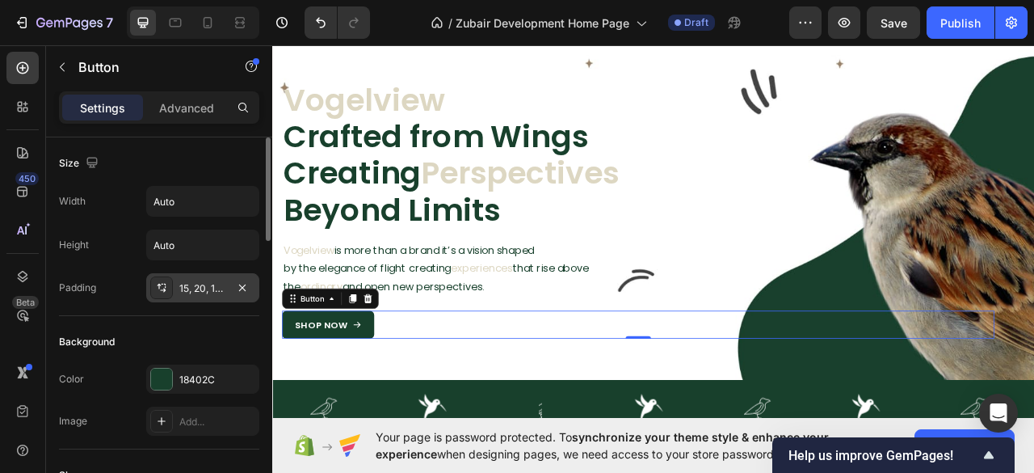
click at [186, 284] on div "15, 20, 15, 20" at bounding box center [202, 288] width 47 height 15
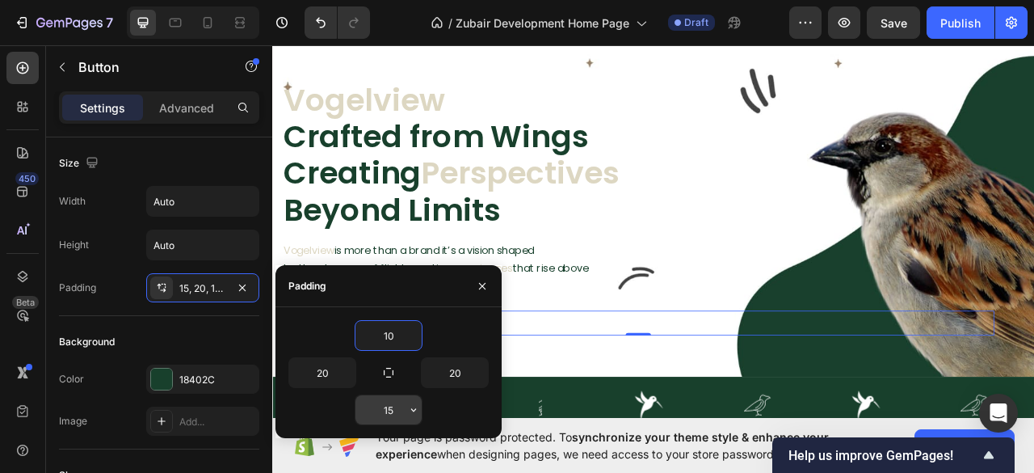
type input "10"
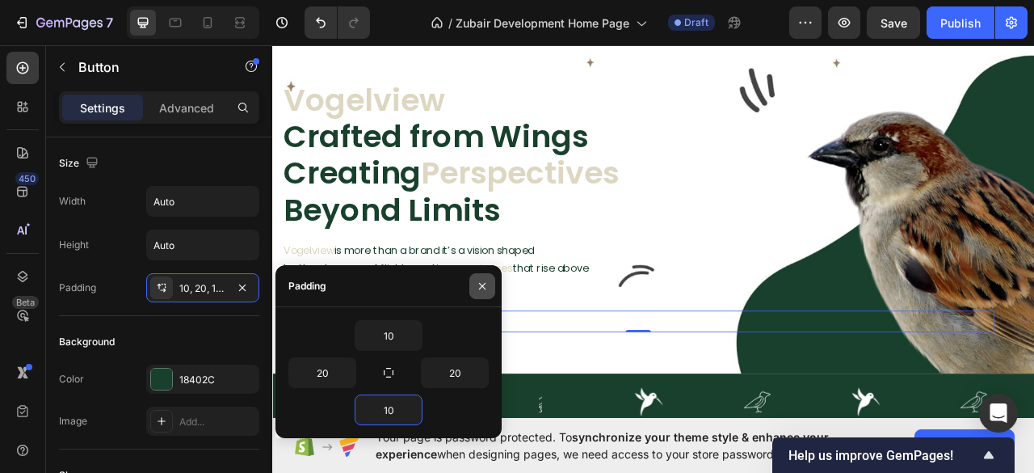
type input "10"
click at [483, 284] on icon "button" at bounding box center [482, 285] width 6 height 6
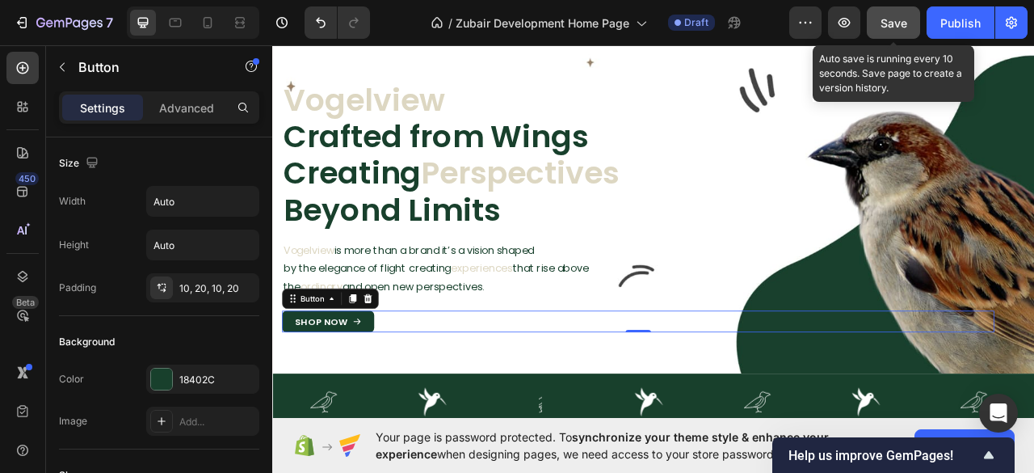
click at [886, 19] on span "Save" at bounding box center [893, 23] width 27 height 14
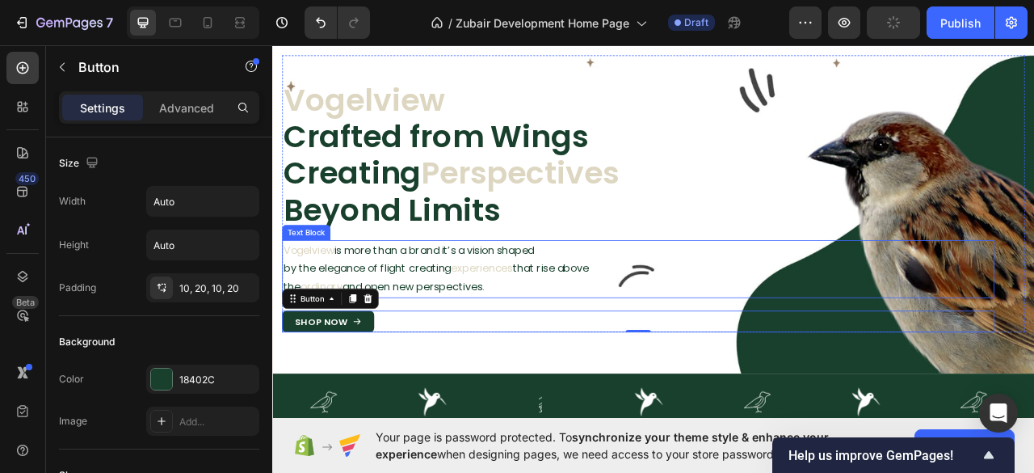
click at [472, 321] on p "by the elegance of flight creating experiences that rise above" at bounding box center [737, 330] width 903 height 23
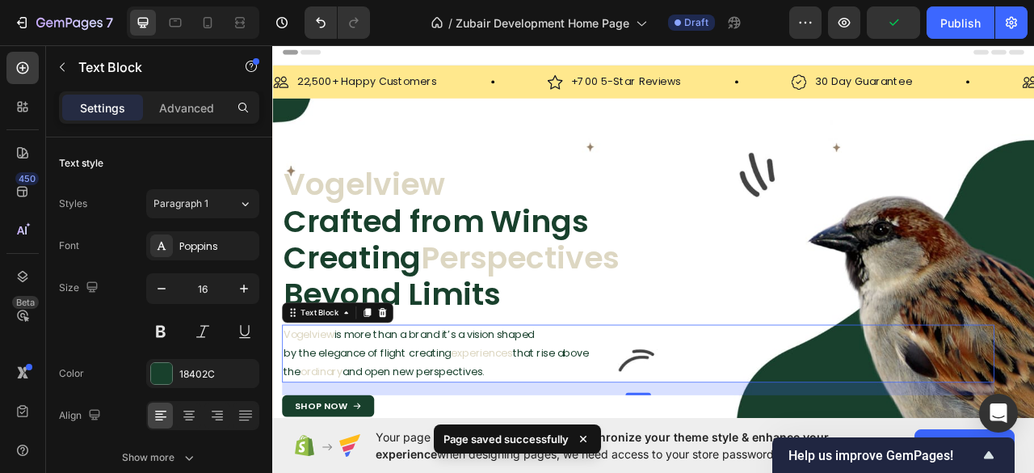
scroll to position [107, 0]
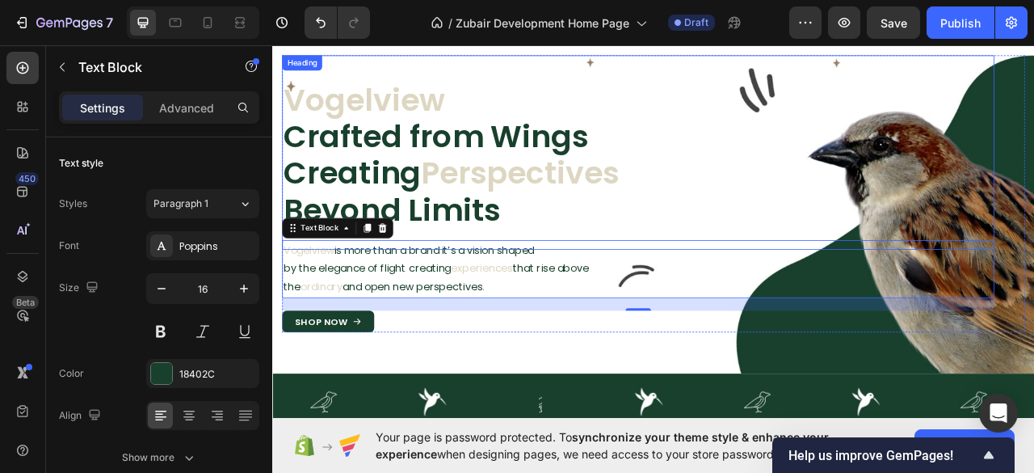
click at [418, 115] on span "Vogelview" at bounding box center [389, 116] width 206 height 54
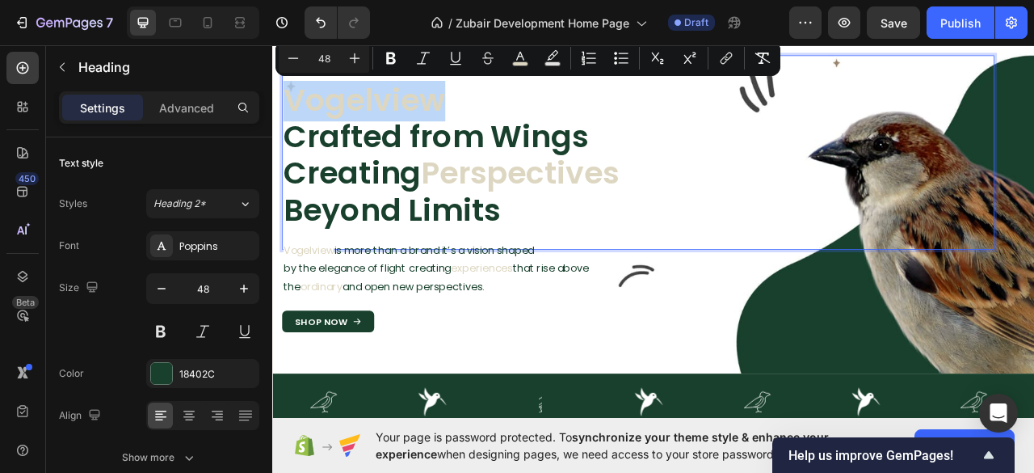
drag, startPoint x: 484, startPoint y: 118, endPoint x: 294, endPoint y: 112, distance: 189.9
click at [294, 112] on span "Vogelview" at bounding box center [389, 116] width 206 height 54
click at [522, 63] on rect "Editor contextual toolbar" at bounding box center [520, 64] width 15 height 4
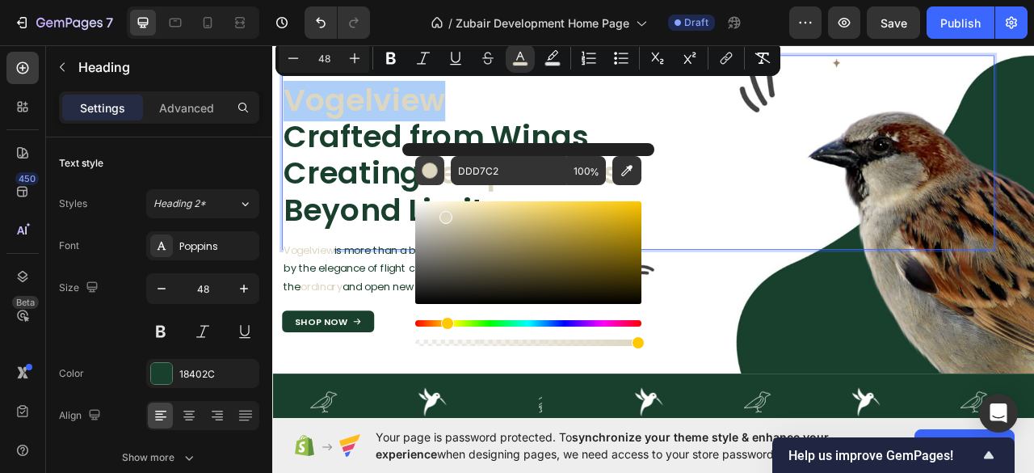
click at [430, 169] on div "Editor contextual toolbar" at bounding box center [430, 170] width 16 height 16
click at [486, 169] on input "DDD7C2" at bounding box center [509, 170] width 116 height 29
click at [488, 167] on input "DDD7C2" at bounding box center [509, 170] width 116 height 29
paste input "#18402"
click at [519, 174] on input "#18402C2" at bounding box center [509, 170] width 116 height 29
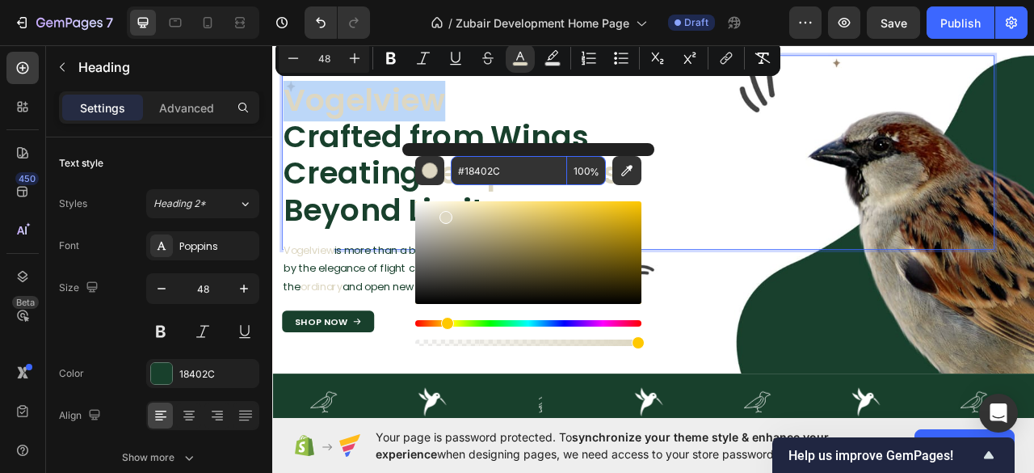
type input "18402C"
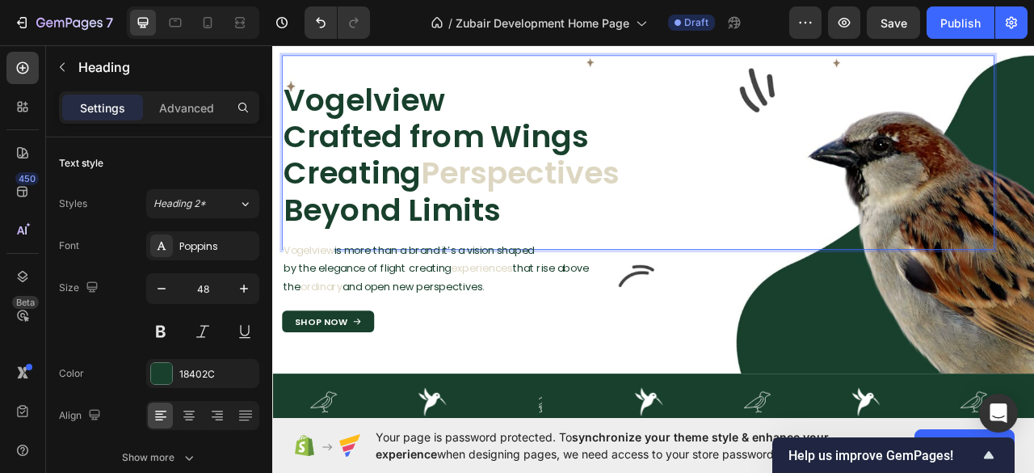
click at [378, 266] on p "Vogelview Crafted from Wings Creating Perspectives Beyond Limits" at bounding box center [737, 186] width 903 height 186
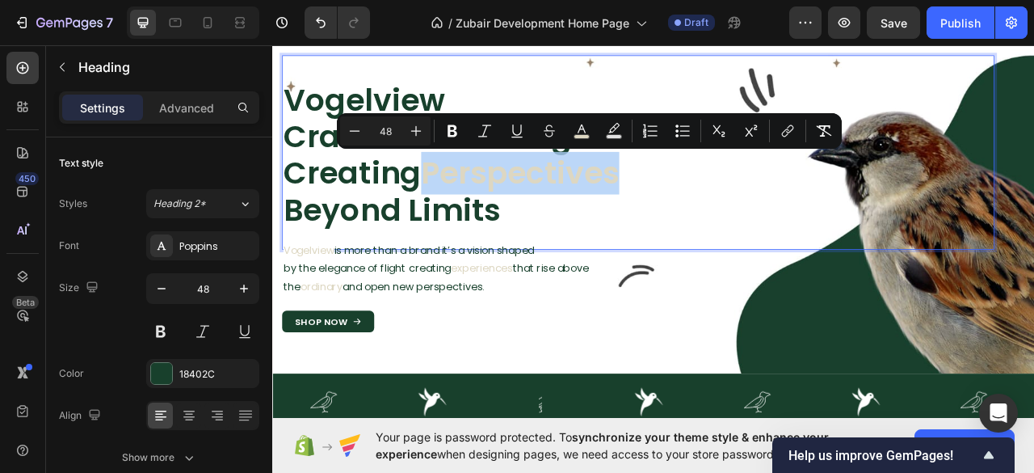
drag, startPoint x: 489, startPoint y: 208, endPoint x: 726, endPoint y: 206, distance: 236.7
click at [713, 206] on span "Perspectives" at bounding box center [587, 209] width 252 height 54
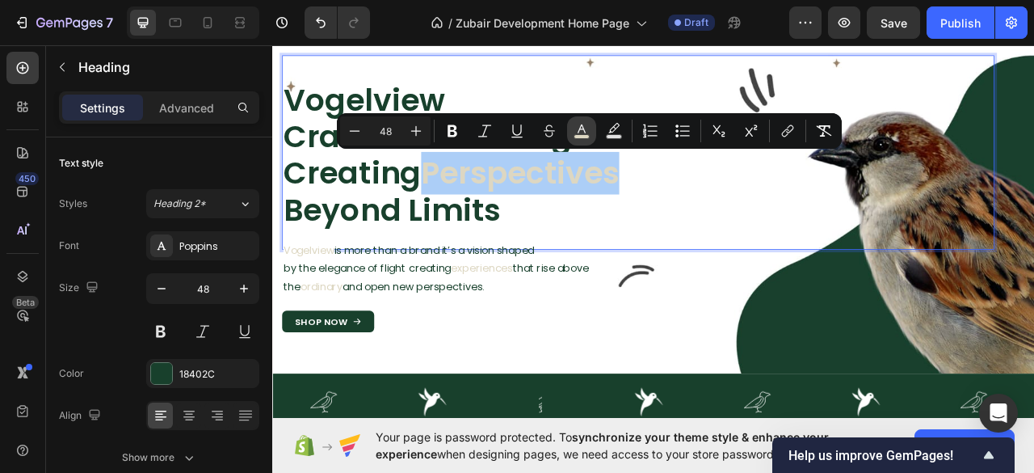
click at [582, 135] on rect "Editor contextual toolbar" at bounding box center [581, 137] width 15 height 4
type input "DDD7C2"
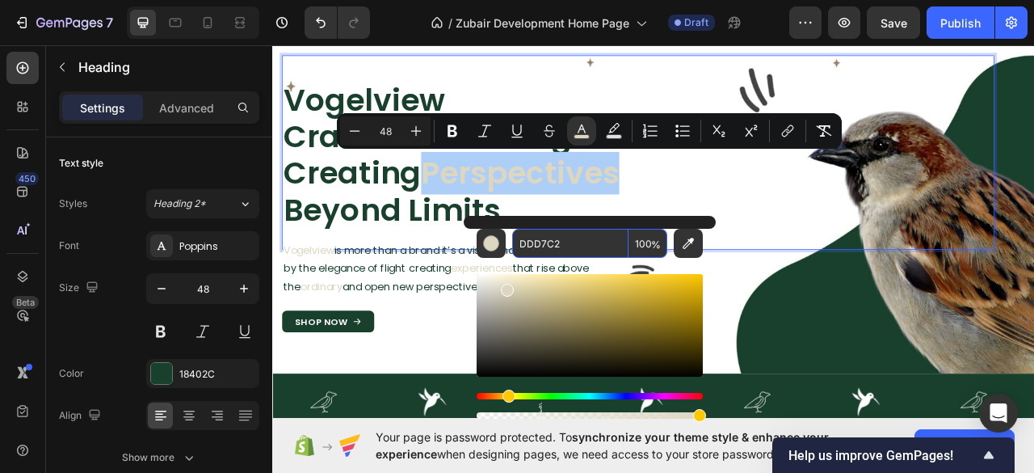
click at [549, 235] on input "DDD7C2" at bounding box center [570, 243] width 116 height 29
paste input "#18402C"
type input "18402C"
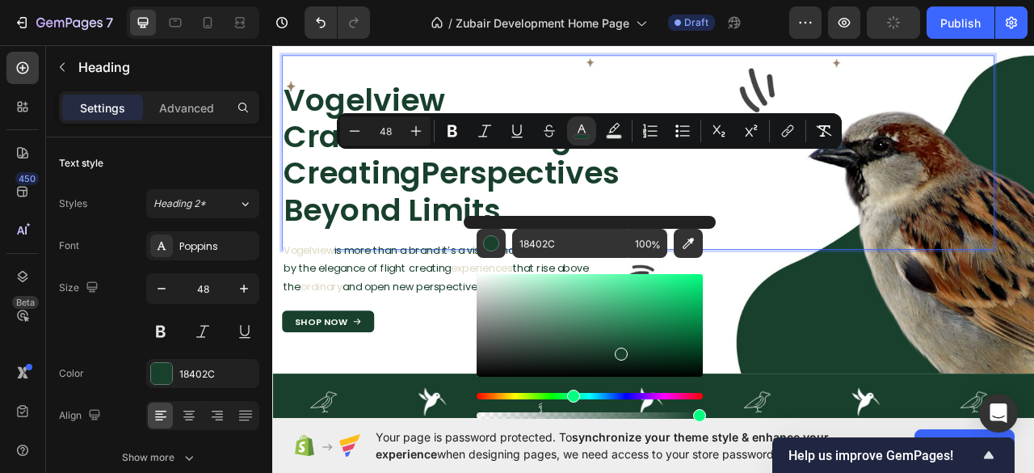
click at [662, 223] on span "Perspectives" at bounding box center [587, 209] width 252 height 54
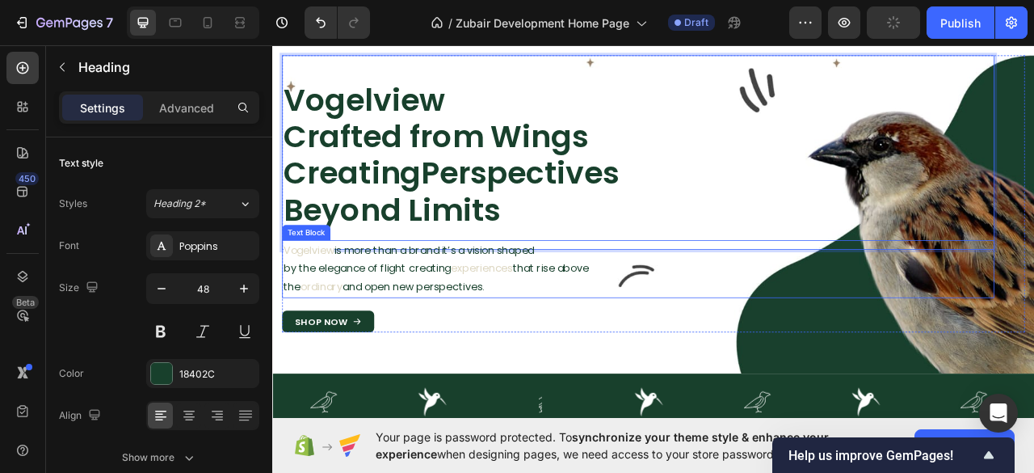
click at [317, 302] on span "Vogelview" at bounding box center [318, 306] width 65 height 19
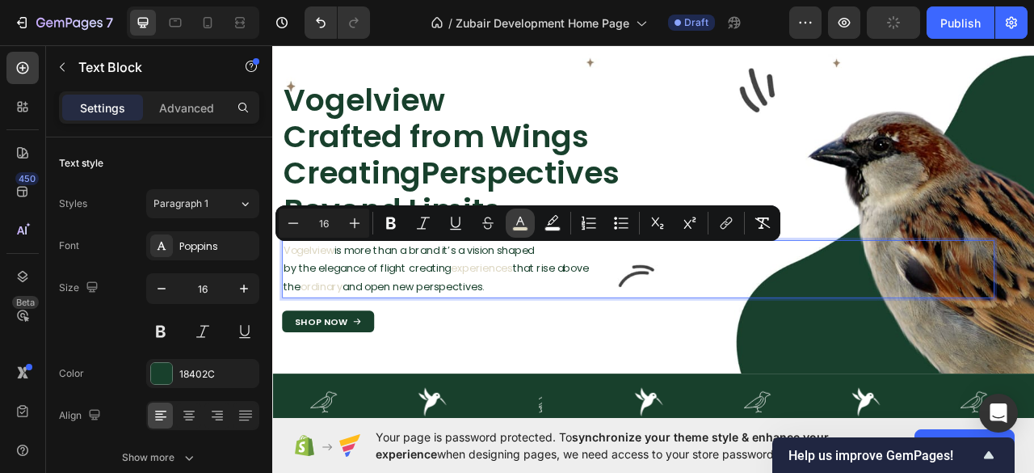
click at [515, 224] on icon "Editor contextual toolbar" at bounding box center [520, 223] width 16 height 16
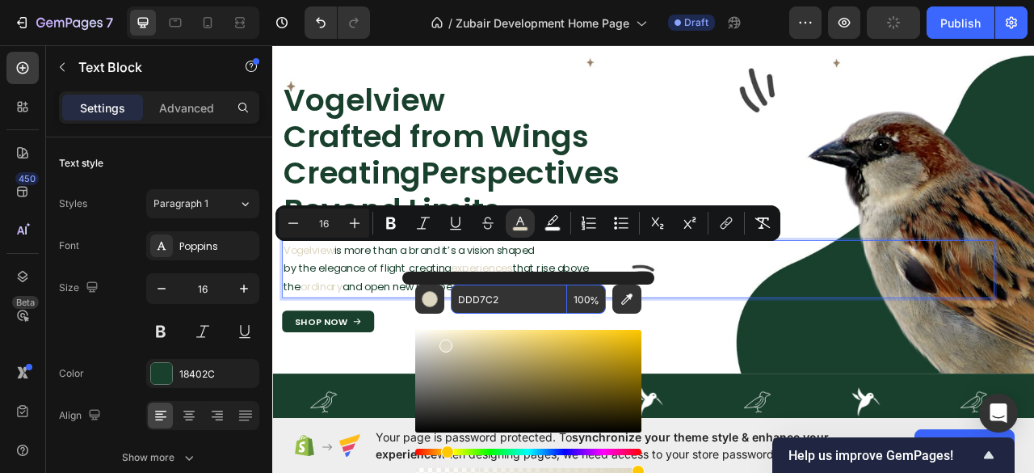
click at [464, 296] on input "DDD7C2" at bounding box center [509, 298] width 116 height 29
paste input "#18402C"
type input "18402C"
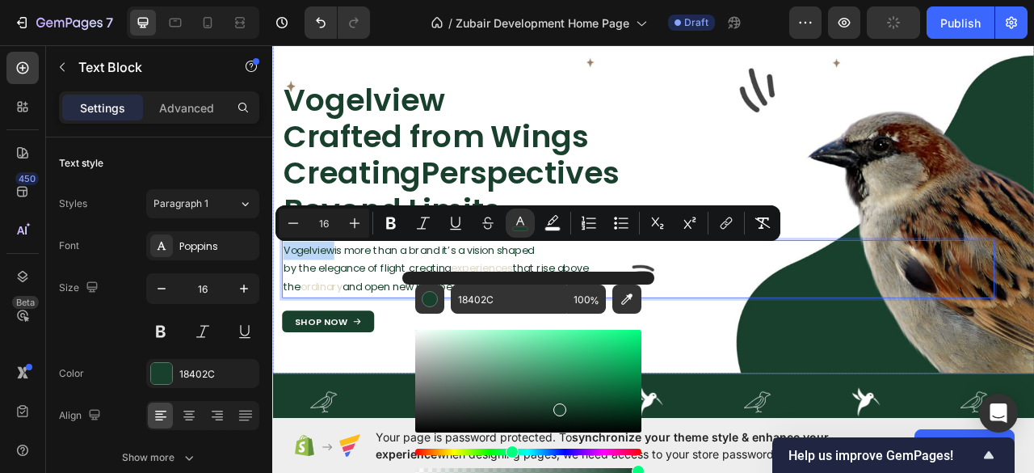
click at [798, 431] on div "⁠⁠⁠⁠⁠⁠⁠ Vogelview Crafted from Wings Creating Perspectives Beyond Limits Headin…" at bounding box center [756, 234] width 969 height 457
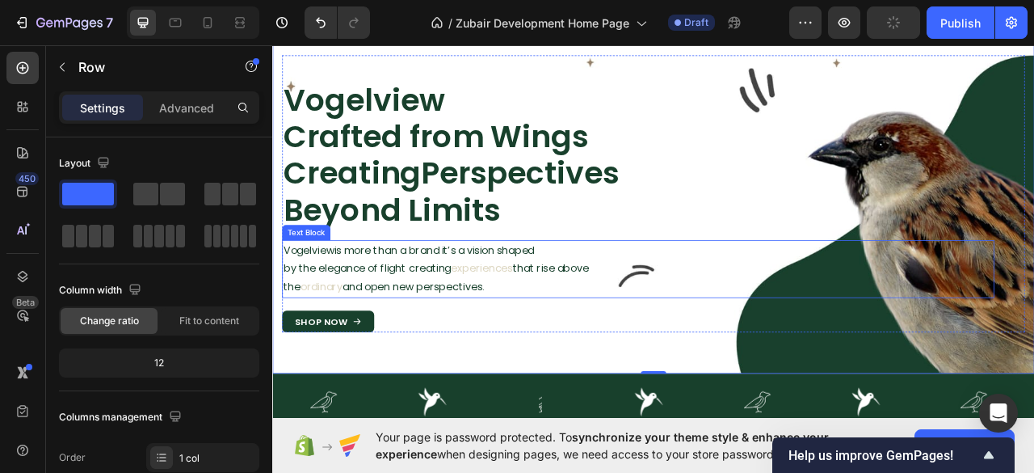
click at [347, 356] on span "ordinary" at bounding box center [334, 353] width 53 height 19
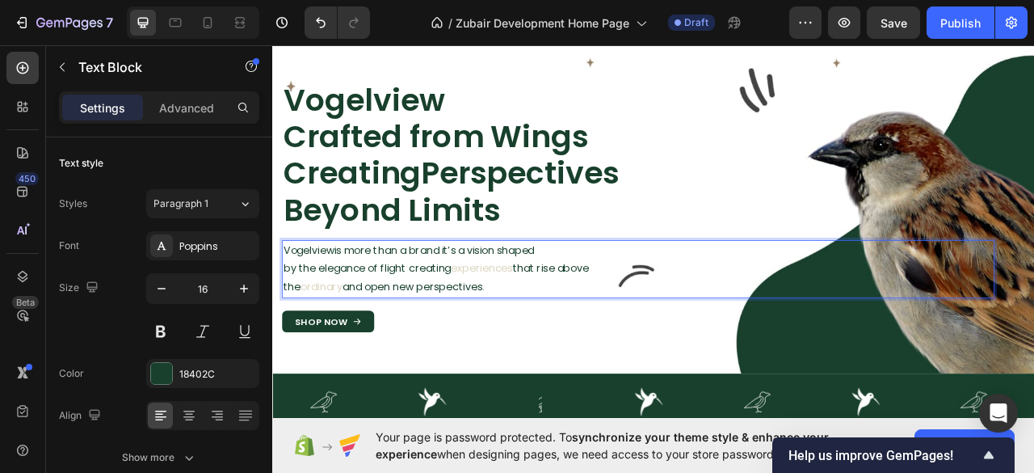
click at [339, 356] on span "ordinary" at bounding box center [334, 353] width 53 height 19
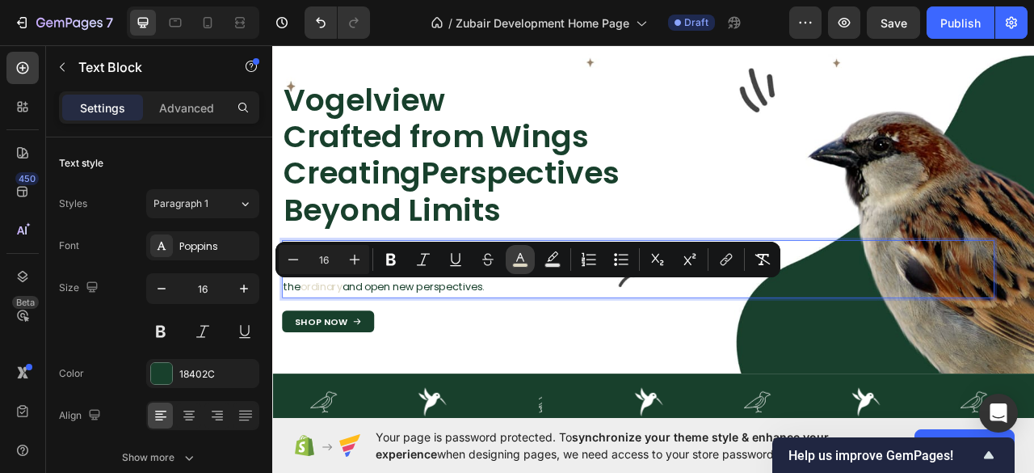
click at [516, 263] on rect "Editor contextual toolbar" at bounding box center [520, 265] width 15 height 4
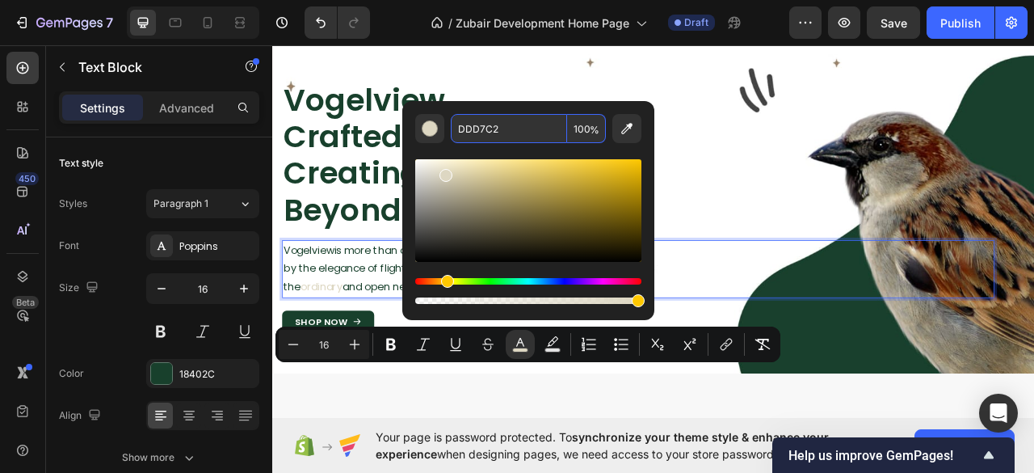
scroll to position [0, 0]
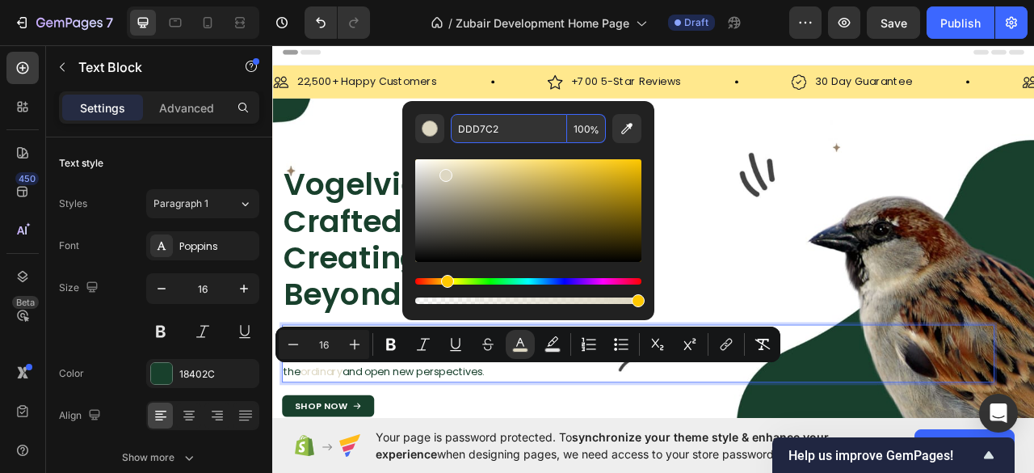
click at [470, 120] on input "DDD7C2" at bounding box center [509, 128] width 116 height 29
paste input "#18402C"
type input "18402C"
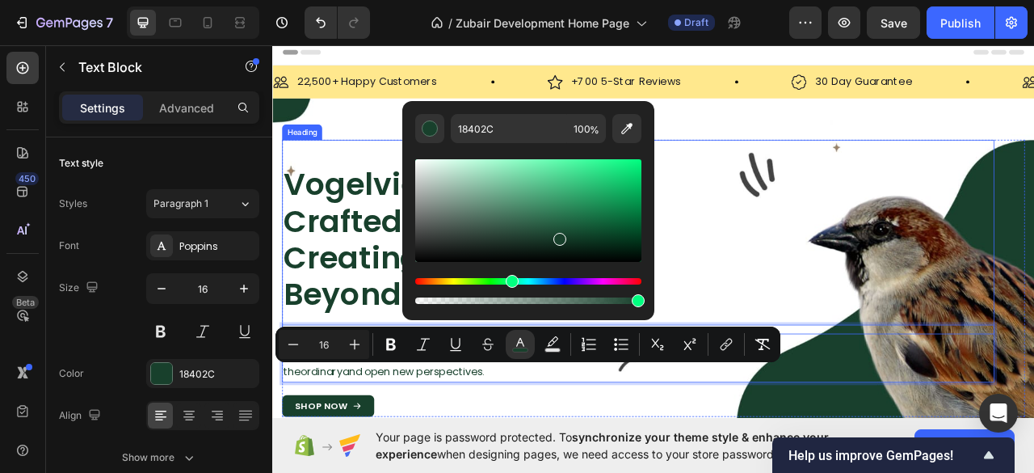
click at [800, 179] on div "⁠⁠⁠⁠⁠⁠⁠ Vogelview Crafted from Wings Creating Perspectives Beyond Limits Heading" at bounding box center [737, 289] width 906 height 247
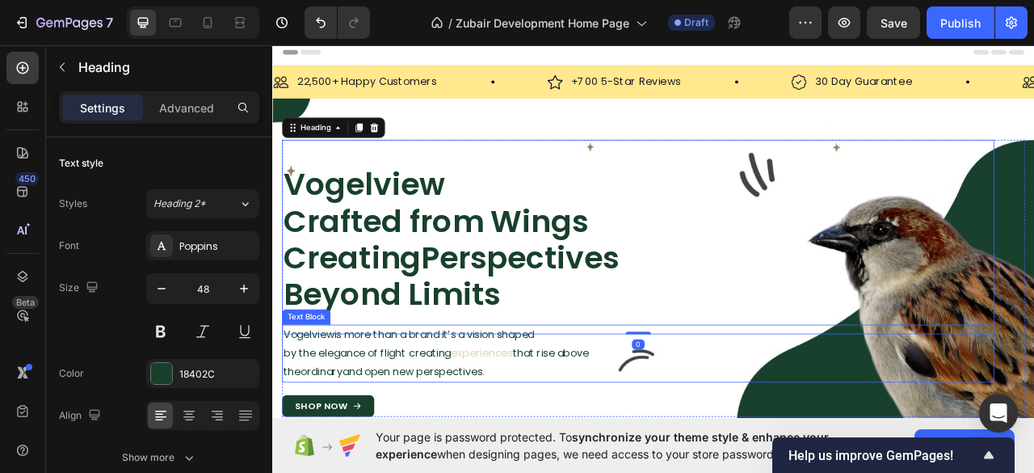
click at [550, 439] on span "experiences" at bounding box center [538, 437] width 78 height 19
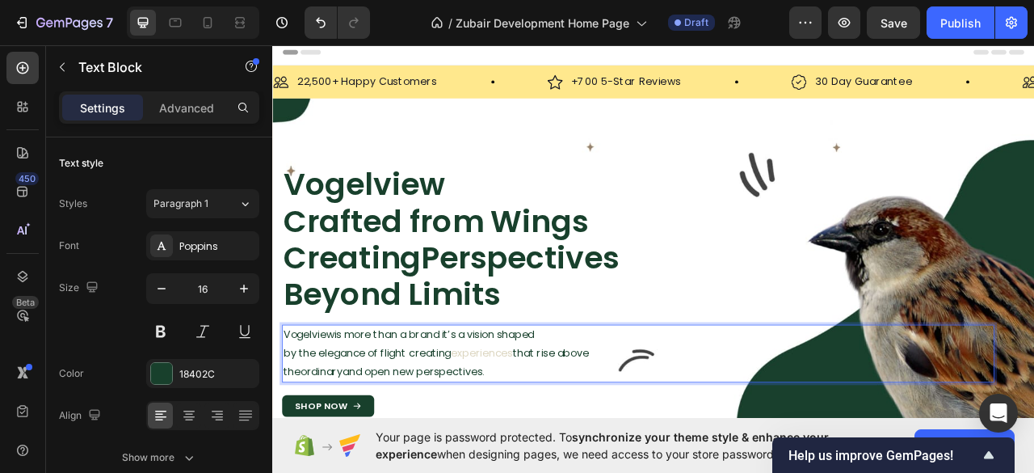
click at [540, 439] on span "experiences" at bounding box center [538, 437] width 78 height 19
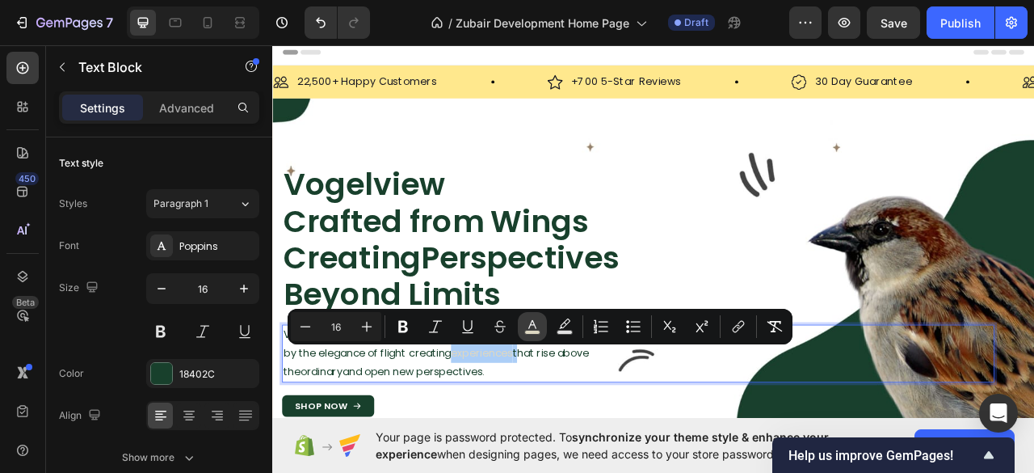
click at [531, 329] on icon "Editor contextual toolbar" at bounding box center [532, 326] width 16 height 16
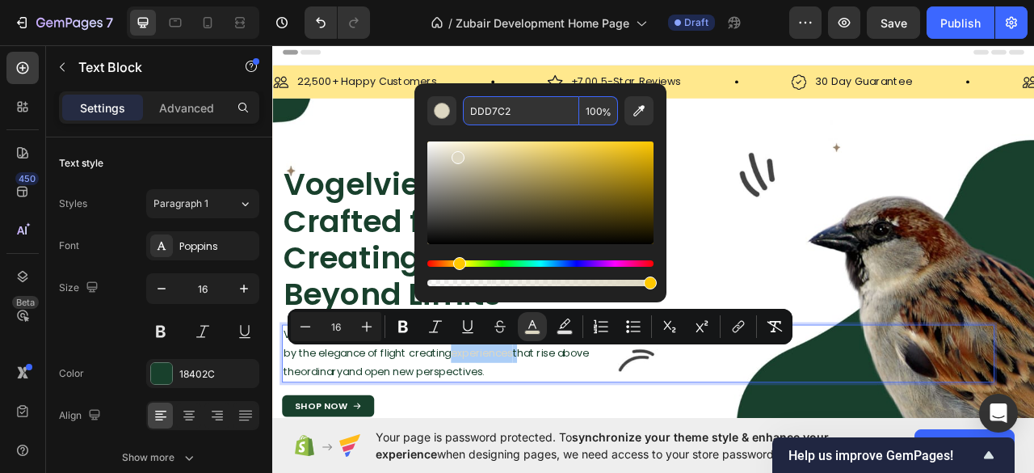
click at [473, 108] on input "DDD7C2" at bounding box center [521, 110] width 116 height 29
paste input "#18402C"
type input "18402C"
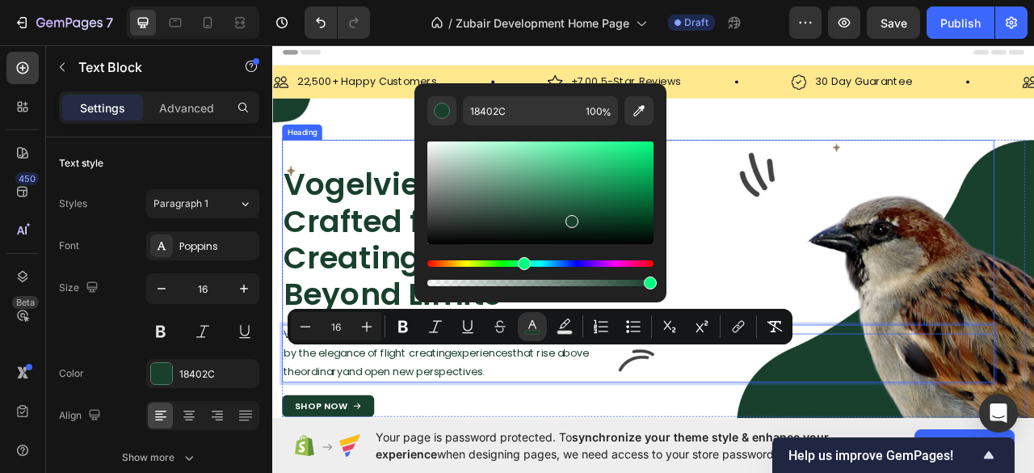
click at [889, 183] on div "⁠⁠⁠⁠⁠⁠⁠ Vogelview Crafted from Wings Creating Perspectives Beyond Limits Heading" at bounding box center [737, 289] width 906 height 247
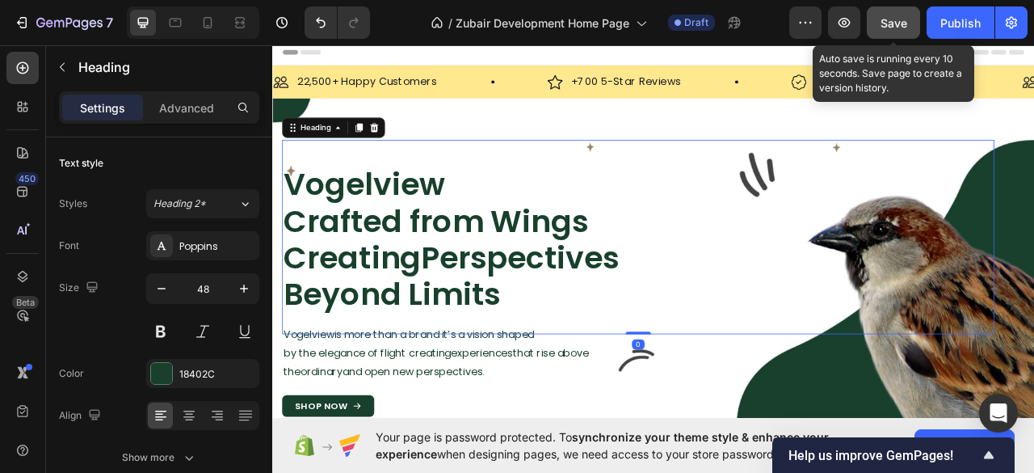
click at [895, 25] on span "Save" at bounding box center [893, 23] width 27 height 14
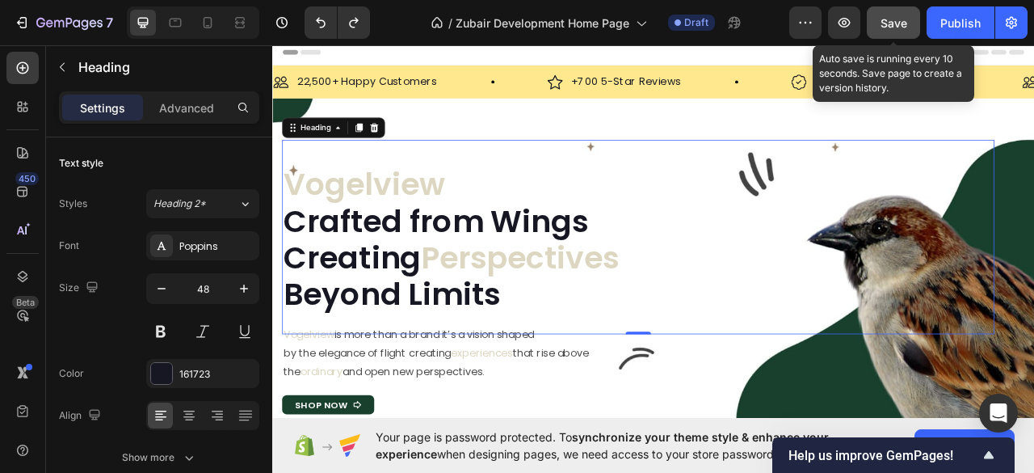
click at [892, 19] on span "Save" at bounding box center [893, 23] width 27 height 14
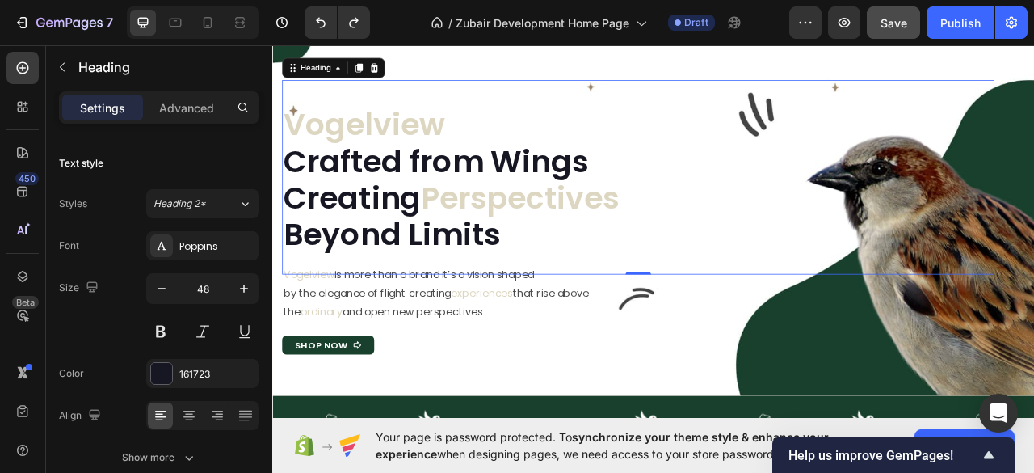
scroll to position [431, 0]
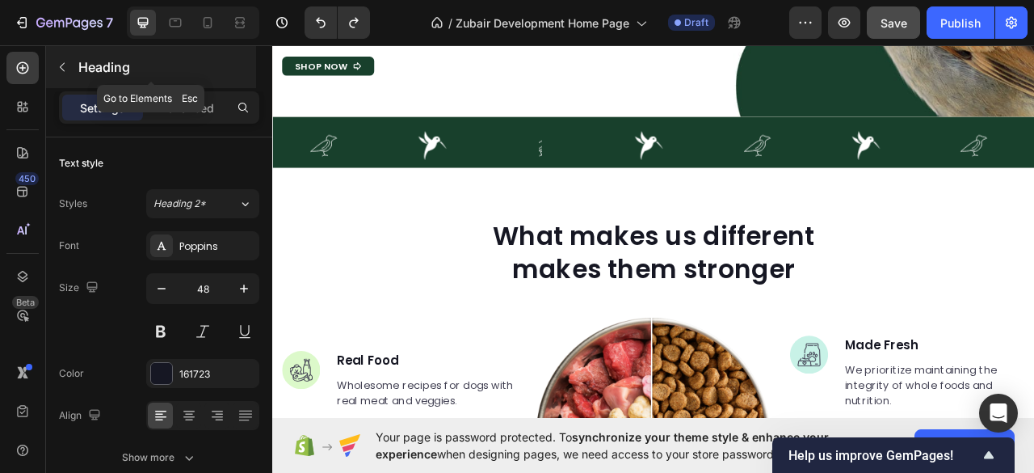
click at [61, 65] on icon "button" at bounding box center [62, 67] width 13 height 13
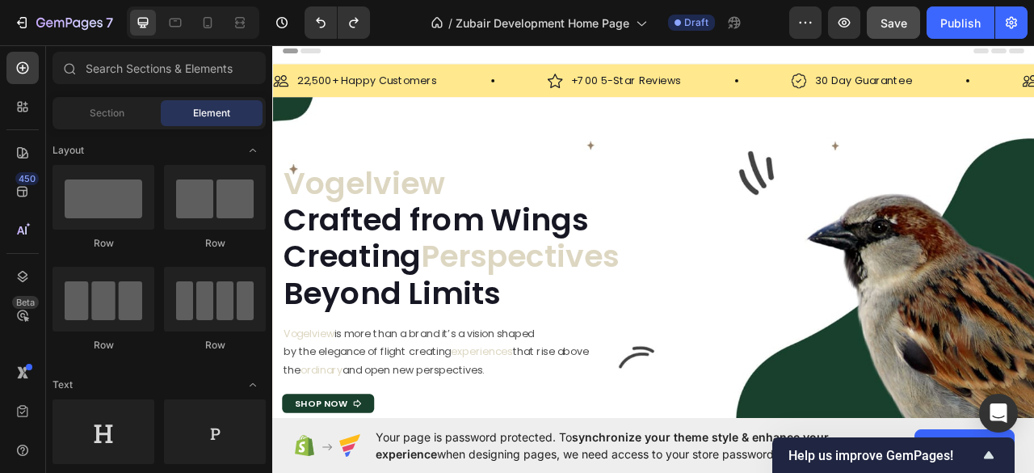
scroll to position [323, 0]
